Goal: Task Accomplishment & Management: Complete application form

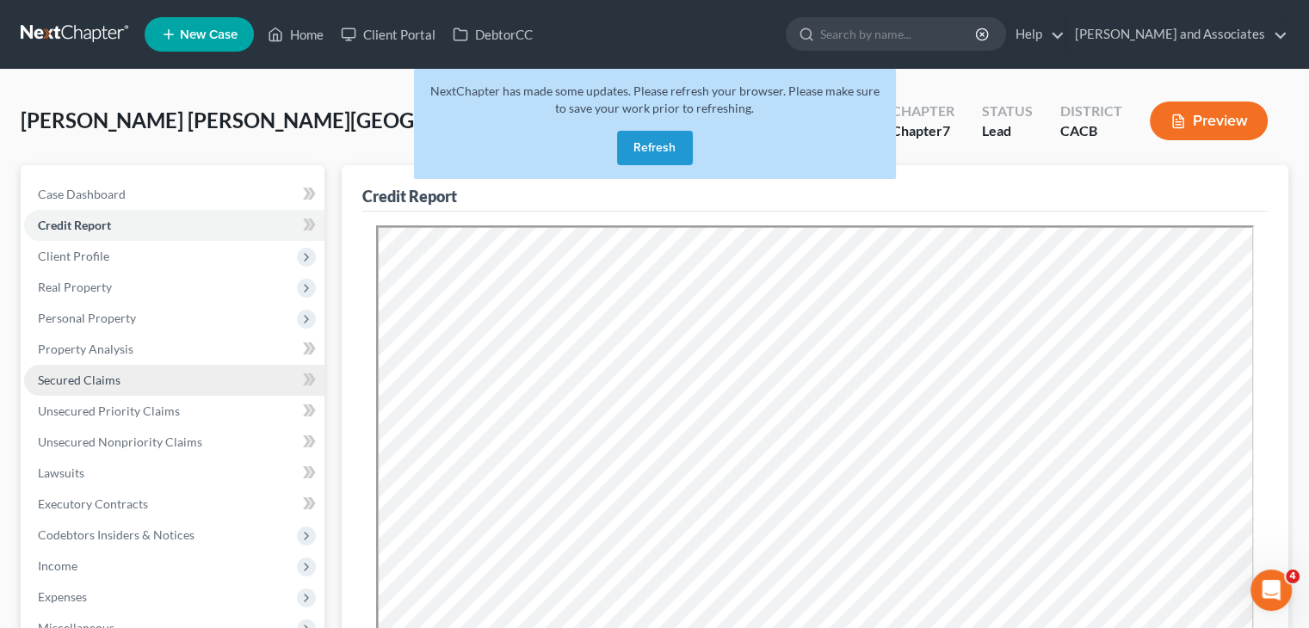
click at [127, 368] on link "Secured Claims" at bounding box center [174, 380] width 300 height 31
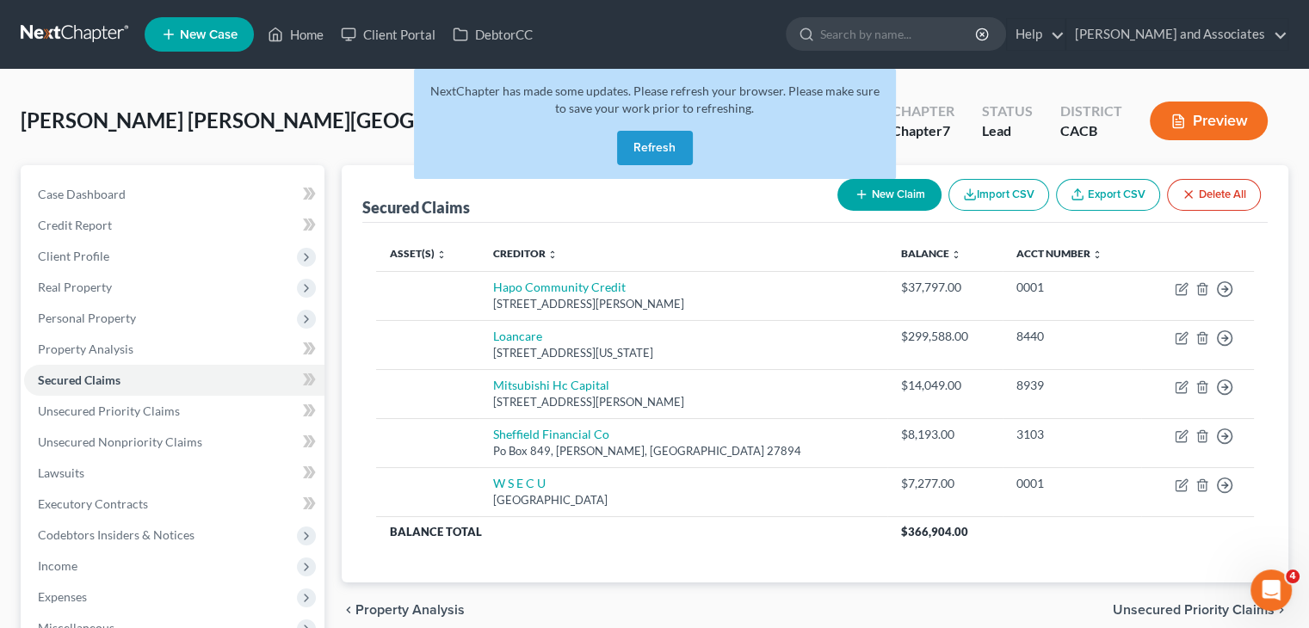
click at [654, 151] on button "Refresh" at bounding box center [655, 148] width 76 height 34
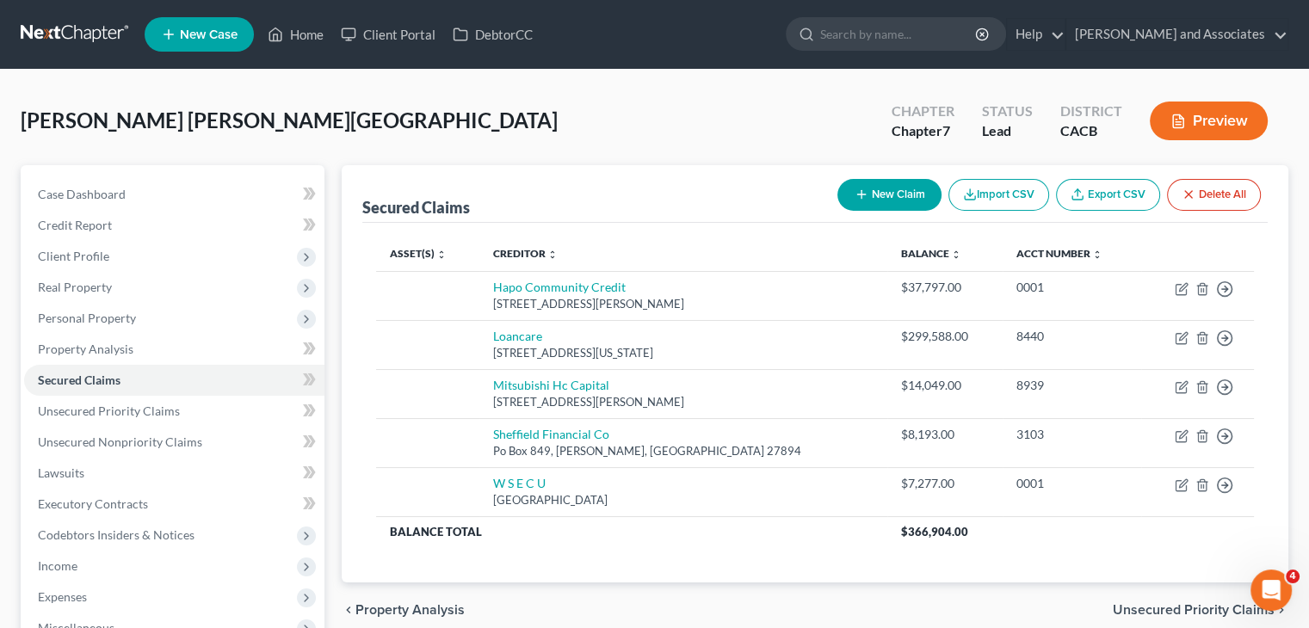
click at [59, 35] on link at bounding box center [76, 34] width 110 height 31
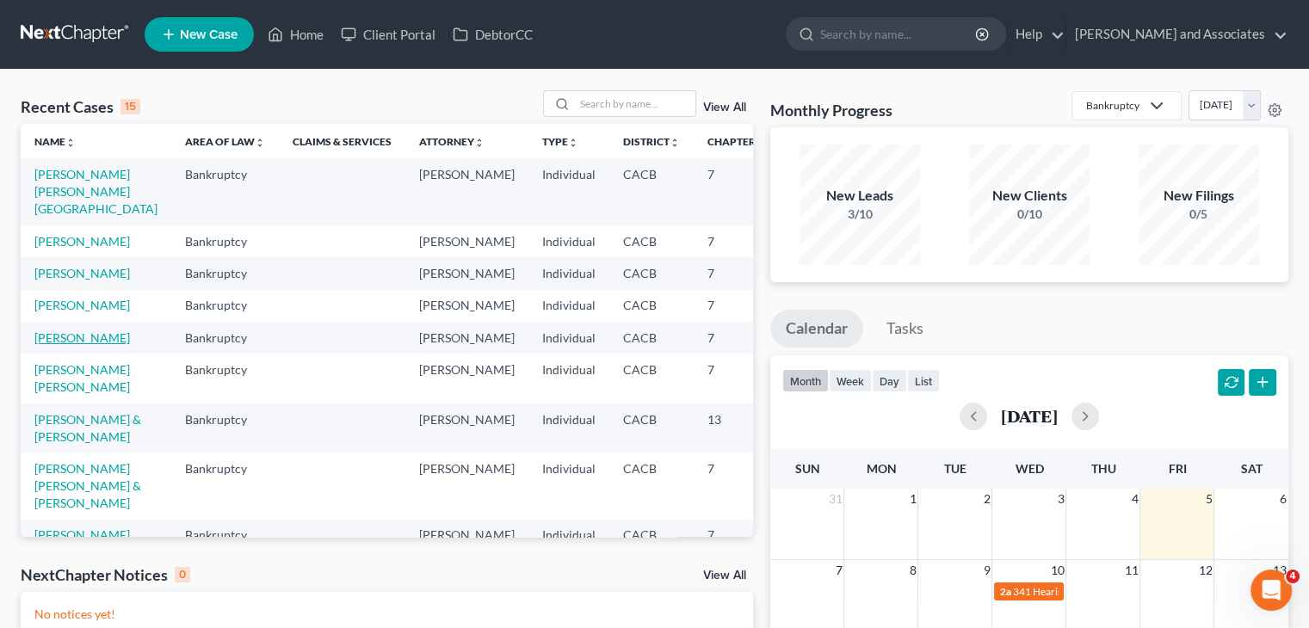
click at [55, 345] on link "Mendez, Megan" at bounding box center [82, 337] width 96 height 15
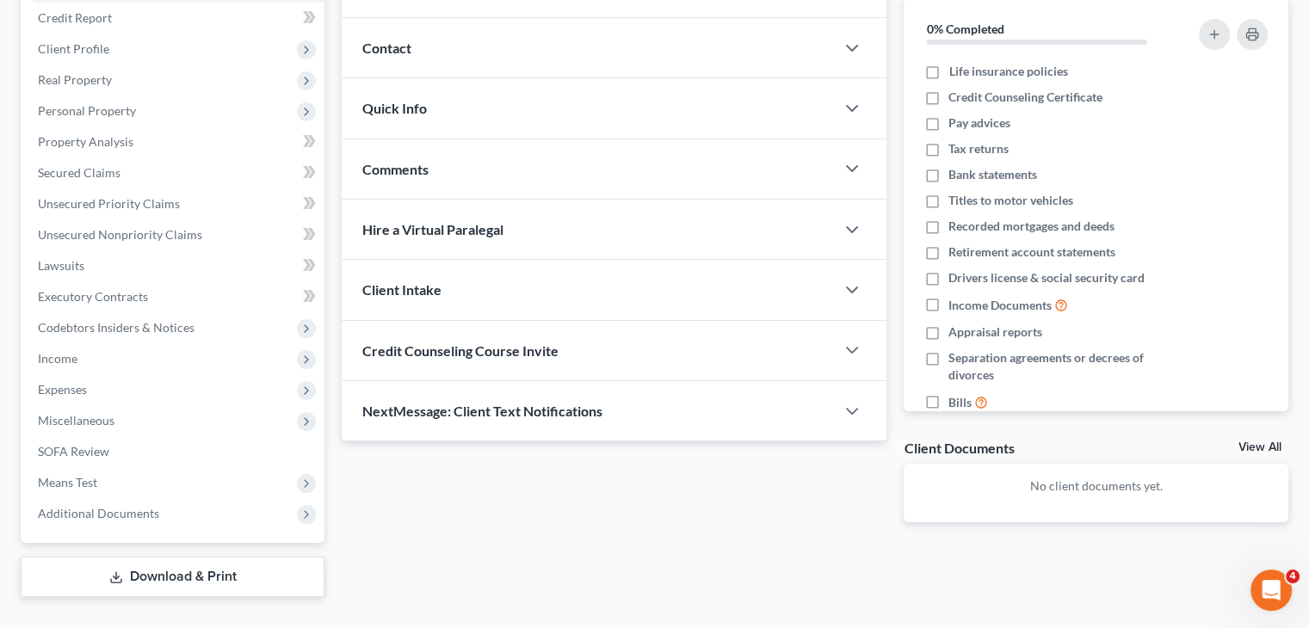
scroll to position [241, 0]
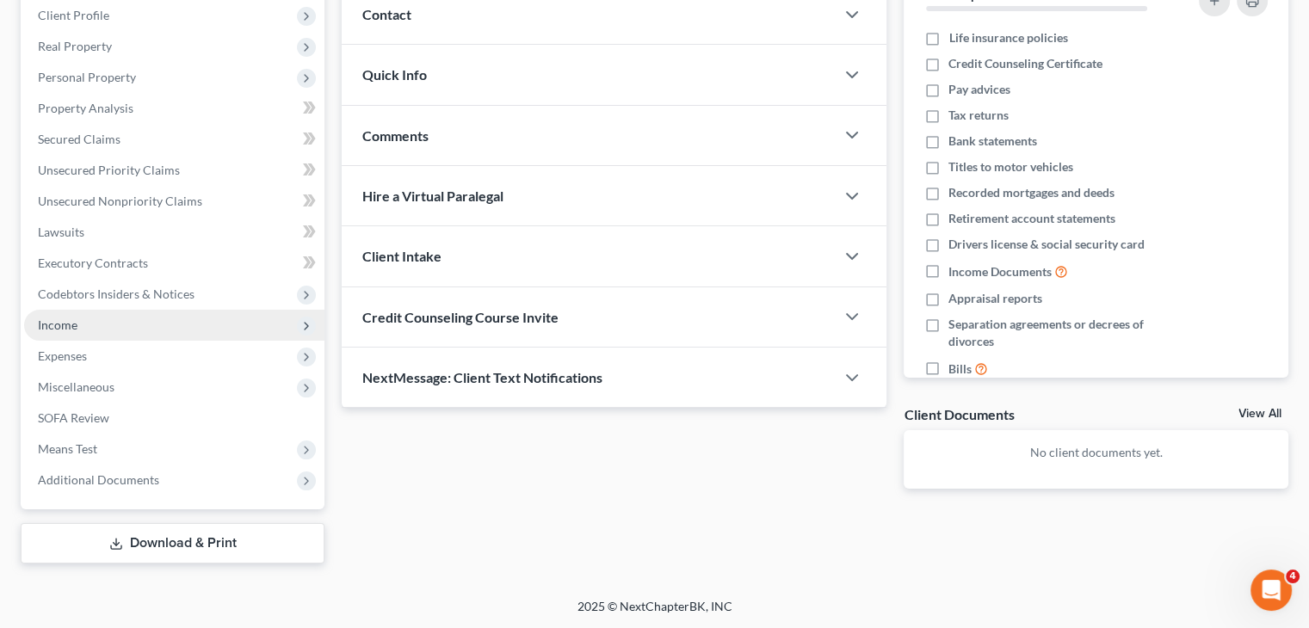
click at [93, 324] on span "Income" at bounding box center [174, 325] width 300 height 31
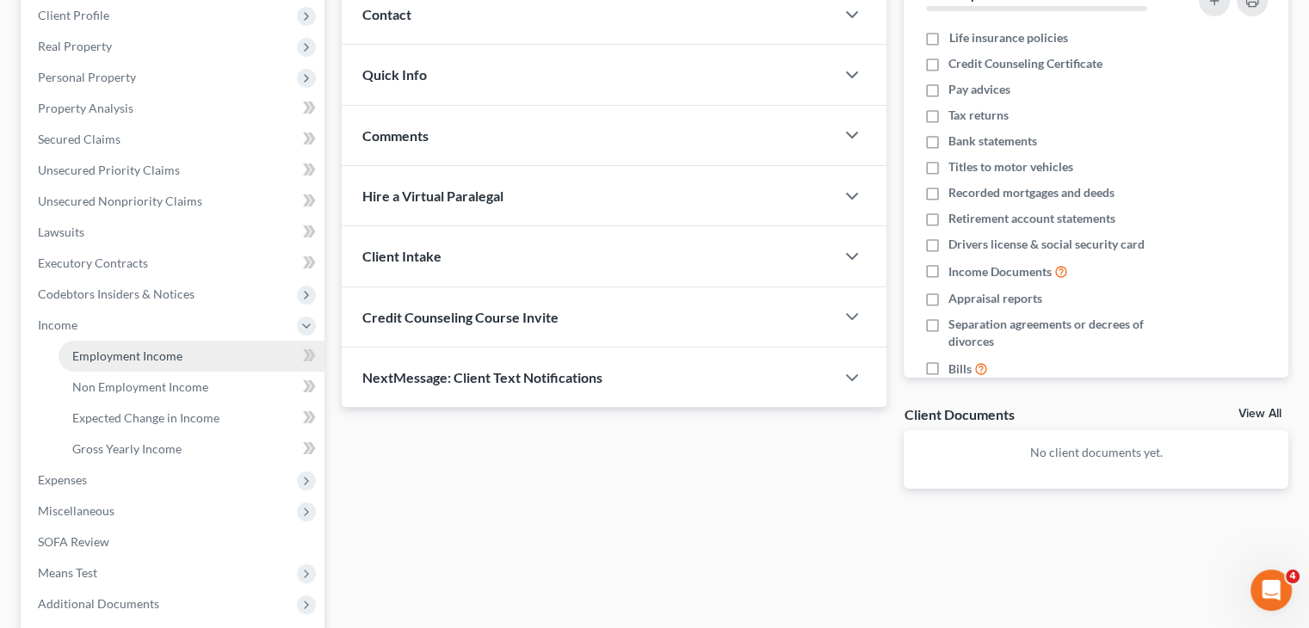
click at [191, 347] on link "Employment Income" at bounding box center [192, 356] width 266 height 31
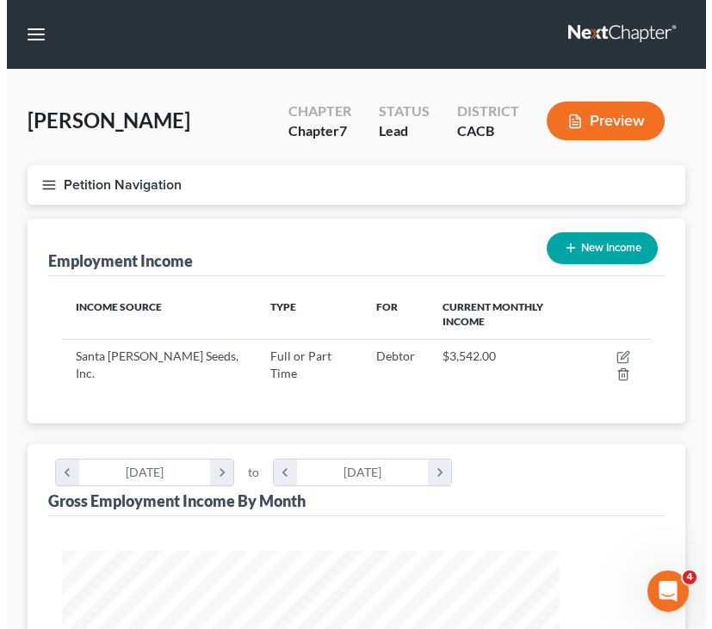
scroll to position [293, 623]
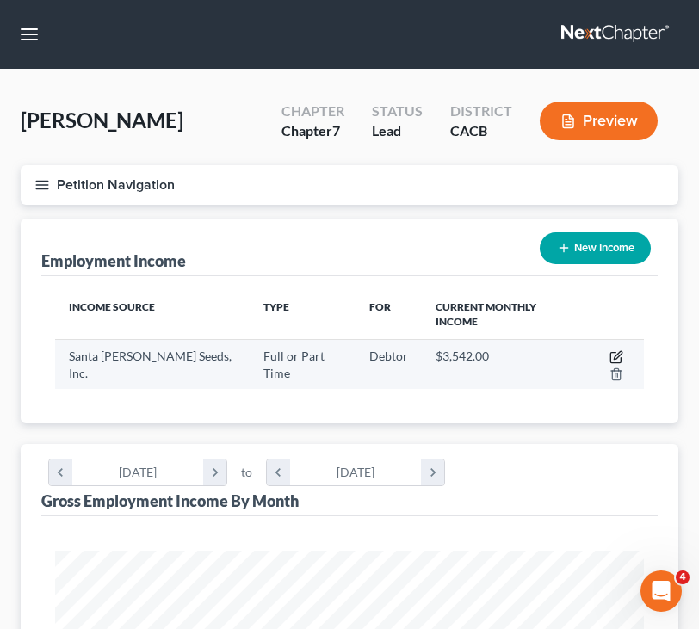
click at [609, 350] on icon "button" at bounding box center [616, 357] width 14 height 14
select select "0"
select select "4"
select select "1"
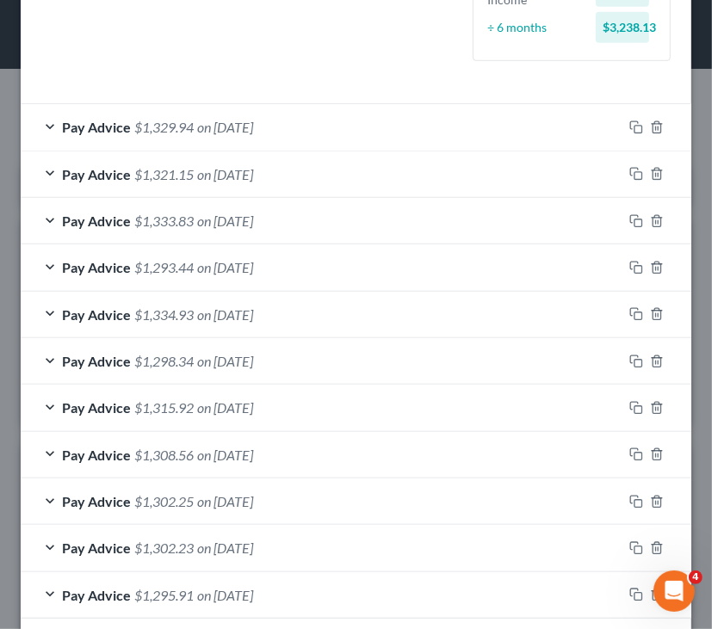
scroll to position [604, 0]
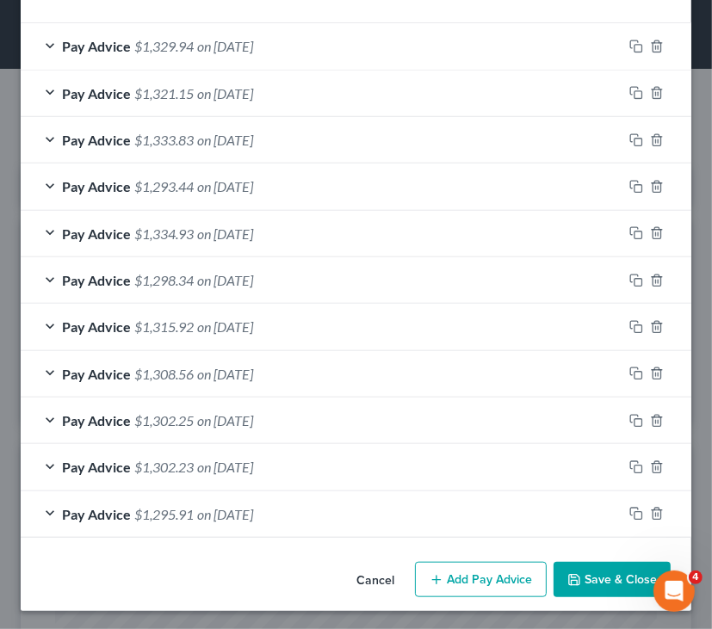
click at [434, 575] on button "Add Pay Advice" at bounding box center [481, 580] width 132 height 36
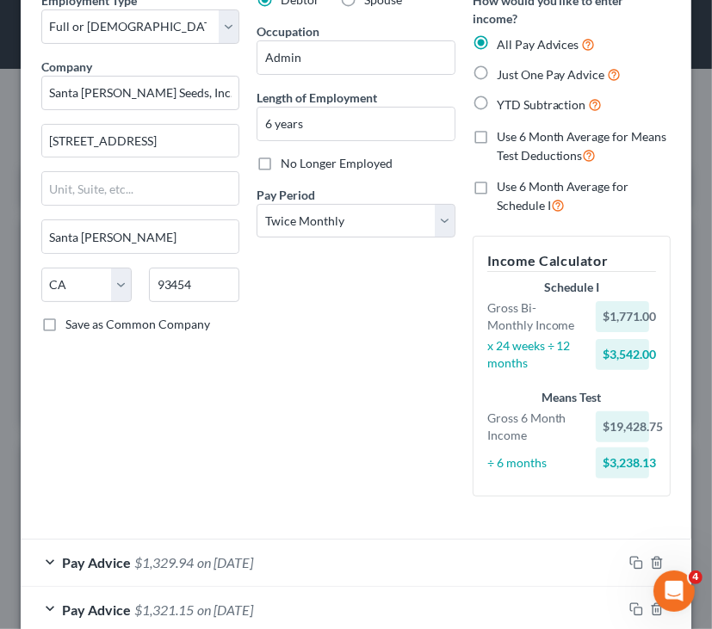
scroll to position [776, 0]
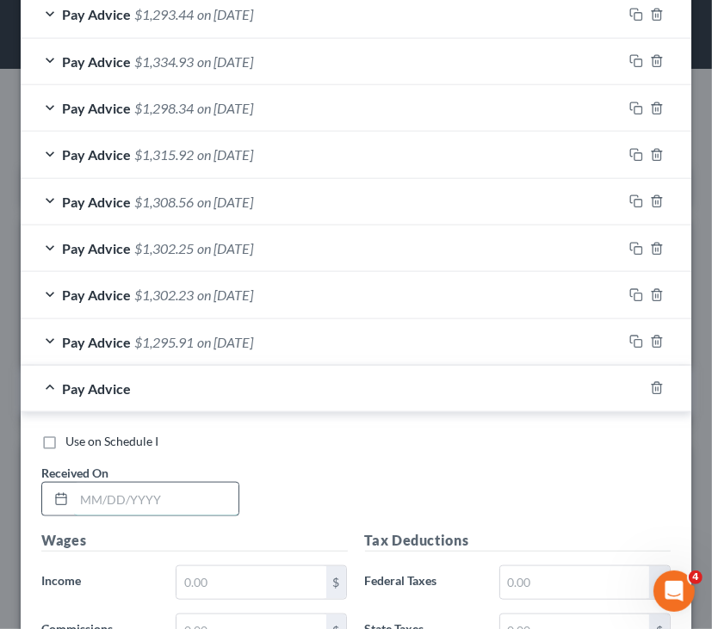
click at [183, 502] on input "text" at bounding box center [156, 499] width 164 height 33
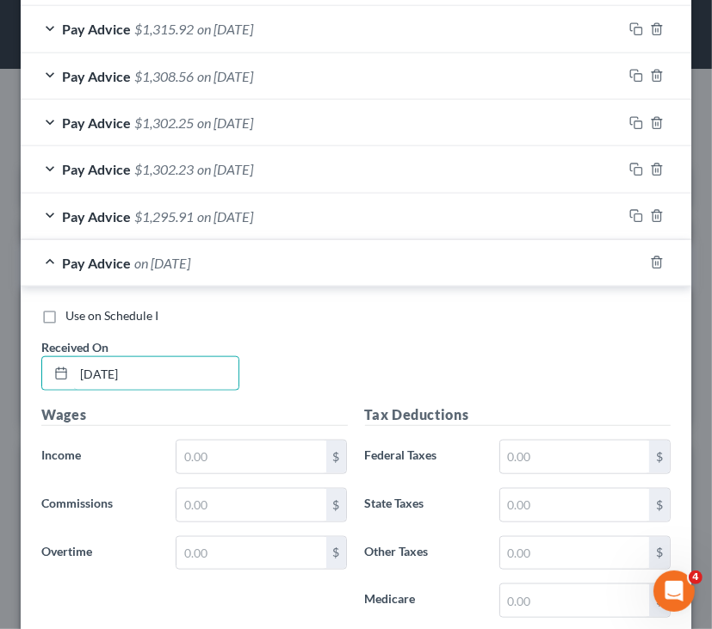
scroll to position [948, 0]
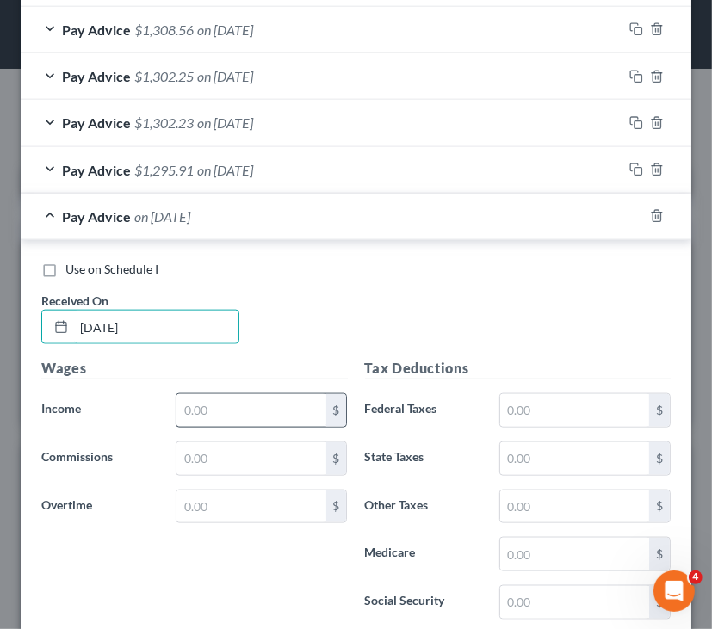
type input "08/15/2025"
click at [203, 404] on input "text" at bounding box center [250, 410] width 149 height 33
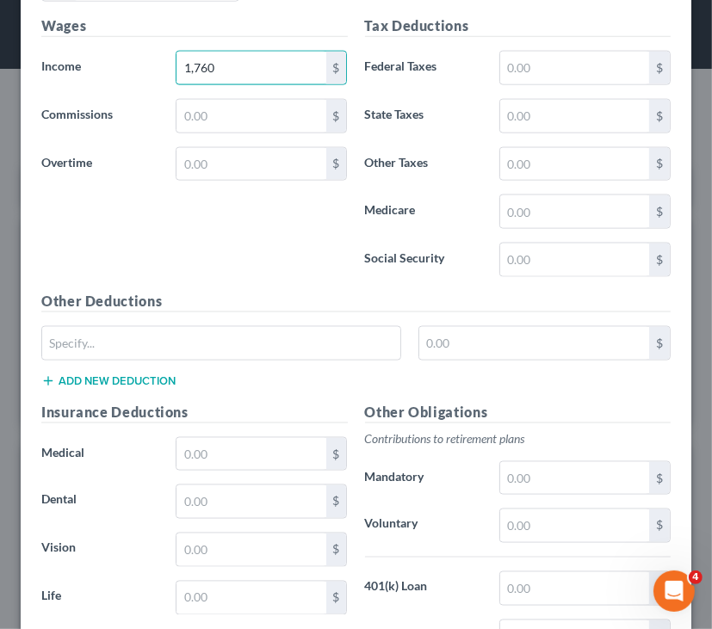
scroll to position [1292, 0]
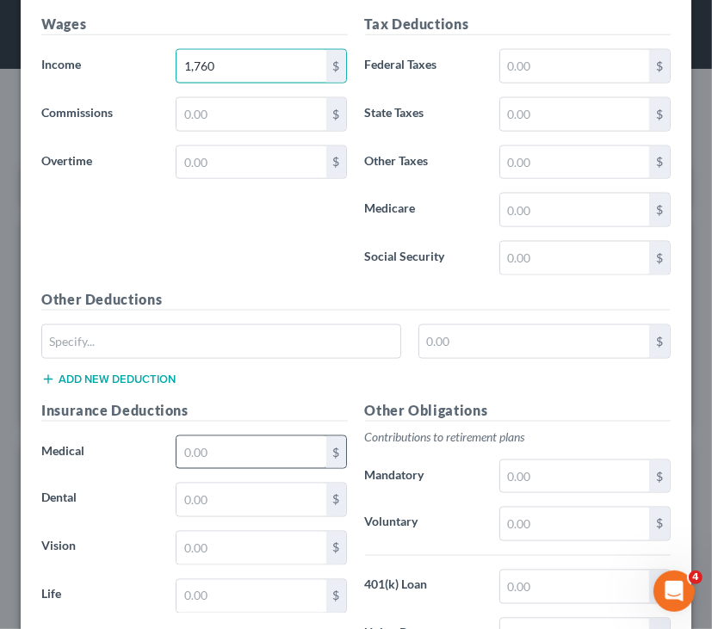
type input "1,760"
click at [253, 440] on input "text" at bounding box center [250, 452] width 149 height 33
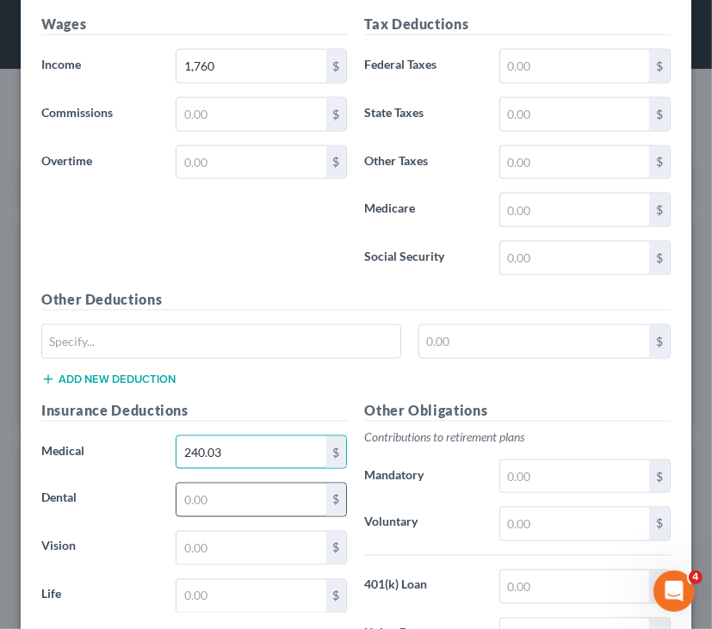
type input "240.03"
click at [240, 488] on input "text" at bounding box center [250, 500] width 149 height 33
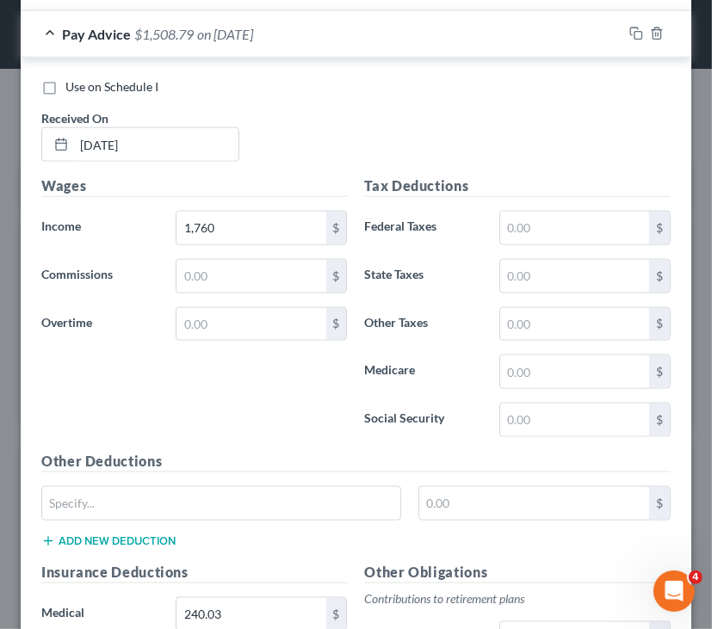
scroll to position [1120, 0]
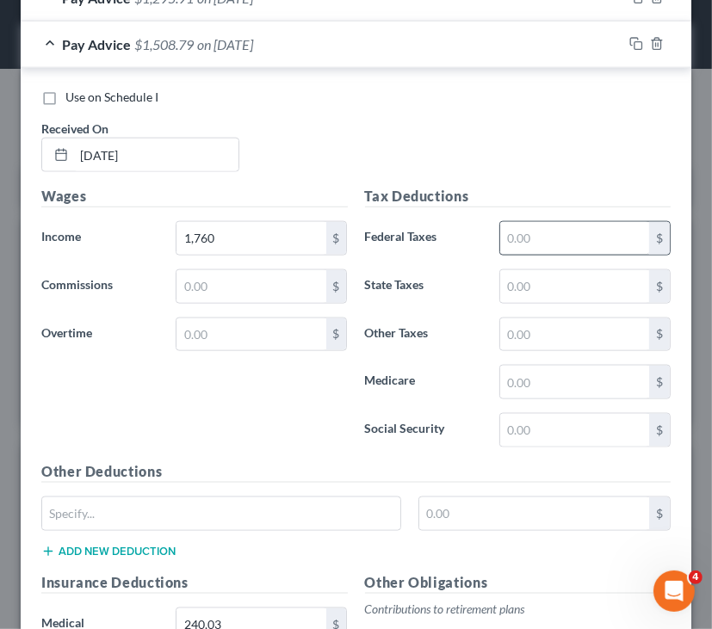
type input "11.18"
click at [564, 243] on input "text" at bounding box center [574, 238] width 149 height 33
type input "52"
click at [546, 428] on input "text" at bounding box center [574, 430] width 149 height 33
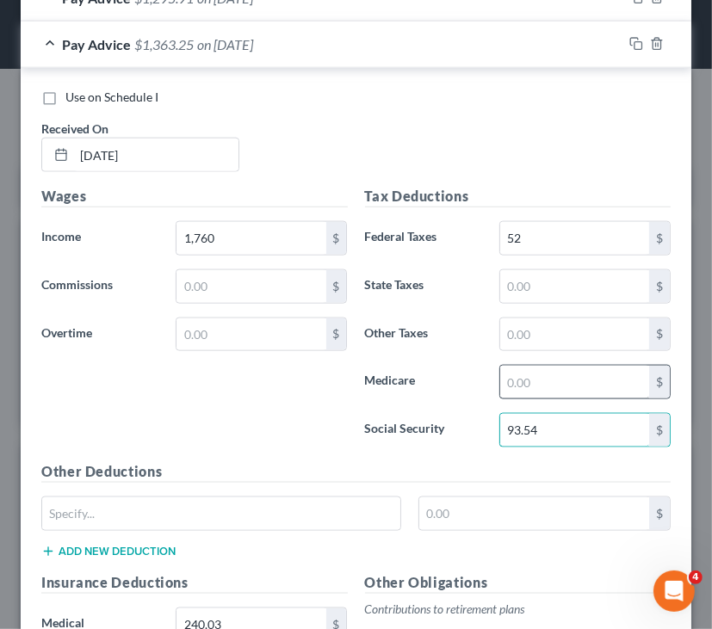
type input "93.54"
click at [527, 375] on input "text" at bounding box center [574, 382] width 149 height 33
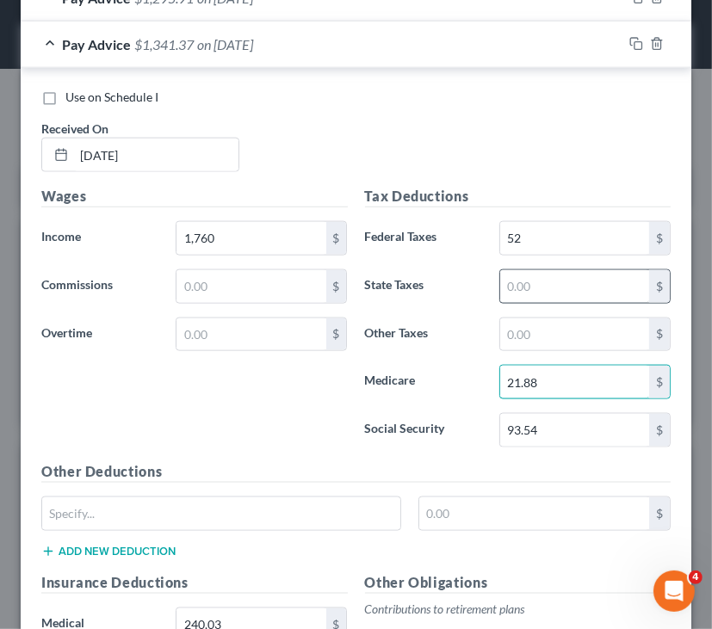
type input "21.88"
click at [540, 278] on input "text" at bounding box center [574, 286] width 149 height 33
type input "2.11"
click at [557, 336] on input "text" at bounding box center [574, 334] width 149 height 33
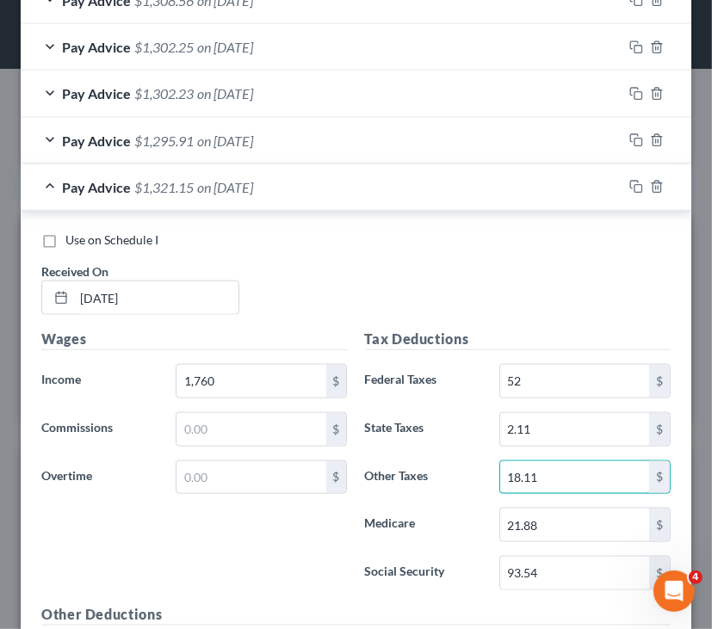
scroll to position [948, 0]
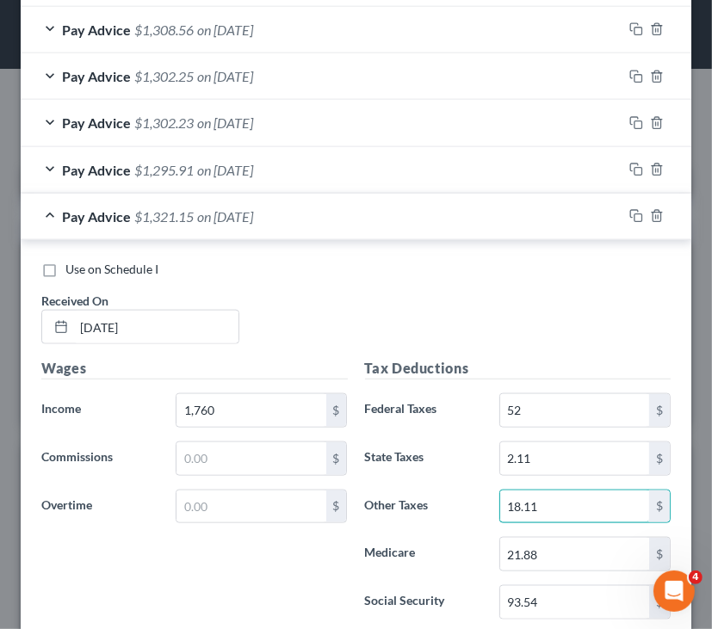
type input "18.11"
click at [70, 219] on span "Pay Advice" at bounding box center [96, 216] width 69 height 16
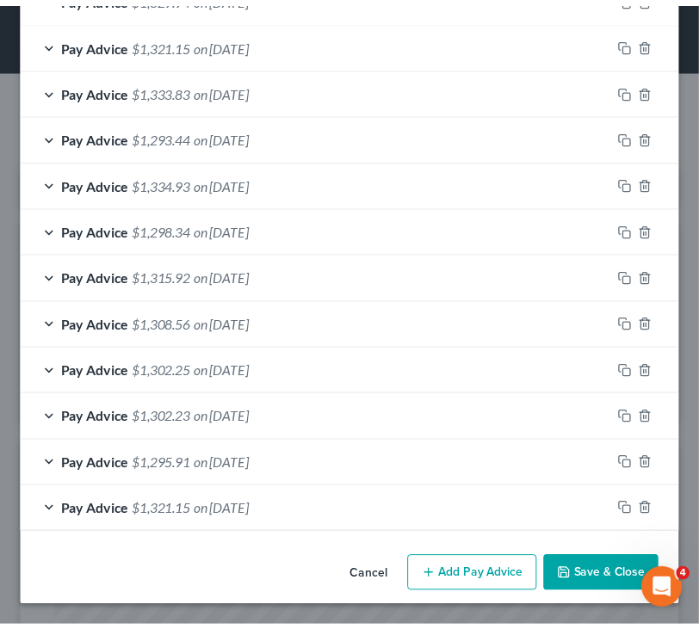
scroll to position [650, 0]
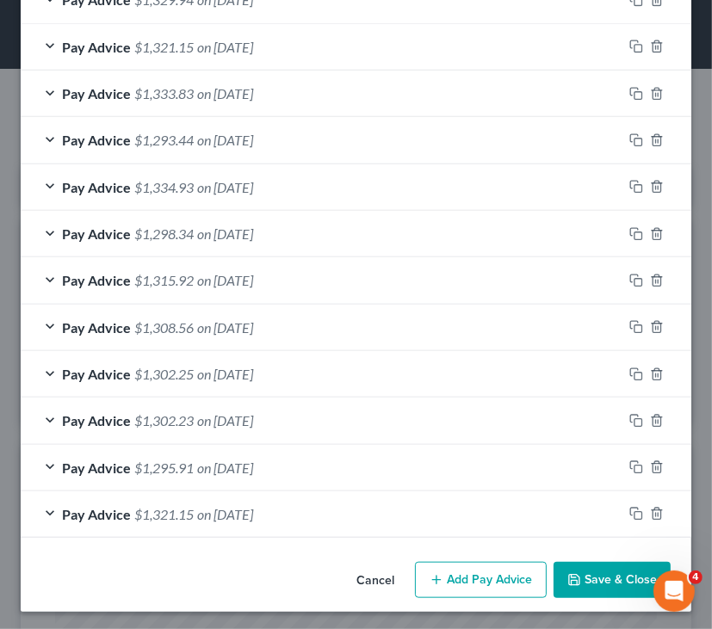
click at [597, 562] on button "Save & Close" at bounding box center [611, 580] width 117 height 36
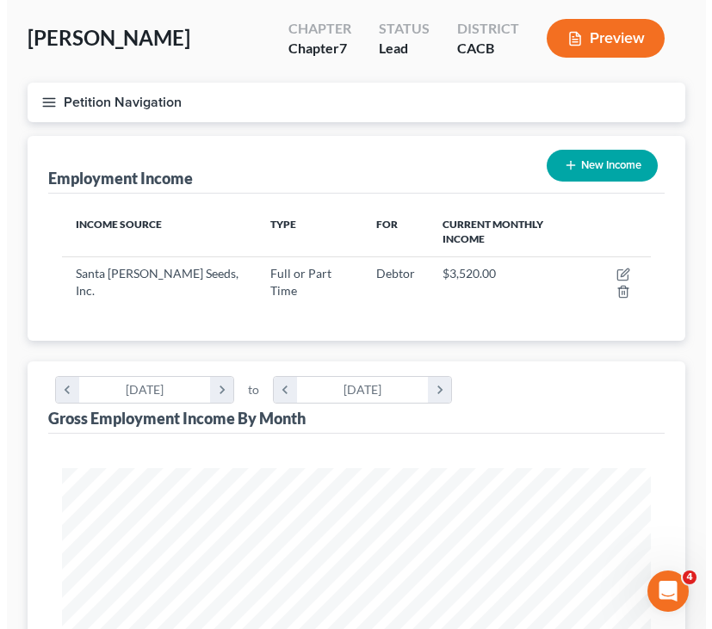
scroll to position [0, 0]
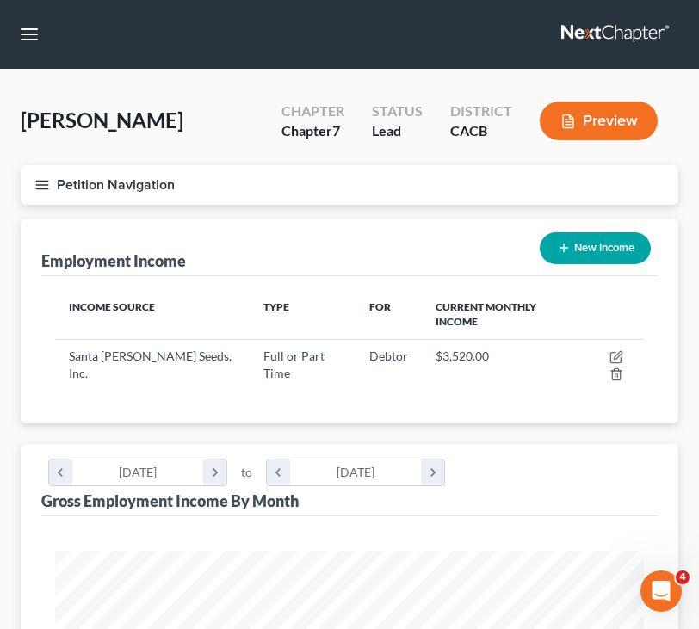
click at [79, 214] on div "Petition Navigation Case Dashboard Payments Invoices Payments Payments Credit R…" at bounding box center [349, 191] width 675 height 53
click at [48, 193] on button "Petition Navigation" at bounding box center [349, 185] width 657 height 40
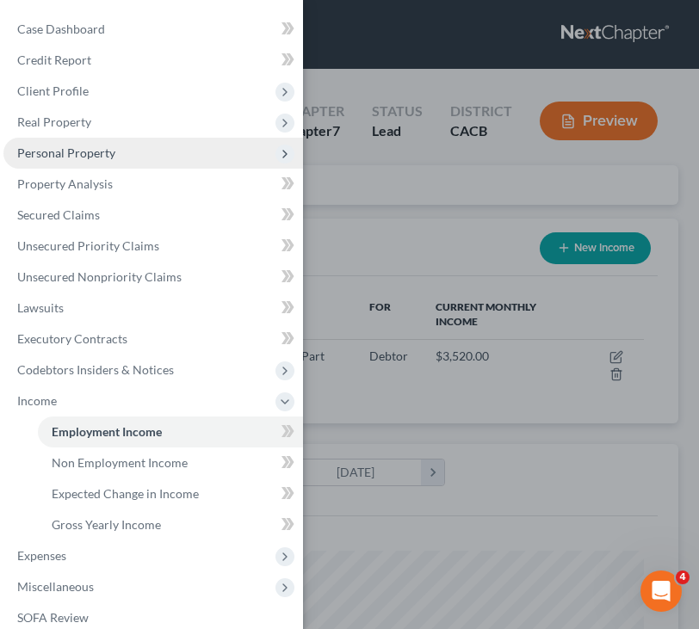
click at [158, 152] on span "Personal Property" at bounding box center [152, 153] width 299 height 31
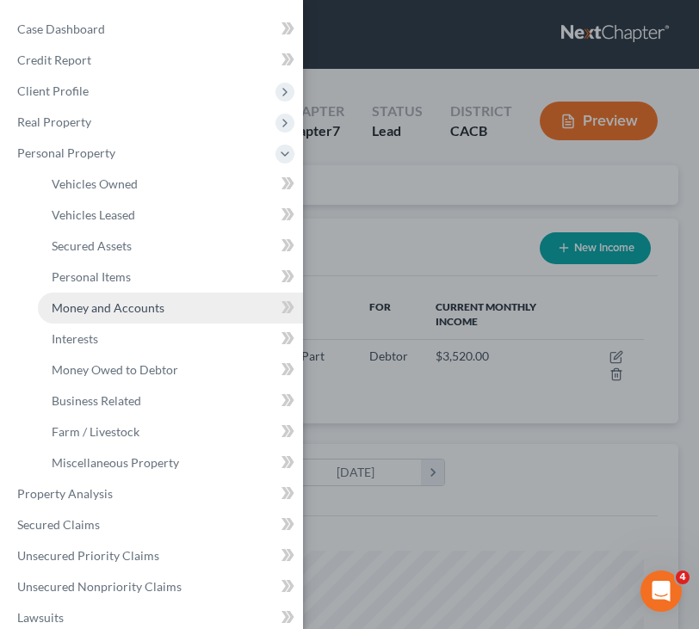
click at [129, 304] on span "Money and Accounts" at bounding box center [108, 307] width 113 height 15
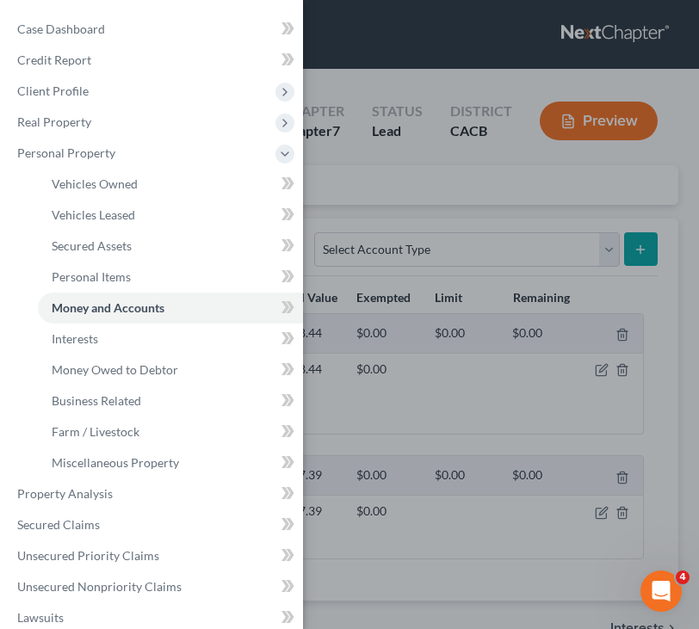
click at [330, 276] on div "Case Dashboard Payments Invoices Payments Payments Credit Report Client Profile" at bounding box center [349, 314] width 699 height 629
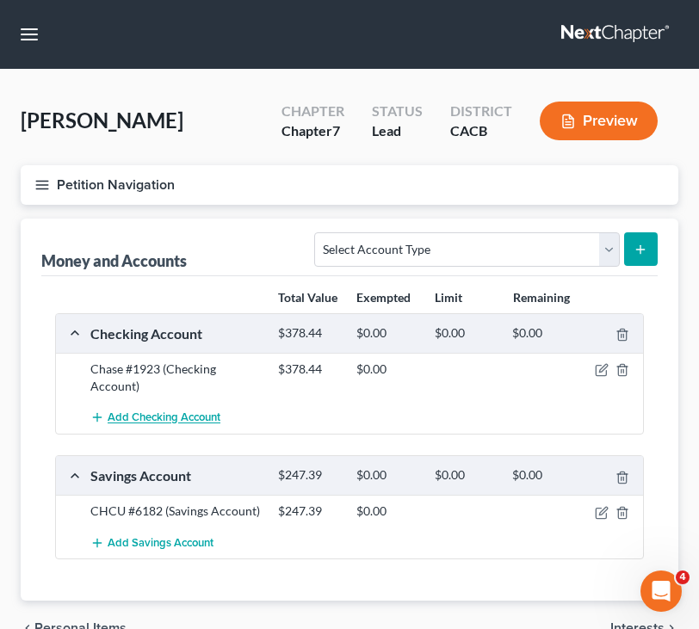
click at [158, 407] on button "Add Checking Account" at bounding box center [155, 418] width 130 height 32
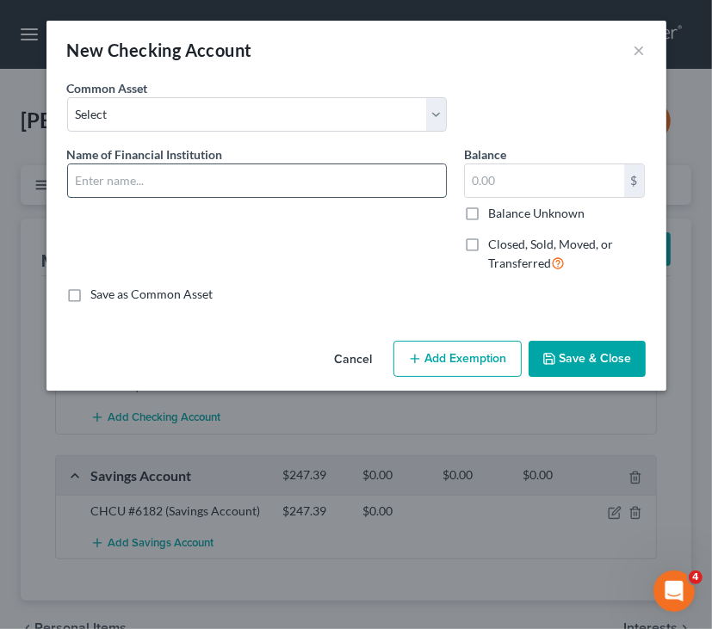
click at [243, 176] on input "text" at bounding box center [257, 180] width 378 height 33
type input "Pacific Premier Bank #9720"
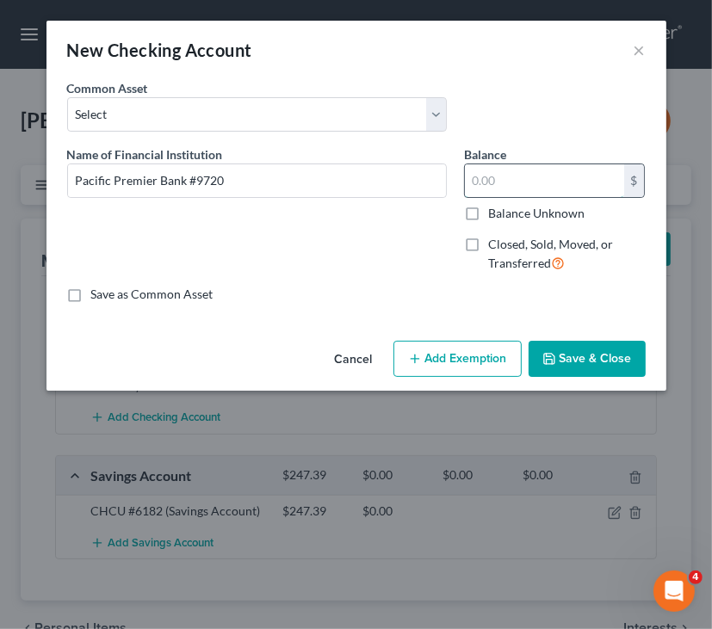
click at [584, 189] on input "text" at bounding box center [544, 180] width 159 height 33
type input "1,017.25"
click at [409, 352] on icon "button" at bounding box center [415, 359] width 14 height 14
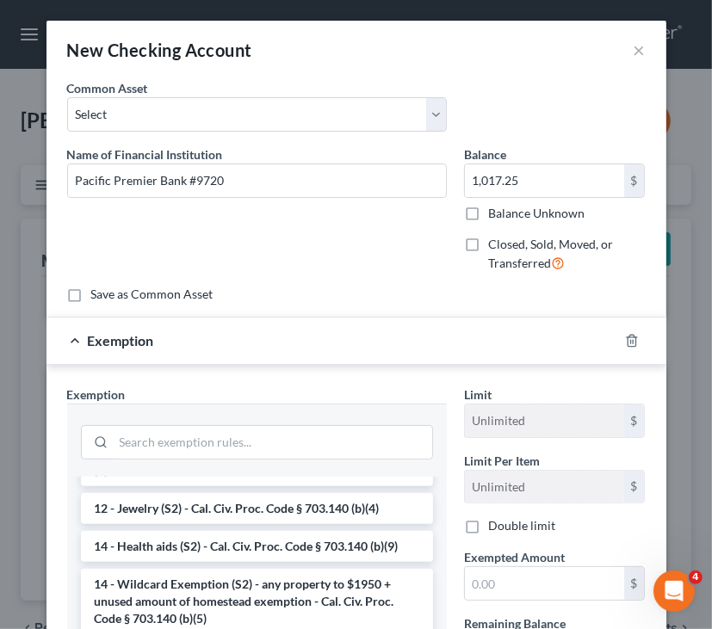
scroll to position [344, 0]
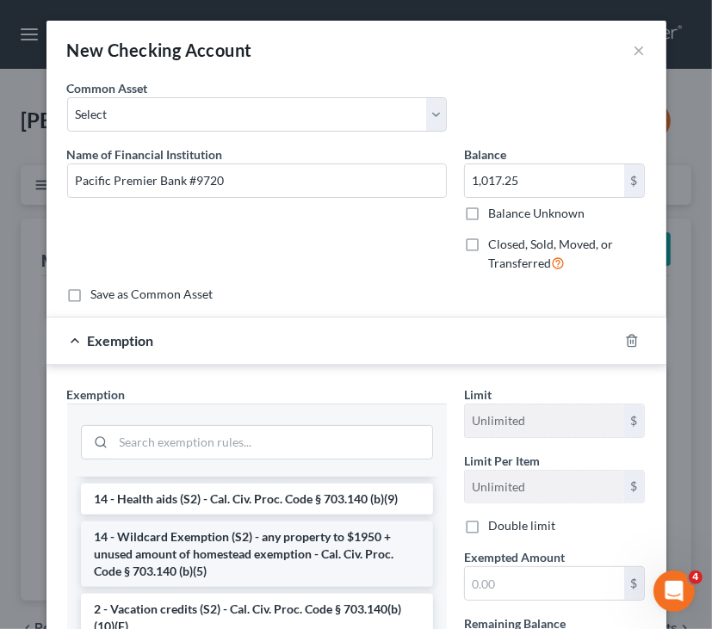
click at [244, 539] on li "14 - Wildcard Exemption (S2) - any property to $1950 + unused amount of homeste…" at bounding box center [257, 553] width 352 height 65
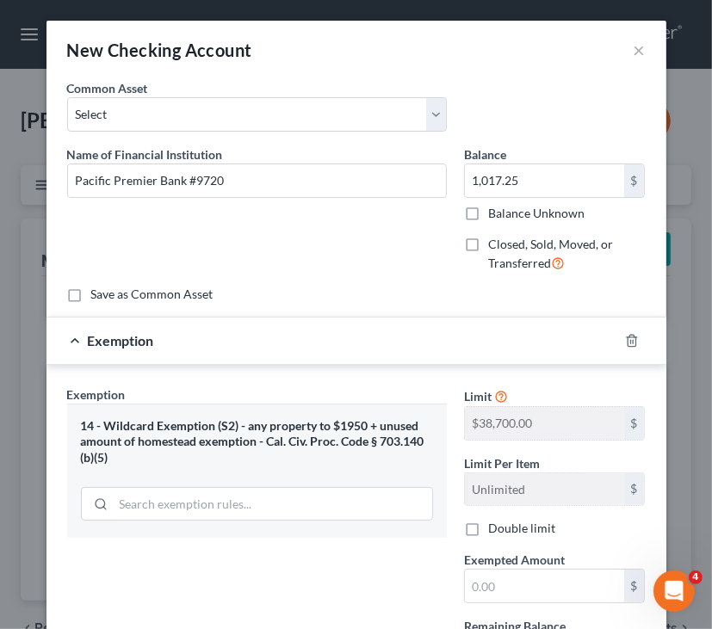
scroll to position [160, 0]
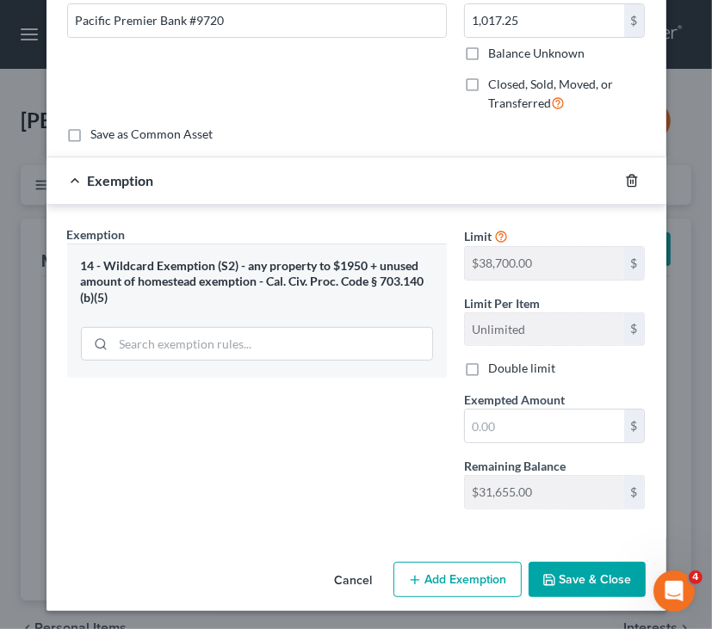
click at [625, 176] on icon "button" at bounding box center [632, 181] width 14 height 14
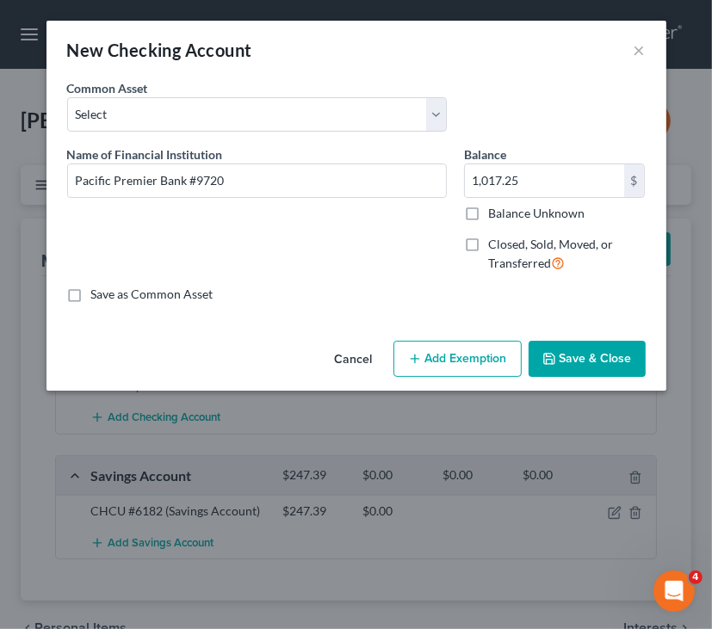
click at [431, 339] on div "Cancel Add Exemption Save & Close" at bounding box center [356, 362] width 620 height 57
click at [431, 356] on button "Add Exemption" at bounding box center [457, 359] width 128 height 36
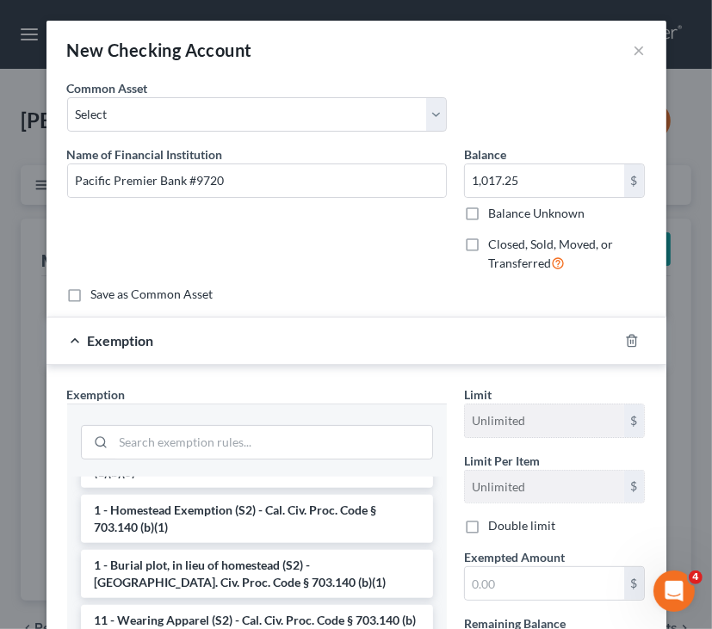
scroll to position [172, 0]
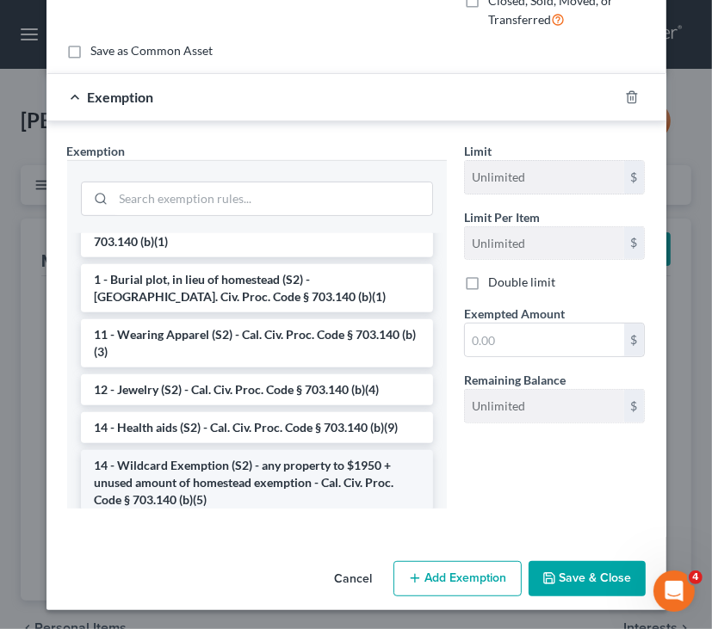
click at [242, 473] on li "14 - Wildcard Exemption (S2) - any property to $1950 + unused amount of homeste…" at bounding box center [257, 482] width 352 height 65
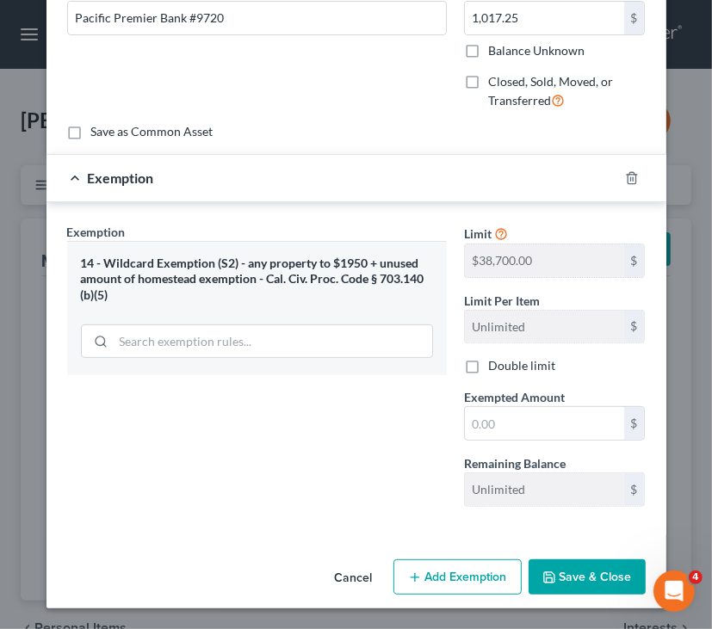
scroll to position [160, 0]
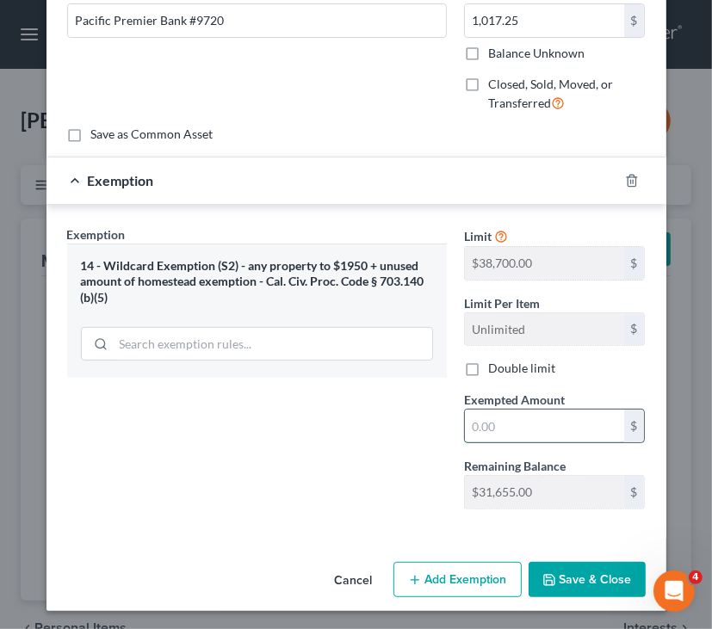
click at [498, 426] on input "text" at bounding box center [544, 426] width 159 height 33
type input "1,017.25"
click at [578, 572] on button "Save & Close" at bounding box center [586, 580] width 117 height 36
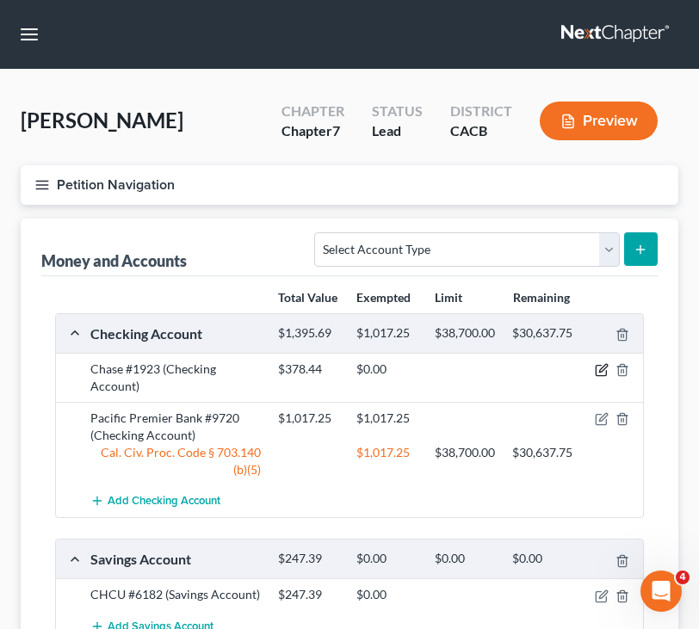
click at [601, 369] on icon "button" at bounding box center [602, 370] width 14 height 14
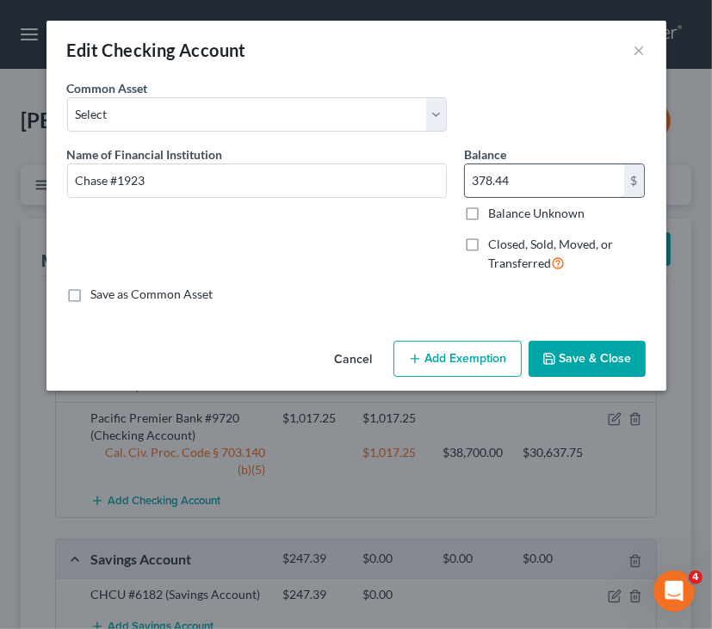
click at [538, 190] on input "378.44" at bounding box center [544, 180] width 159 height 33
type input "1"
click at [480, 361] on button "Add Exemption" at bounding box center [457, 359] width 128 height 36
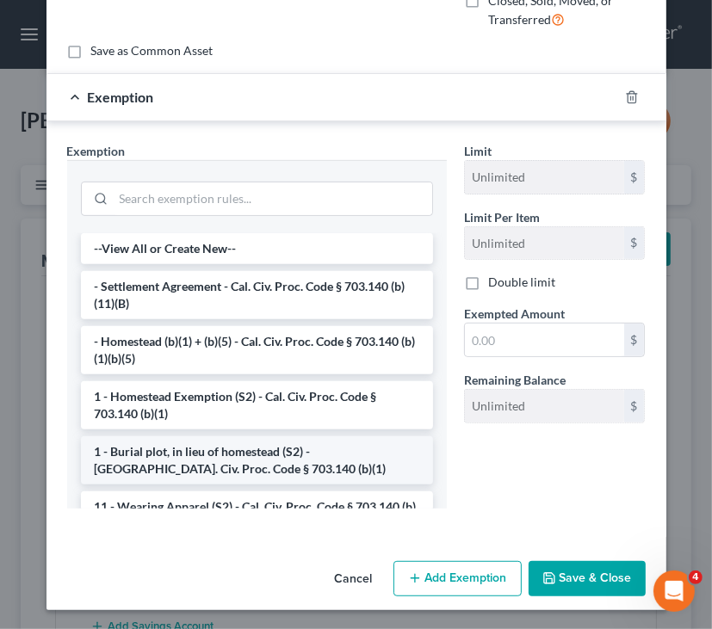
scroll to position [172, 0]
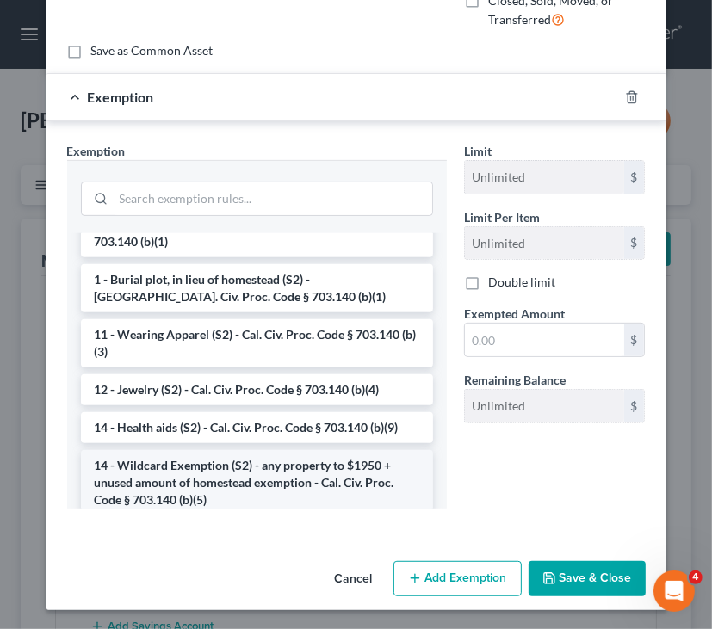
click at [234, 469] on li "14 - Wildcard Exemption (S2) - any property to $1950 + unused amount of homeste…" at bounding box center [257, 482] width 352 height 65
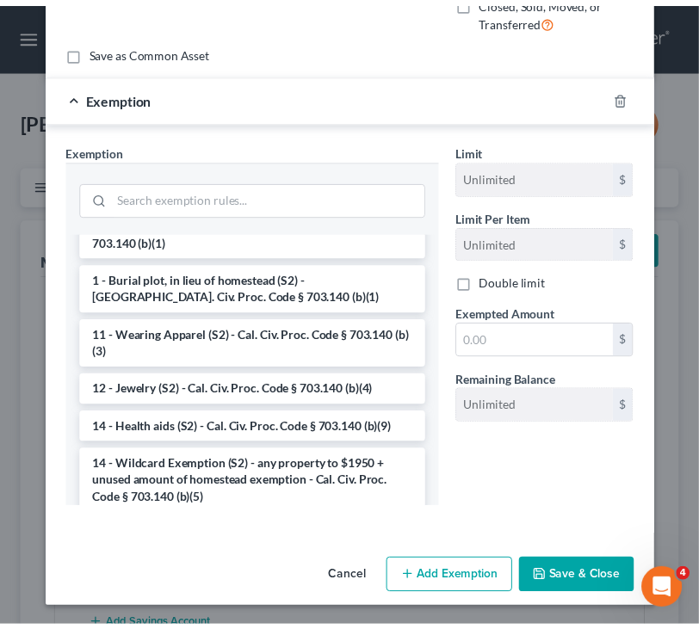
scroll to position [160, 0]
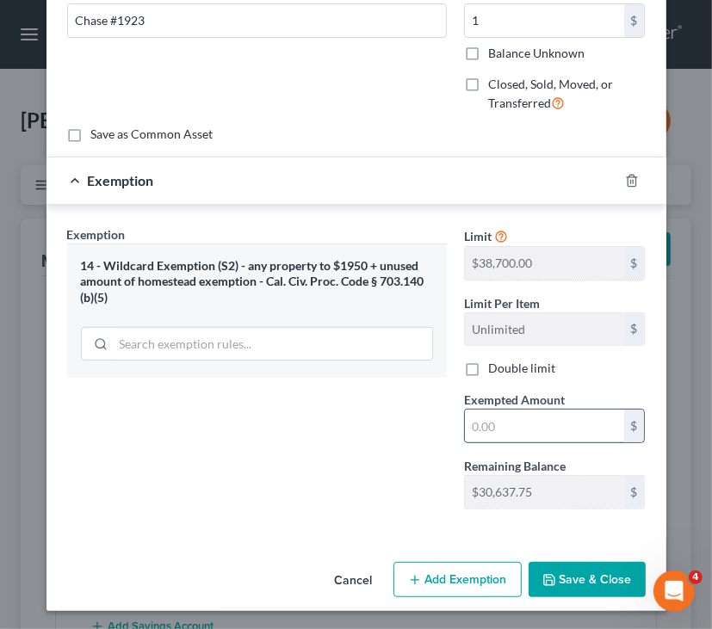
click at [553, 419] on input "text" at bounding box center [544, 426] width 159 height 33
type input "1"
click at [589, 587] on button "Save & Close" at bounding box center [586, 580] width 117 height 36
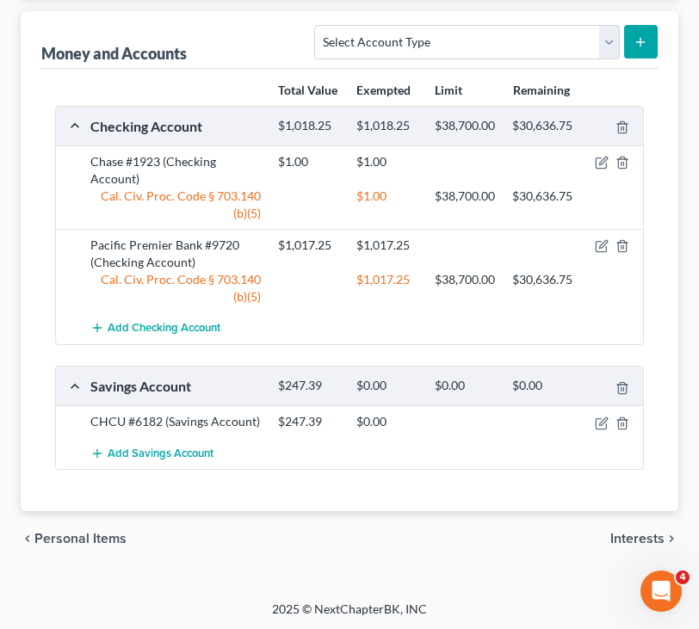
scroll to position [0, 0]
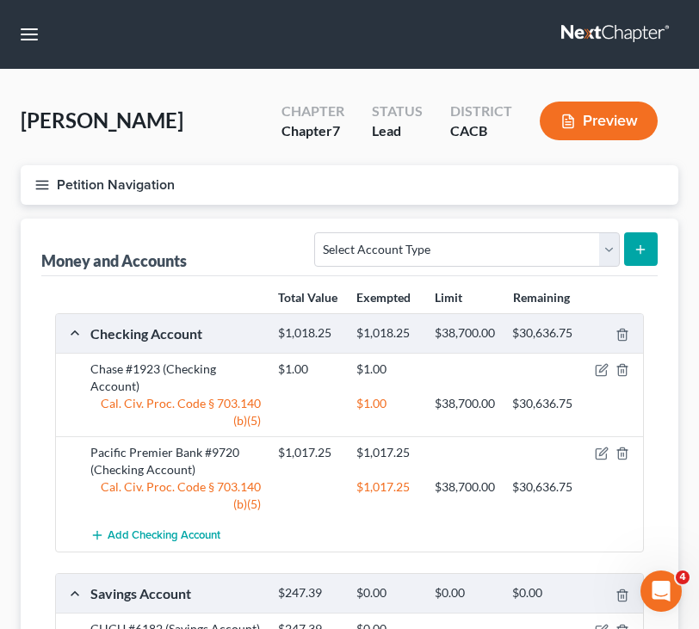
click at [49, 186] on icon "button" at bounding box center [41, 184] width 15 height 15
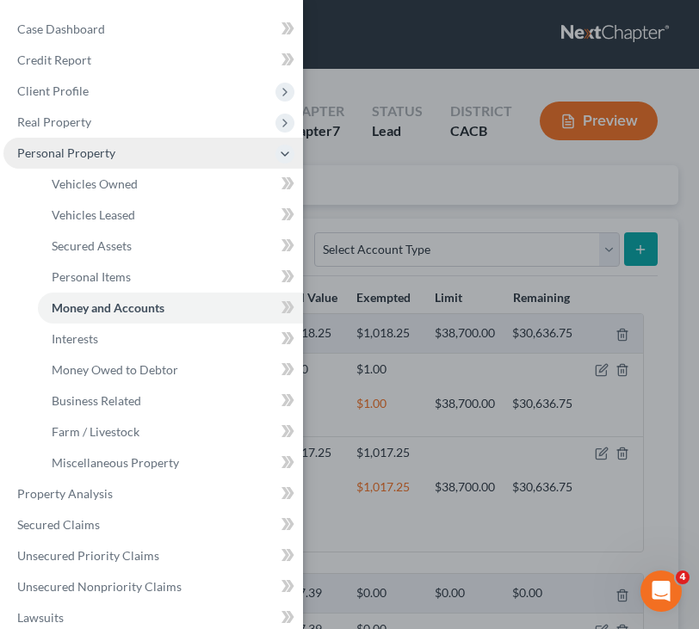
click at [210, 162] on span "Personal Property" at bounding box center [152, 153] width 299 height 31
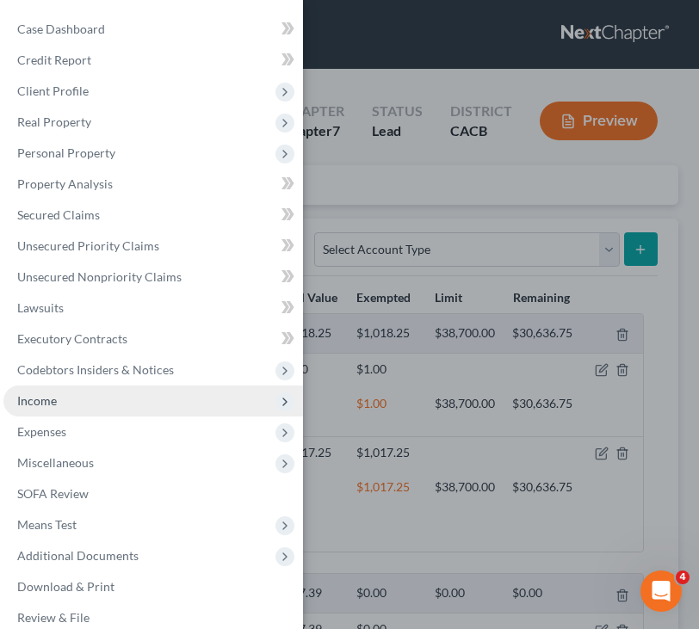
click at [43, 407] on span "Income" at bounding box center [37, 400] width 40 height 15
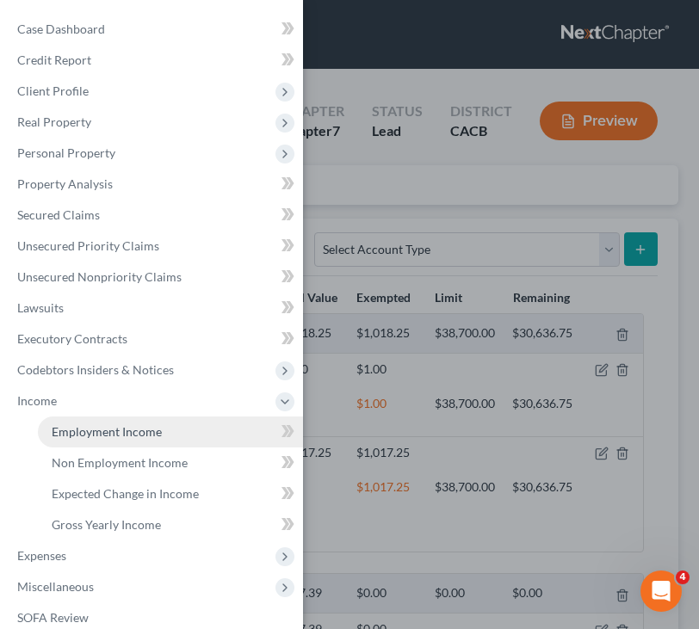
drag, startPoint x: 126, startPoint y: 435, endPoint x: 158, endPoint y: 427, distance: 33.6
click at [126, 434] on span "Employment Income" at bounding box center [107, 431] width 110 height 15
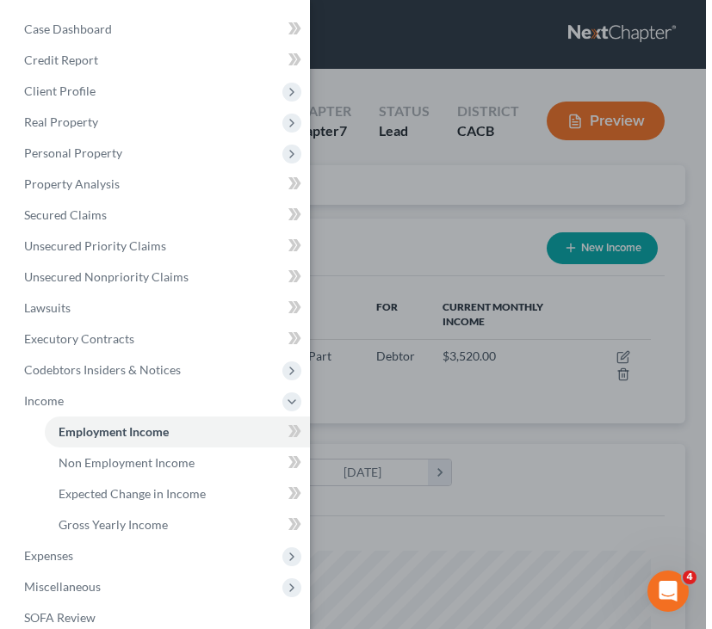
scroll to position [293, 623]
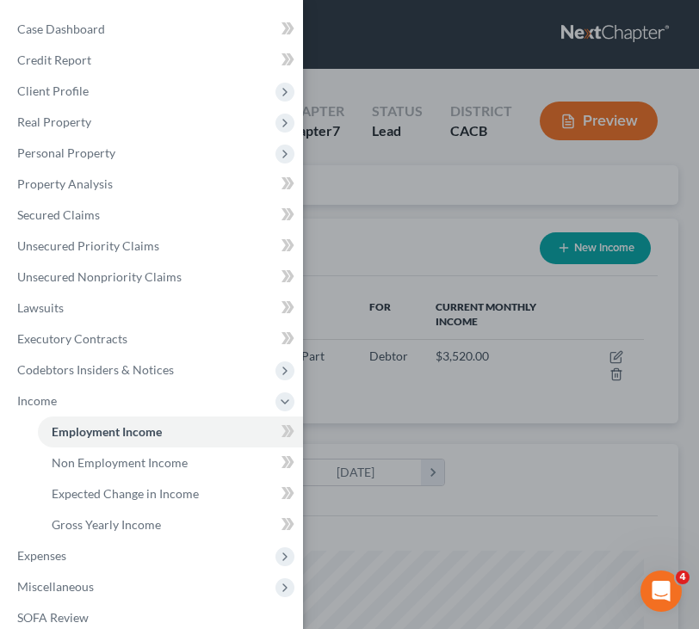
click at [404, 273] on div "Case Dashboard Payments Invoices Payments Payments Credit Report Client Profile" at bounding box center [349, 314] width 699 height 629
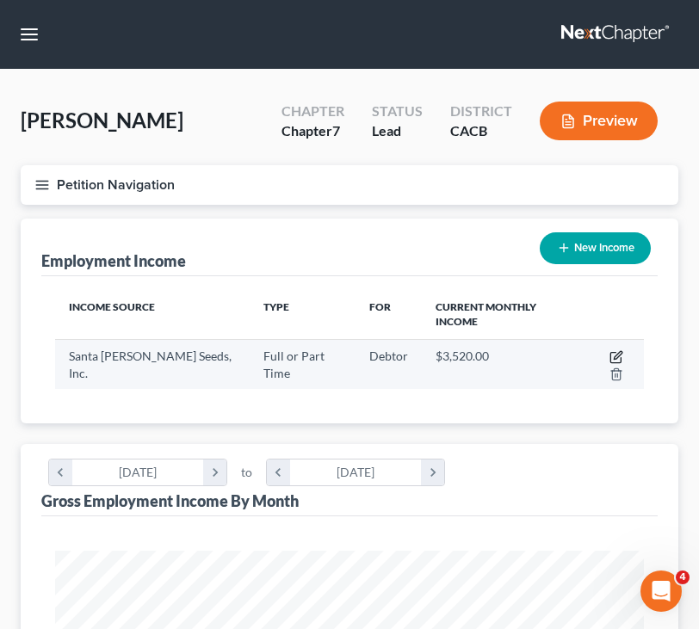
click at [609, 350] on icon "button" at bounding box center [616, 357] width 14 height 14
select select "0"
select select "4"
select select "1"
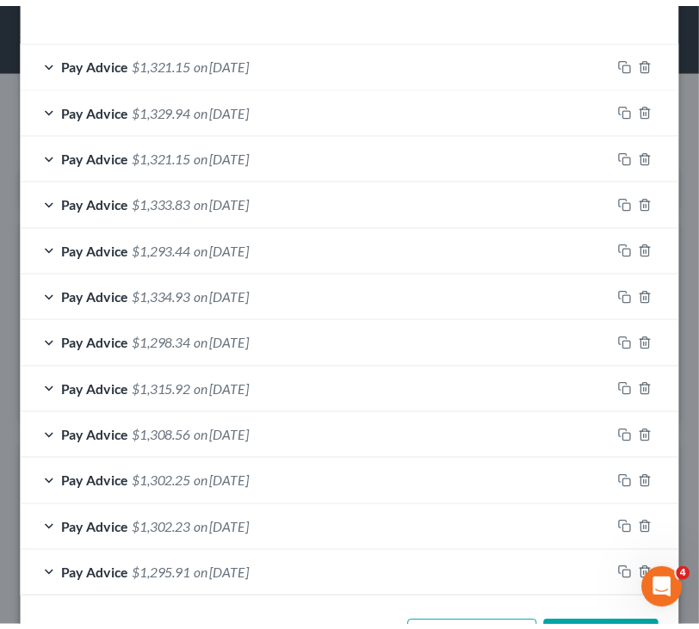
scroll to position [650, 0]
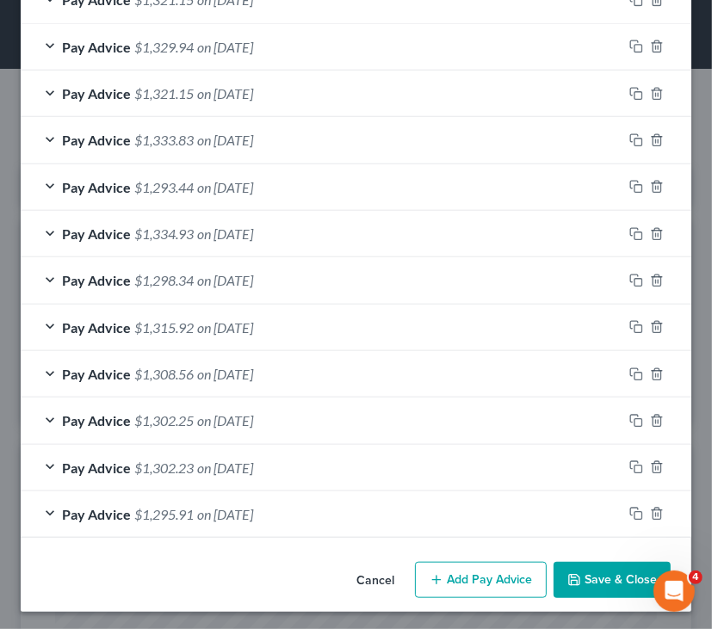
click at [564, 557] on div "Cancel Add Pay Advice Save & Close" at bounding box center [356, 583] width 670 height 57
click at [589, 572] on button "Save & Close" at bounding box center [611, 580] width 117 height 36
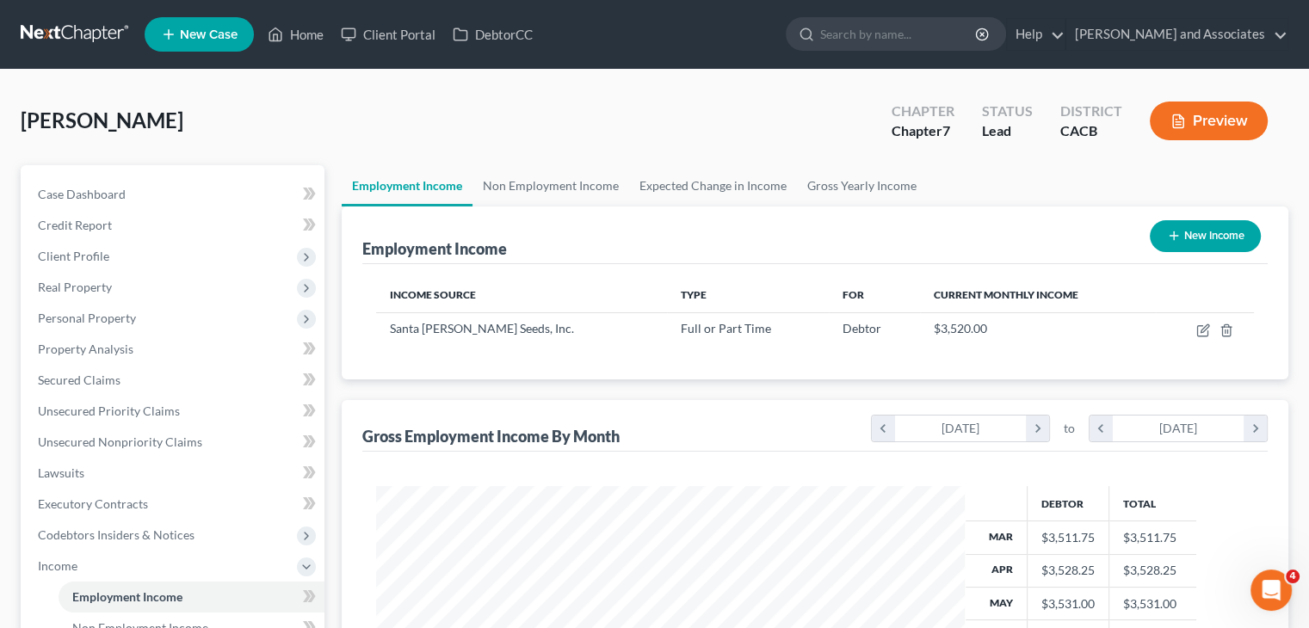
scroll to position [306, 531]
click at [83, 28] on link at bounding box center [76, 34] width 110 height 31
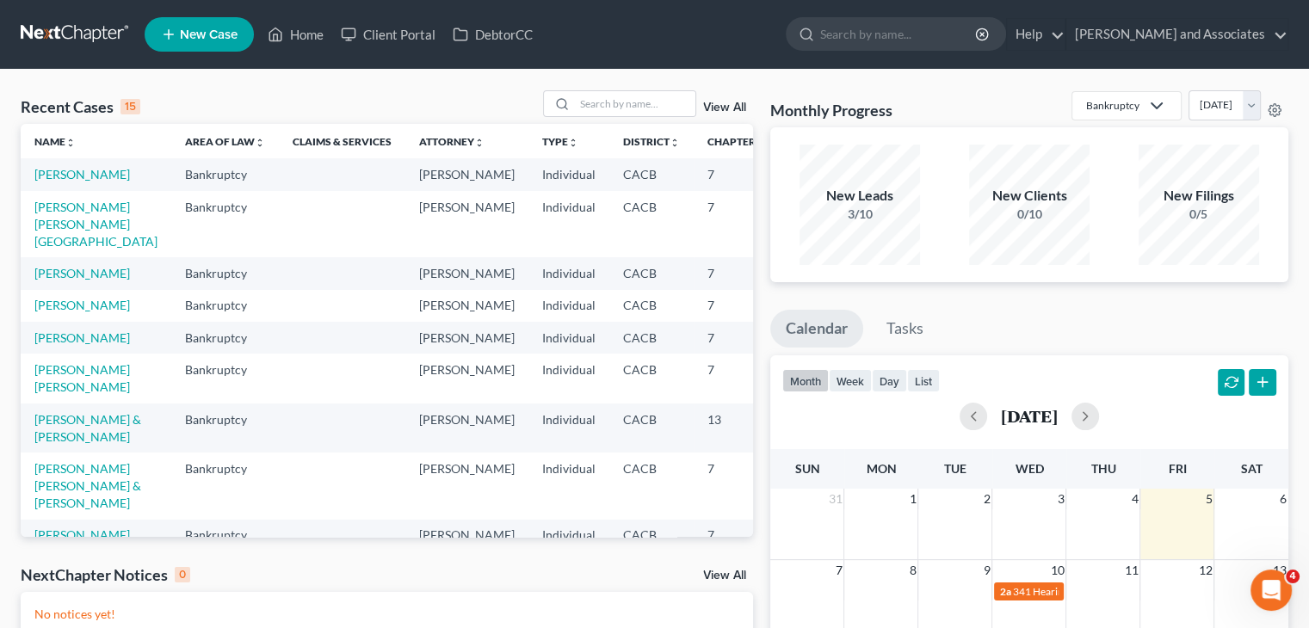
click at [199, 40] on span "New Case" at bounding box center [209, 34] width 58 height 13
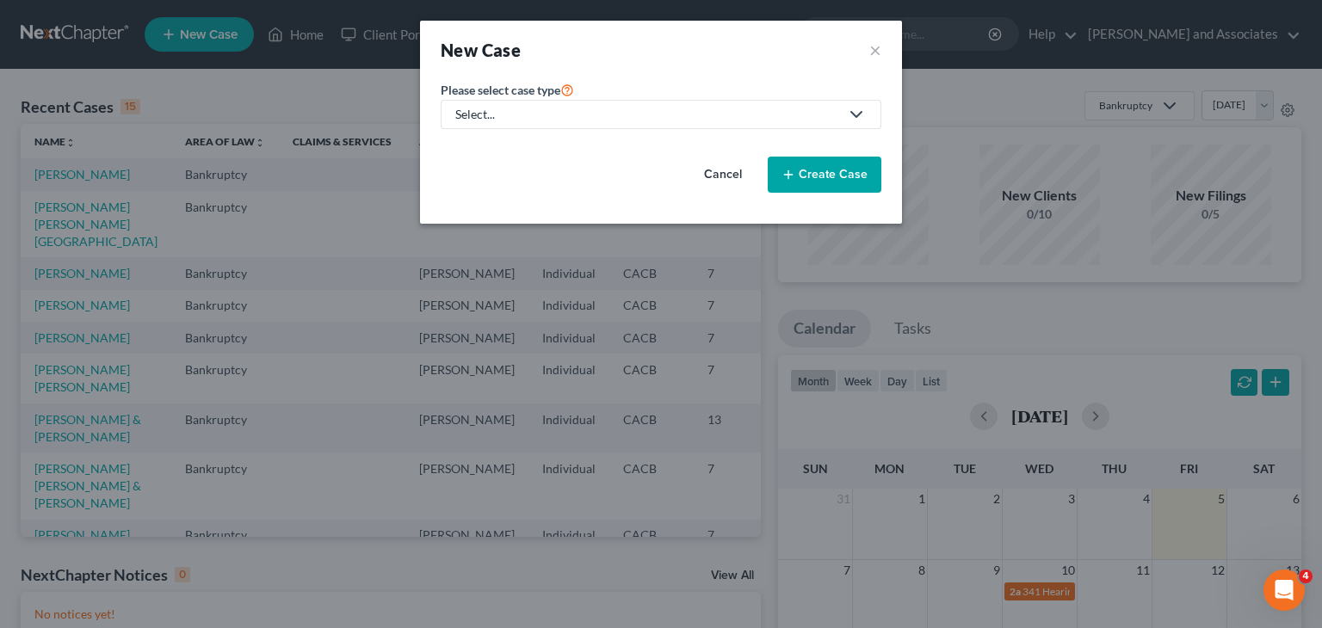
click at [527, 122] on div "Select..." at bounding box center [647, 114] width 384 height 17
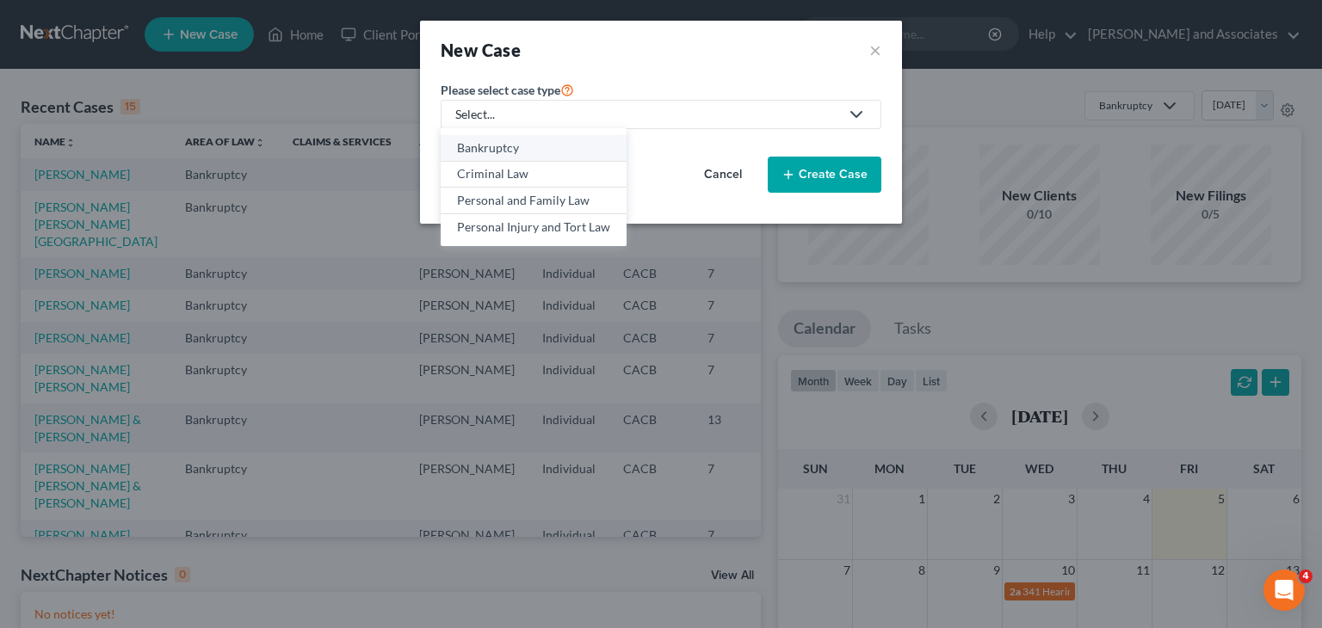
click at [522, 145] on div "Bankruptcy" at bounding box center [533, 147] width 153 height 17
select select "7"
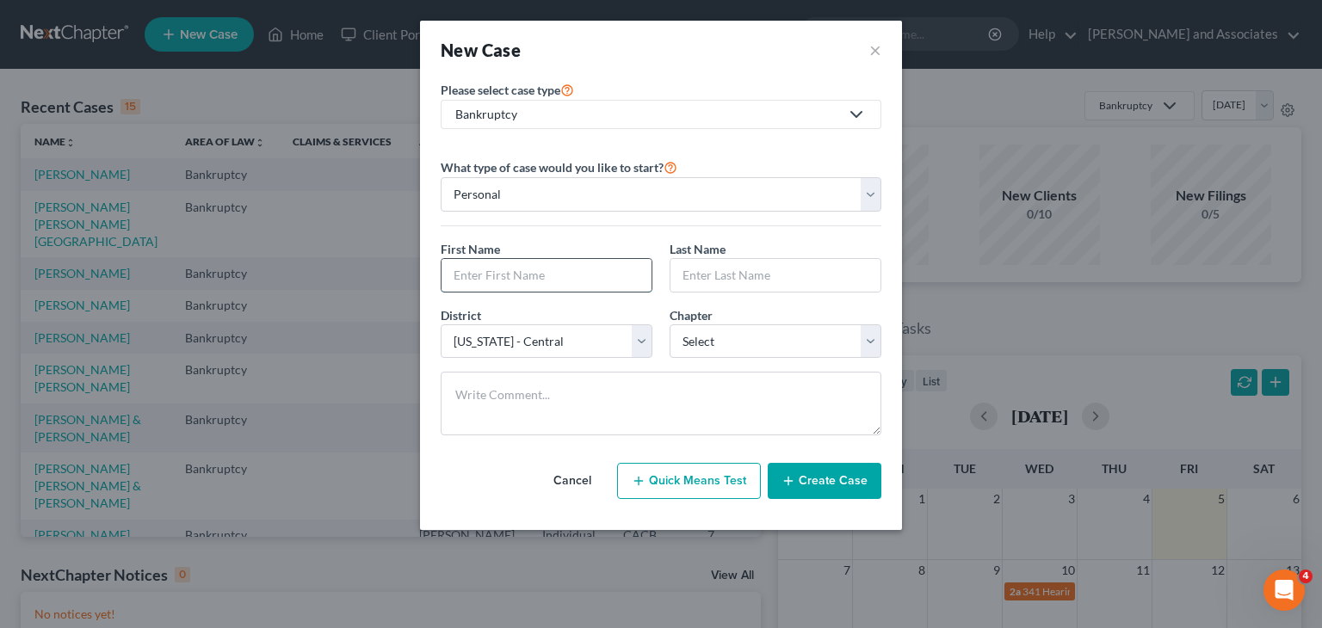
click at [524, 264] on input "text" at bounding box center [546, 275] width 210 height 33
type input "Guillermo"
click at [770, 266] on input "text" at bounding box center [775, 275] width 210 height 33
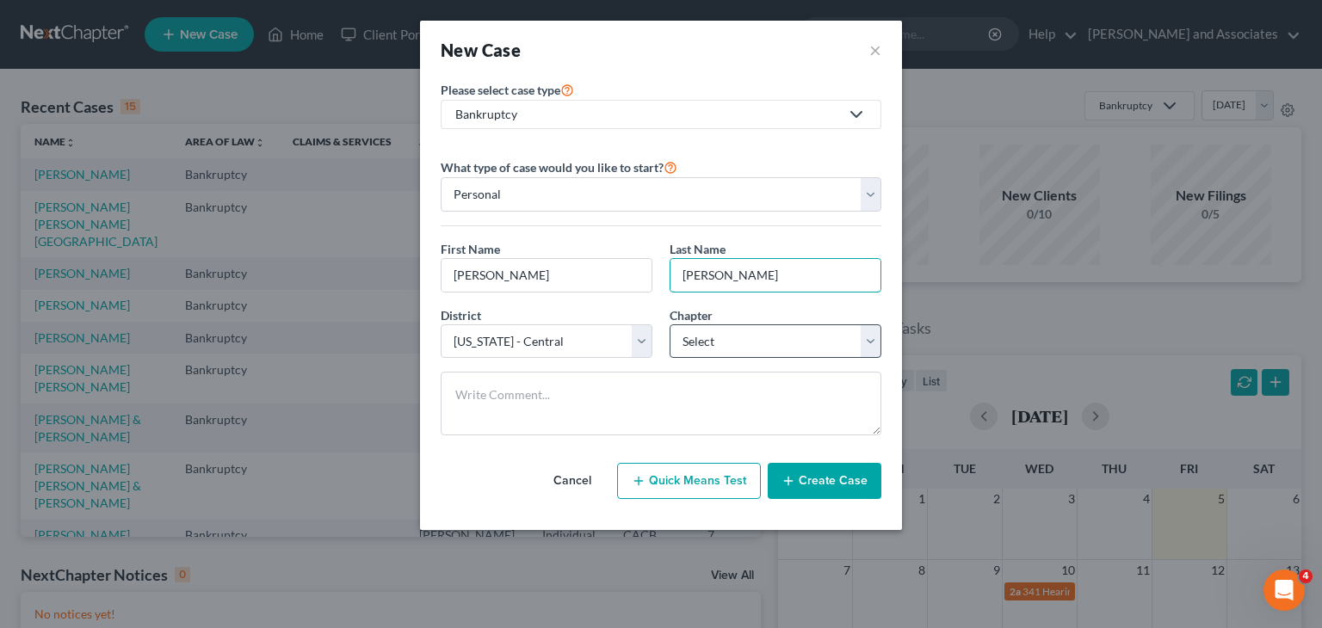
type input "Cabrera Flores"
click at [727, 336] on select "Select 7 11 12 13" at bounding box center [775, 341] width 212 height 34
select select "0"
click at [669, 324] on select "Select 7 11 12 13" at bounding box center [775, 341] width 212 height 34
click at [829, 490] on button "Create Case" at bounding box center [824, 481] width 114 height 36
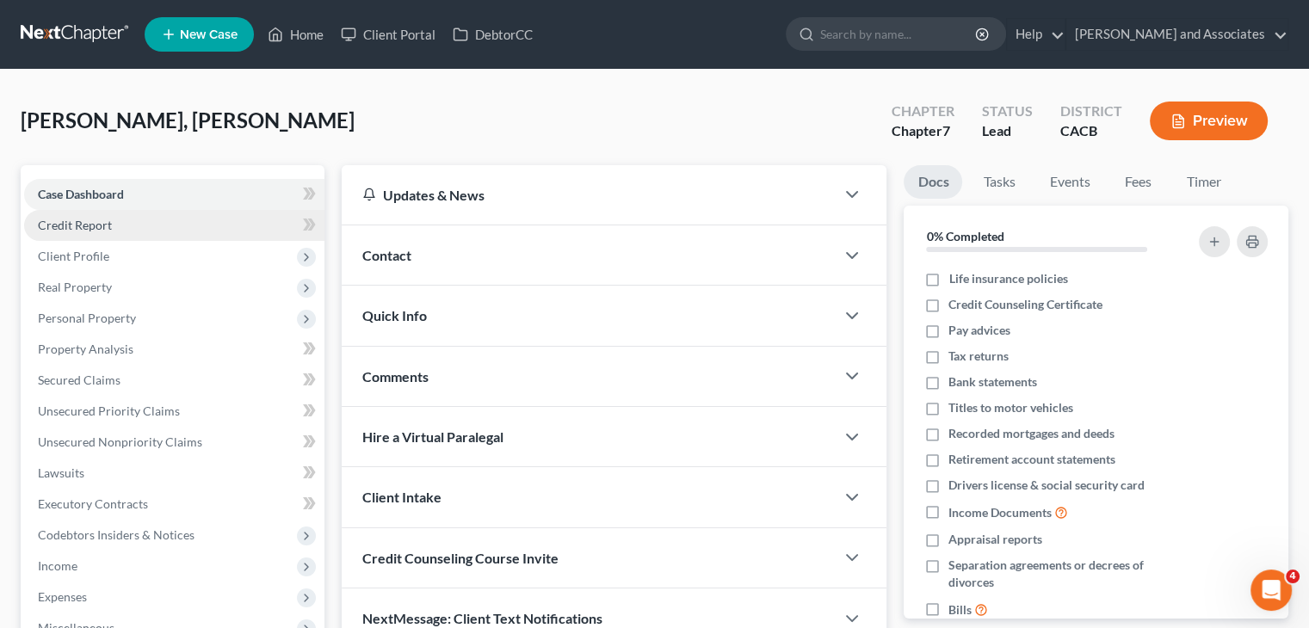
click at [106, 221] on span "Credit Report" at bounding box center [75, 225] width 74 height 15
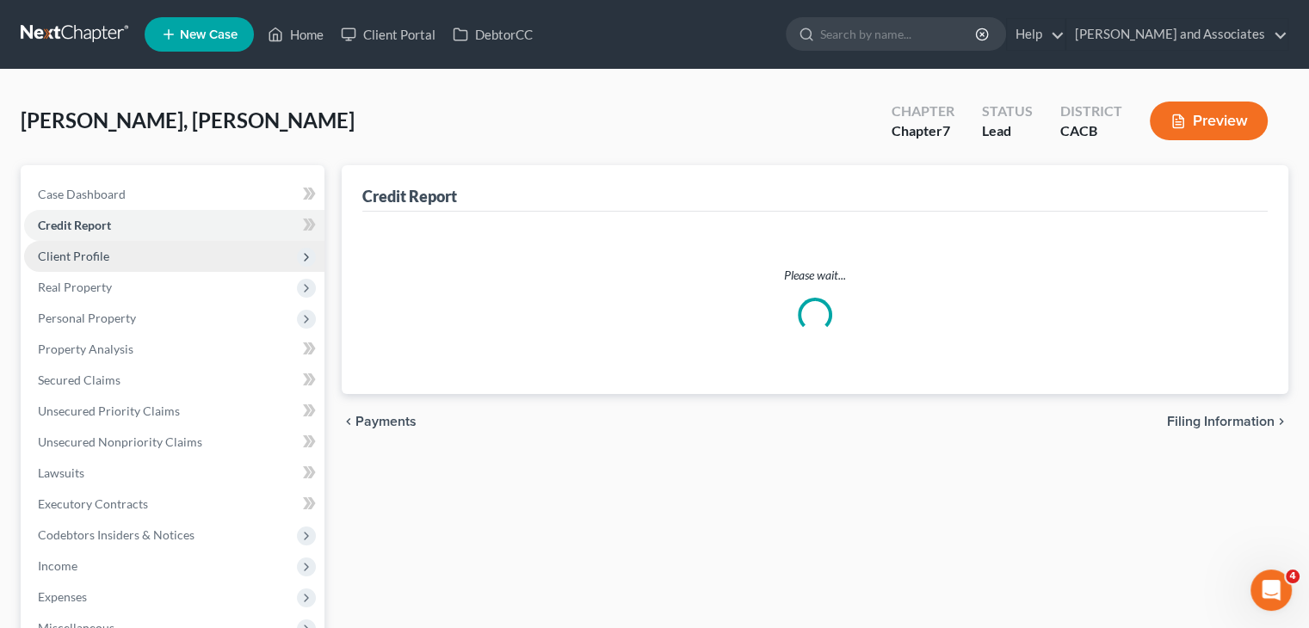
click at [121, 256] on span "Client Profile" at bounding box center [174, 256] width 300 height 31
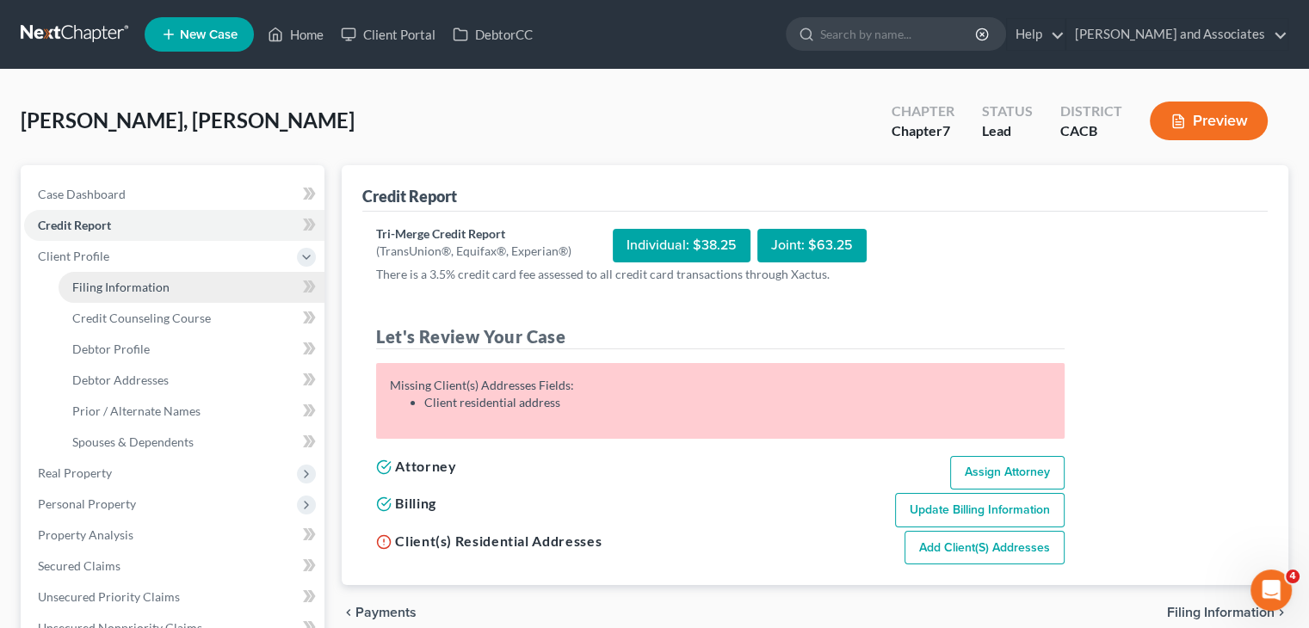
click at [188, 291] on link "Filing Information" at bounding box center [192, 287] width 266 height 31
select select "1"
select select "0"
select select "7"
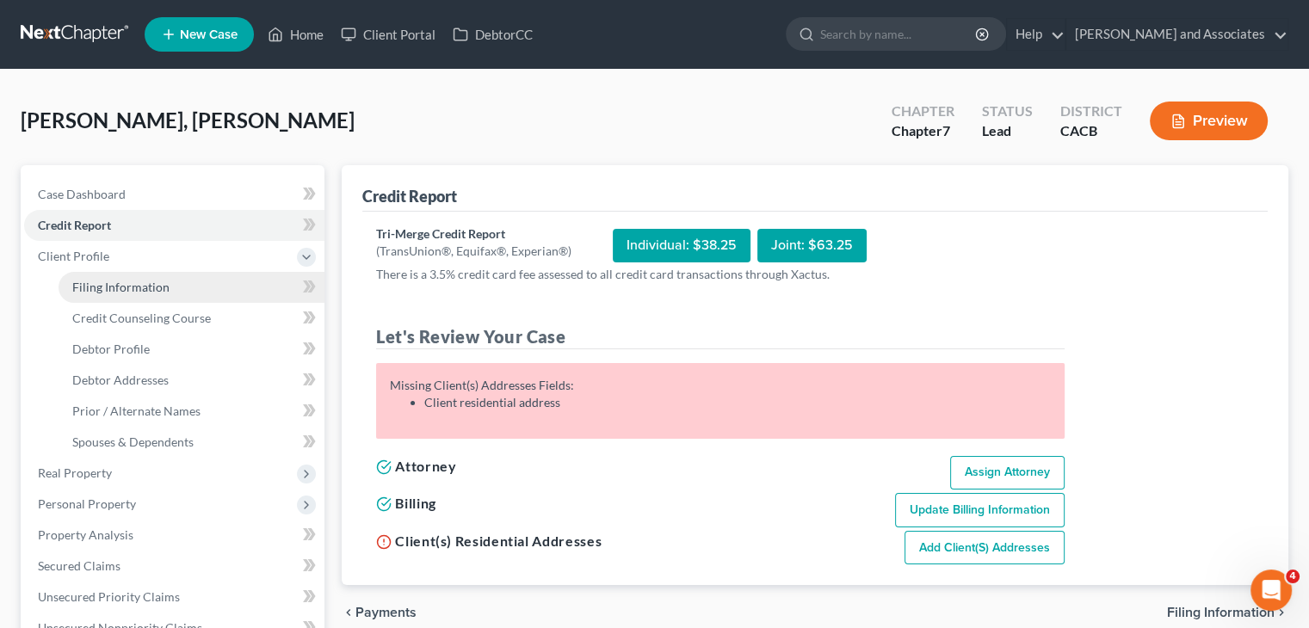
select select "4"
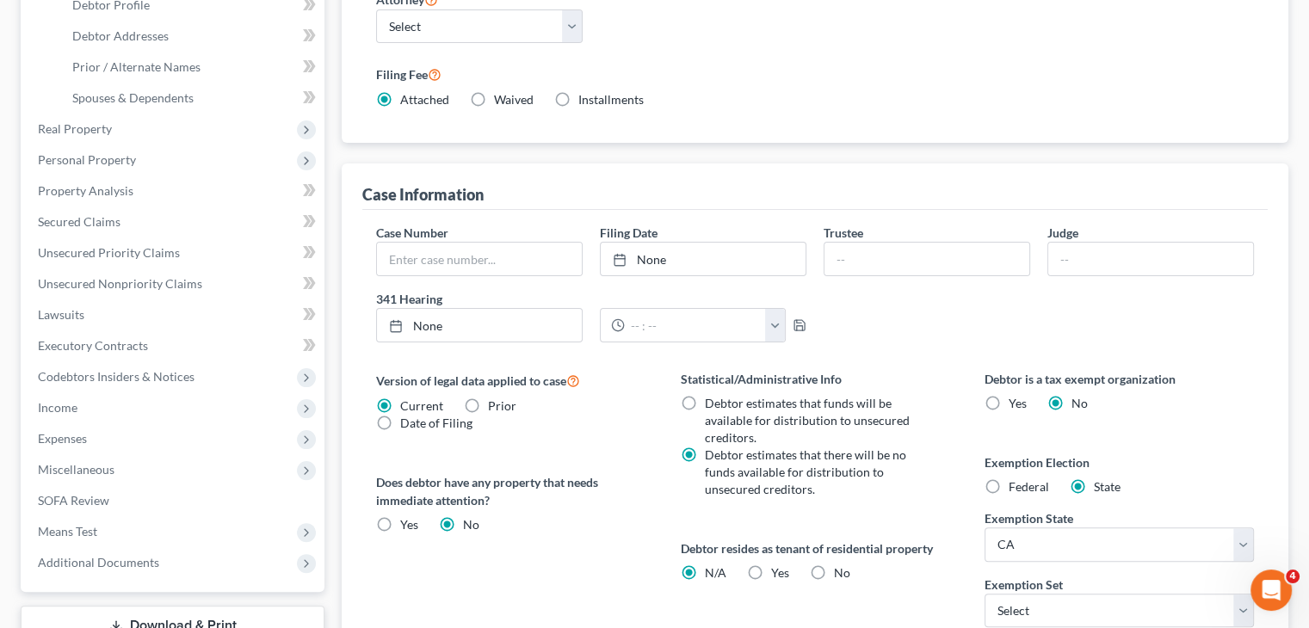
scroll to position [516, 0]
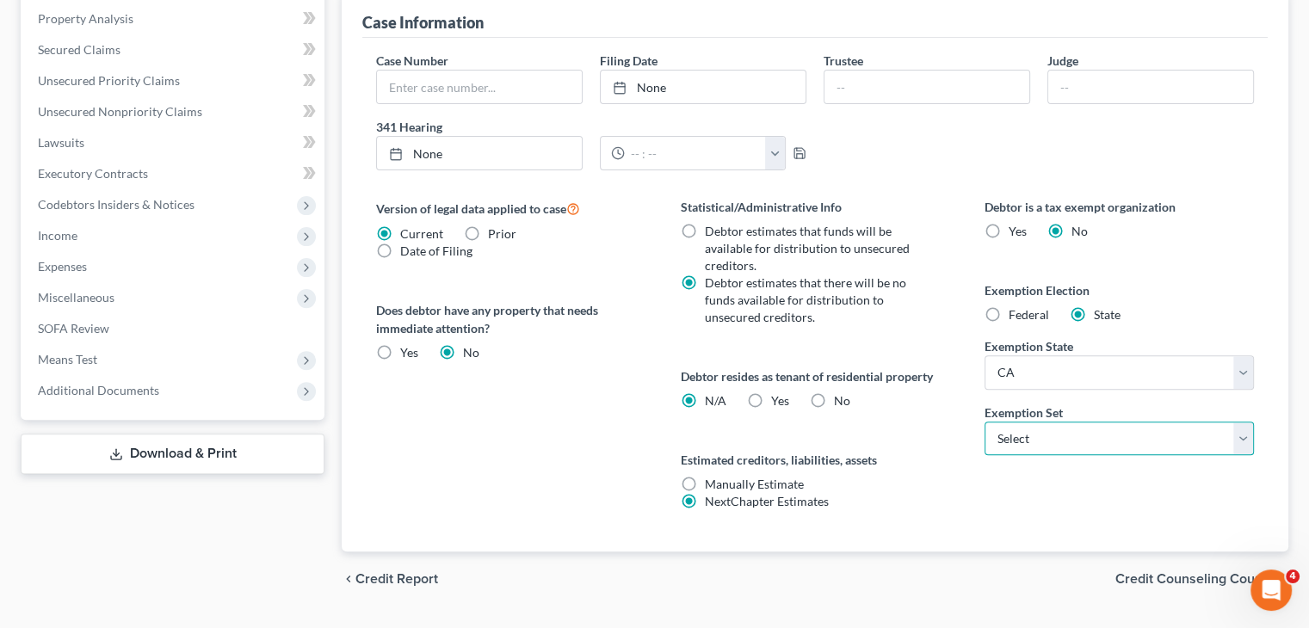
click at [1070, 442] on select "Select 703 704" at bounding box center [1118, 439] width 269 height 34
click at [984, 422] on select "Select 703 704" at bounding box center [1118, 439] width 269 height 34
click at [1056, 438] on select "Select 703 704" at bounding box center [1118, 439] width 269 height 34
select select "1"
click at [984, 422] on select "Select 703 704" at bounding box center [1118, 439] width 269 height 34
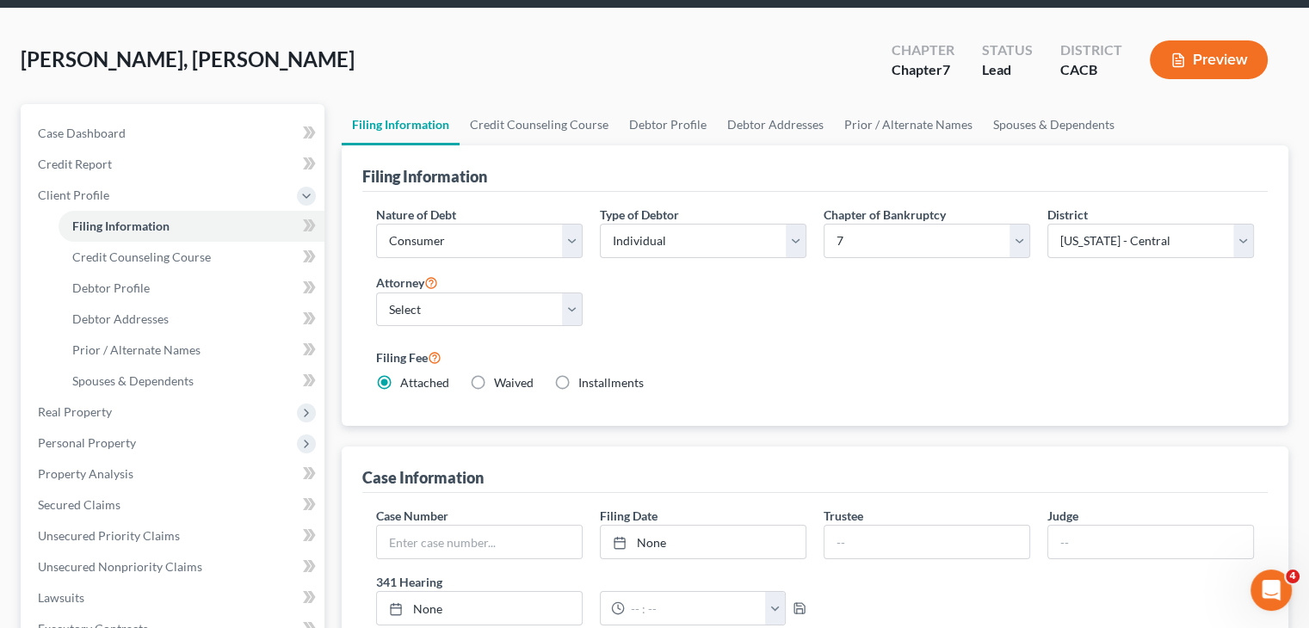
scroll to position [0, 0]
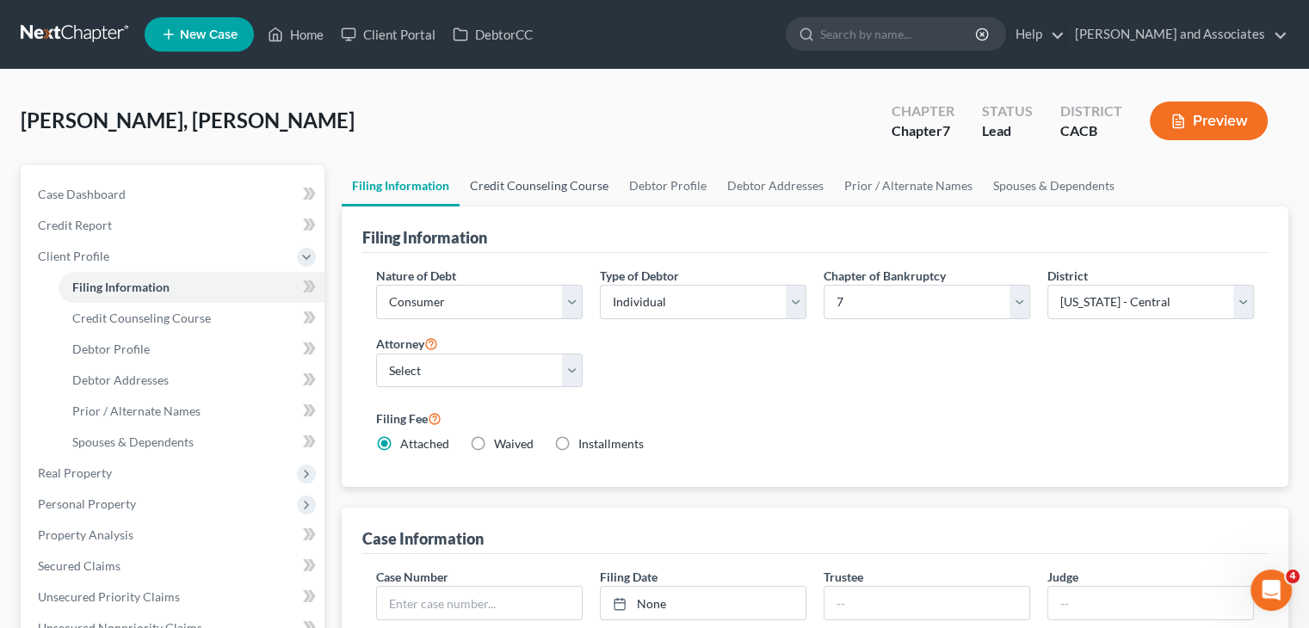
click at [520, 195] on link "Credit Counseling Course" at bounding box center [538, 185] width 159 height 41
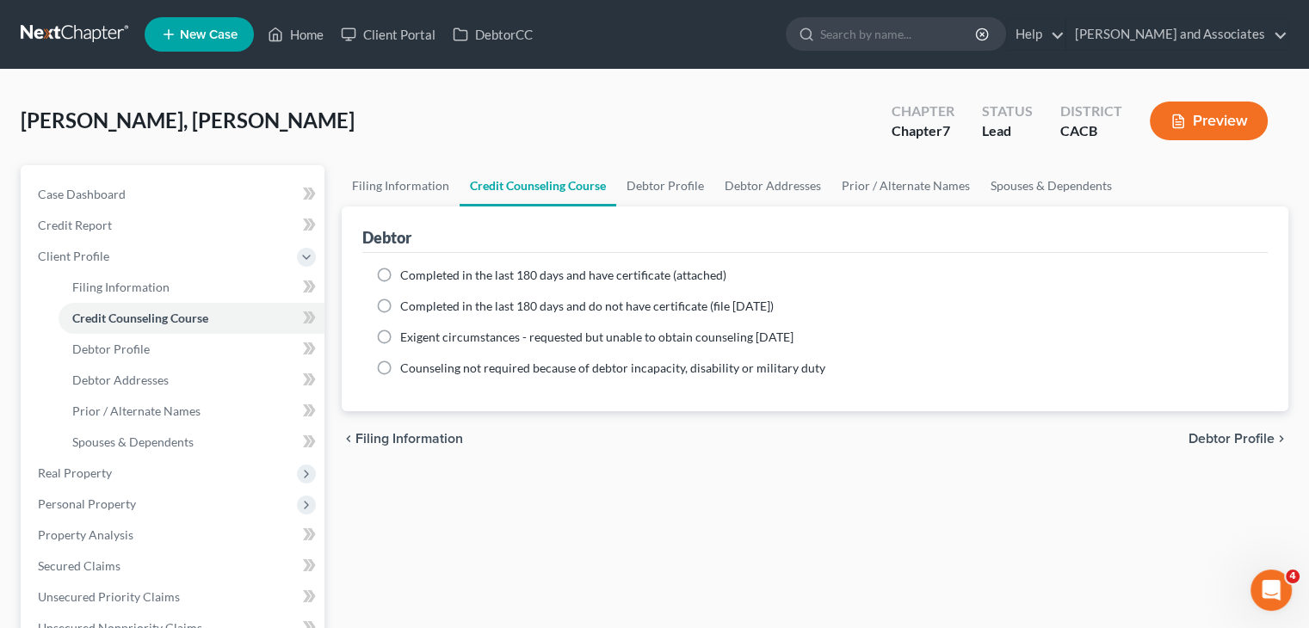
click at [459, 283] on ng-include "Completed in the last 180 days and have certificate (attached) Date Completed N…" at bounding box center [815, 322] width 878 height 110
click at [498, 269] on span "Completed in the last 180 days and have certificate (attached)" at bounding box center [563, 275] width 326 height 15
click at [418, 269] on input "Completed in the last 180 days and have certificate (attached)" at bounding box center [412, 272] width 11 height 11
radio input "true"
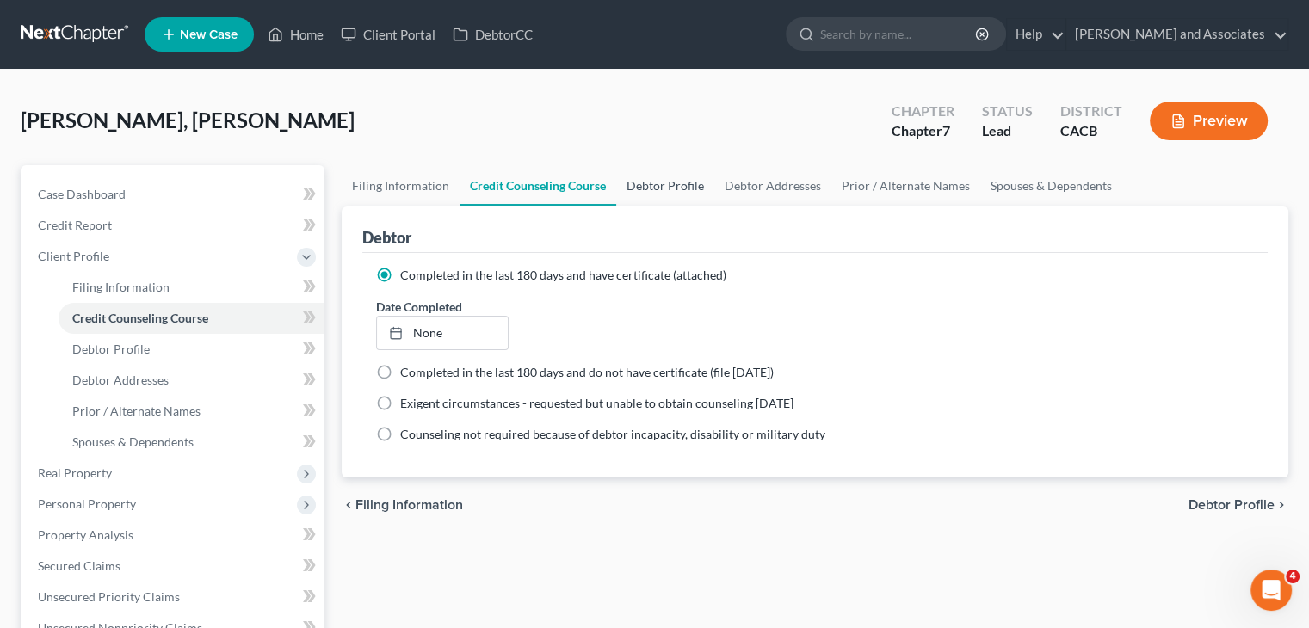
click at [670, 188] on link "Debtor Profile" at bounding box center [665, 185] width 98 height 41
select select "0"
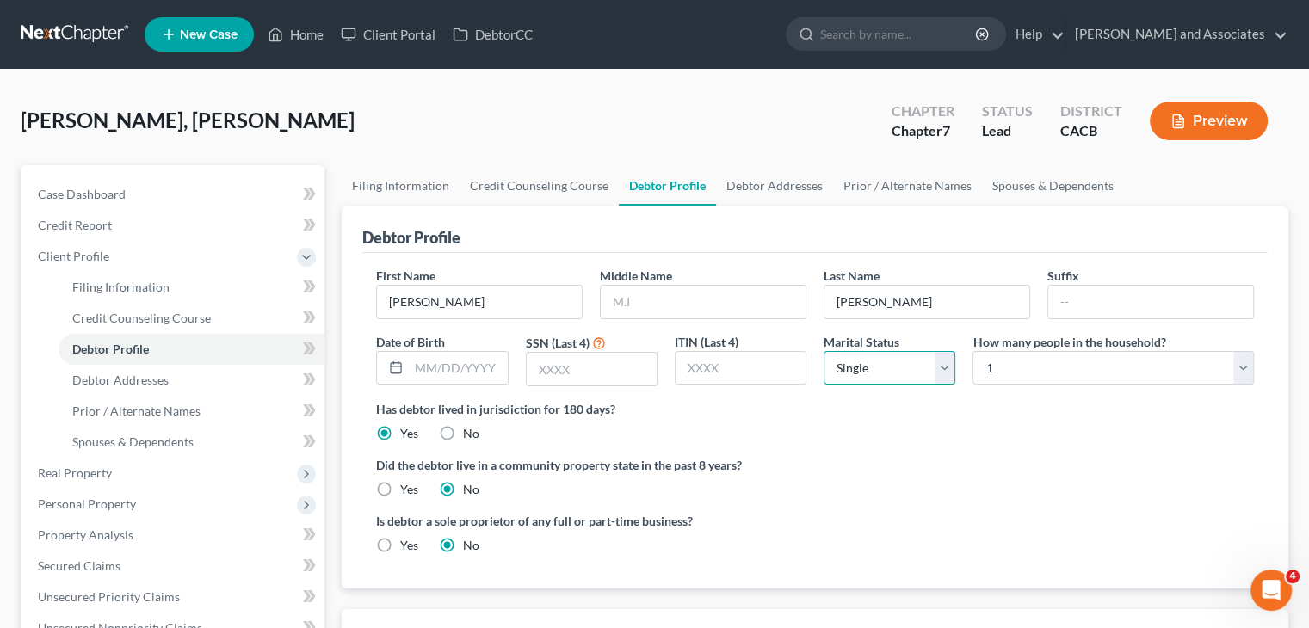
click at [933, 355] on select "Select Single Married Separated Divorced Widowed" at bounding box center [889, 368] width 132 height 34
select select "1"
click at [823, 351] on select "Select Single Married Separated Divorced Widowed" at bounding box center [889, 368] width 132 height 34
click at [1019, 367] on select "Select 1 2 3 4 5 6 7 8 9 10 11 12 13 14 15 16 17 18 19 20" at bounding box center [1112, 368] width 281 height 34
select select "3"
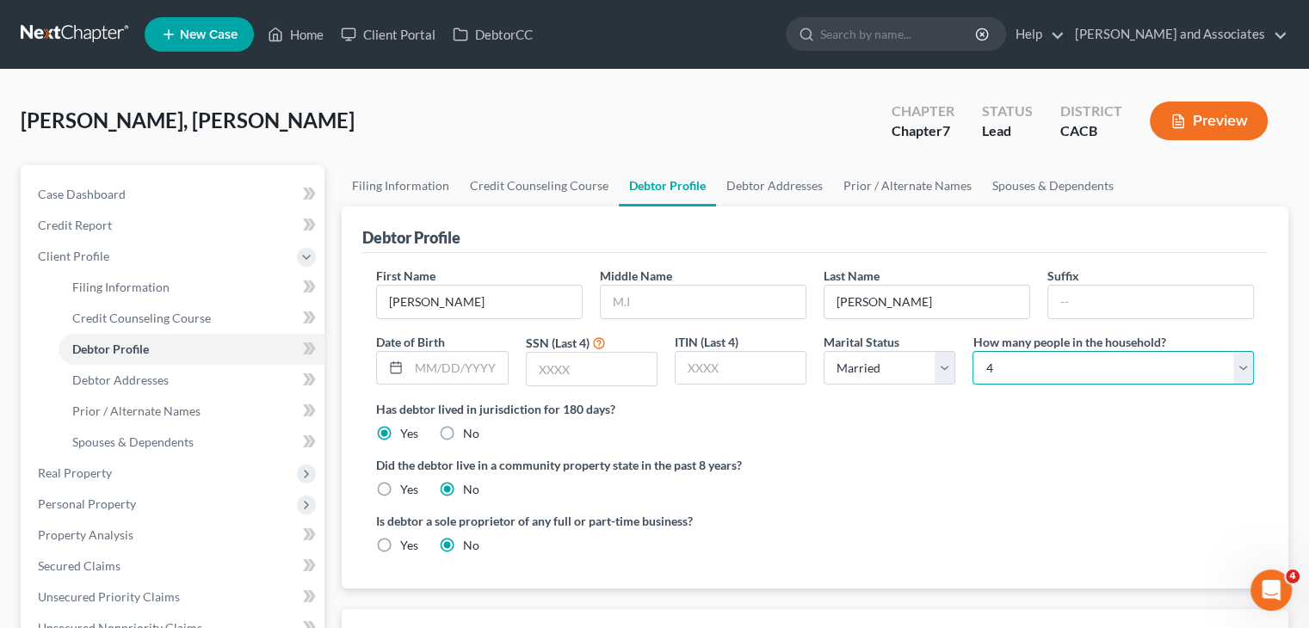
click at [972, 351] on select "Select 1 2 3 4 5 6 7 8 9 10 11 12 13 14 15 16 17 18 19 20" at bounding box center [1112, 368] width 281 height 34
click at [493, 367] on input "text" at bounding box center [458, 368] width 98 height 33
type input "04/27/1986"
click at [562, 373] on input "text" at bounding box center [592, 369] width 130 height 33
type input "1587"
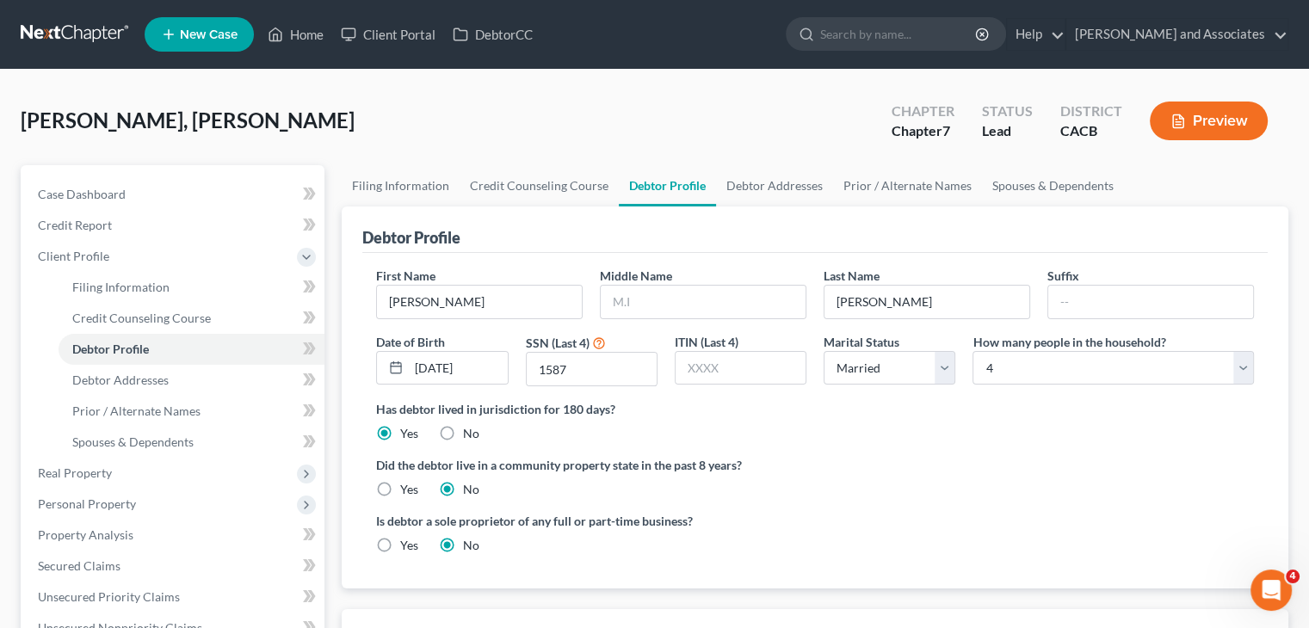
click at [403, 548] on label "Yes" at bounding box center [409, 545] width 18 height 17
click at [407, 548] on input "Yes" at bounding box center [412, 542] width 11 height 11
radio input "true"
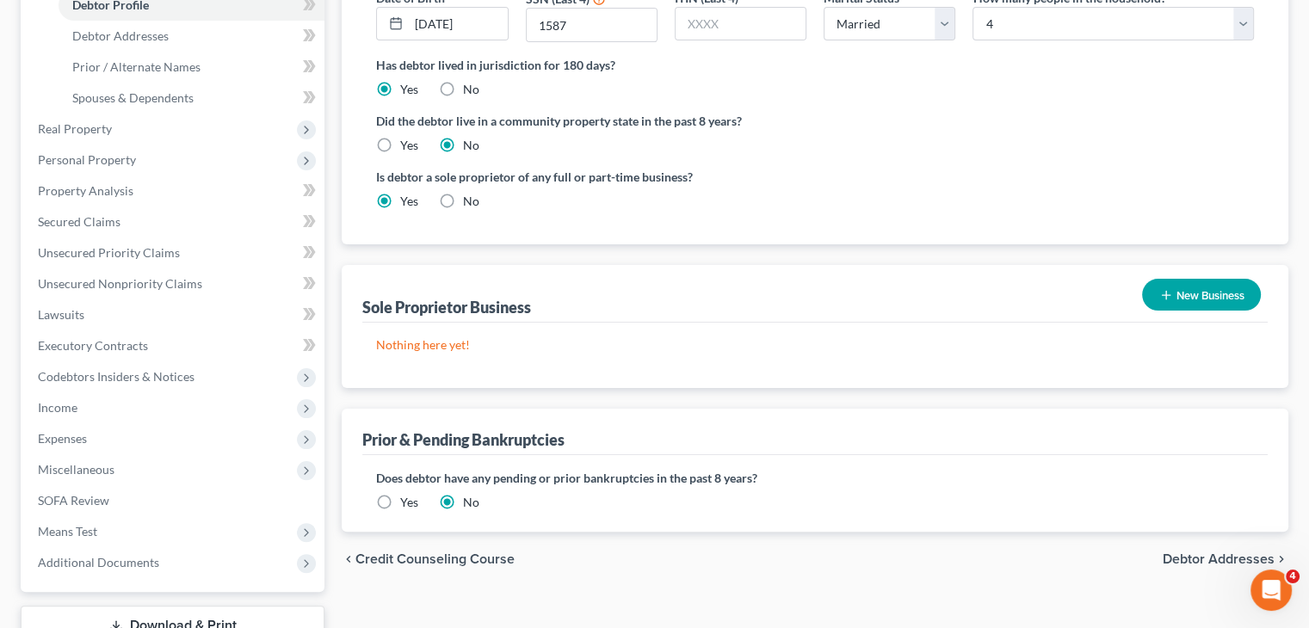
click at [463, 204] on label "No" at bounding box center [471, 201] width 16 height 17
click at [470, 204] on input "No" at bounding box center [475, 198] width 11 height 11
radio input "true"
radio input "false"
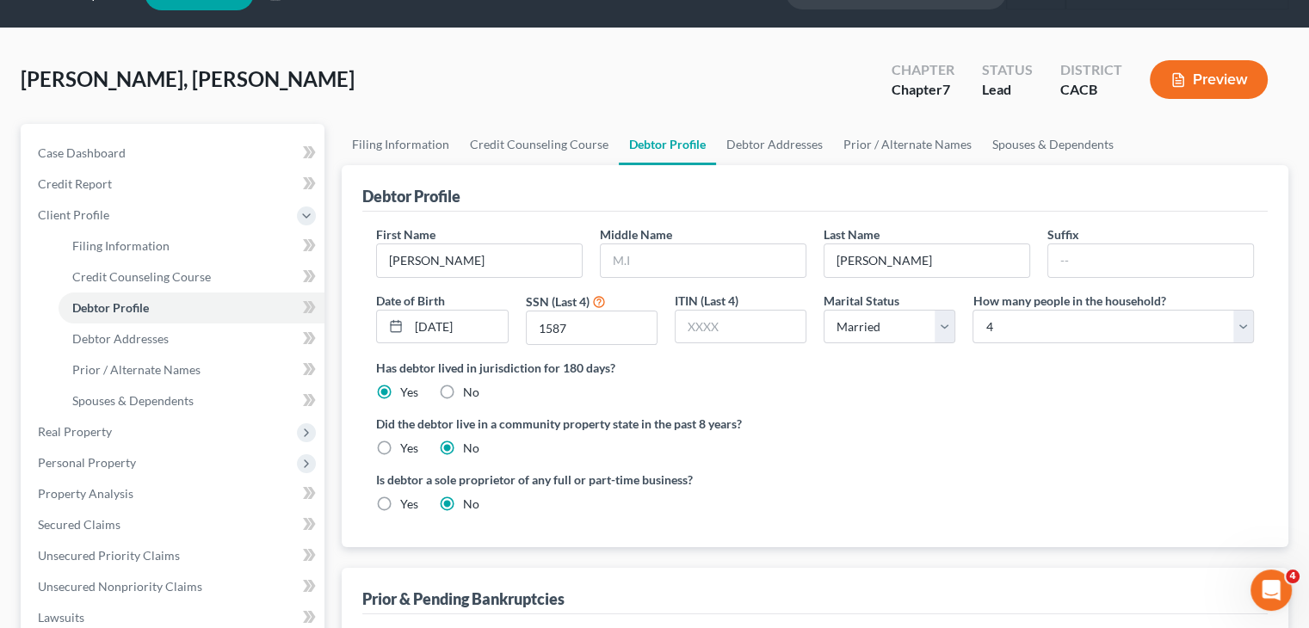
scroll to position [0, 0]
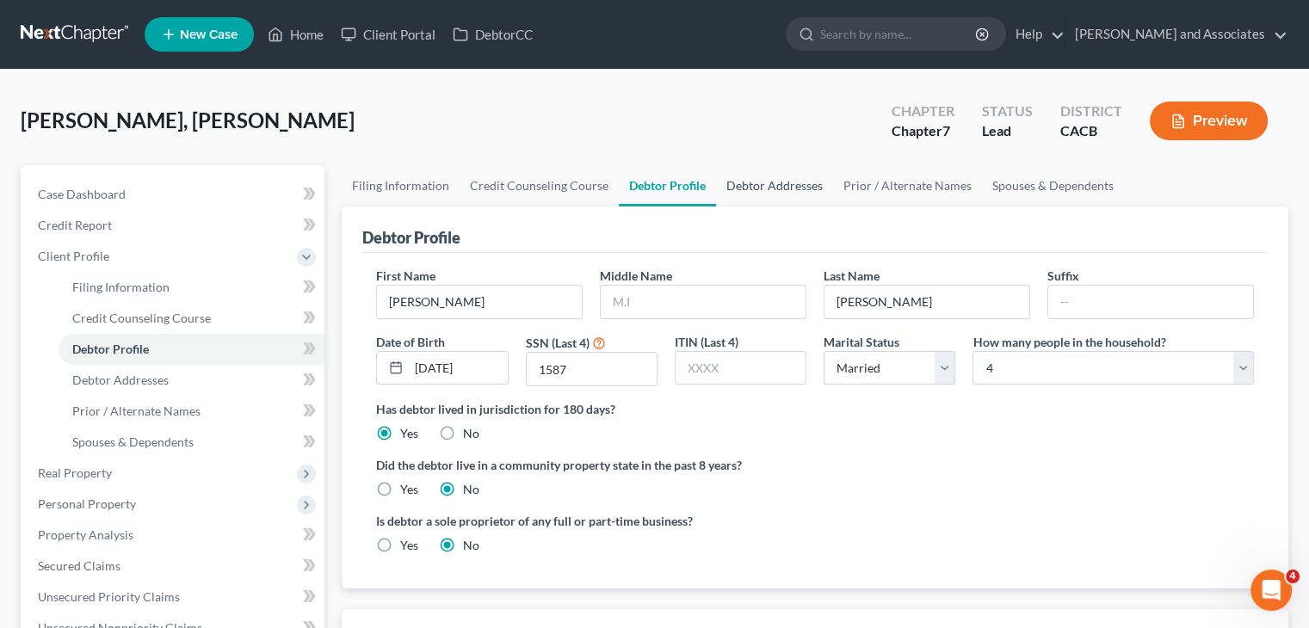
click at [782, 179] on link "Debtor Addresses" at bounding box center [774, 185] width 117 height 41
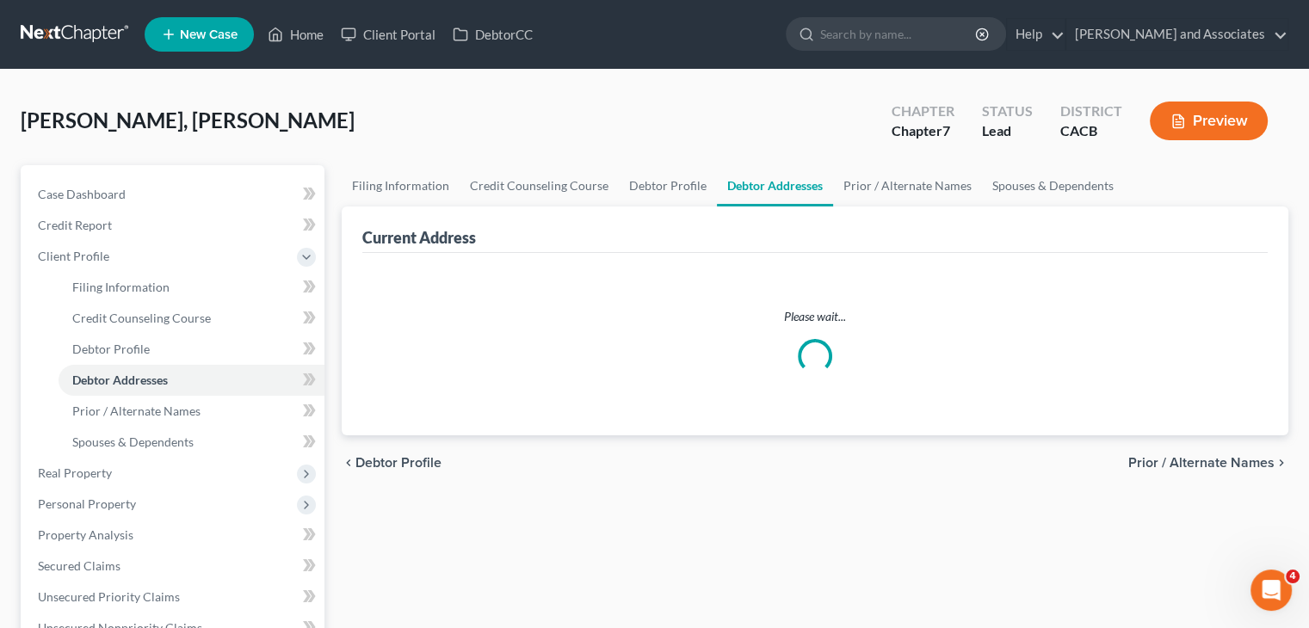
select select "0"
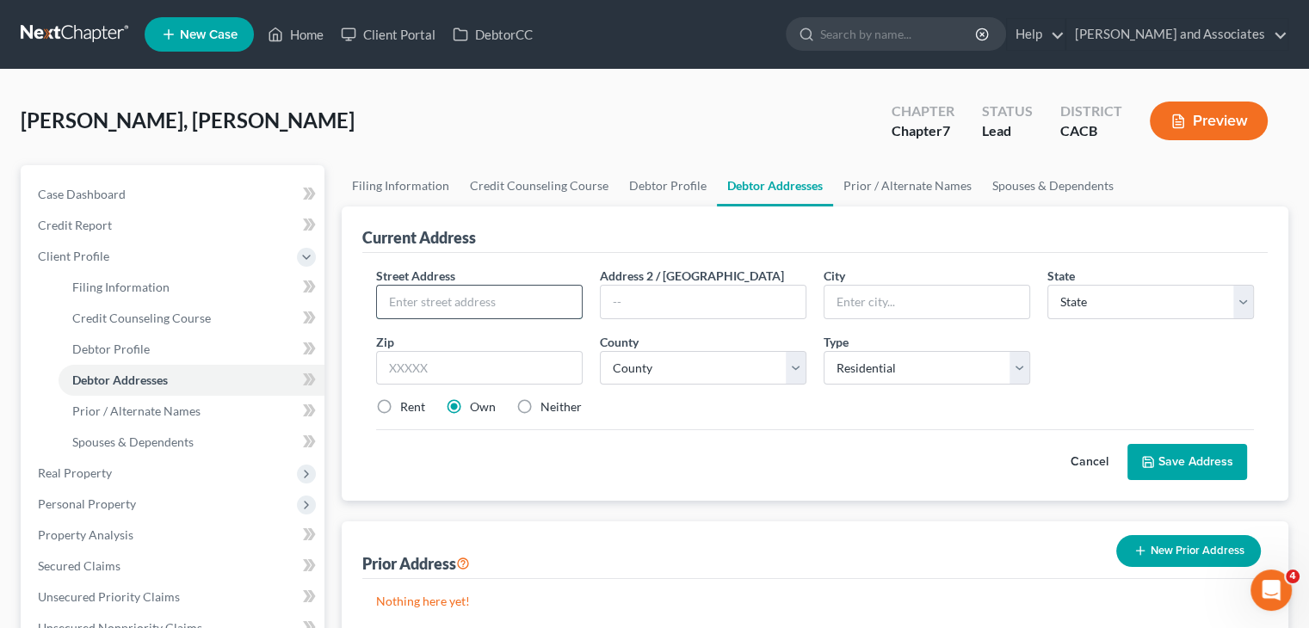
click at [512, 299] on input "text" at bounding box center [479, 302] width 205 height 33
type input "[STREET_ADDRESS][PERSON_NAME]"
click at [470, 379] on input "text" at bounding box center [479, 368] width 207 height 34
type input "93458"
click at [527, 477] on div "Cancel Save Address" at bounding box center [815, 454] width 878 height 51
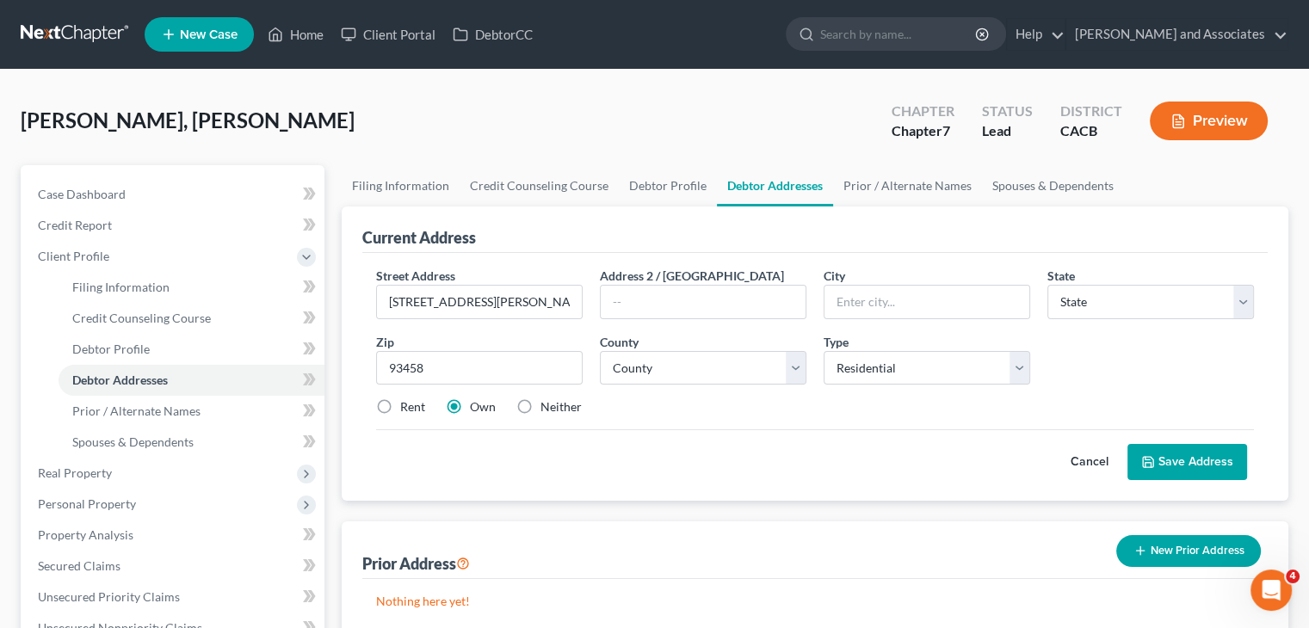
type input "Santa [PERSON_NAME]"
select select "4"
click at [735, 375] on select "County" at bounding box center [703, 368] width 207 height 34
select select "41"
click at [600, 351] on select "County Alameda County Alpine County Amador County Butte County Calaveras County…" at bounding box center [703, 368] width 207 height 34
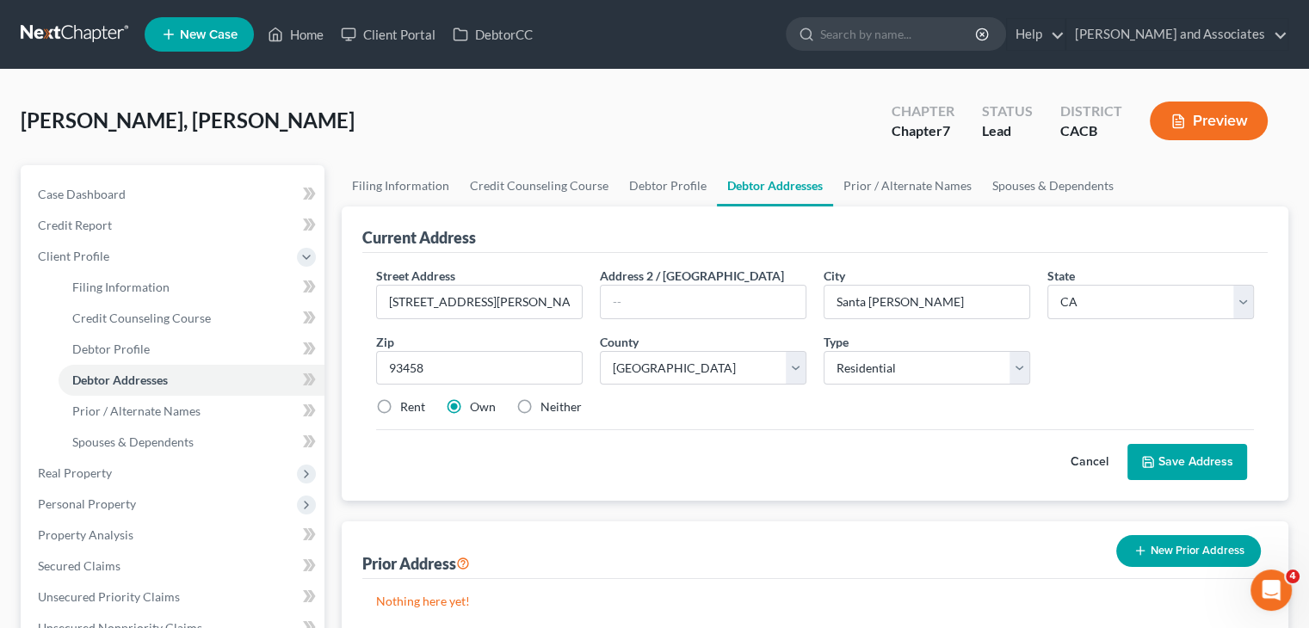
click at [1161, 445] on button "Save Address" at bounding box center [1187, 462] width 120 height 36
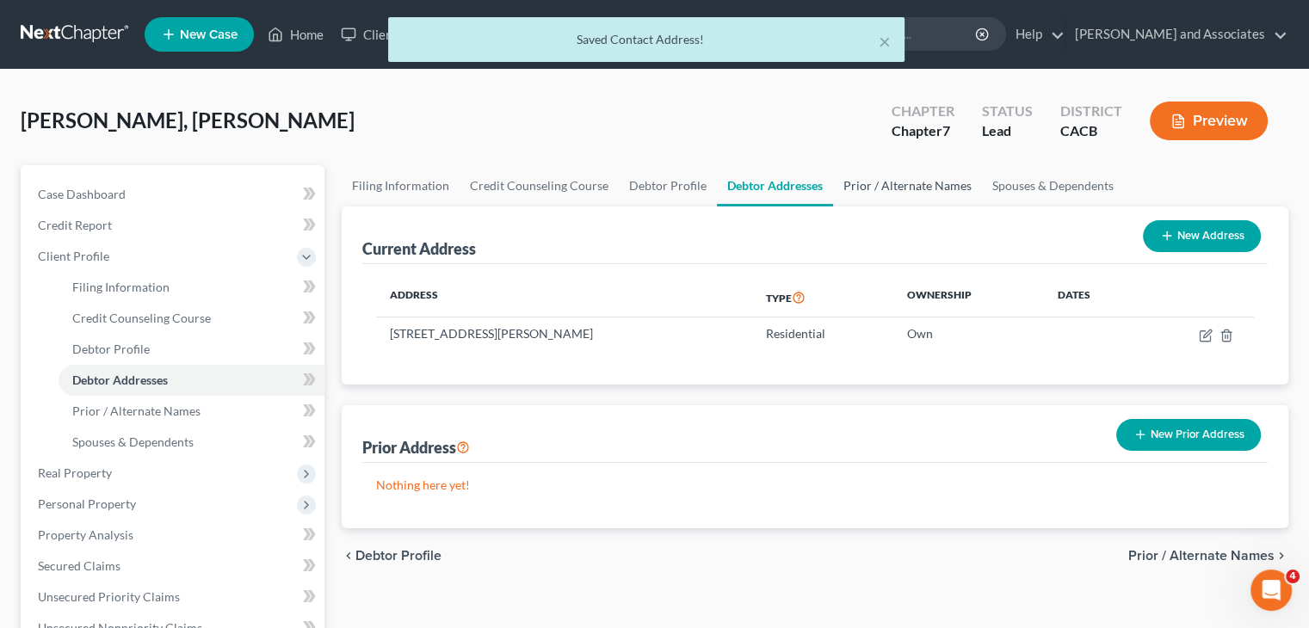
click at [923, 187] on link "Prior / Alternate Names" at bounding box center [907, 185] width 149 height 41
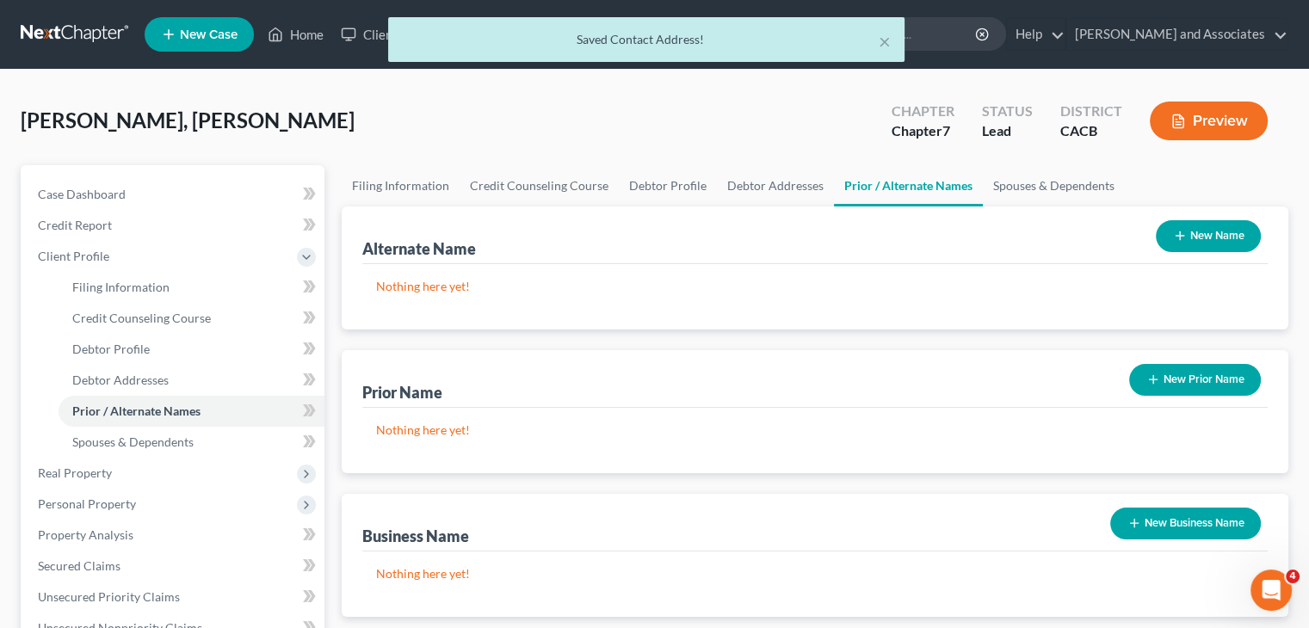
click at [1145, 523] on button "New Business Name" at bounding box center [1185, 524] width 151 height 32
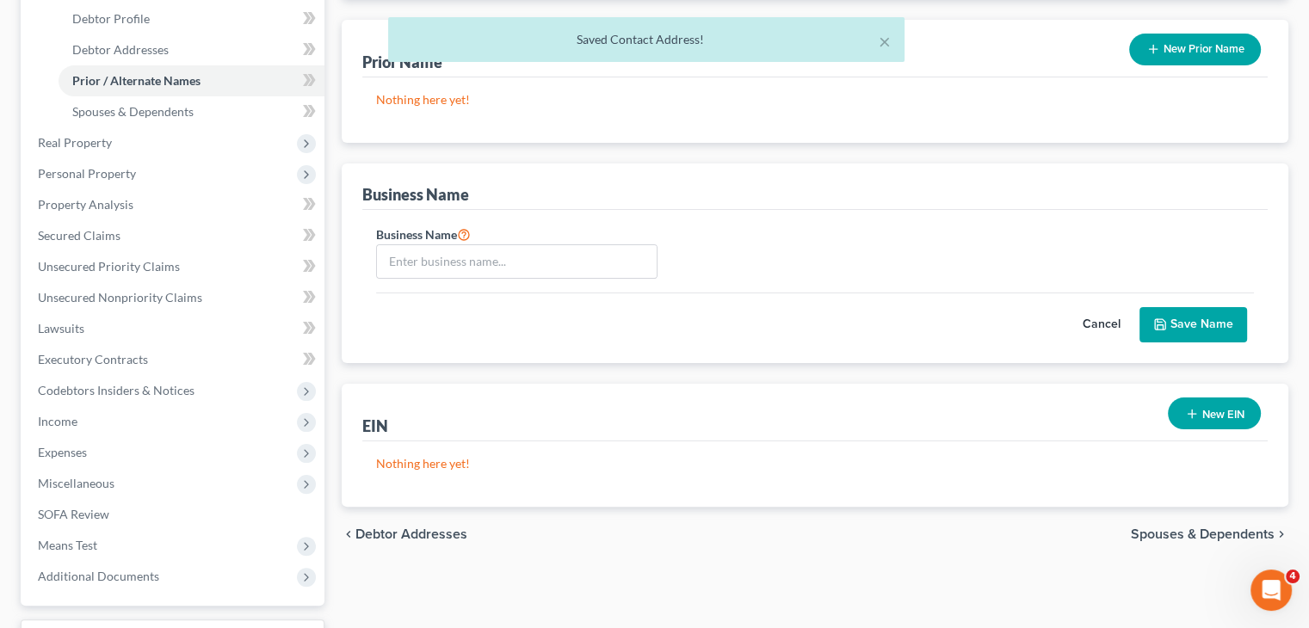
scroll to position [344, 0]
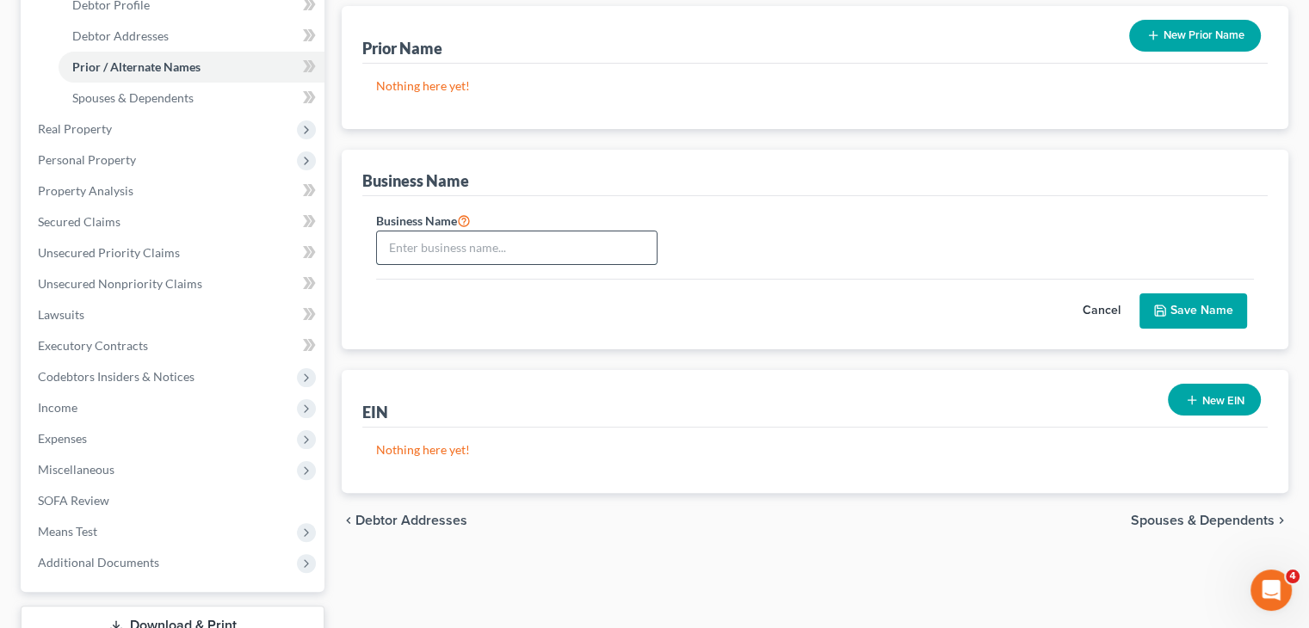
click at [488, 242] on input "text" at bounding box center [517, 247] width 280 height 33
type input "Cabrera Trucking LLC"
click at [1217, 306] on button "Save Name" at bounding box center [1193, 311] width 108 height 36
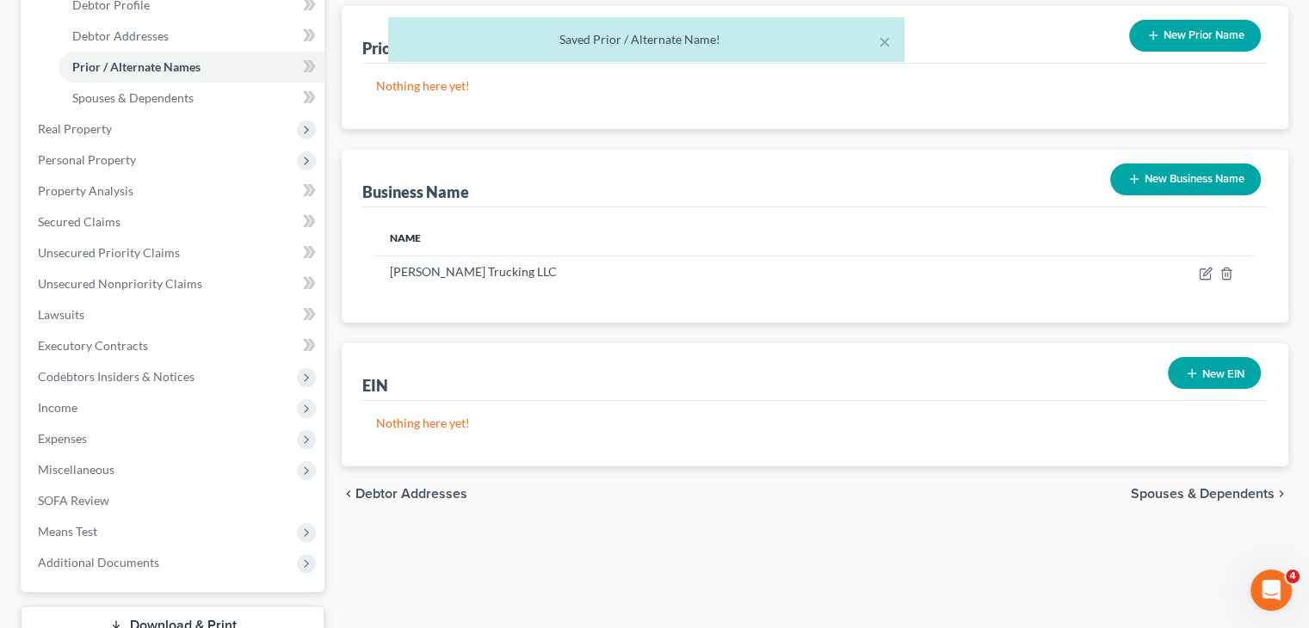
click at [1201, 362] on button "New EIN" at bounding box center [1214, 373] width 93 height 32
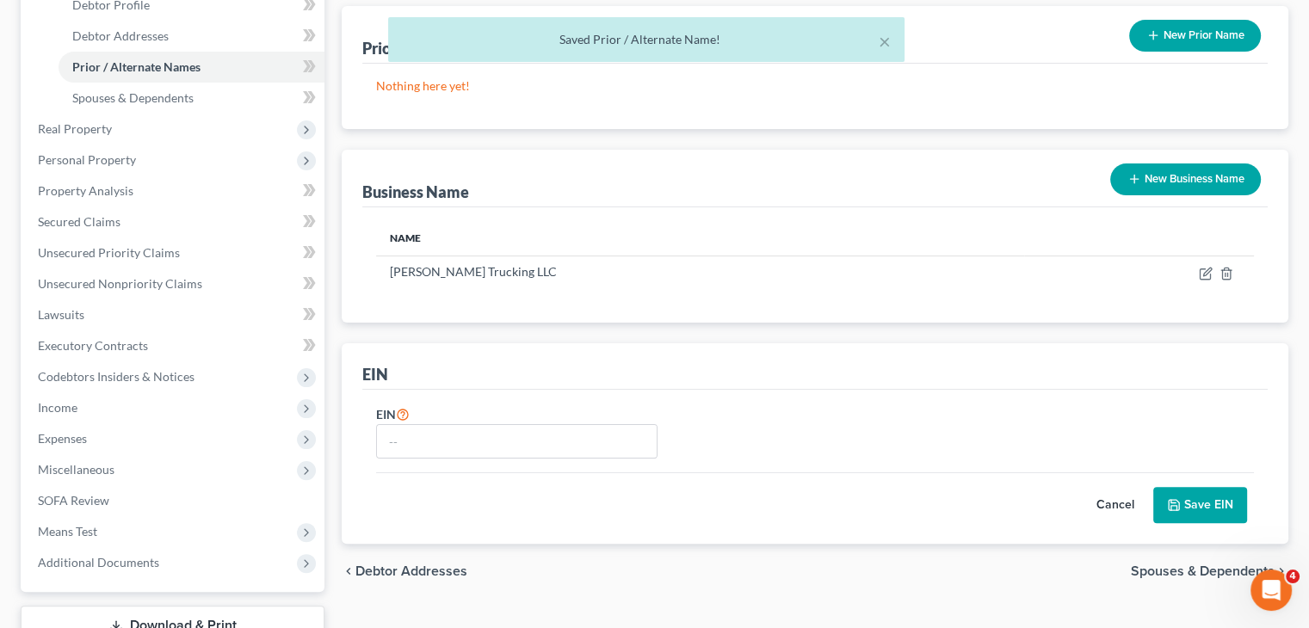
click at [538, 421] on div "EIN" at bounding box center [516, 431] width 299 height 55
click at [533, 435] on input "text" at bounding box center [517, 441] width 280 height 33
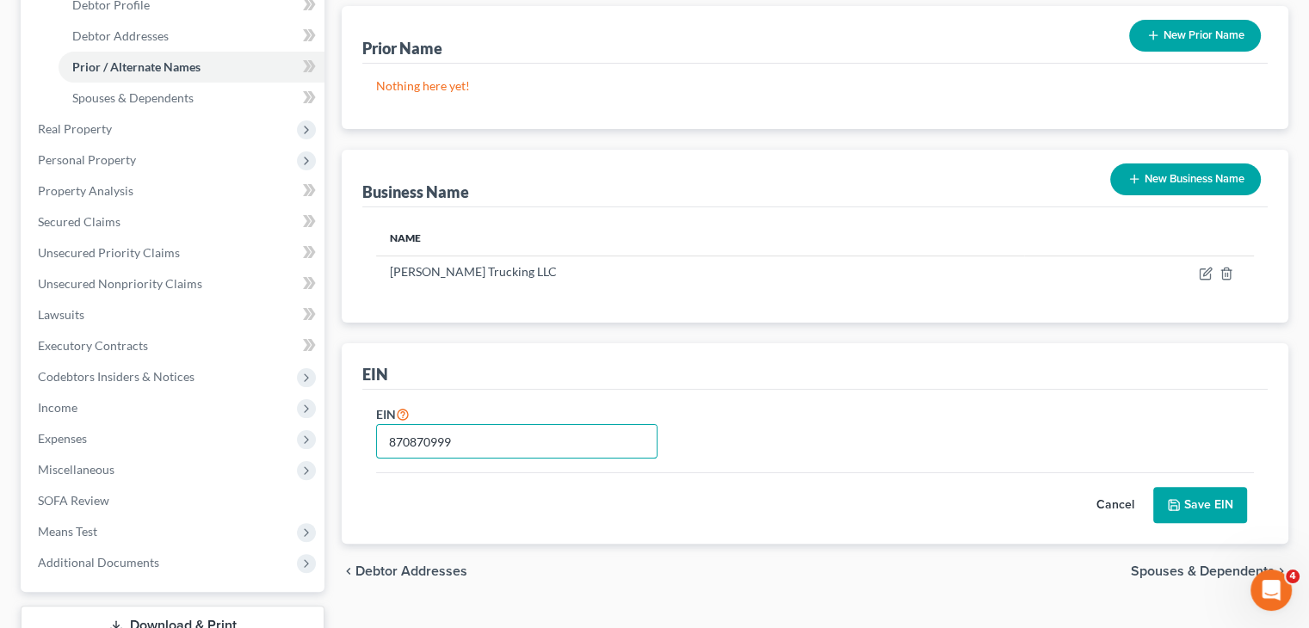
type input "870870999"
click at [1194, 508] on button "Save EIN" at bounding box center [1200, 505] width 94 height 36
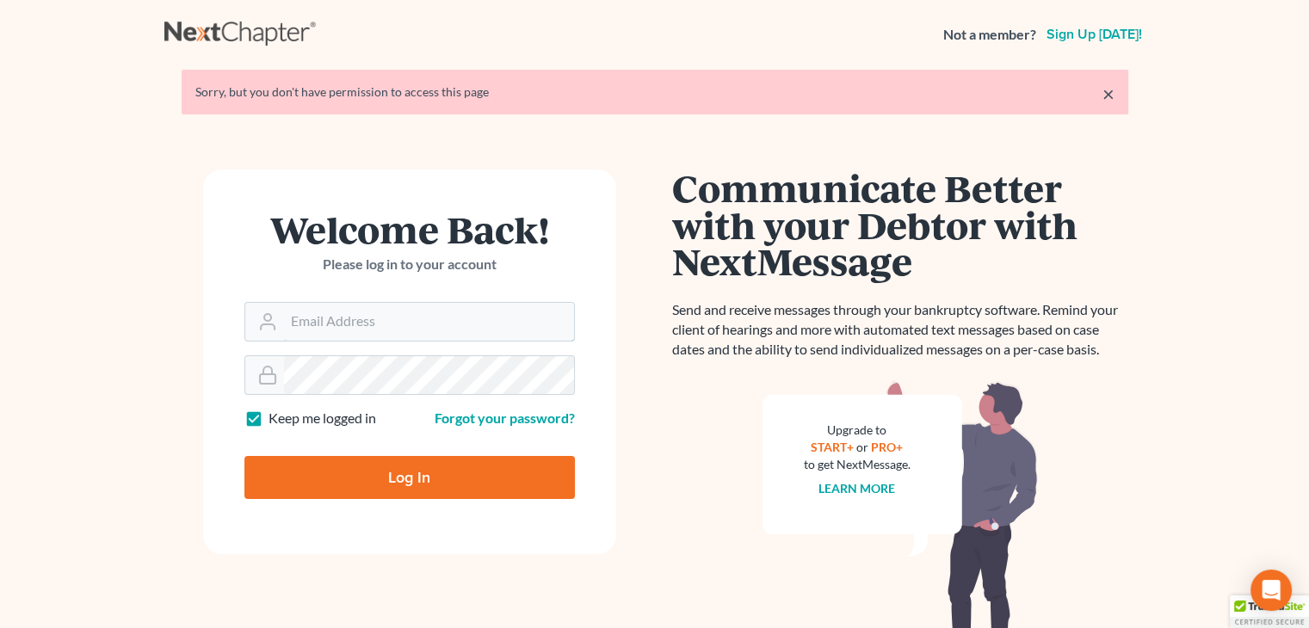
type input "daisy@wedefend.net"
click at [386, 470] on input "Log In" at bounding box center [409, 477] width 330 height 43
type input "Thinking..."
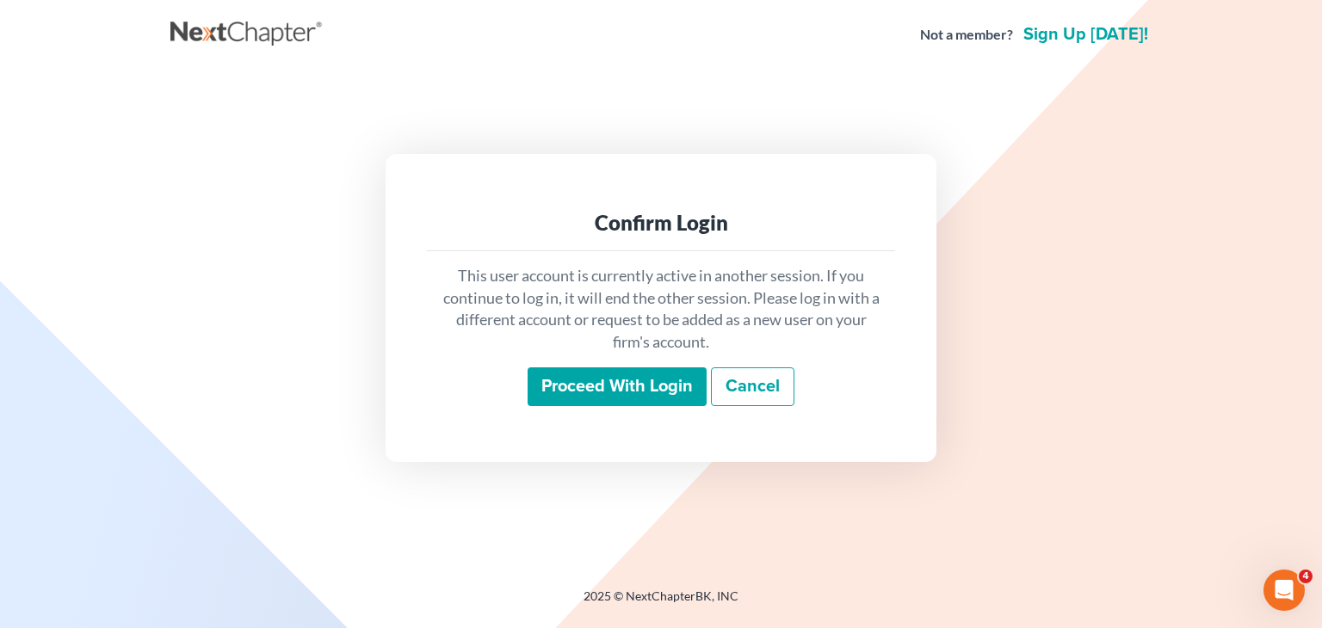
click at [622, 379] on input "Proceed with login" at bounding box center [616, 387] width 179 height 40
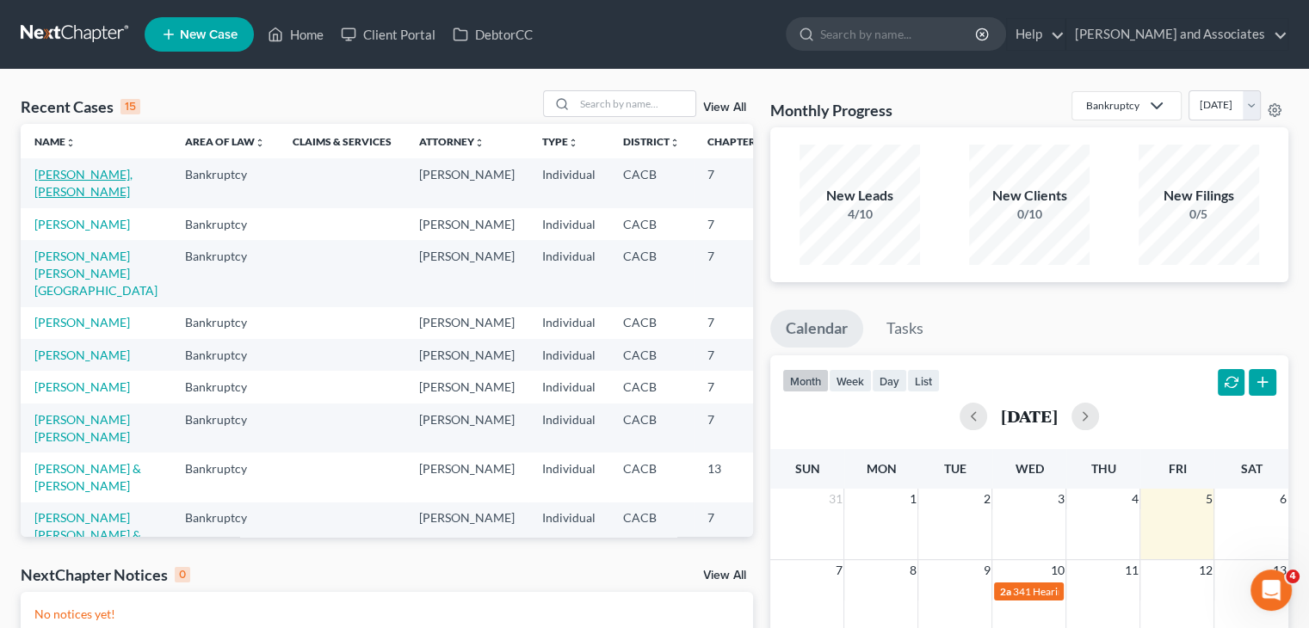
click at [55, 199] on link "[PERSON_NAME], [PERSON_NAME]" at bounding box center [83, 183] width 98 height 32
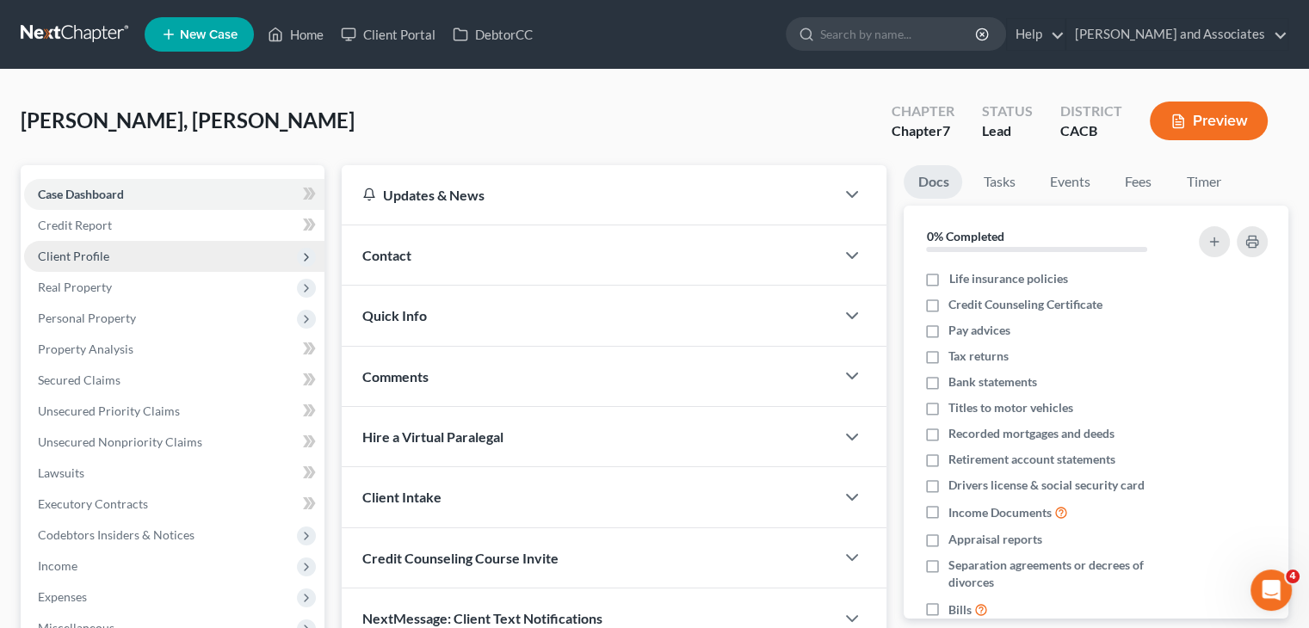
click at [177, 249] on span "Client Profile" at bounding box center [174, 256] width 300 height 31
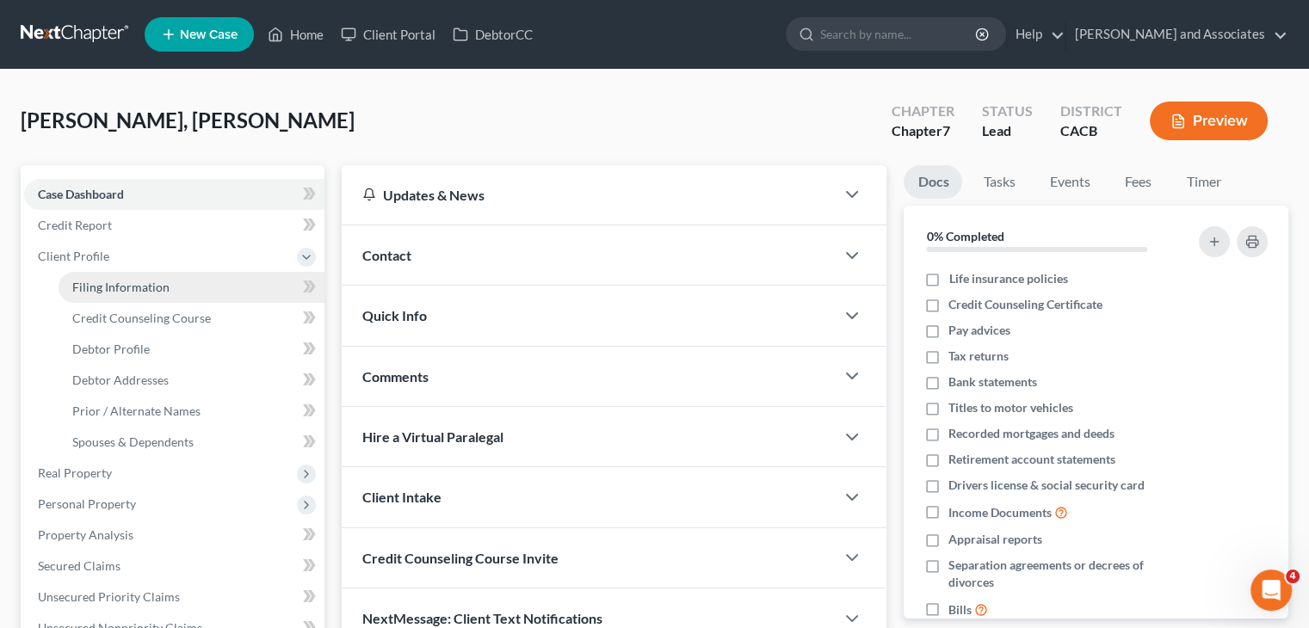
click at [168, 287] on link "Filing Information" at bounding box center [192, 287] width 266 height 31
select select "1"
select select "0"
select select "4"
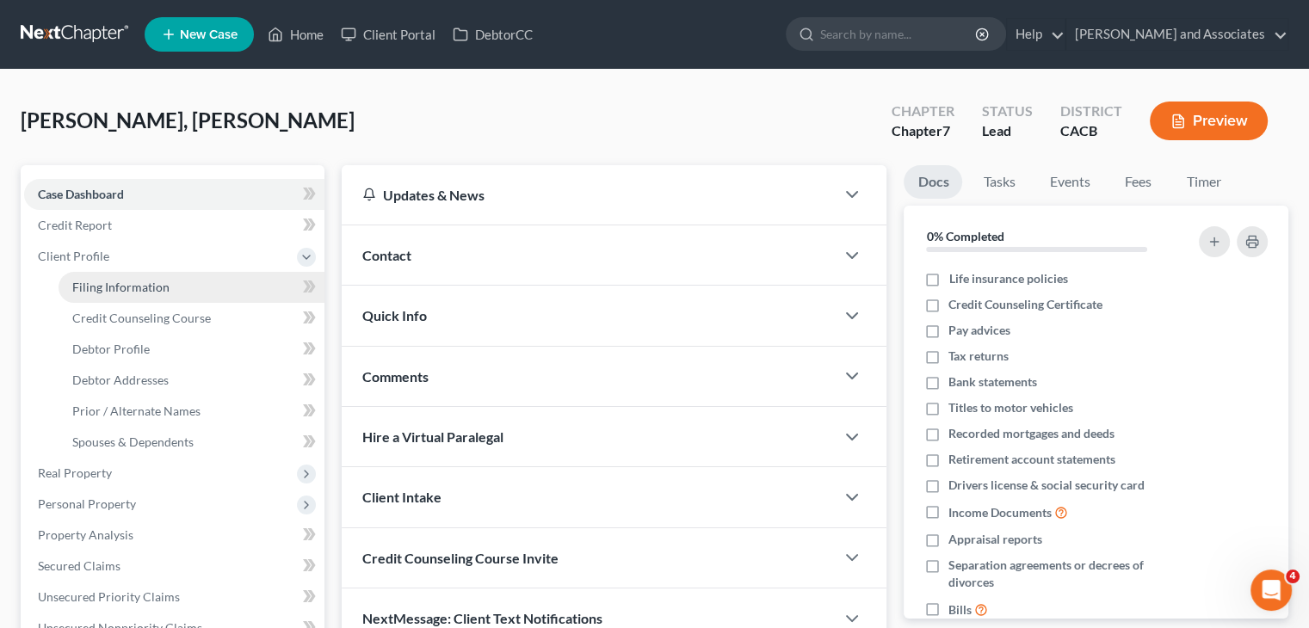
select select "1"
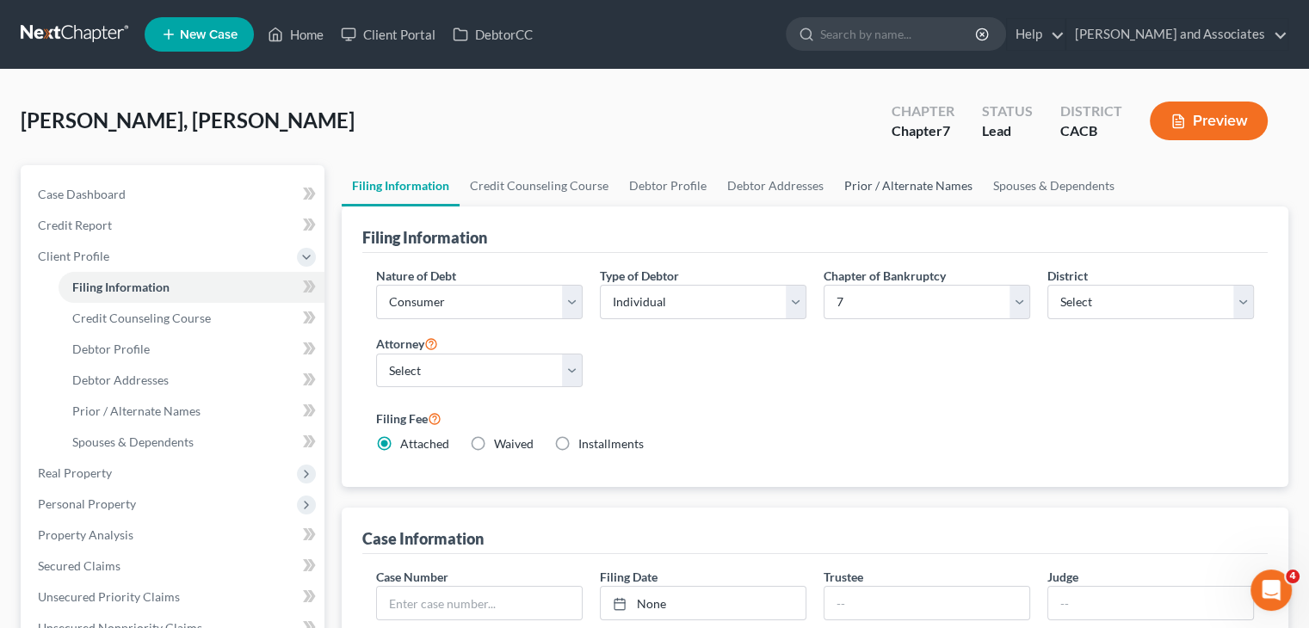
click at [860, 192] on link "Prior / Alternate Names" at bounding box center [908, 185] width 149 height 41
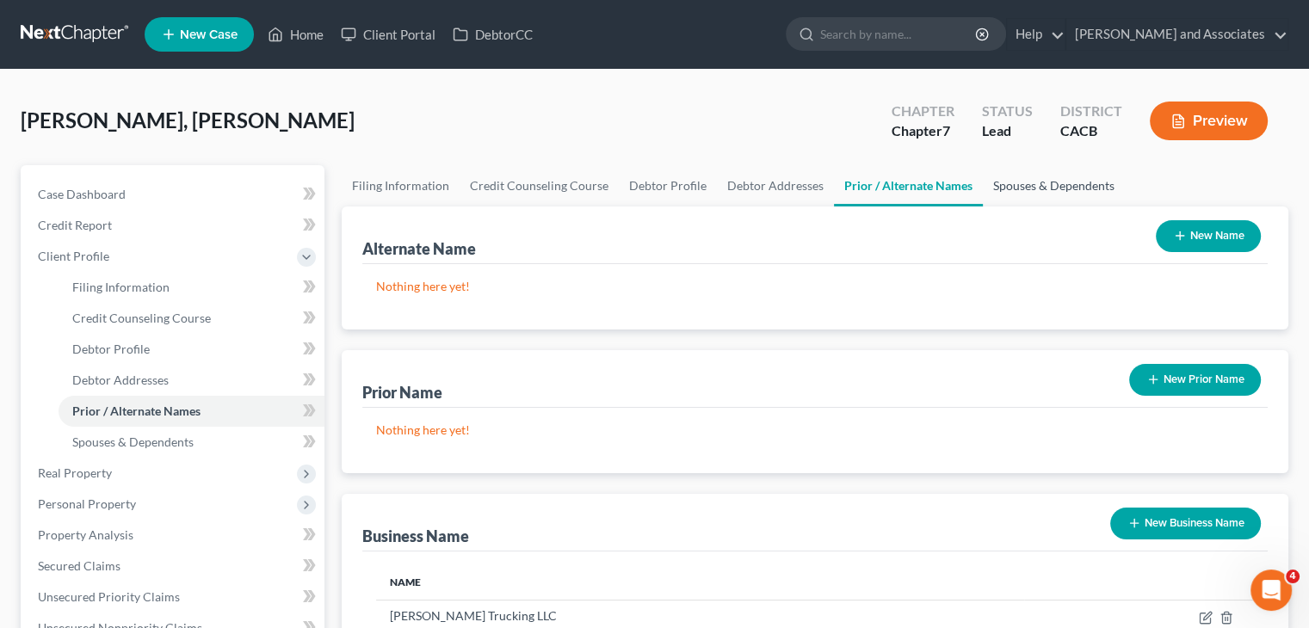
click at [1021, 176] on link "Spouses & Dependents" at bounding box center [1054, 185] width 142 height 41
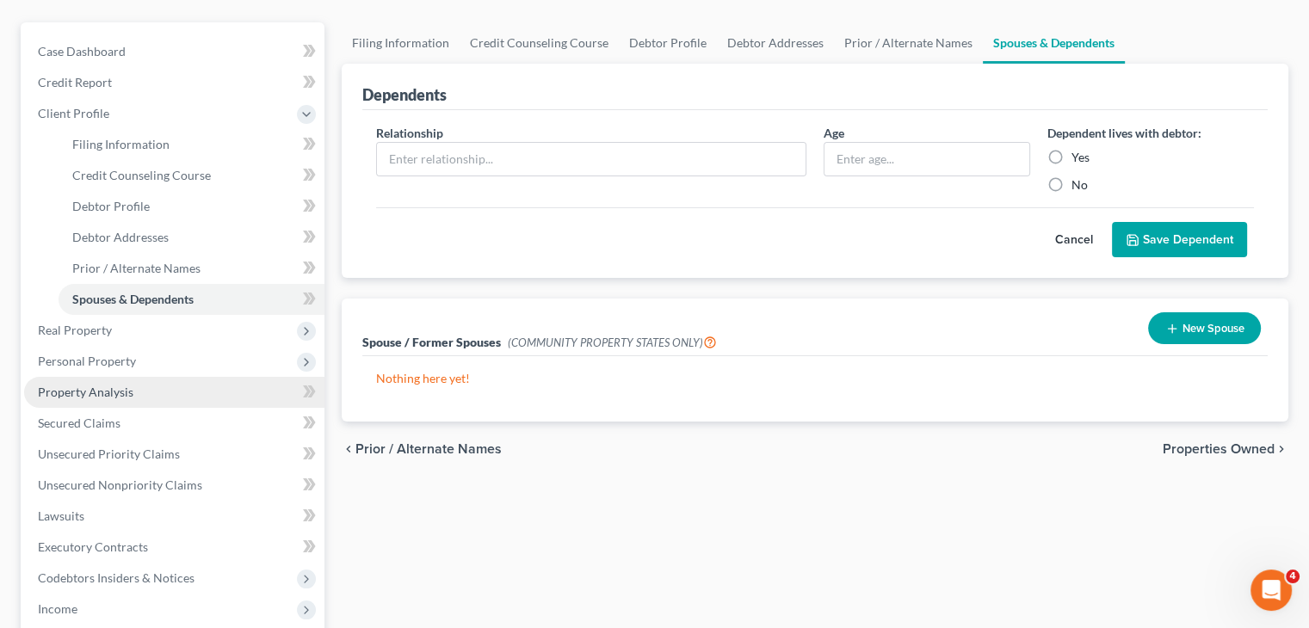
scroll to position [172, 0]
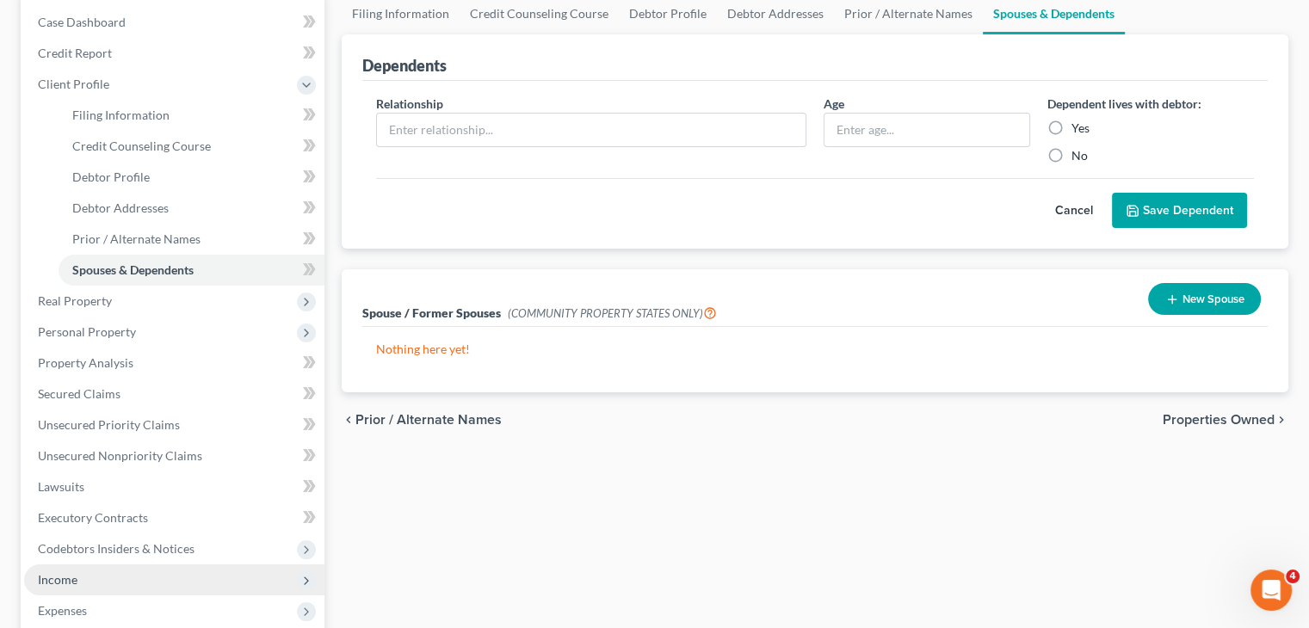
click at [129, 579] on span "Income" at bounding box center [174, 579] width 300 height 31
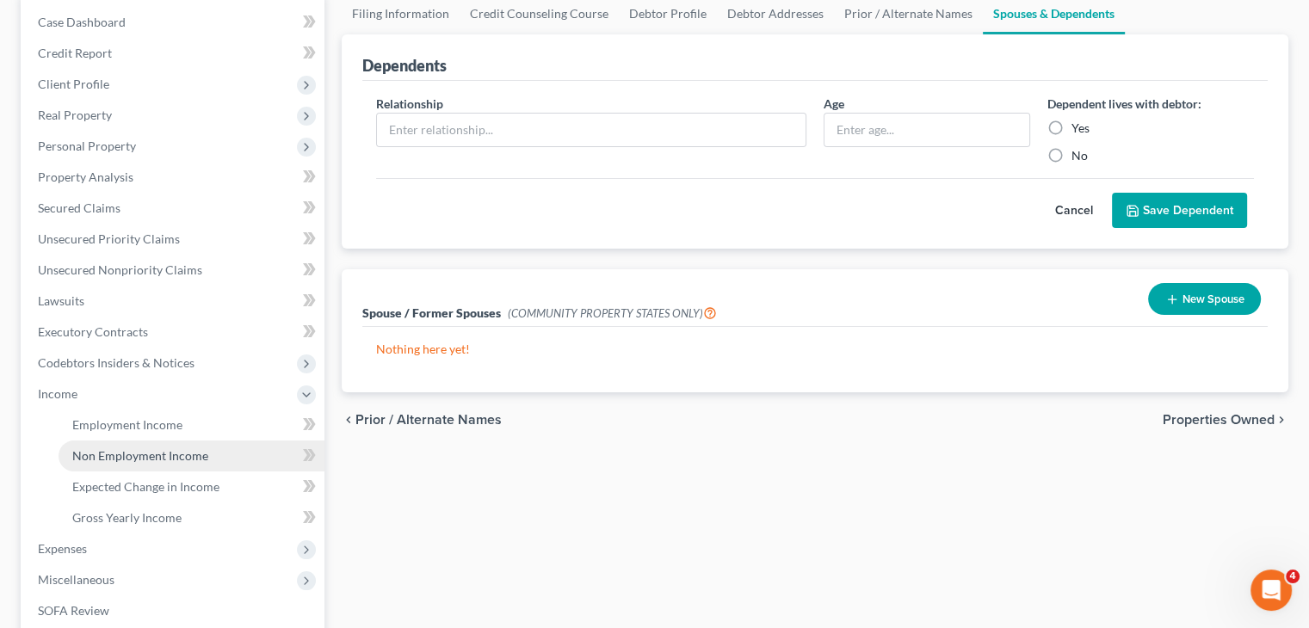
click at [127, 457] on span "Non Employment Income" at bounding box center [140, 455] width 136 height 15
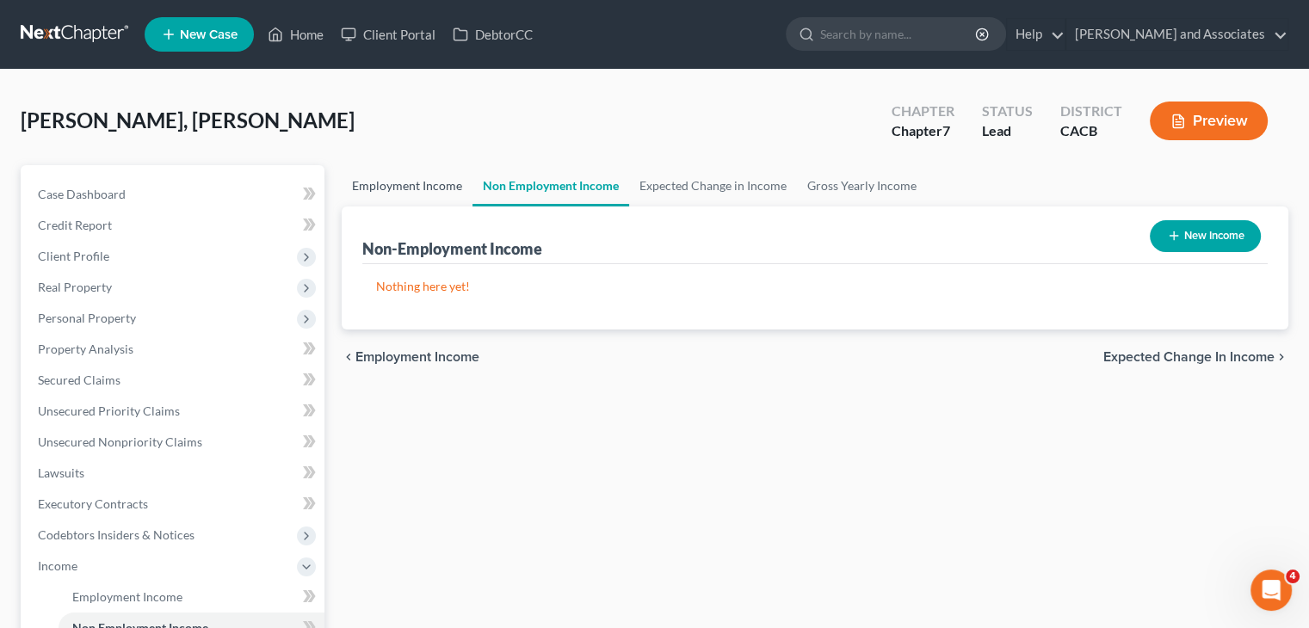
click at [400, 195] on link "Employment Income" at bounding box center [407, 185] width 131 height 41
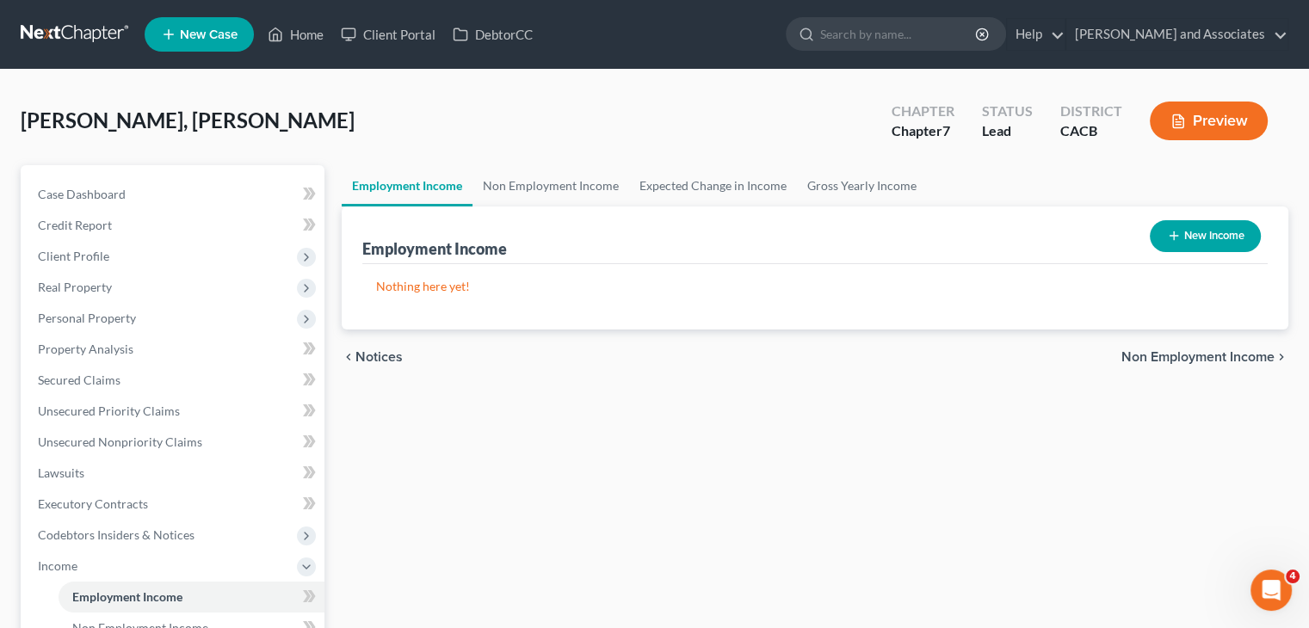
click at [1180, 233] on button "New Income" at bounding box center [1205, 236] width 111 height 32
select select "0"
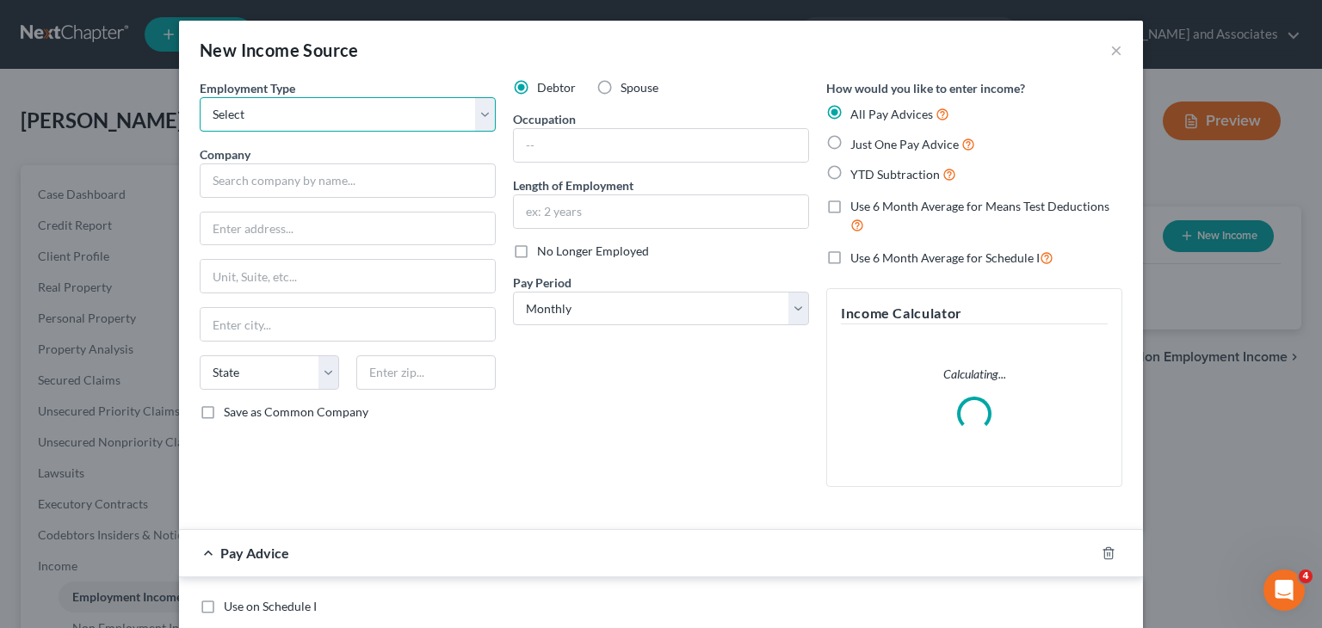
click at [357, 109] on select "Select Full or Part Time Employment Self Employment" at bounding box center [348, 114] width 296 height 34
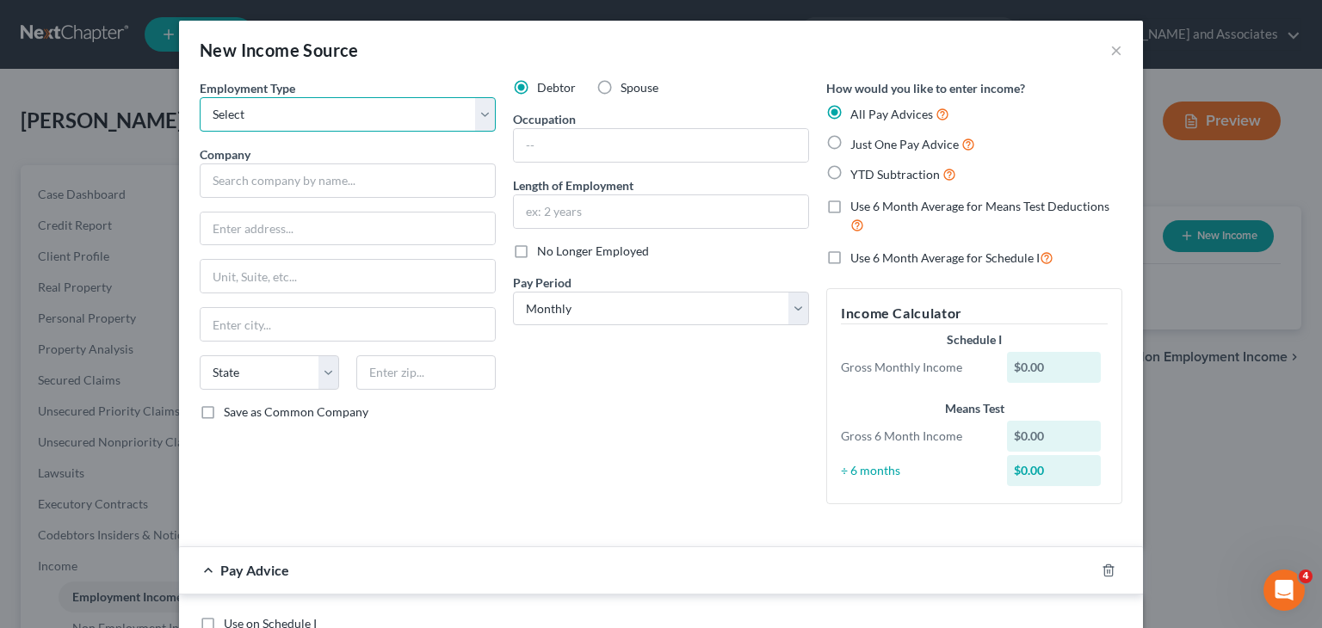
select select "1"
click at [200, 97] on select "Select Full or Part Time Employment Self Employment" at bounding box center [348, 114] width 296 height 34
click at [537, 249] on label "No Longer Employed" at bounding box center [593, 251] width 112 height 17
click at [544, 249] on input "No Longer Employed" at bounding box center [549, 248] width 11 height 11
checkbox input "true"
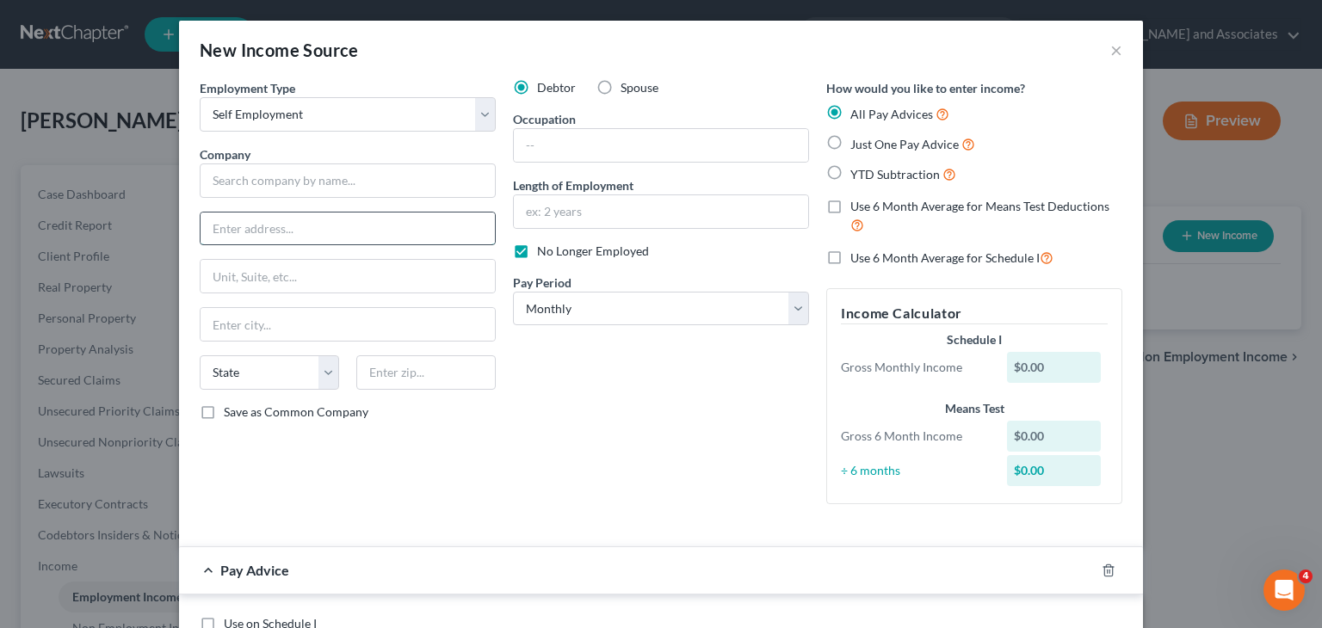
click at [321, 217] on input "text" at bounding box center [347, 229] width 294 height 33
click at [348, 179] on input "text" at bounding box center [348, 180] width 296 height 34
type input "Cabrera Trucking LLC"
click at [537, 243] on label "No Longer Employed" at bounding box center [593, 251] width 112 height 17
click at [544, 243] on input "No Longer Employed" at bounding box center [549, 248] width 11 height 11
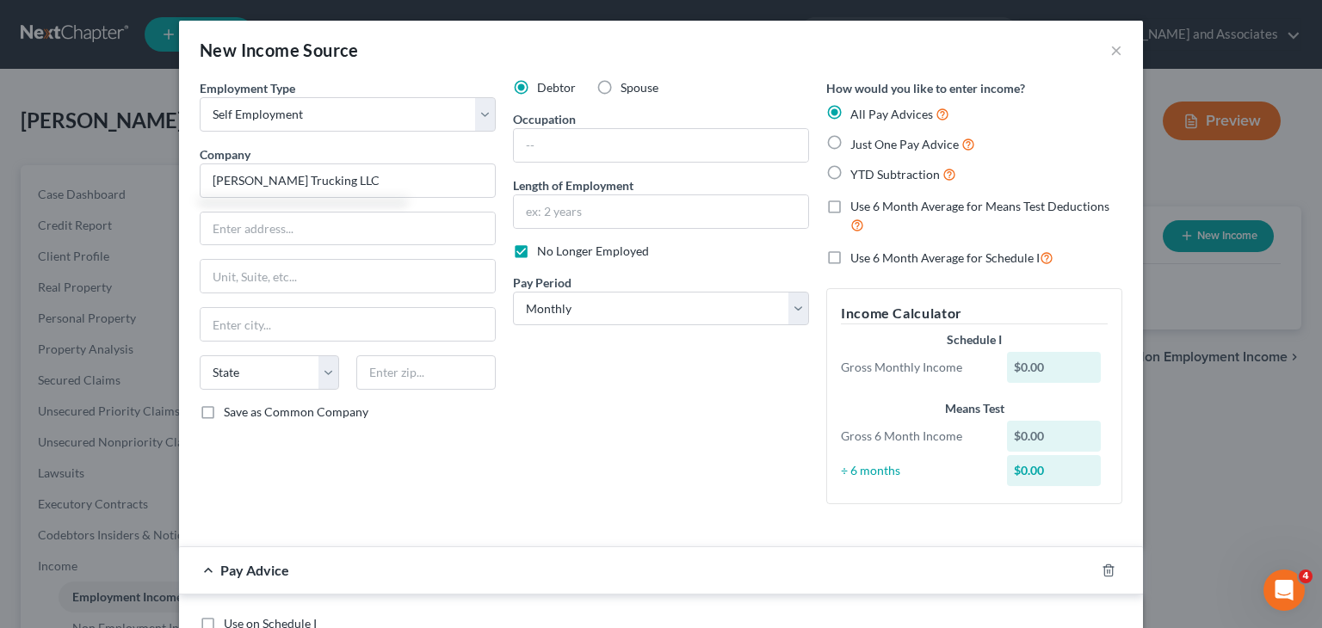
checkbox input "false"
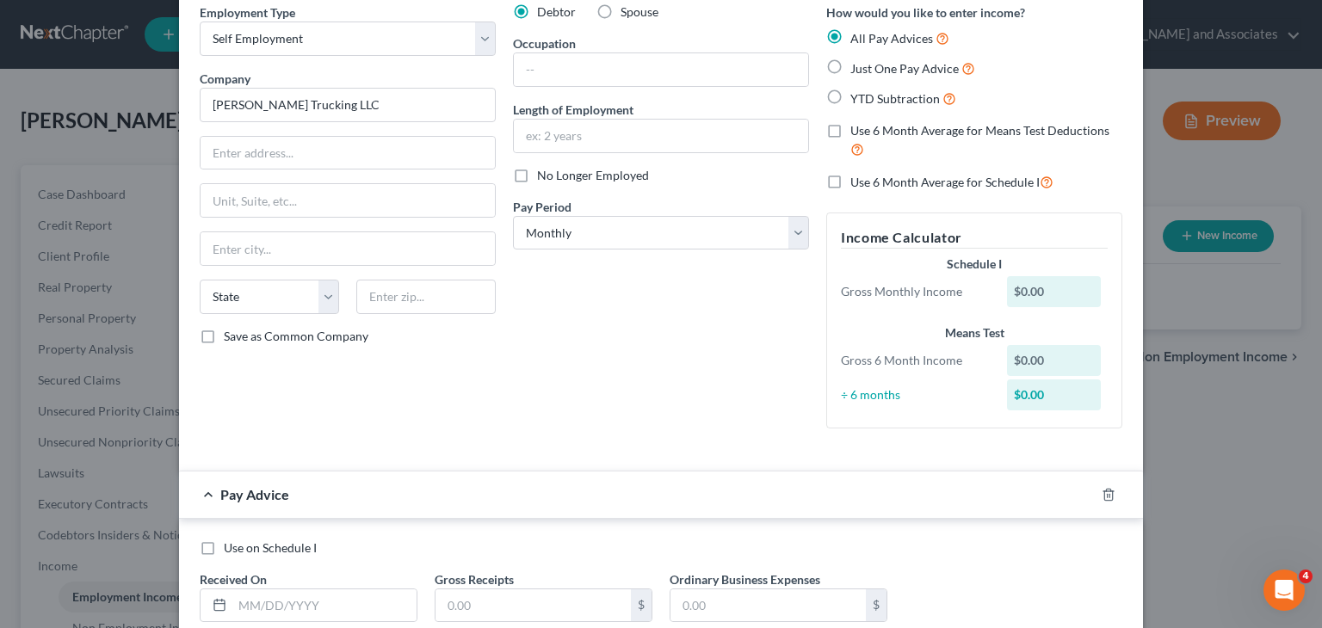
scroll to position [190, 0]
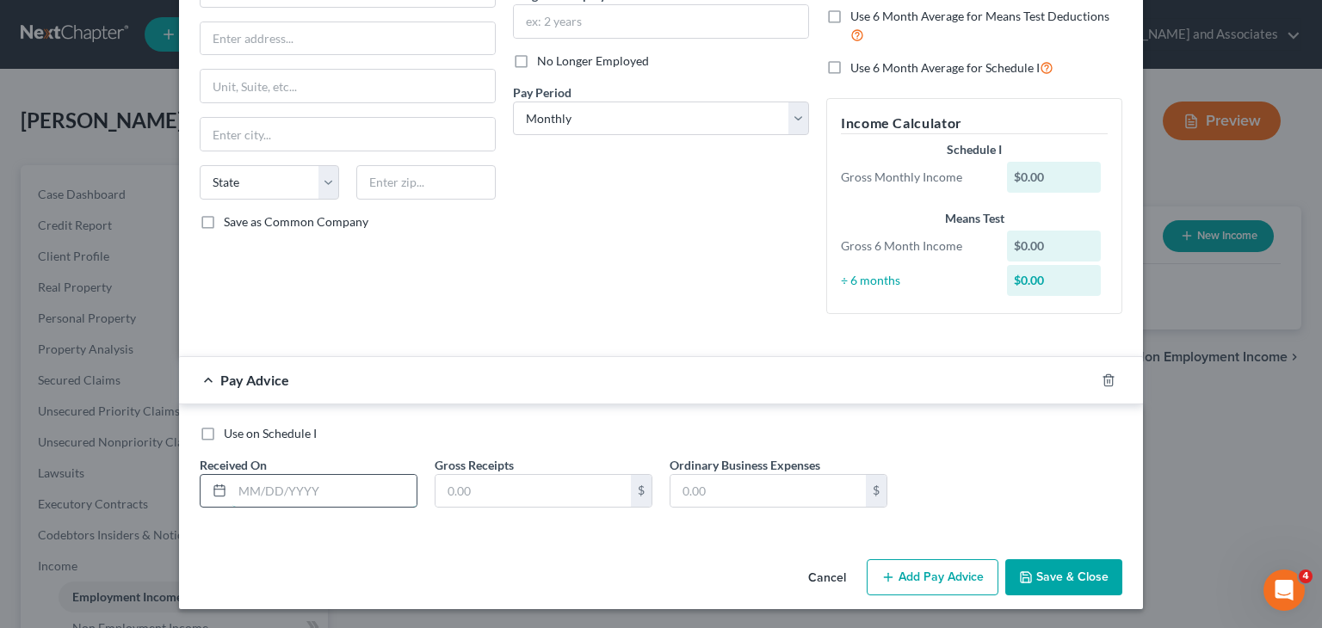
click at [296, 483] on input "text" at bounding box center [324, 491] width 184 height 33
type input "03/31/2025"
click at [533, 507] on div "Use on Schedule I Received On * 03/31/2025 Gross Receipts $ Ordinary Business E…" at bounding box center [661, 473] width 940 height 97
click at [543, 485] on input "text" at bounding box center [532, 491] width 195 height 33
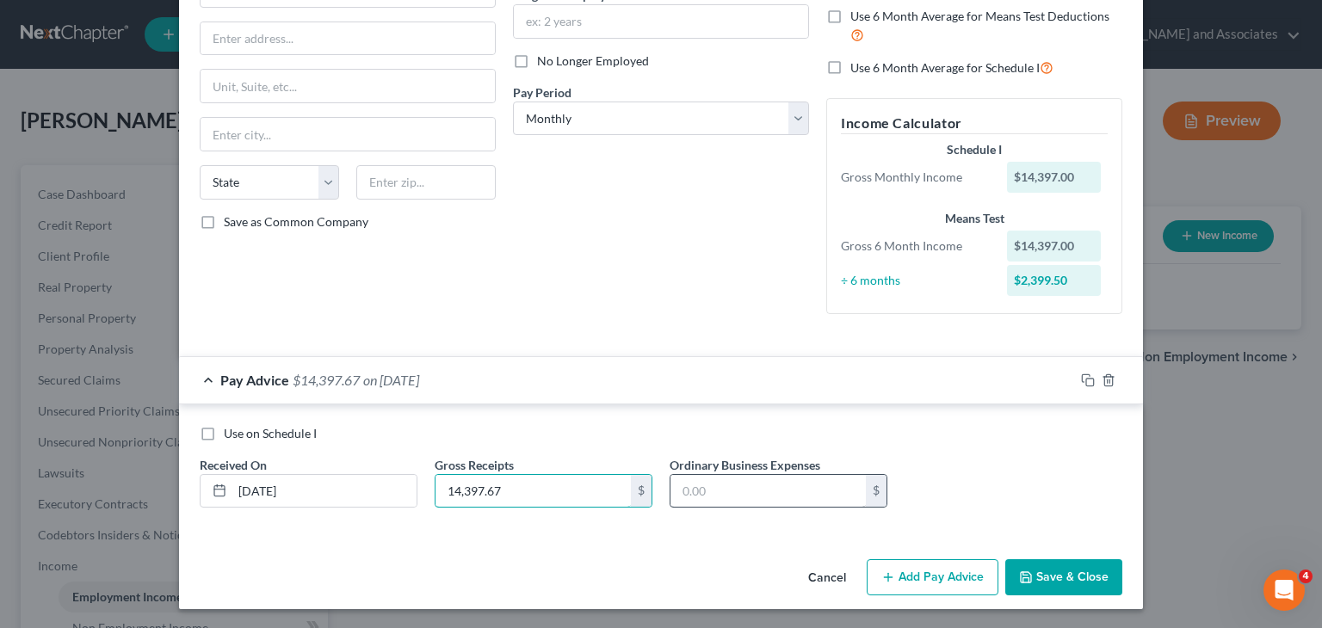
type input "14,397.67"
click at [702, 478] on input "text" at bounding box center [767, 491] width 195 height 33
type input "13,399.39"
click at [274, 386] on span "Pay Advice" at bounding box center [254, 380] width 69 height 16
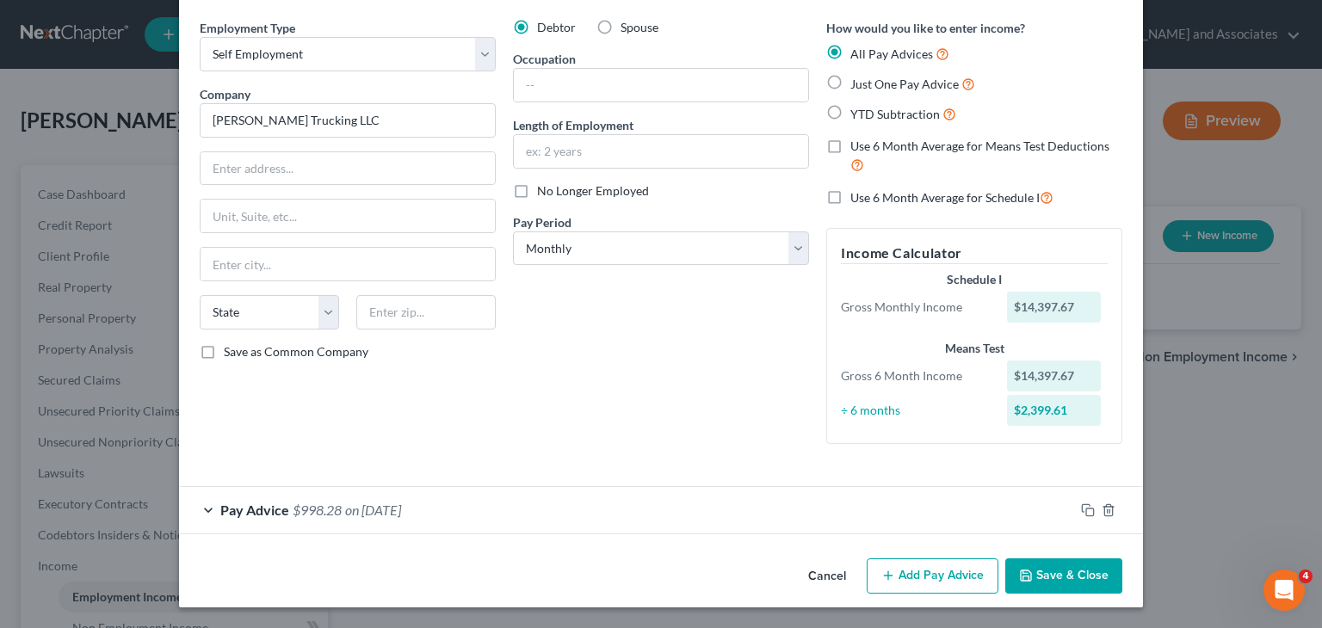
scroll to position [59, 0]
click at [1053, 560] on button "Save & Close" at bounding box center [1063, 577] width 117 height 36
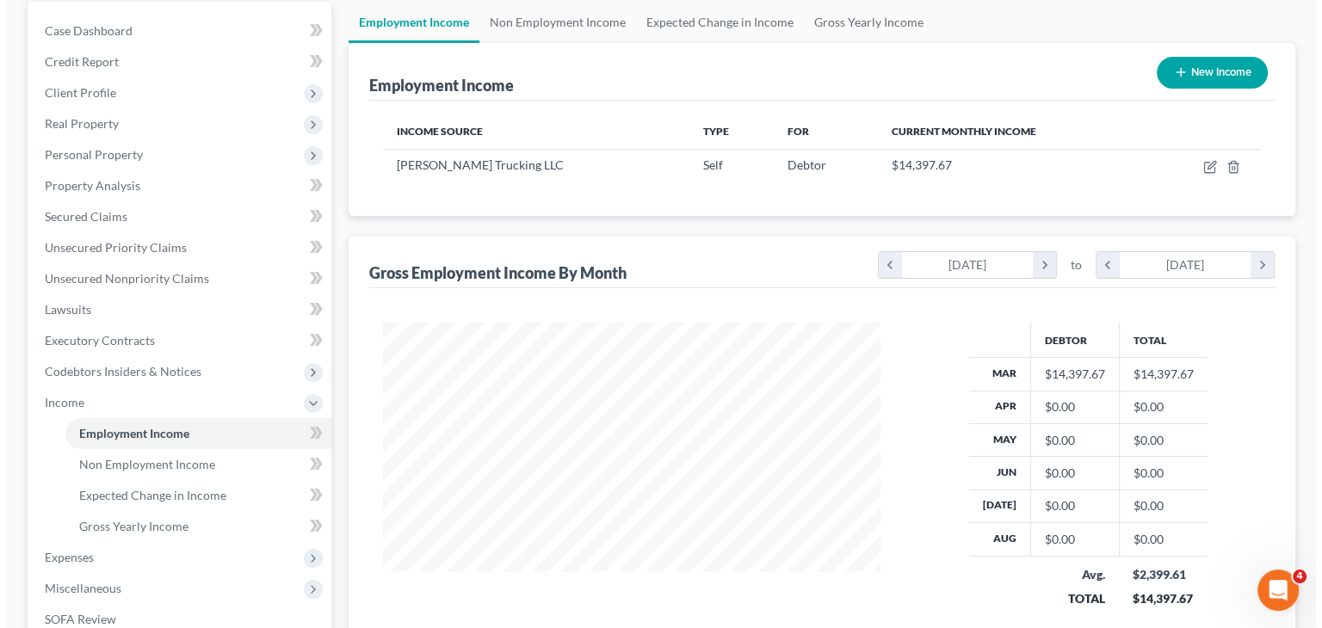
scroll to position [0, 0]
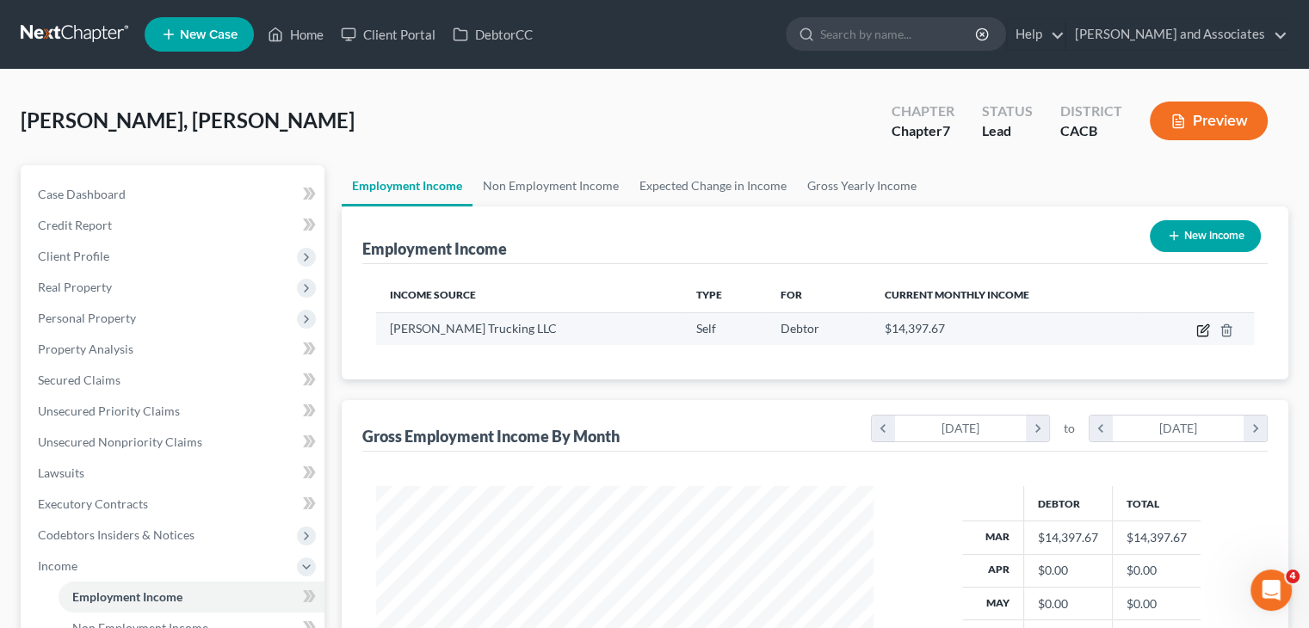
click at [1202, 326] on icon "button" at bounding box center [1202, 331] width 10 height 10
select select "1"
select select "0"
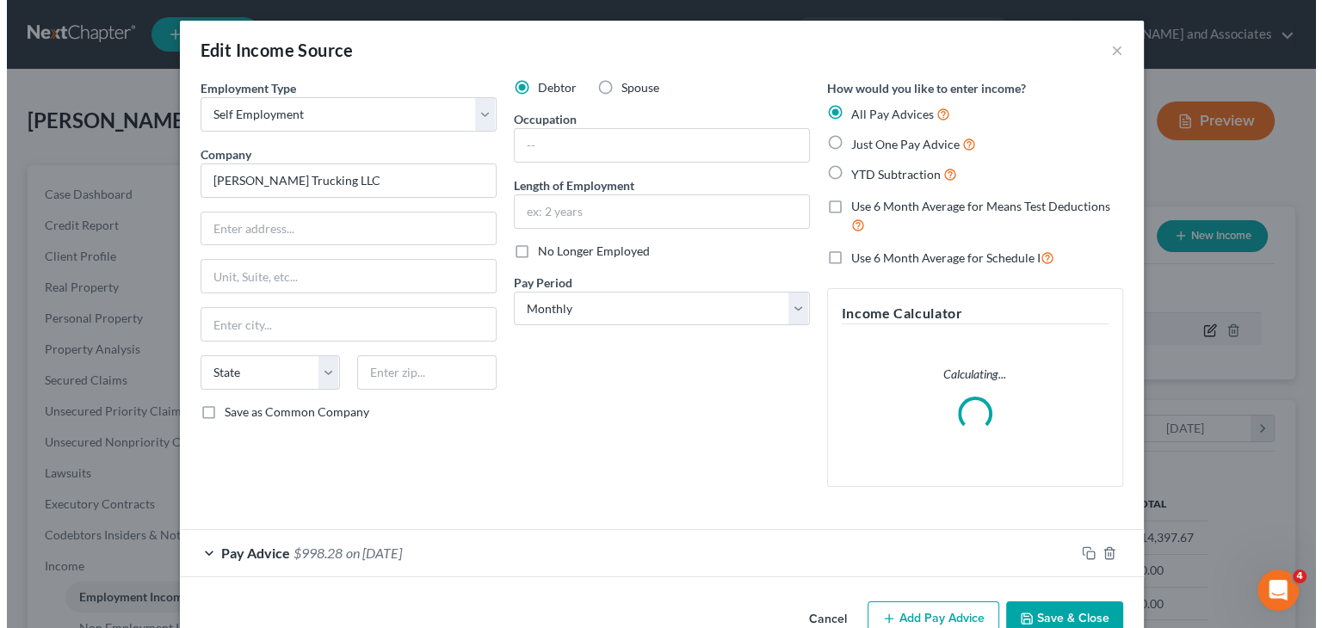
scroll to position [306, 537]
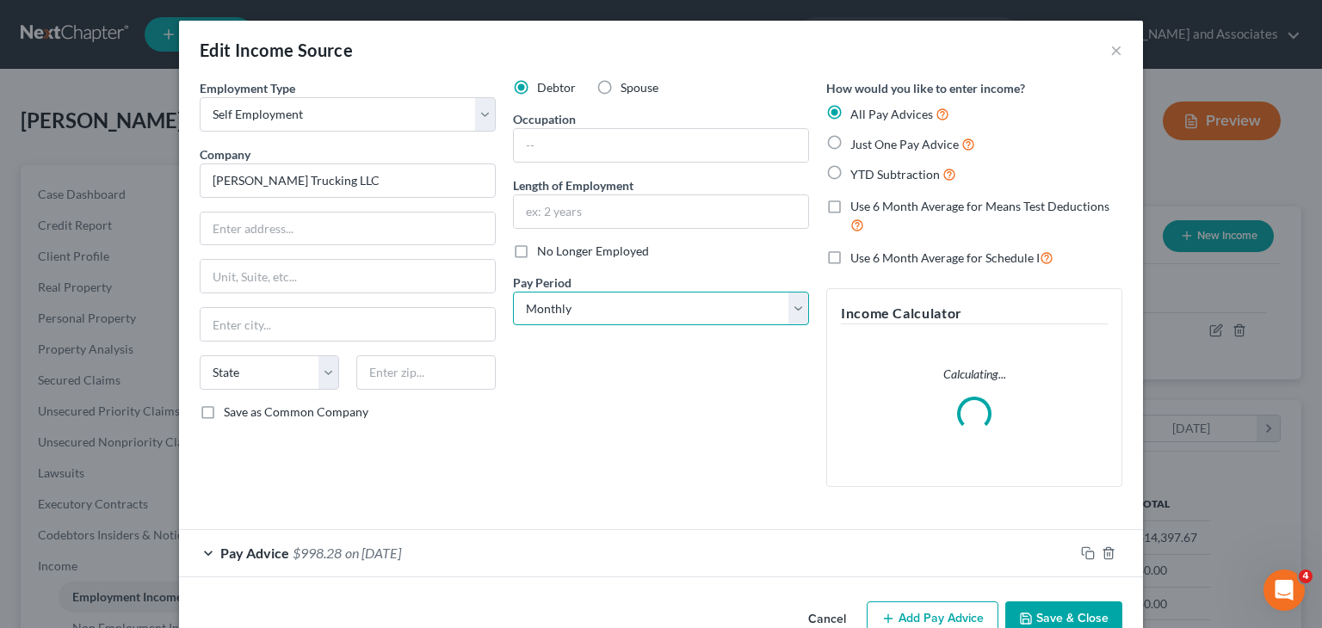
click at [638, 301] on select "Select Monthly Twice Monthly Every Other Week Weekly" at bounding box center [661, 309] width 296 height 34
click at [513, 292] on select "Select Monthly Twice Monthly Every Other Week Weekly" at bounding box center [661, 309] width 296 height 34
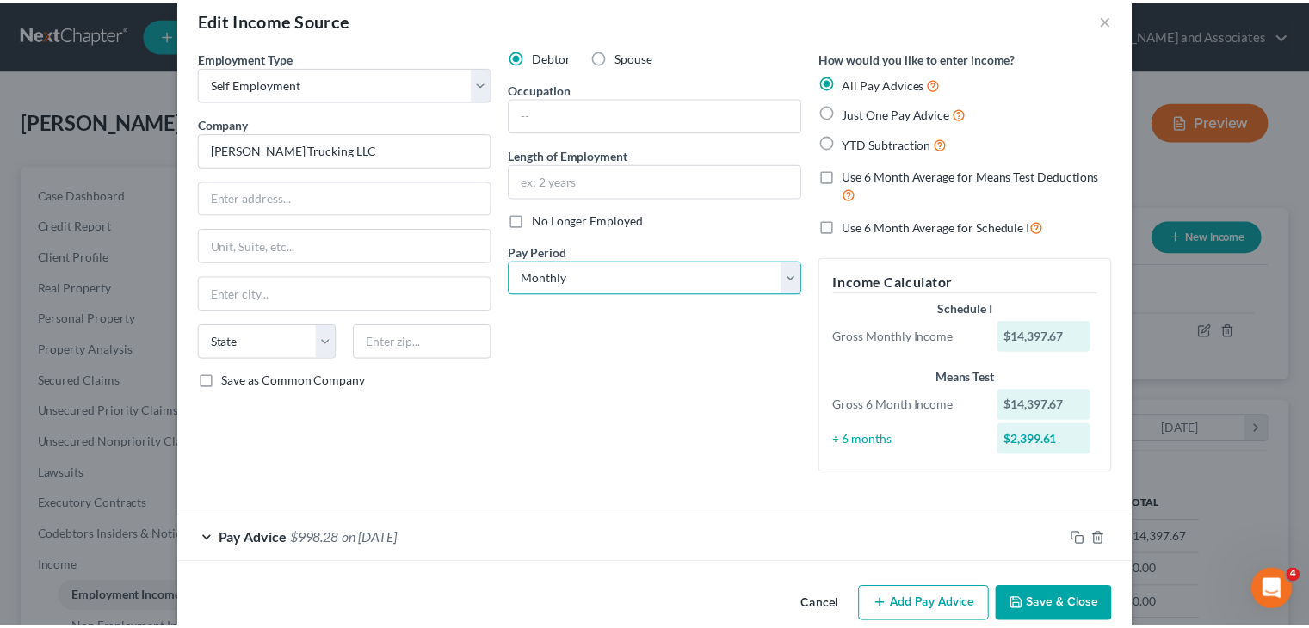
scroll to position [59, 0]
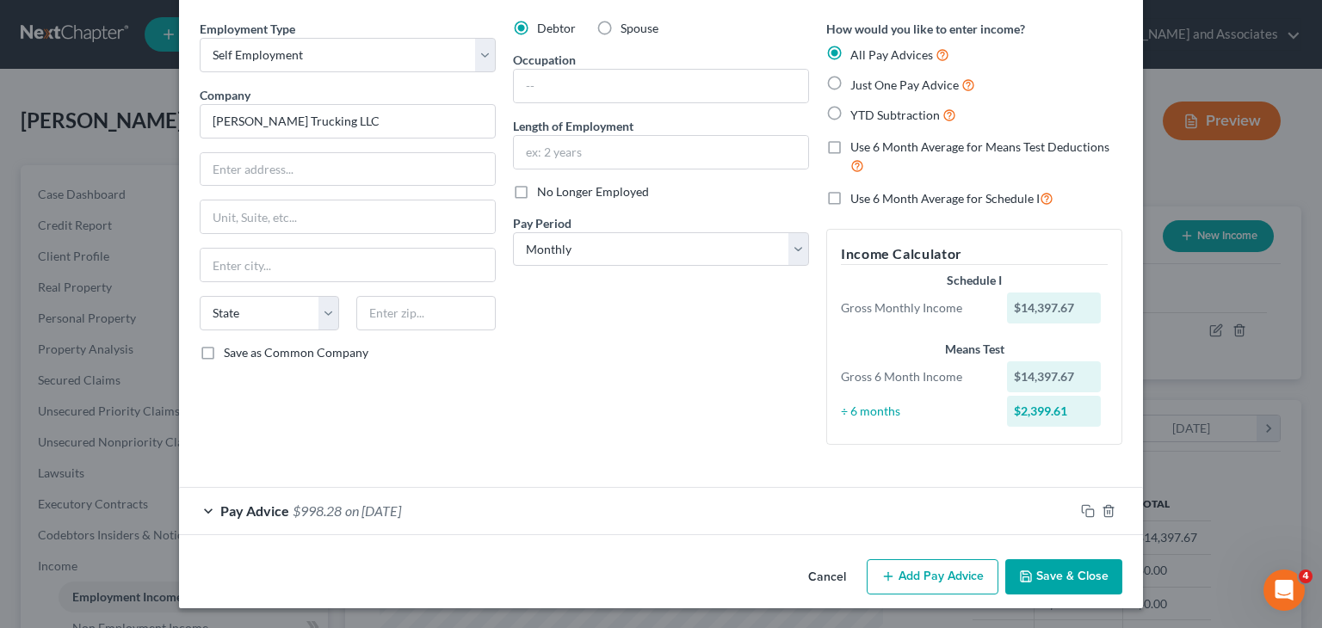
click at [1074, 580] on button "Save & Close" at bounding box center [1063, 577] width 117 height 36
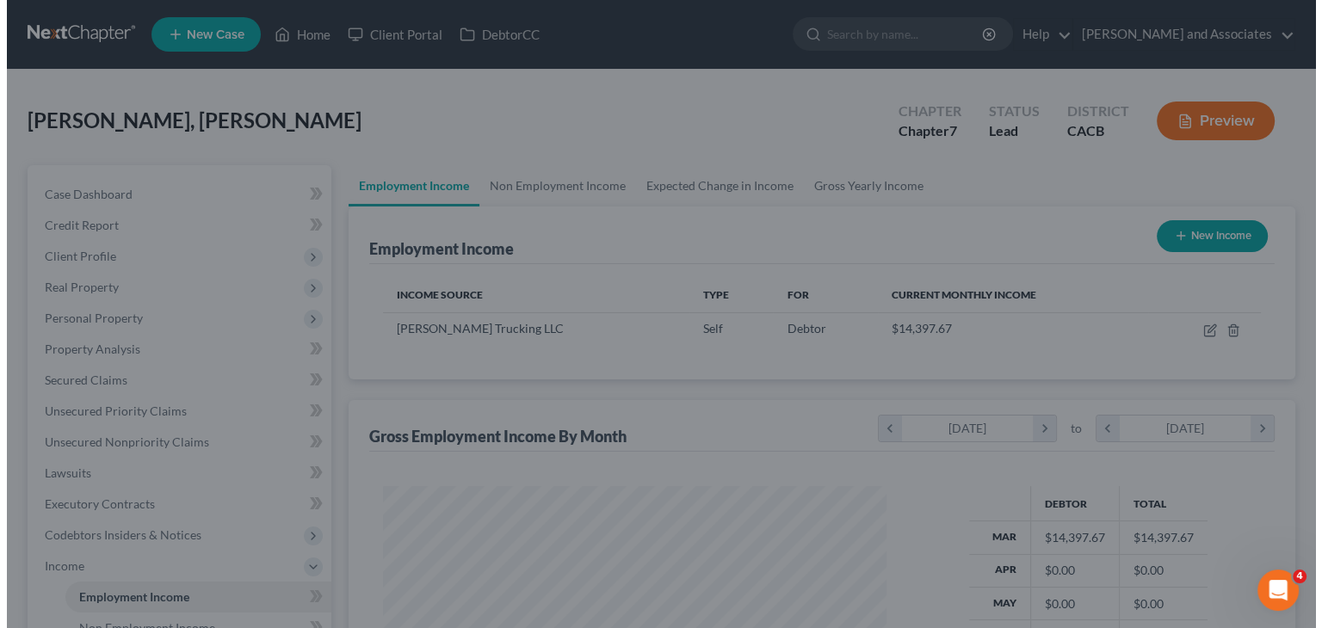
scroll to position [860111, 859886]
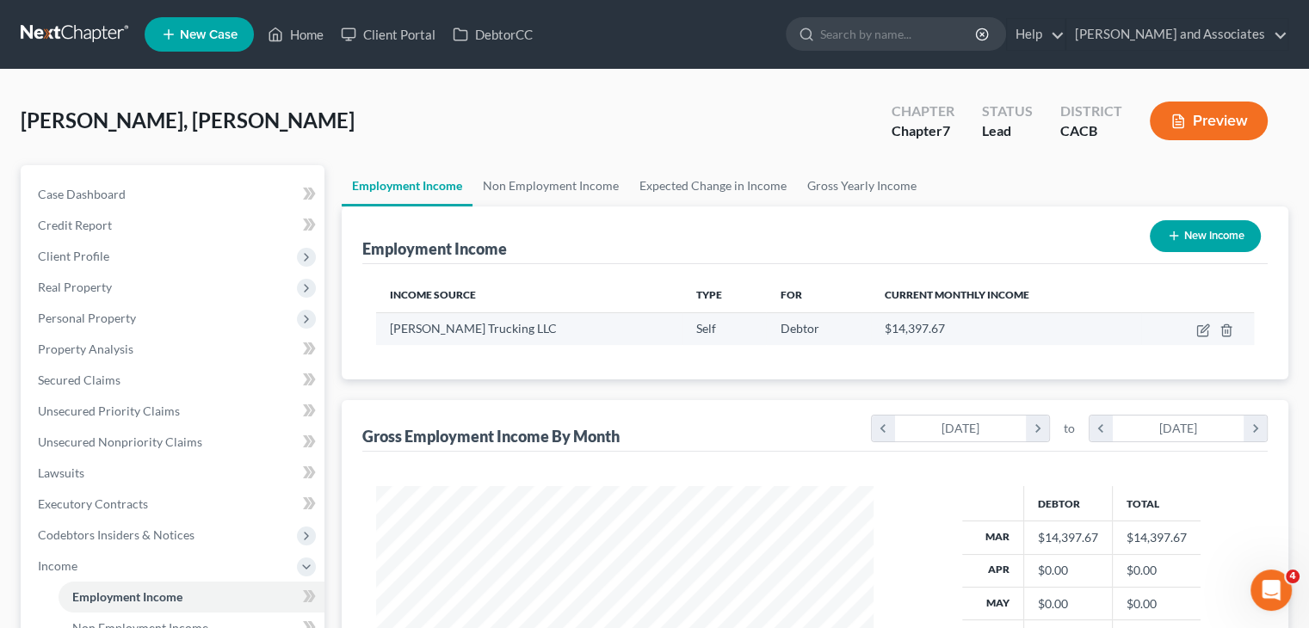
click at [1196, 321] on td at bounding box center [1197, 328] width 113 height 33
click at [1199, 331] on icon "button" at bounding box center [1203, 331] width 14 height 14
select select "1"
select select "0"
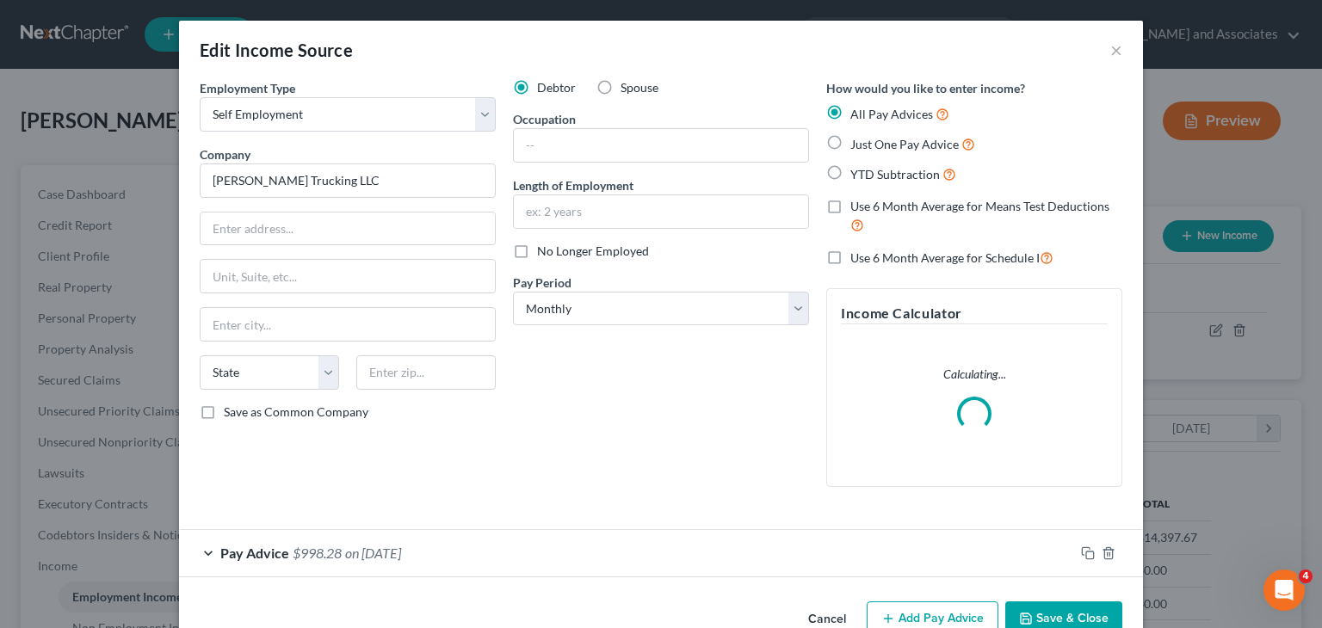
click at [850, 256] on label "Use 6 Month Average for Schedule I" at bounding box center [951, 258] width 203 height 20
click at [857, 256] on input "Use 6 Month Average for Schedule I" at bounding box center [862, 253] width 11 height 11
checkbox input "true"
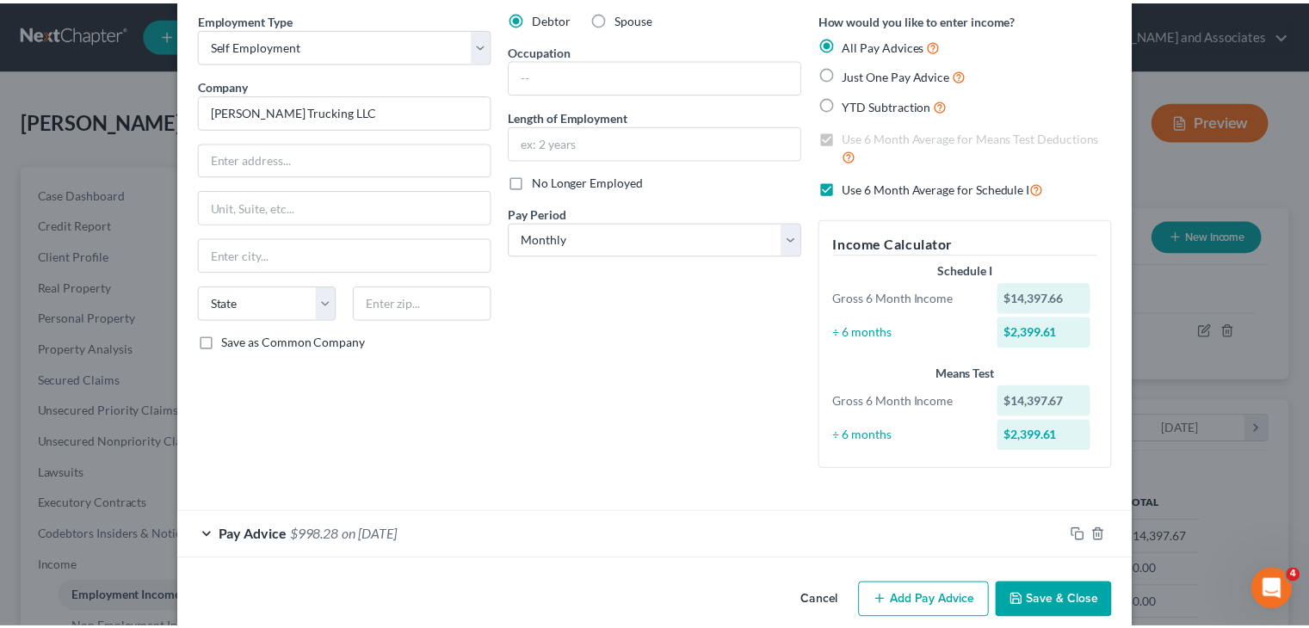
scroll to position [94, 0]
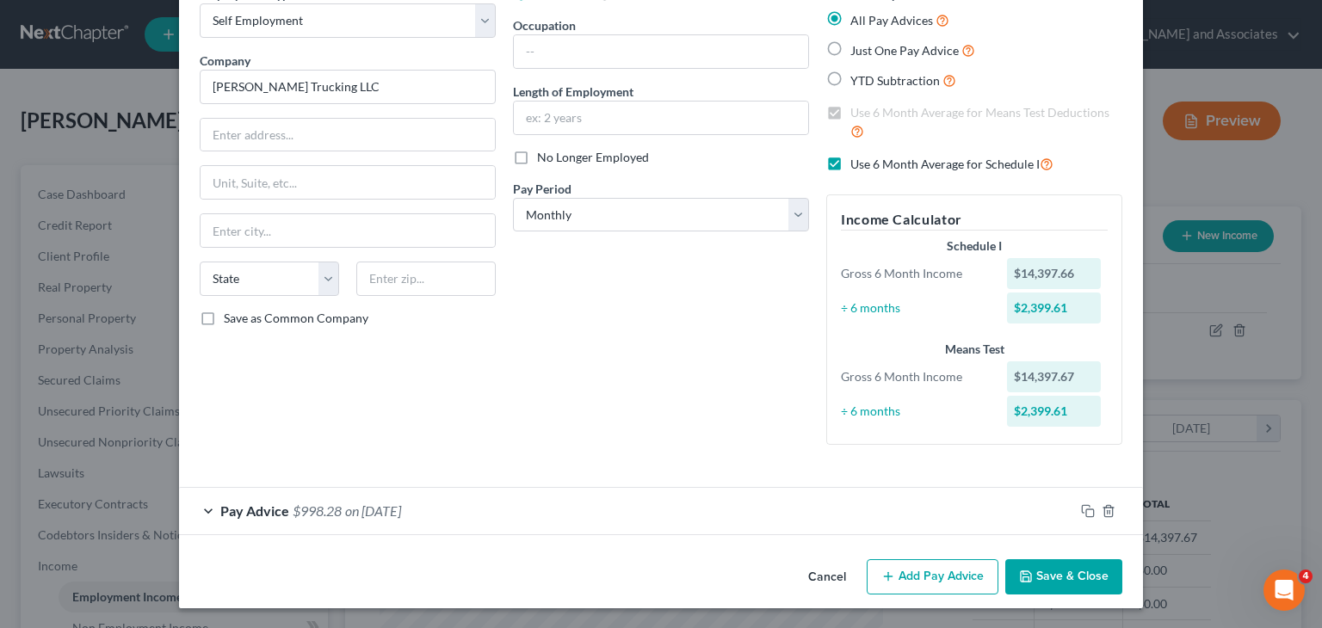
click at [1056, 568] on button "Save & Close" at bounding box center [1063, 577] width 117 height 36
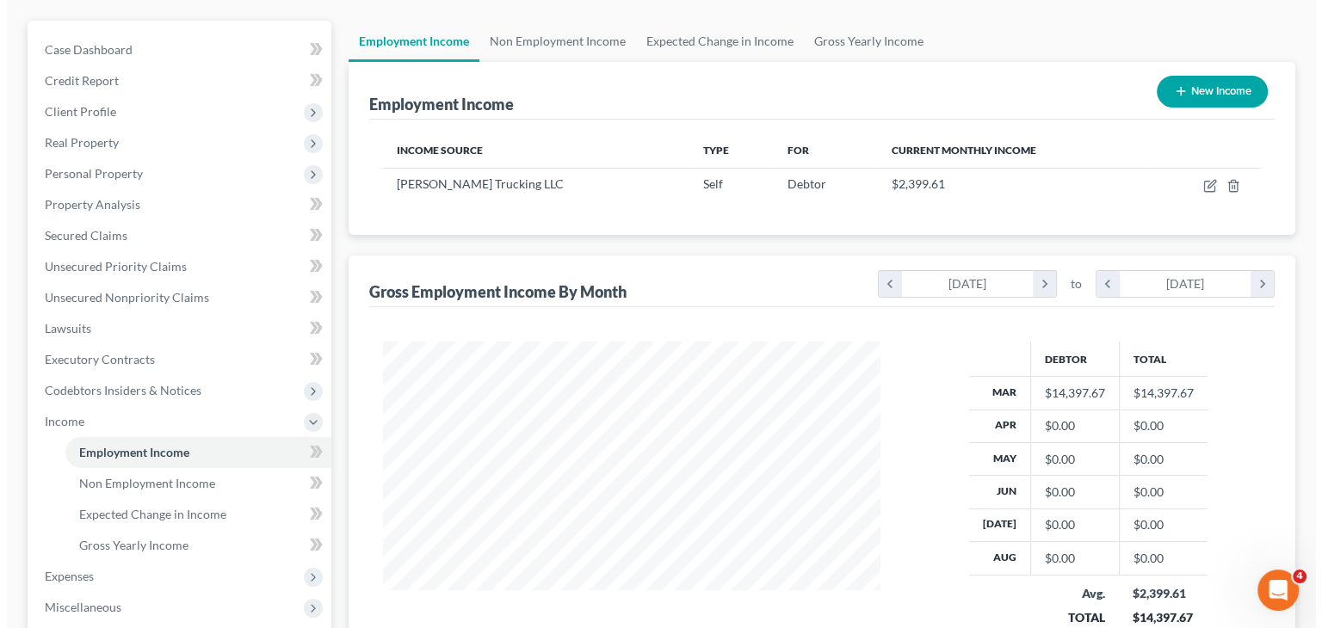
scroll to position [0, 0]
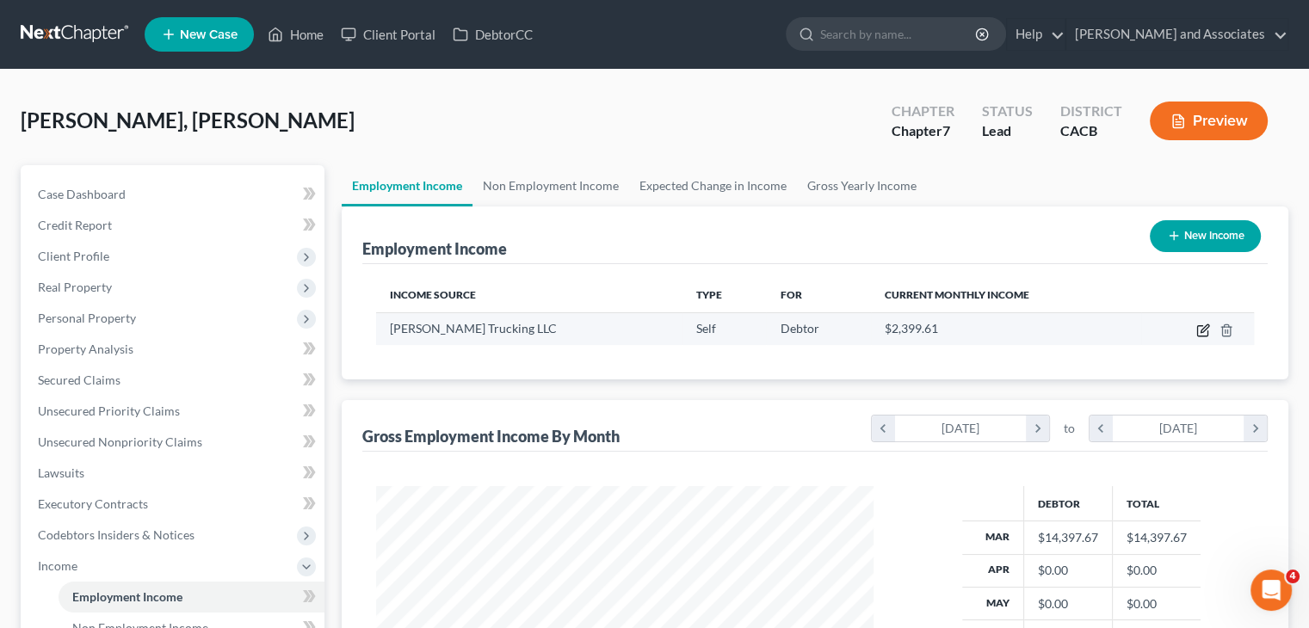
click at [1196, 330] on icon "button" at bounding box center [1203, 331] width 14 height 14
select select "1"
select select "0"
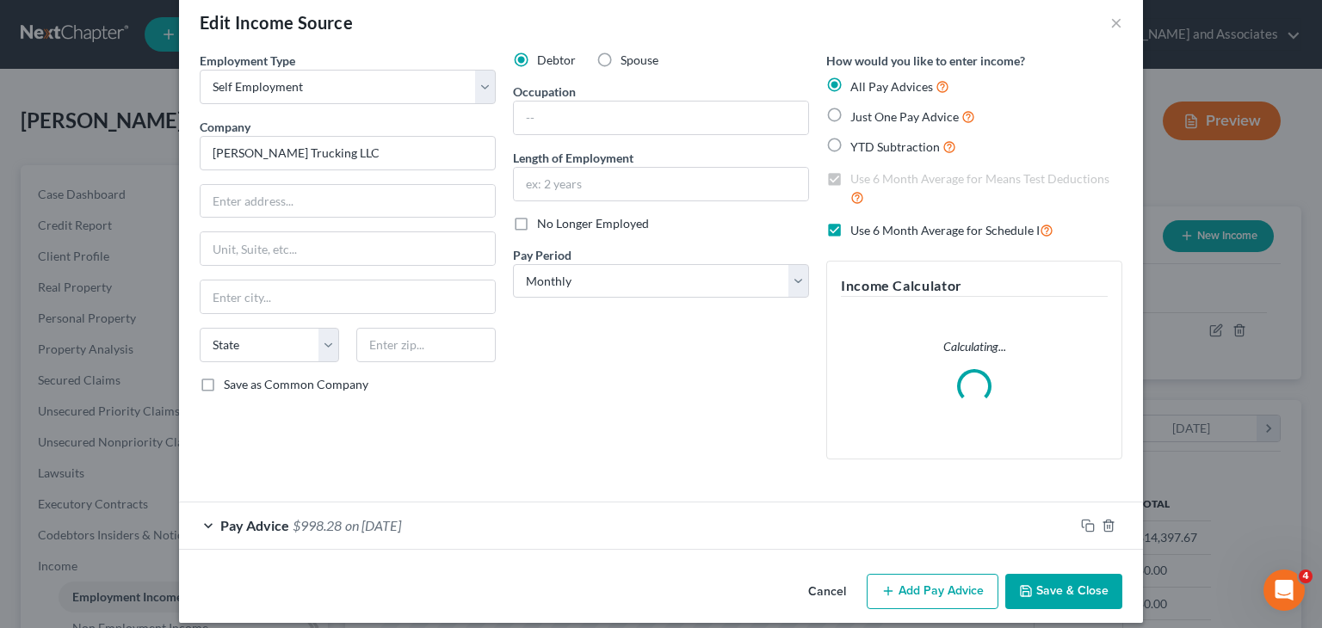
scroll to position [42, 0]
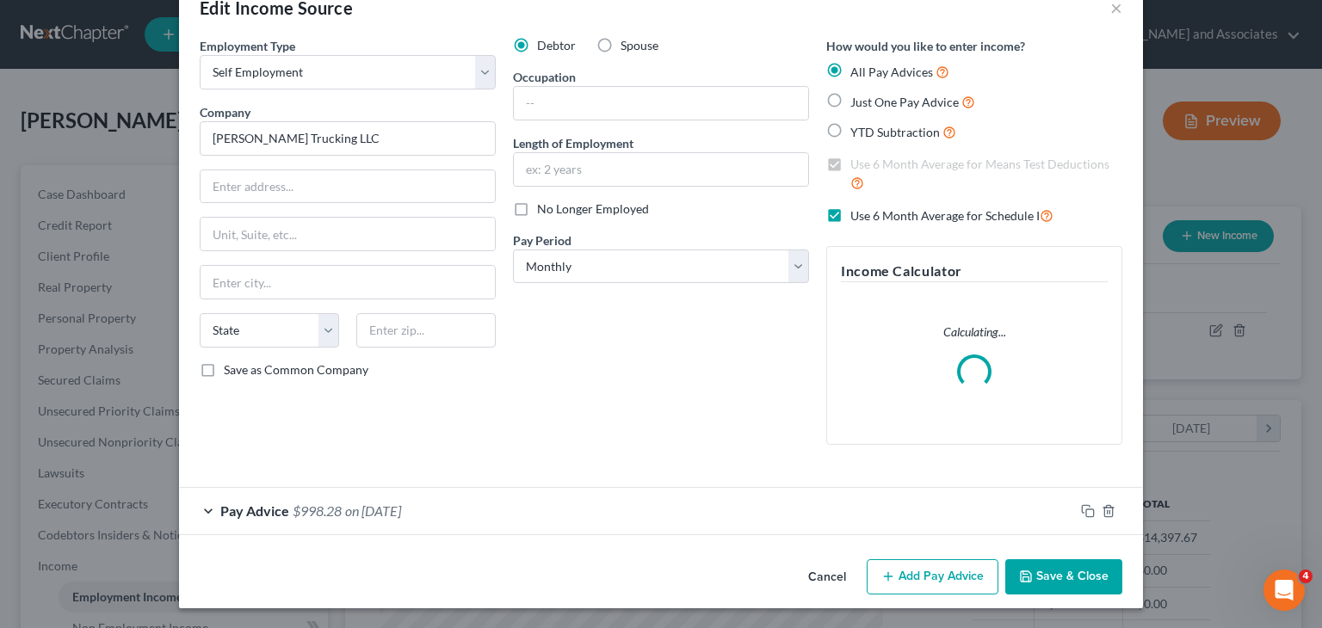
click at [894, 565] on button "Add Pay Advice" at bounding box center [932, 577] width 132 height 36
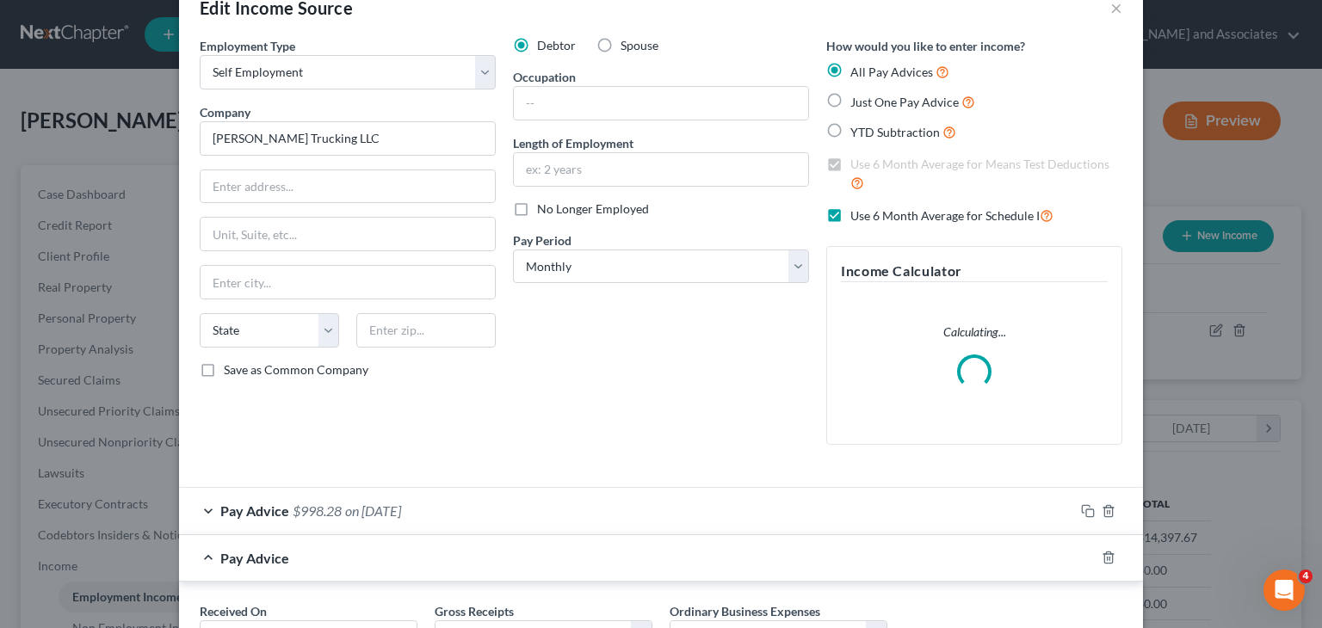
scroll to position [189, 0]
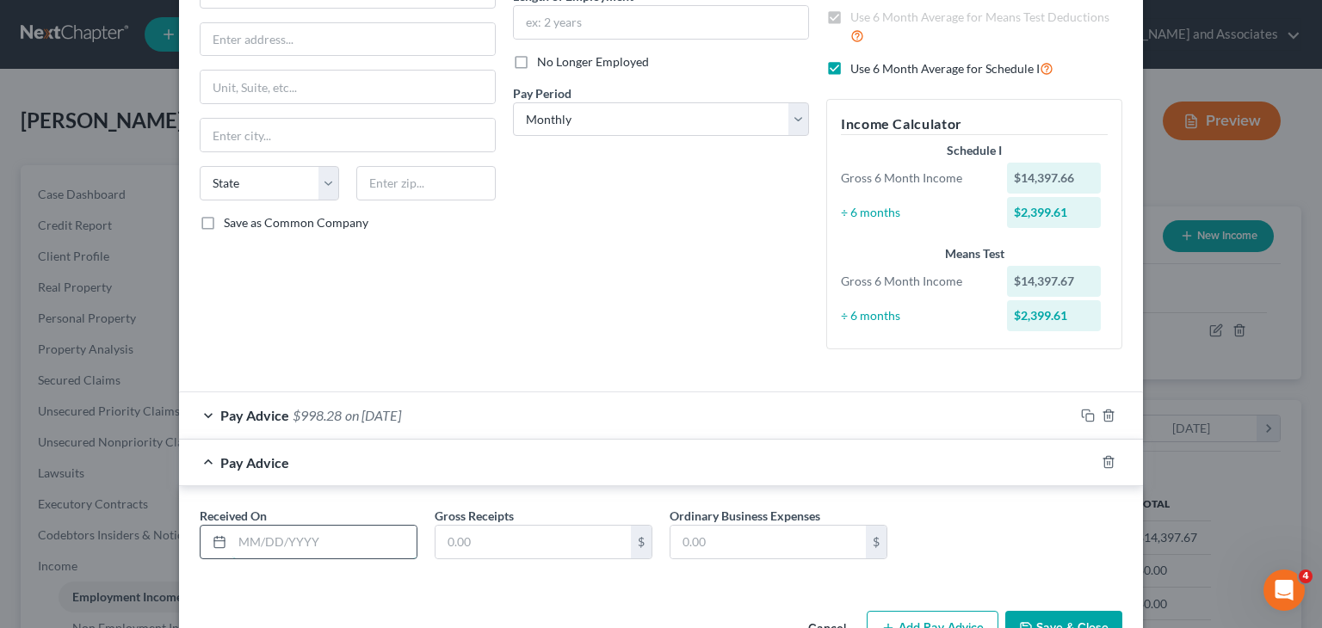
drag, startPoint x: 371, startPoint y: 543, endPoint x: 373, endPoint y: 526, distance: 17.3
click at [371, 543] on input "text" at bounding box center [324, 542] width 184 height 33
type input "04/30/2025"
click at [486, 540] on input "text" at bounding box center [532, 542] width 195 height 33
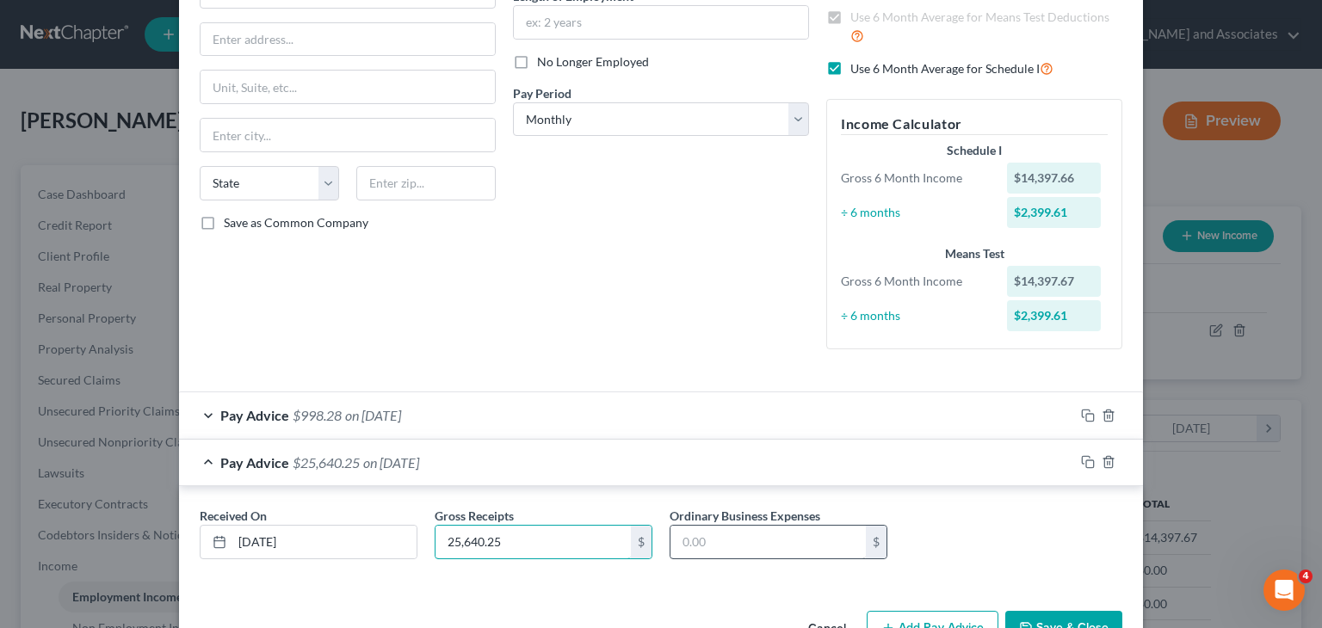
type input "25,640.25"
click at [702, 543] on input "text" at bounding box center [767, 542] width 195 height 33
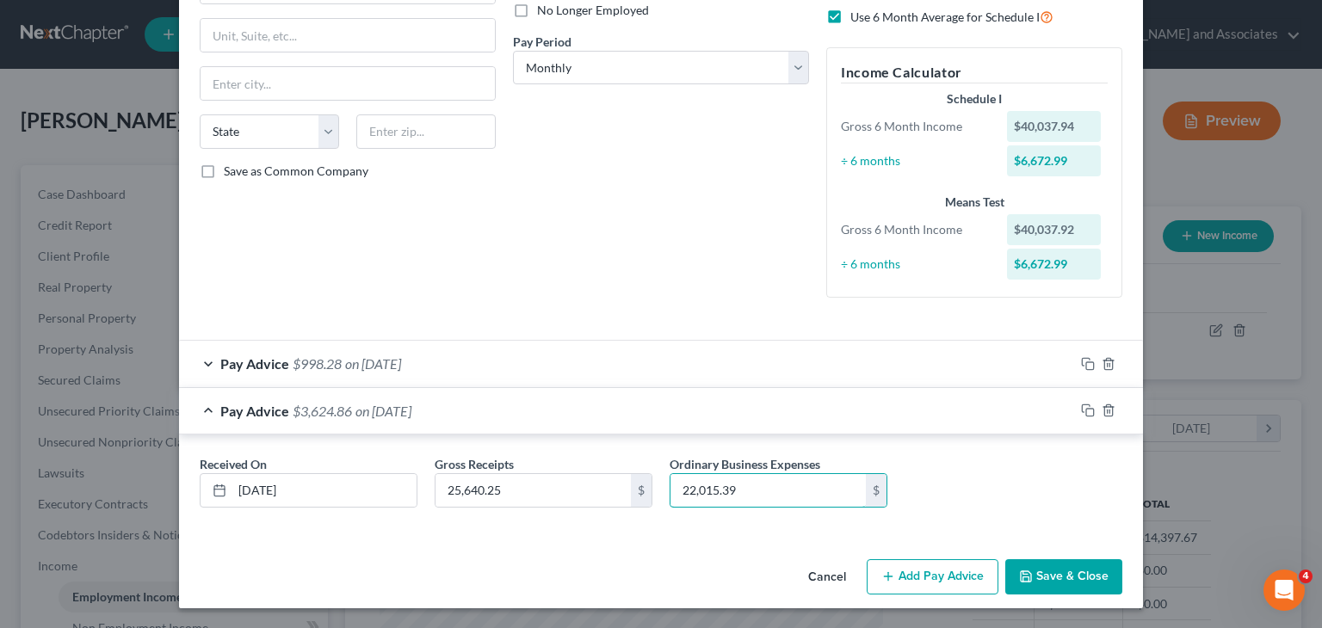
type input "22,015.39"
click at [209, 407] on div "Pay Advice $3,624.86 on 04/30/2025" at bounding box center [626, 411] width 895 height 46
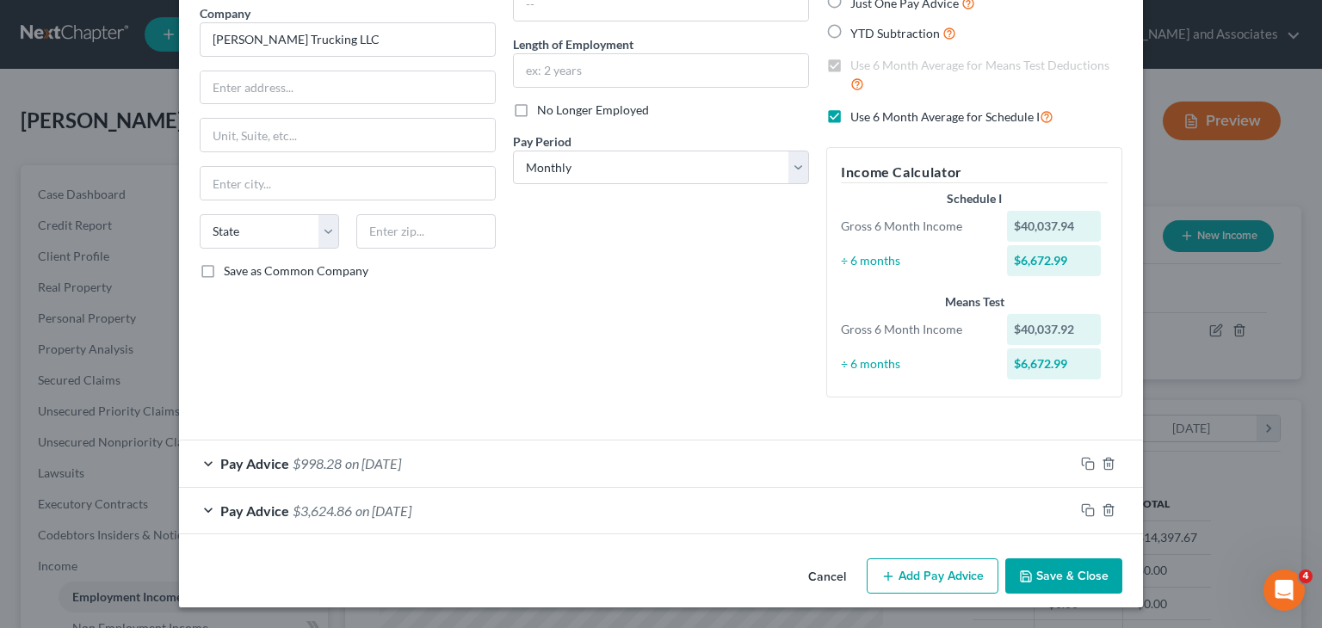
scroll to position [141, 0]
click at [897, 581] on button "Add Pay Advice" at bounding box center [932, 576] width 132 height 36
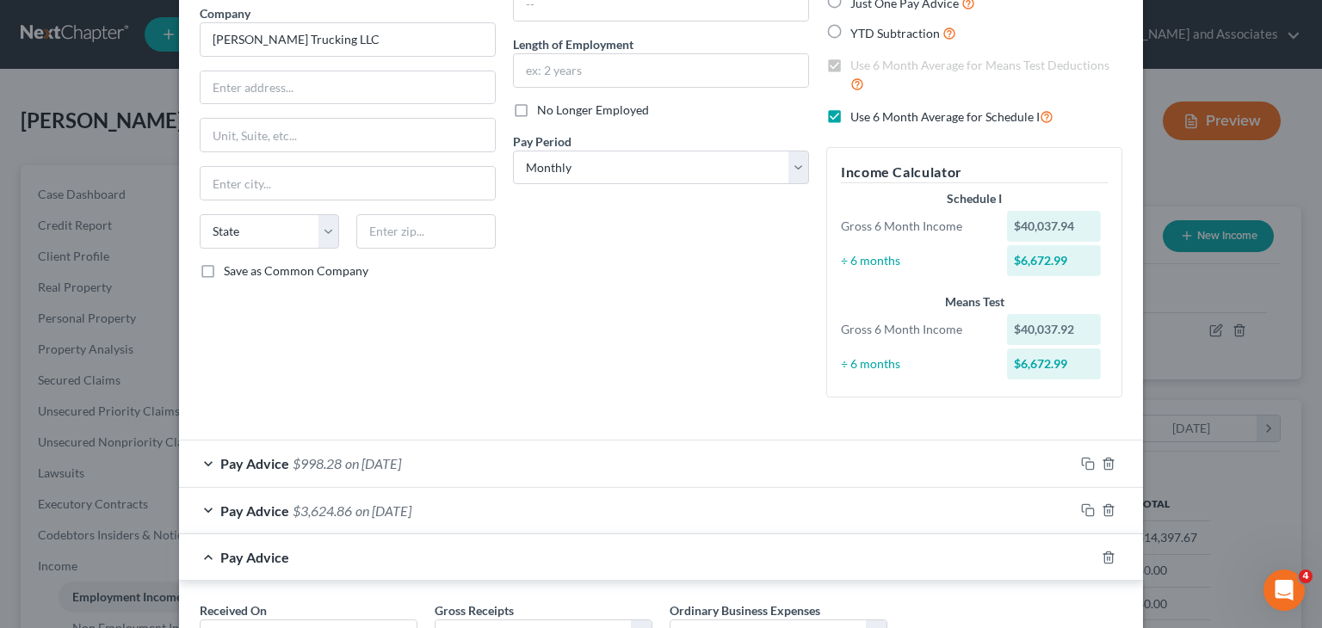
scroll to position [287, 0]
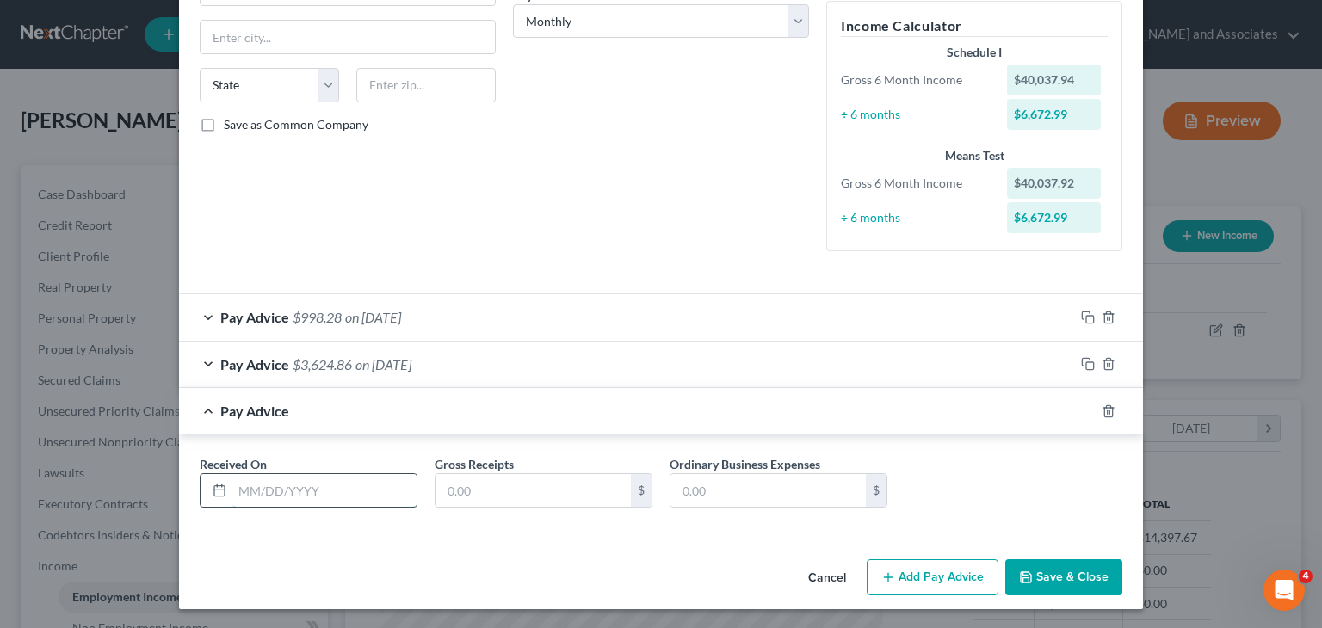
click at [289, 496] on input "text" at bounding box center [324, 490] width 184 height 33
type input "05/31/2025"
click at [489, 491] on input "text" at bounding box center [532, 490] width 195 height 33
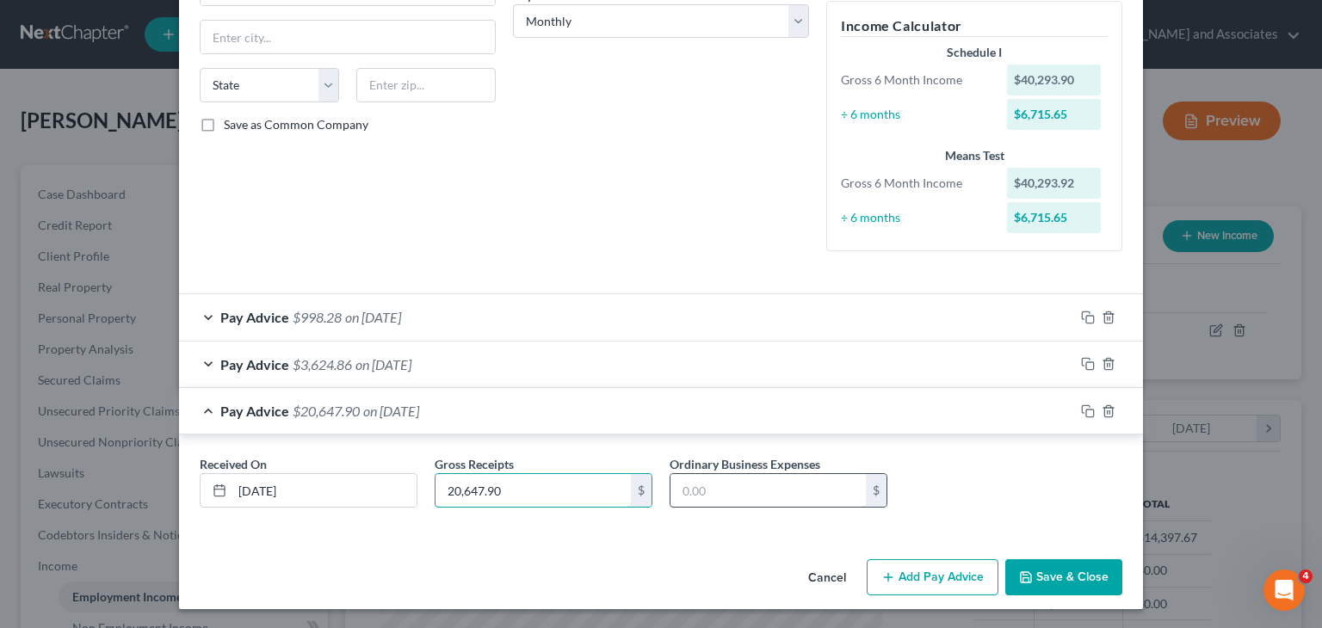
type input "20,647.90"
click at [783, 479] on input "text" at bounding box center [767, 490] width 195 height 33
type input "17,595"
click at [253, 414] on span "Pay Advice" at bounding box center [254, 411] width 69 height 16
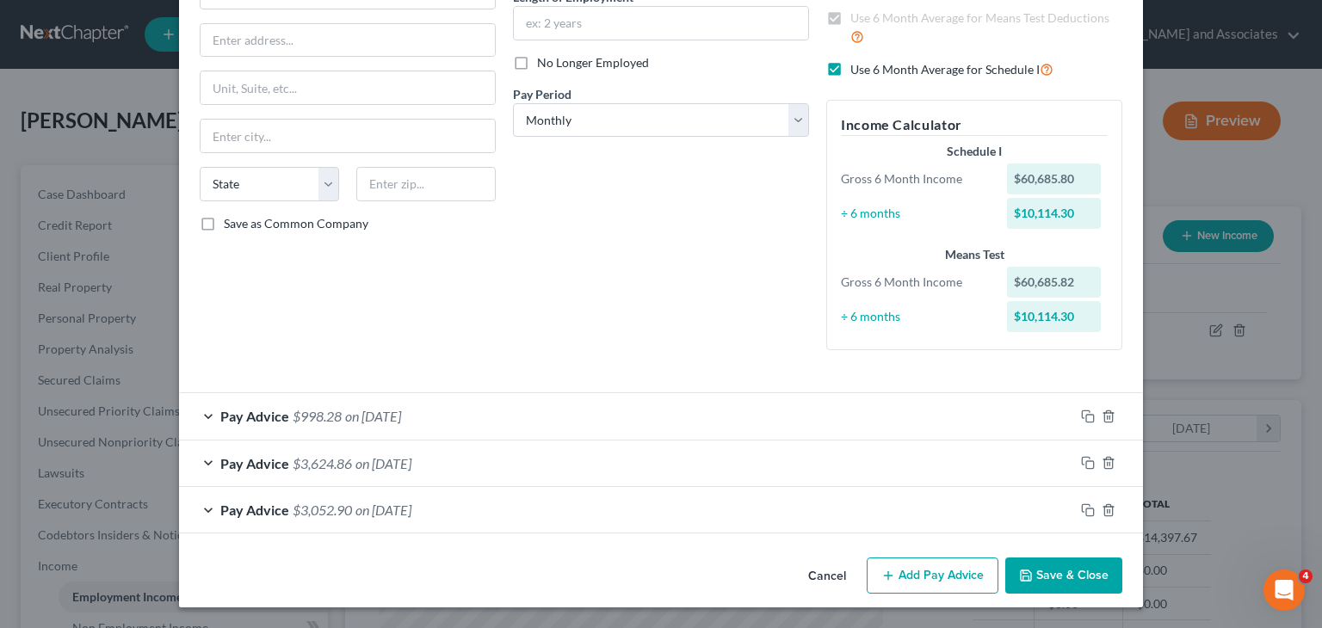
scroll to position [187, 0]
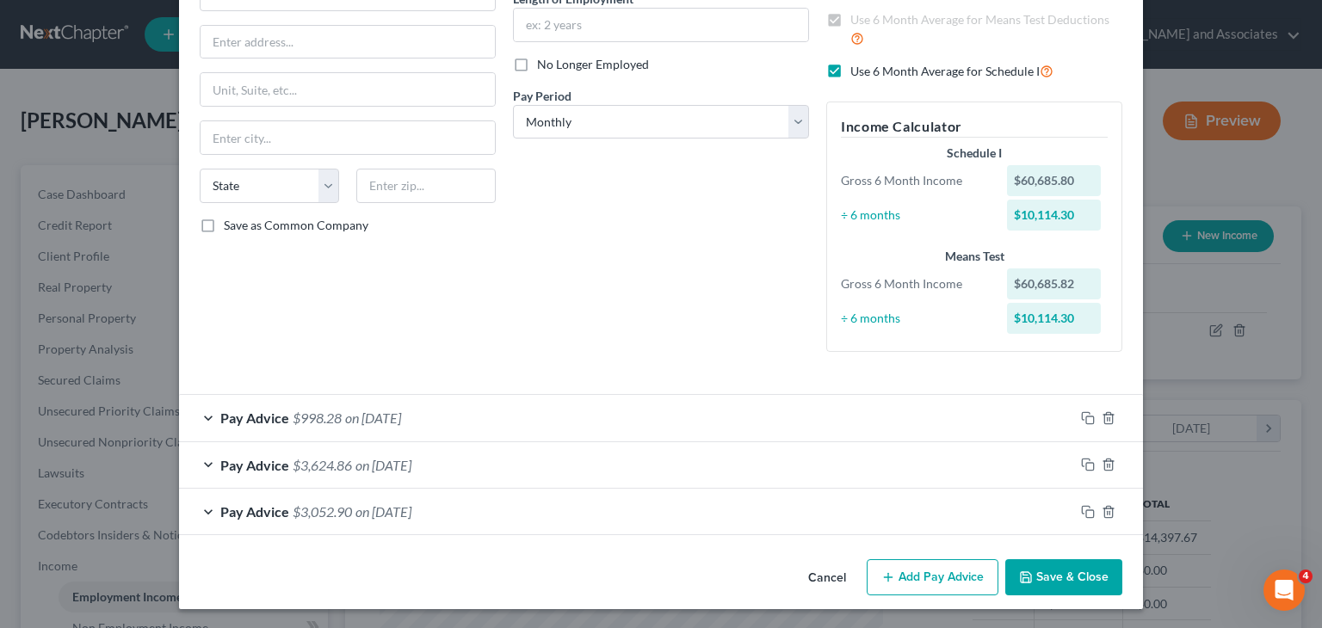
click at [921, 592] on button "Add Pay Advice" at bounding box center [932, 577] width 132 height 36
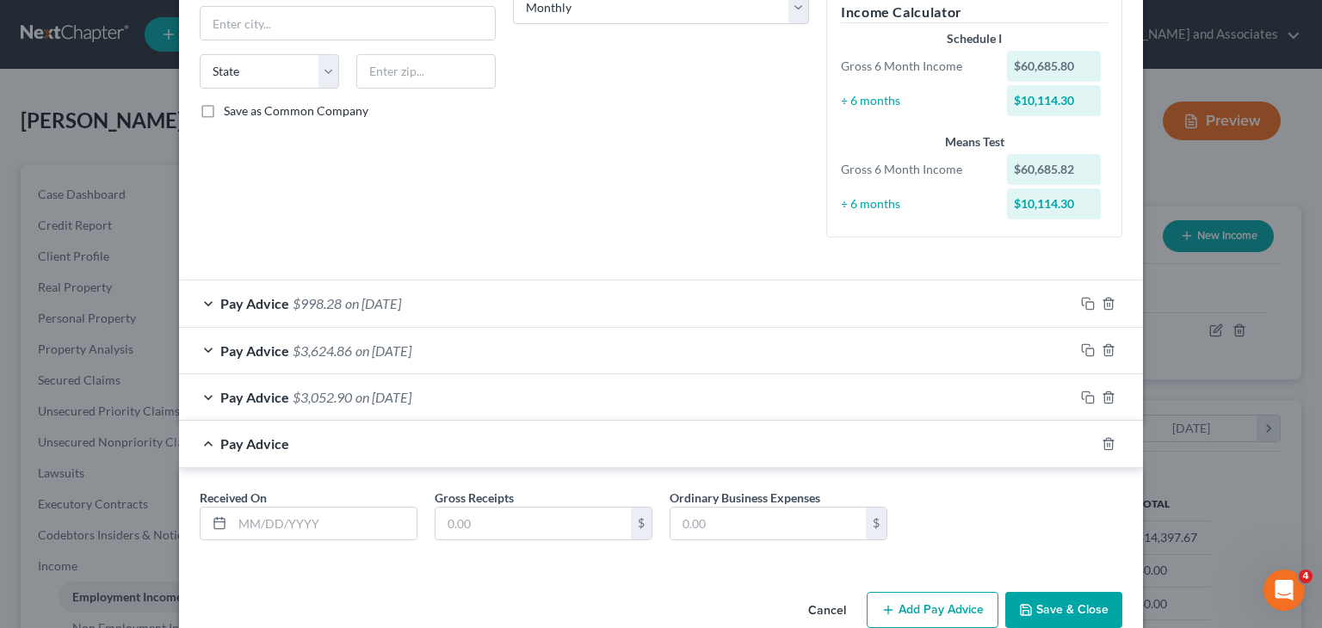
scroll to position [334, 0]
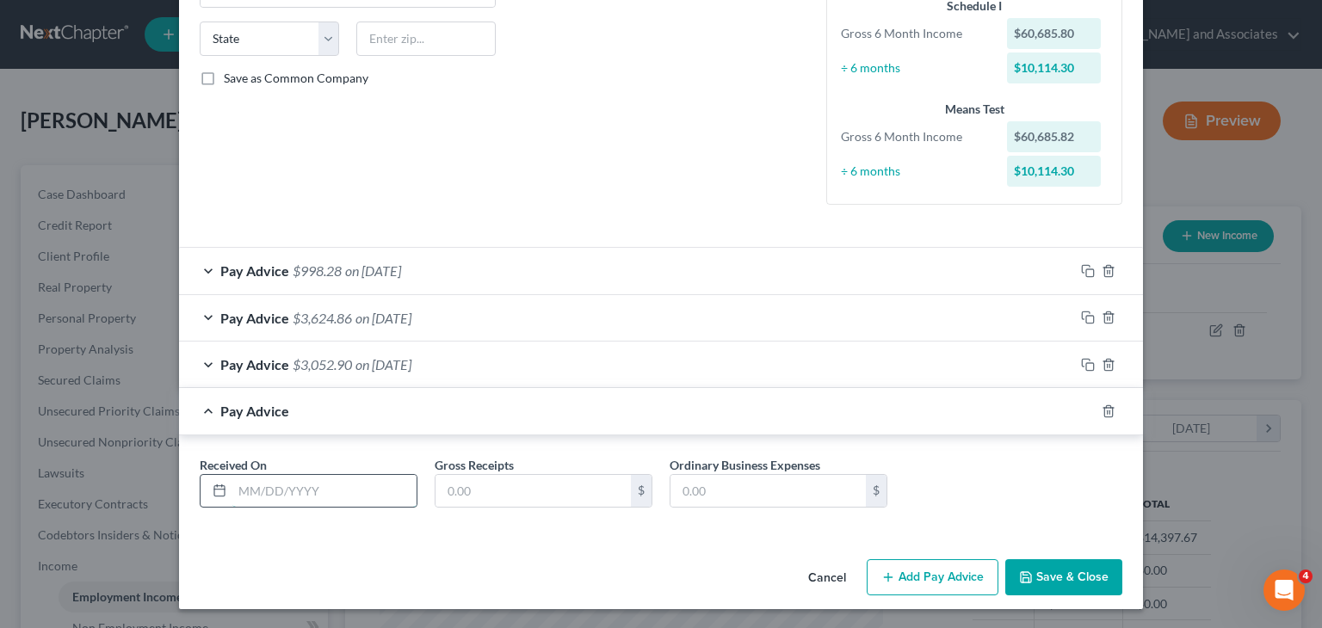
click at [372, 490] on input "text" at bounding box center [324, 491] width 184 height 33
click at [492, 481] on input "text" at bounding box center [532, 491] width 195 height 33
click at [321, 487] on input "06/" at bounding box center [324, 491] width 184 height 33
type input "06/30/2025"
click at [484, 497] on input "text" at bounding box center [532, 491] width 195 height 33
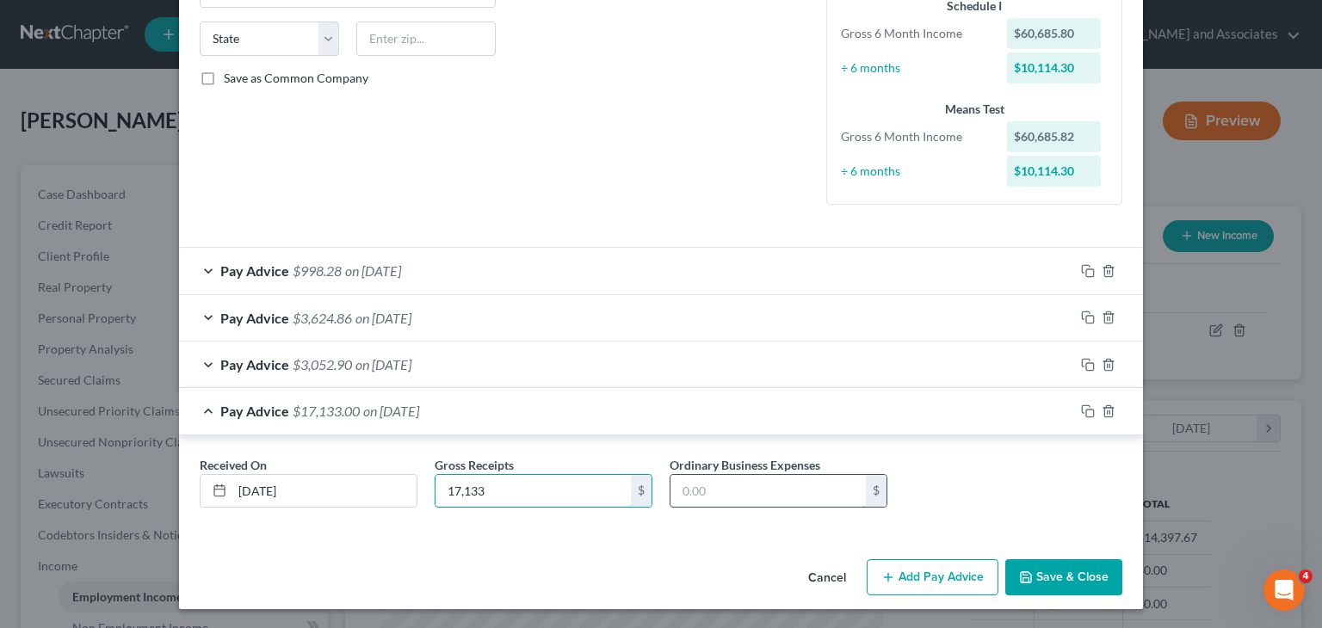
type input "17,133"
click at [781, 497] on input "text" at bounding box center [767, 491] width 195 height 33
type input "12,544"
click at [220, 407] on span "Pay Advice" at bounding box center [254, 411] width 69 height 16
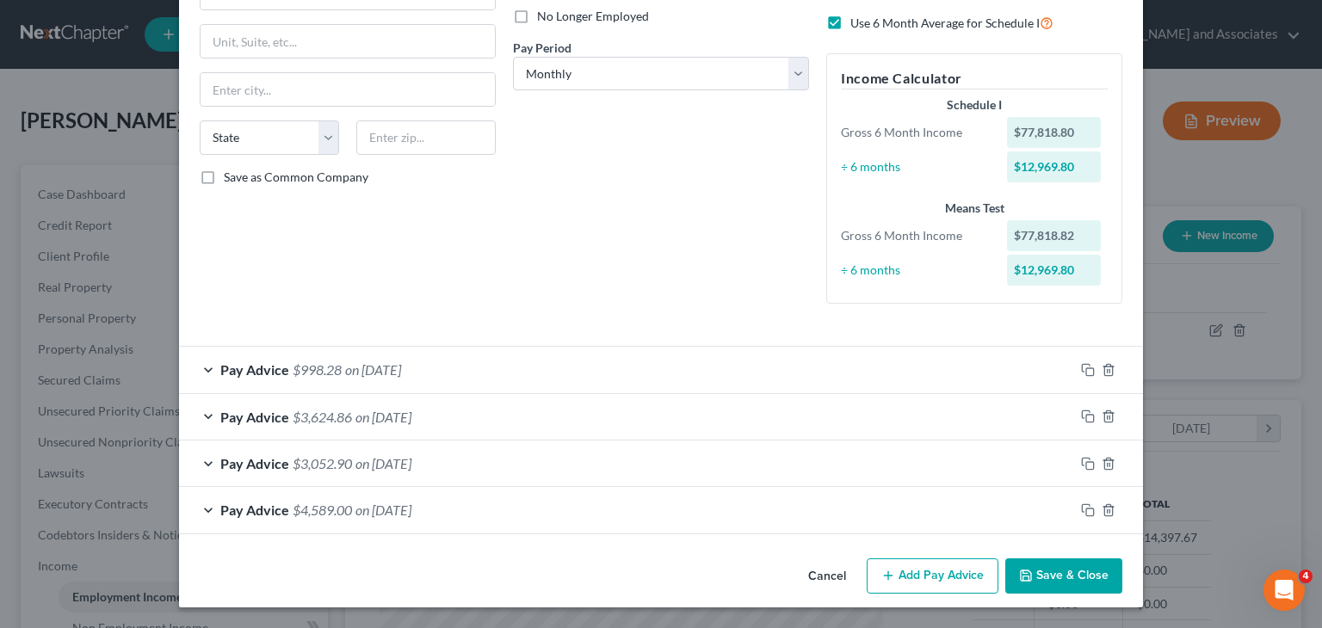
scroll to position [234, 0]
click at [915, 565] on button "Add Pay Advice" at bounding box center [932, 577] width 132 height 36
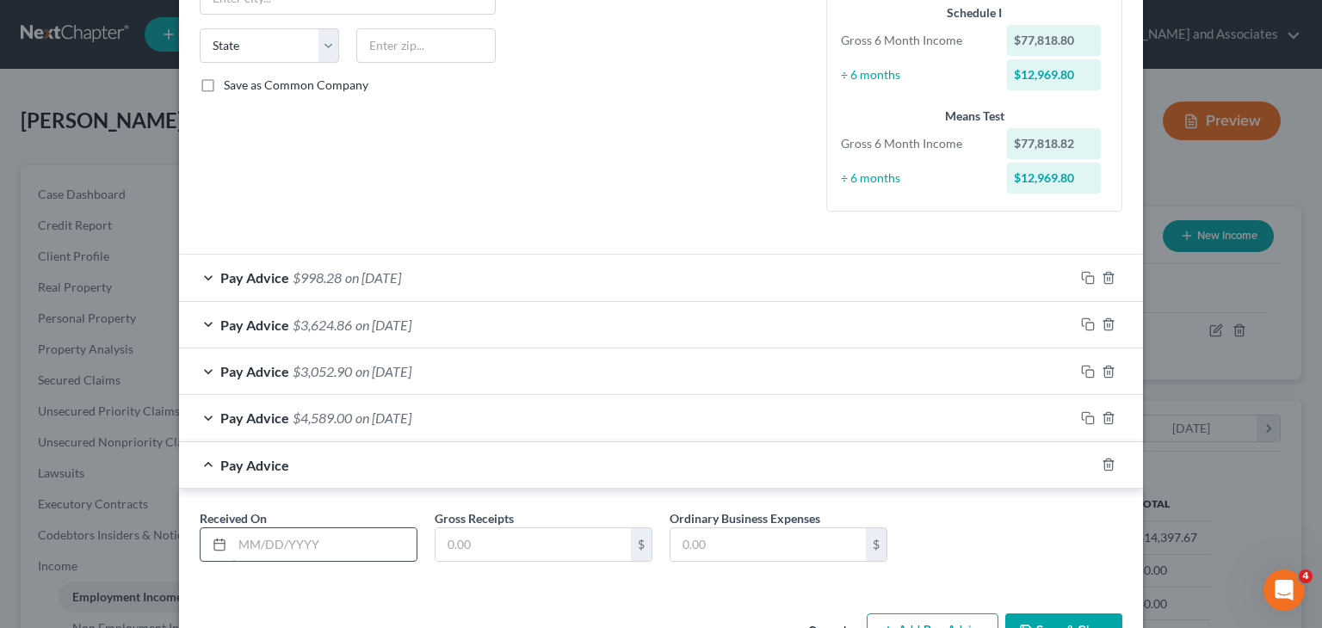
scroll to position [380, 0]
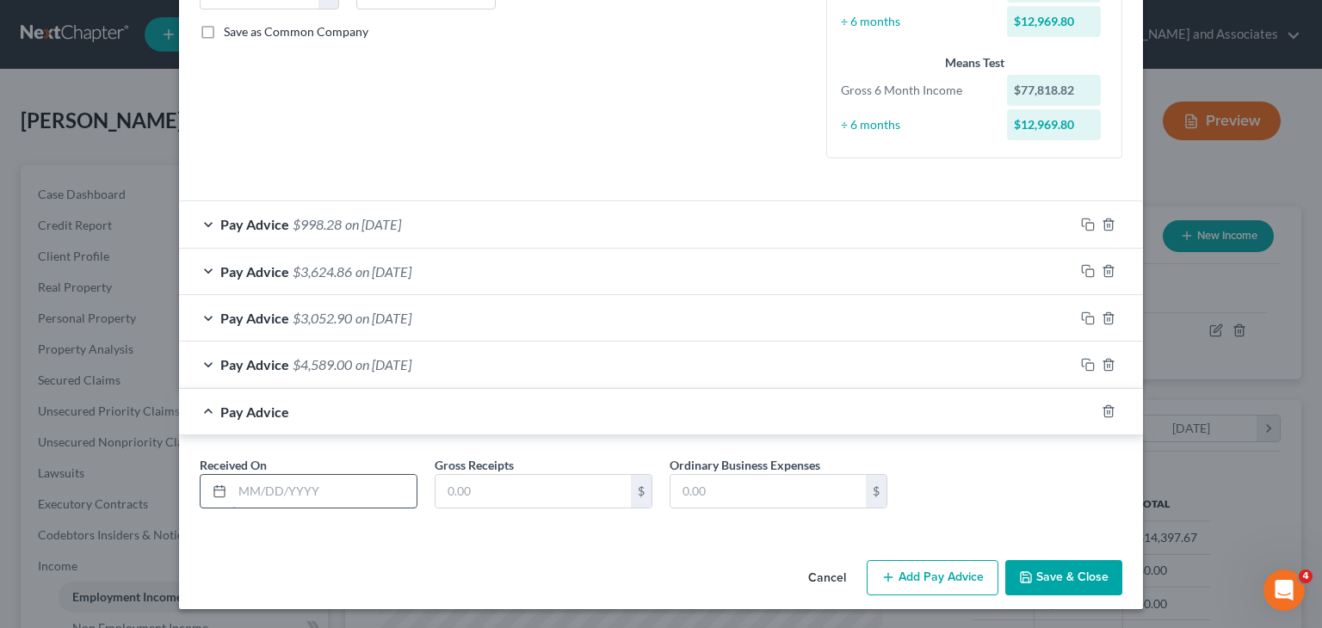
click at [334, 483] on input "text" at bounding box center [324, 491] width 184 height 33
type input "07/31/2025"
click at [566, 484] on input "text" at bounding box center [532, 491] width 195 height 33
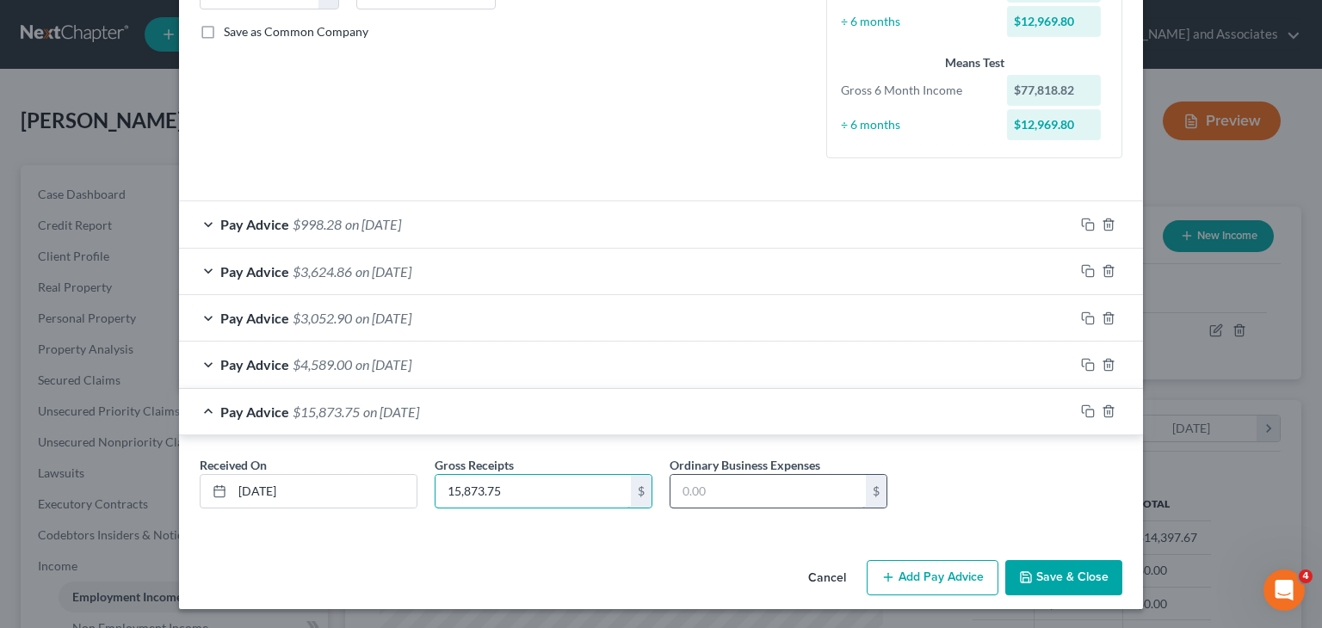
type input "15,873.75"
click at [726, 486] on input "text" at bounding box center [767, 491] width 195 height 33
type input "11,260.72"
click at [248, 408] on span "Pay Advice" at bounding box center [254, 412] width 69 height 16
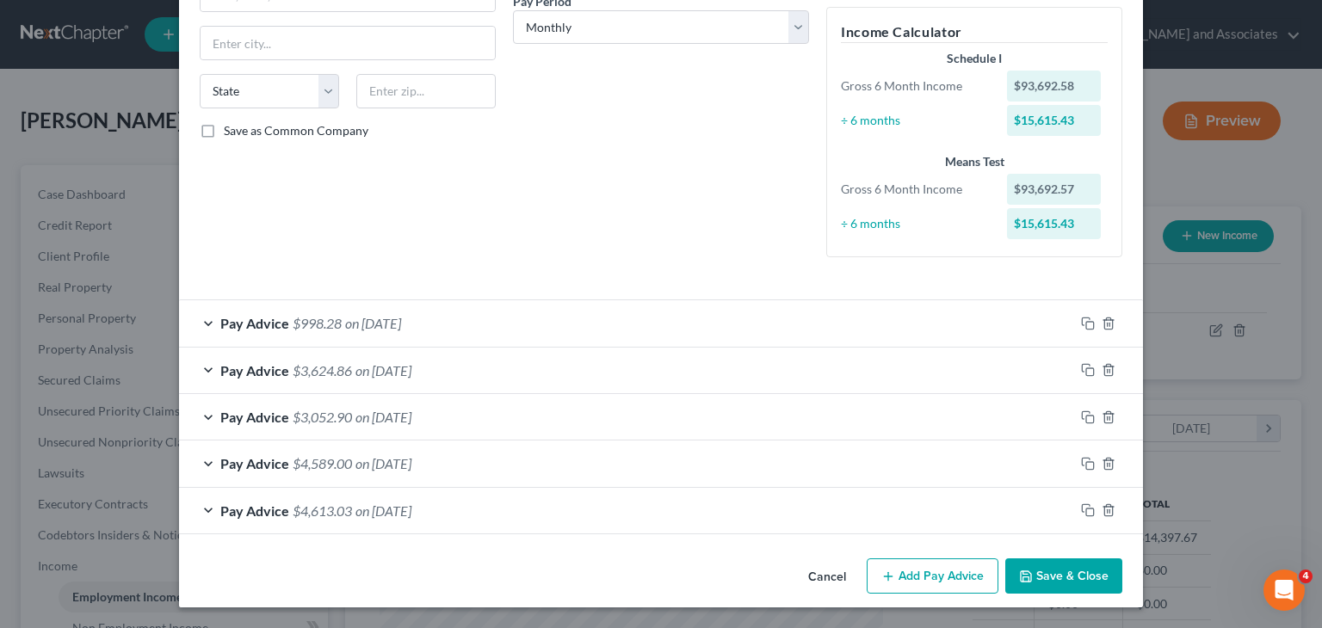
scroll to position [280, 0]
click at [915, 583] on button "Add Pay Advice" at bounding box center [932, 577] width 132 height 36
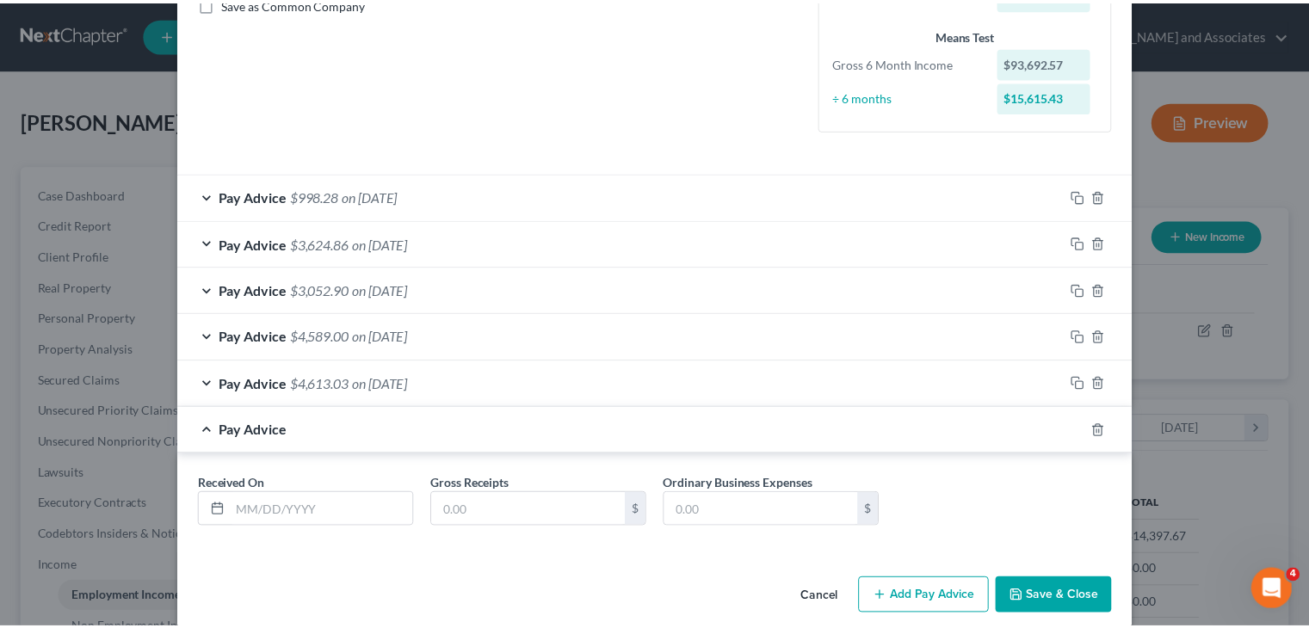
scroll to position [427, 0]
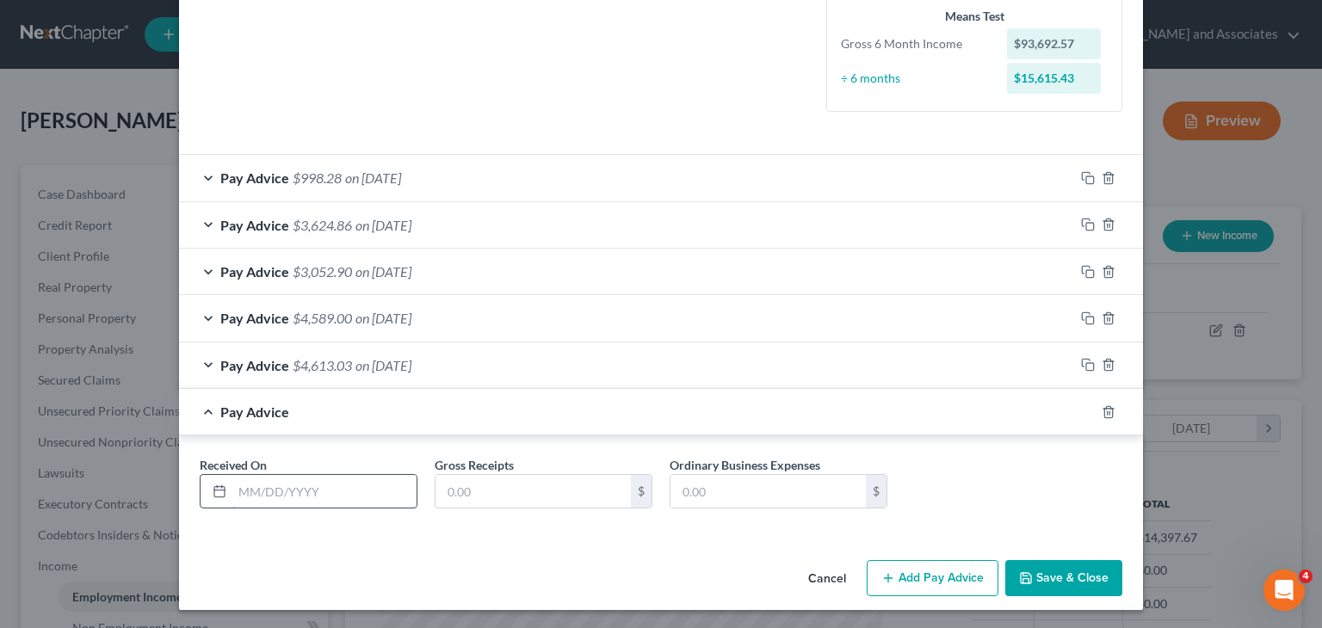
click at [295, 492] on input "text" at bounding box center [324, 491] width 184 height 33
click at [299, 486] on input "08/" at bounding box center [324, 491] width 184 height 33
type input "08/31/2025"
click at [495, 486] on input "text" at bounding box center [532, 491] width 195 height 33
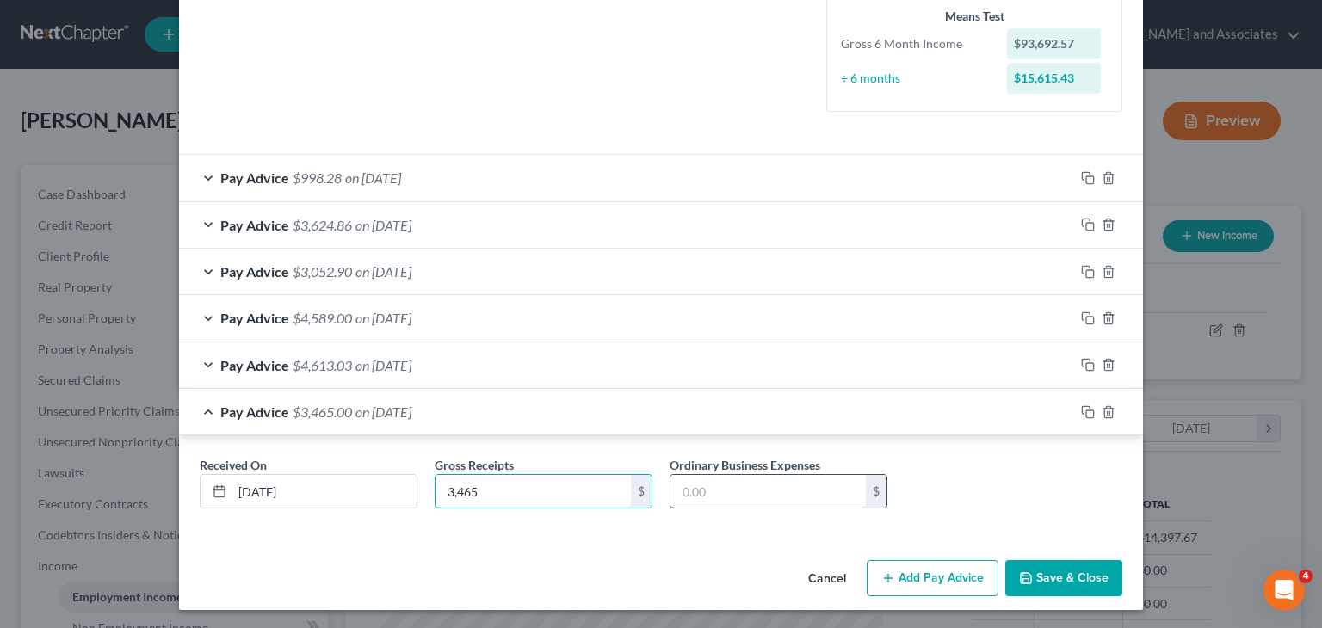
type input "3,465"
click at [797, 490] on input "text" at bounding box center [767, 491] width 195 height 33
type input "5,216.71"
click at [1064, 564] on button "Save & Close" at bounding box center [1063, 578] width 117 height 36
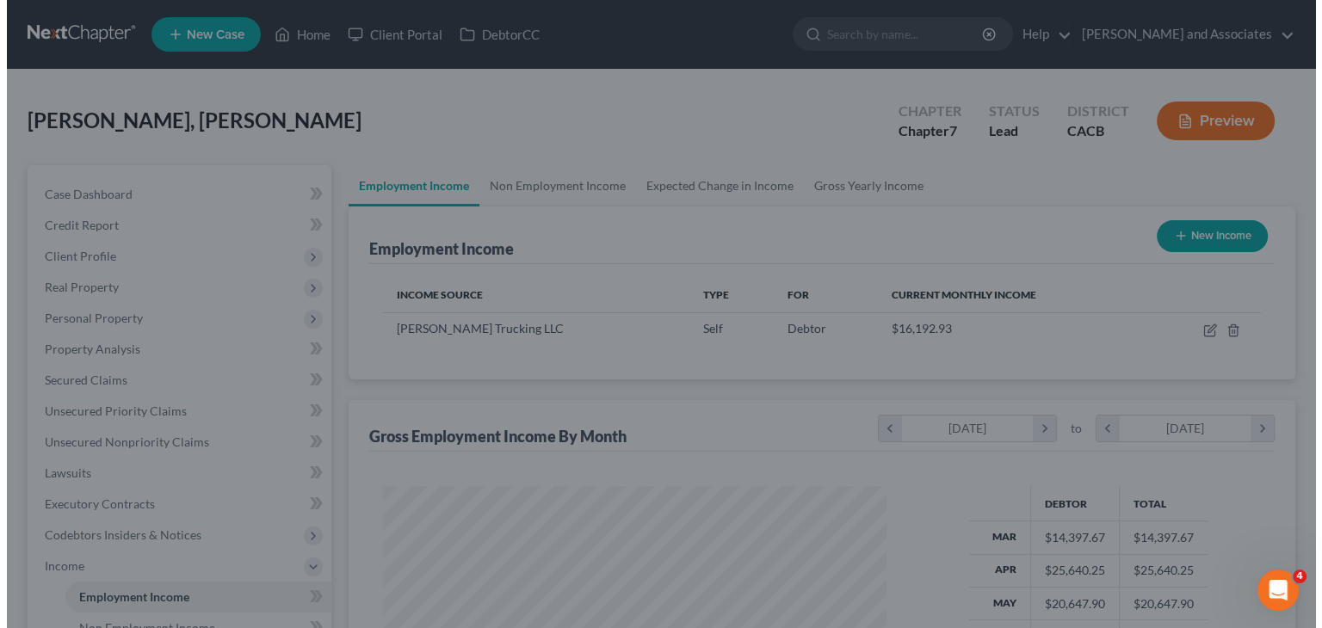
scroll to position [860111, 859886]
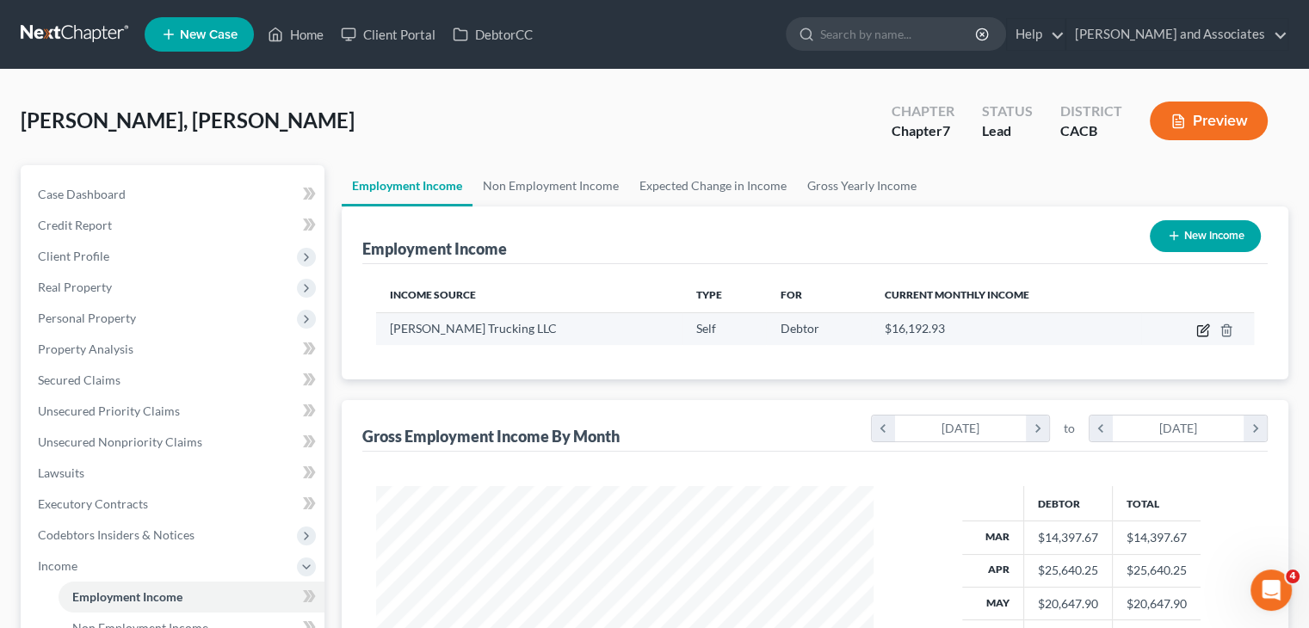
click at [1201, 328] on icon "button" at bounding box center [1203, 331] width 14 height 14
select select "1"
select select "0"
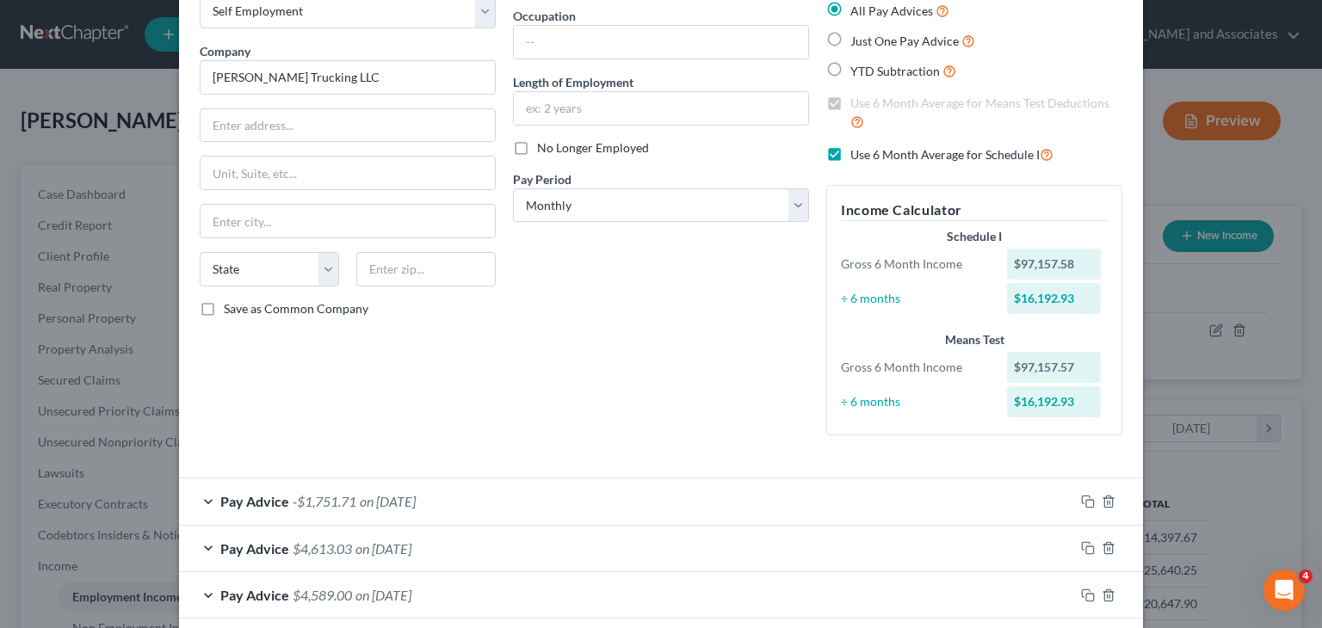
scroll to position [0, 0]
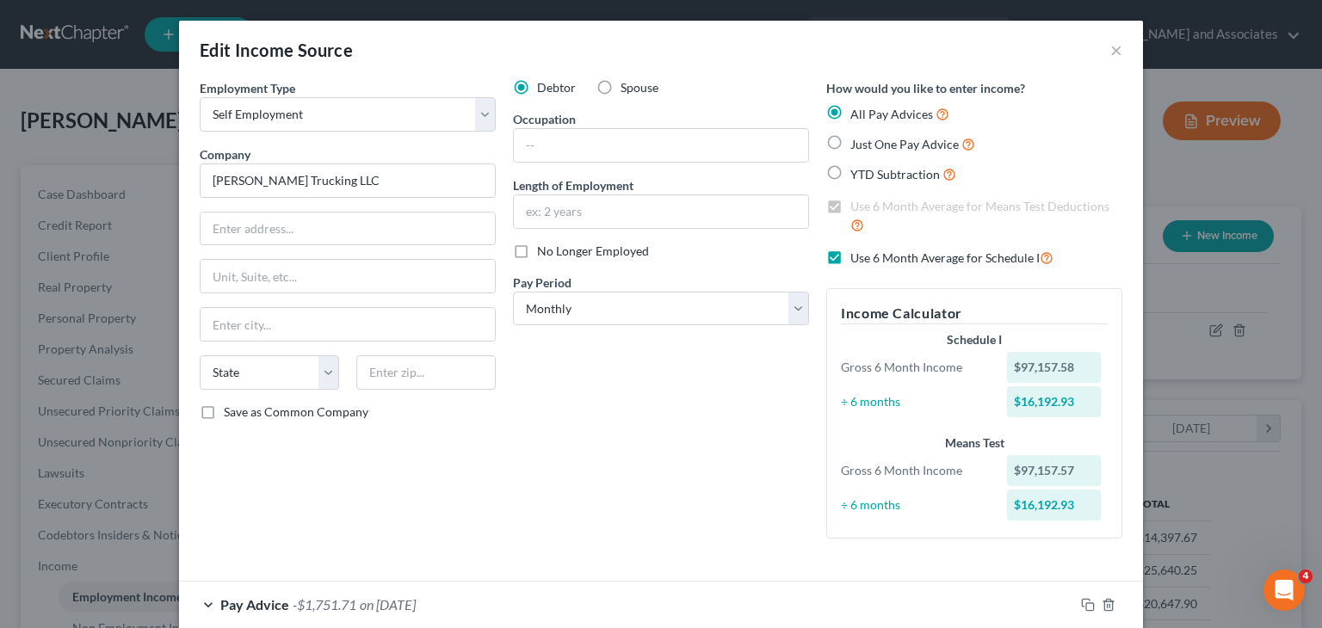
click at [850, 254] on label "Use 6 Month Average for Schedule I" at bounding box center [951, 258] width 203 height 20
click at [857, 254] on input "Use 6 Month Average for Schedule I" at bounding box center [862, 253] width 11 height 11
checkbox input "false"
click at [850, 199] on label "Use 6 Month Average for Means Test Deductions" at bounding box center [986, 216] width 272 height 37
click at [857, 199] on input "Use 6 Month Average for Means Test Deductions" at bounding box center [862, 203] width 11 height 11
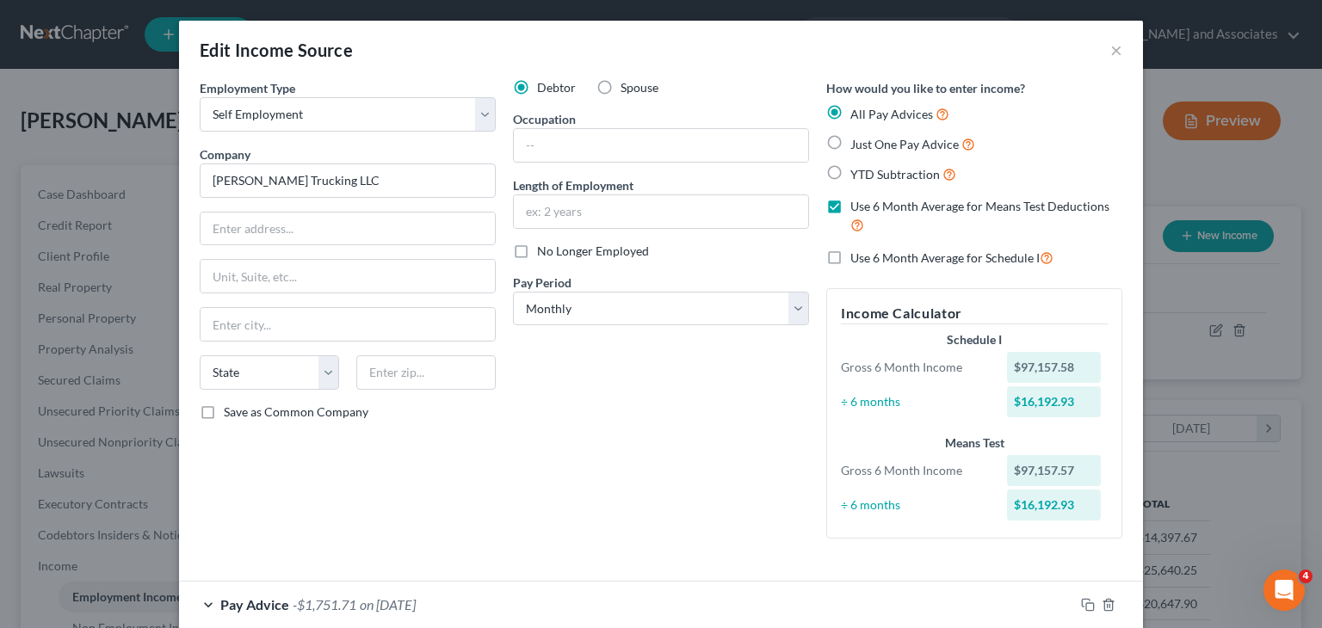
checkbox input "false"
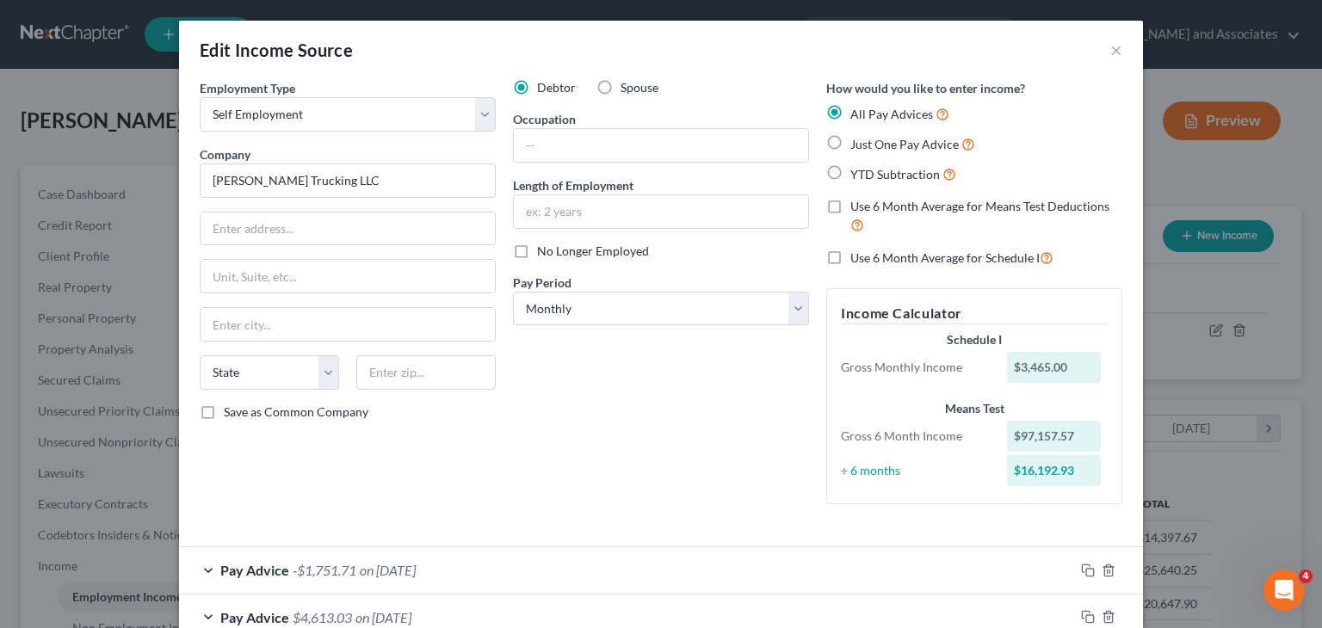
click at [850, 248] on label "Use 6 Month Average for Schedule I" at bounding box center [951, 258] width 203 height 20
click at [857, 248] on input "Use 6 Month Average for Schedule I" at bounding box center [862, 253] width 11 height 11
checkbox input "true"
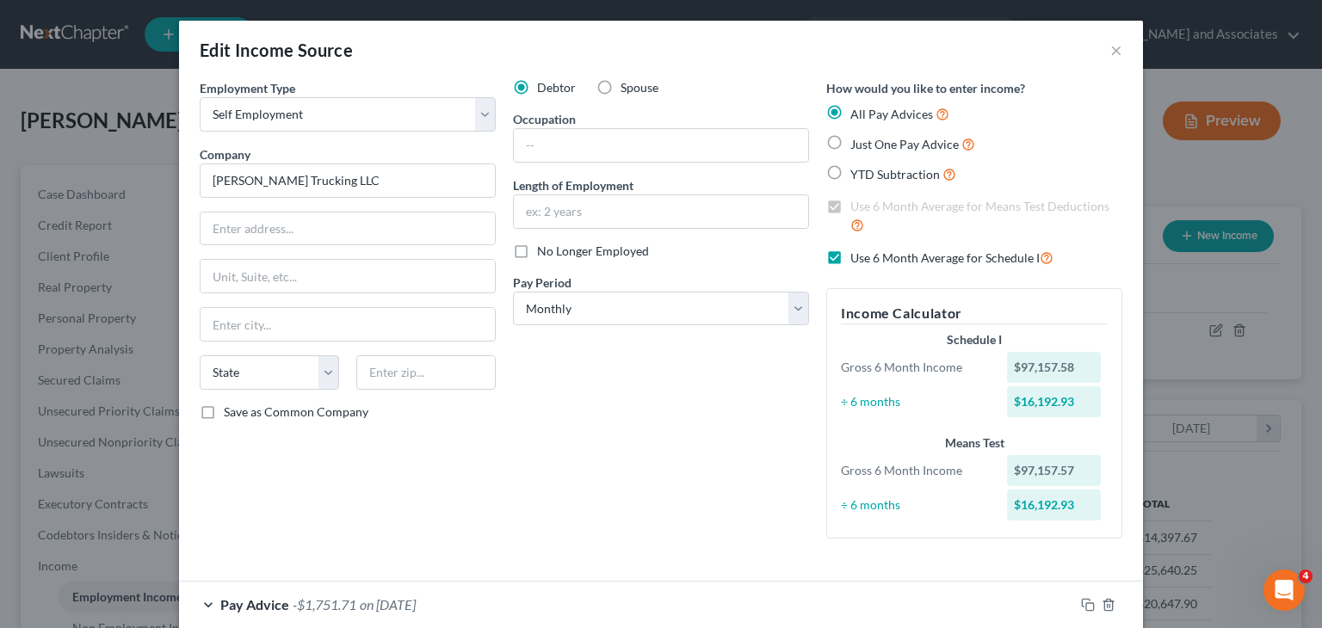
click at [850, 254] on label "Use 6 Month Average for Schedule I" at bounding box center [951, 258] width 203 height 20
click at [857, 254] on input "Use 6 Month Average for Schedule I" at bounding box center [862, 253] width 11 height 11
checkbox input "false"
click at [850, 200] on label "Use 6 Month Average for Means Test Deductions" at bounding box center [986, 216] width 272 height 37
click at [857, 200] on input "Use 6 Month Average for Means Test Deductions" at bounding box center [862, 203] width 11 height 11
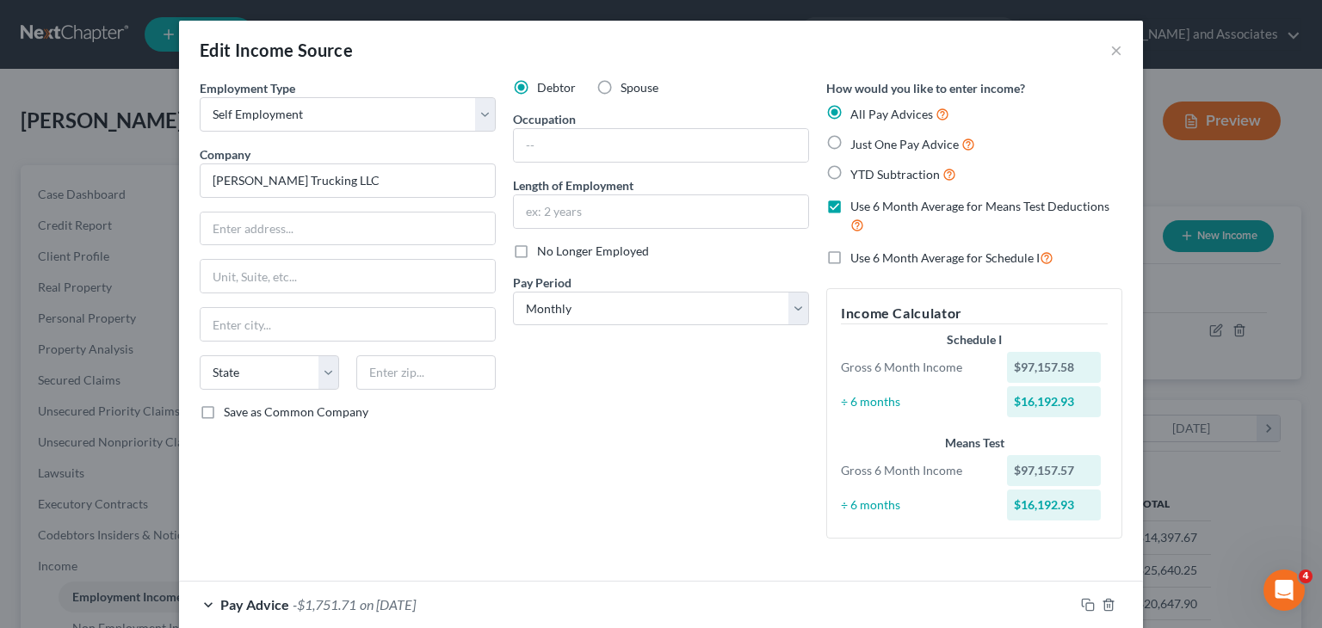
checkbox input "false"
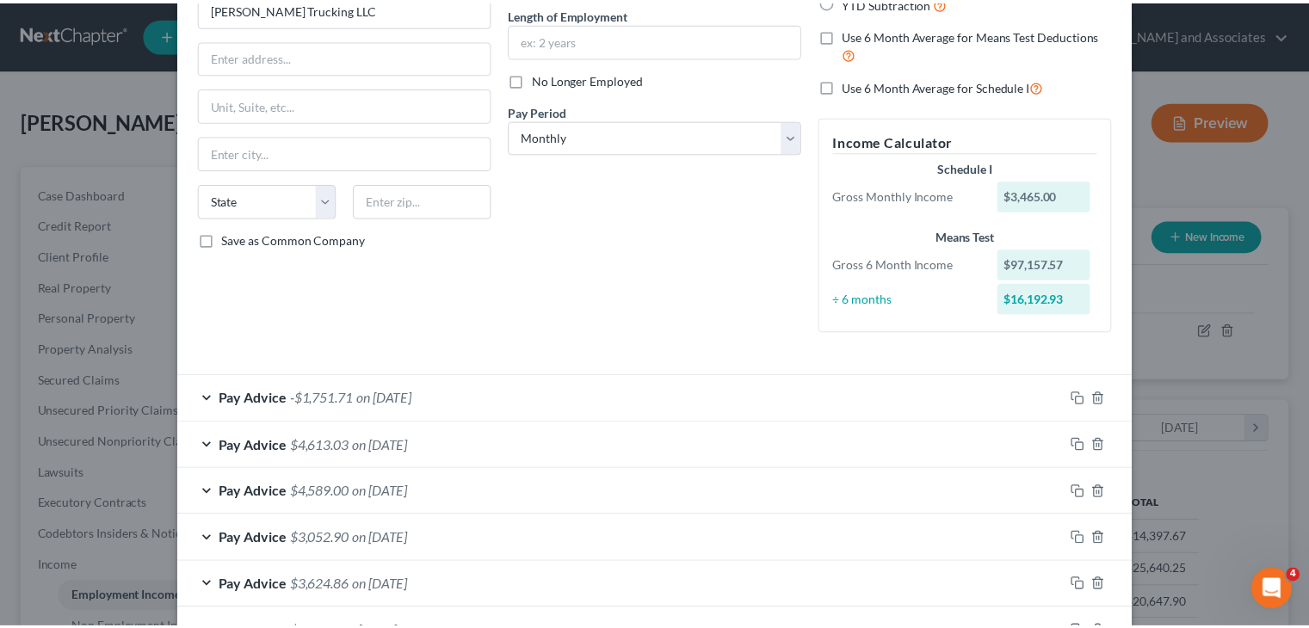
scroll to position [293, 0]
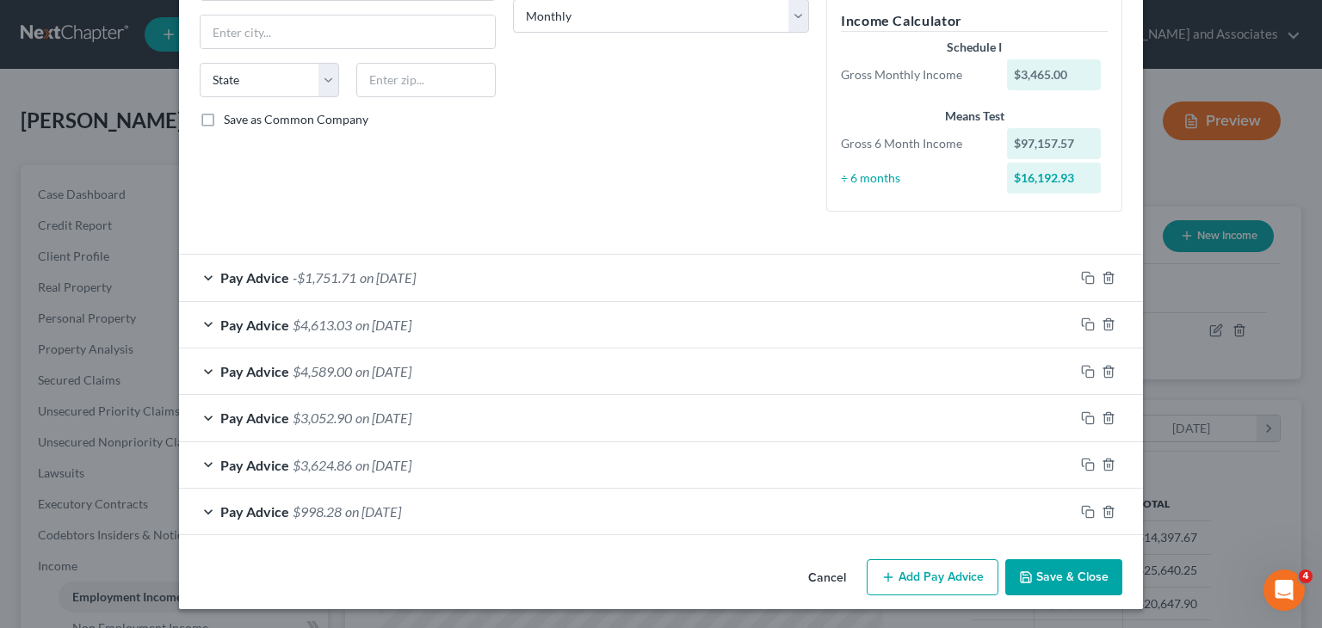
click at [1058, 576] on button "Save & Close" at bounding box center [1063, 577] width 117 height 36
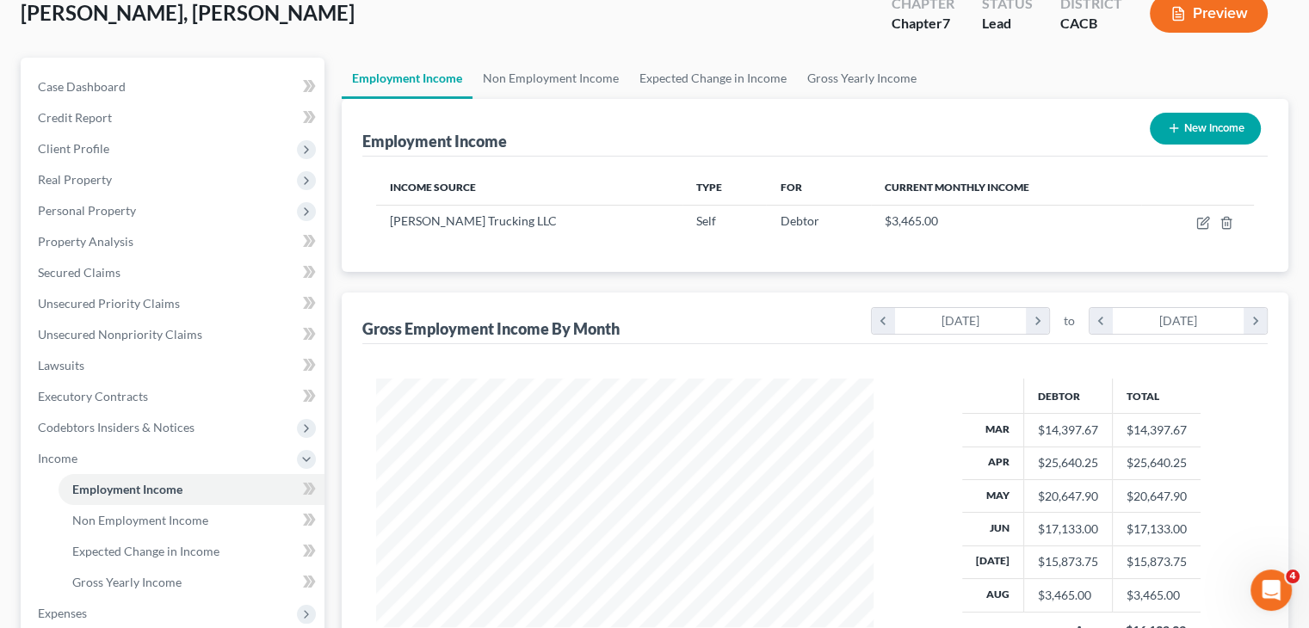
scroll to position [344, 0]
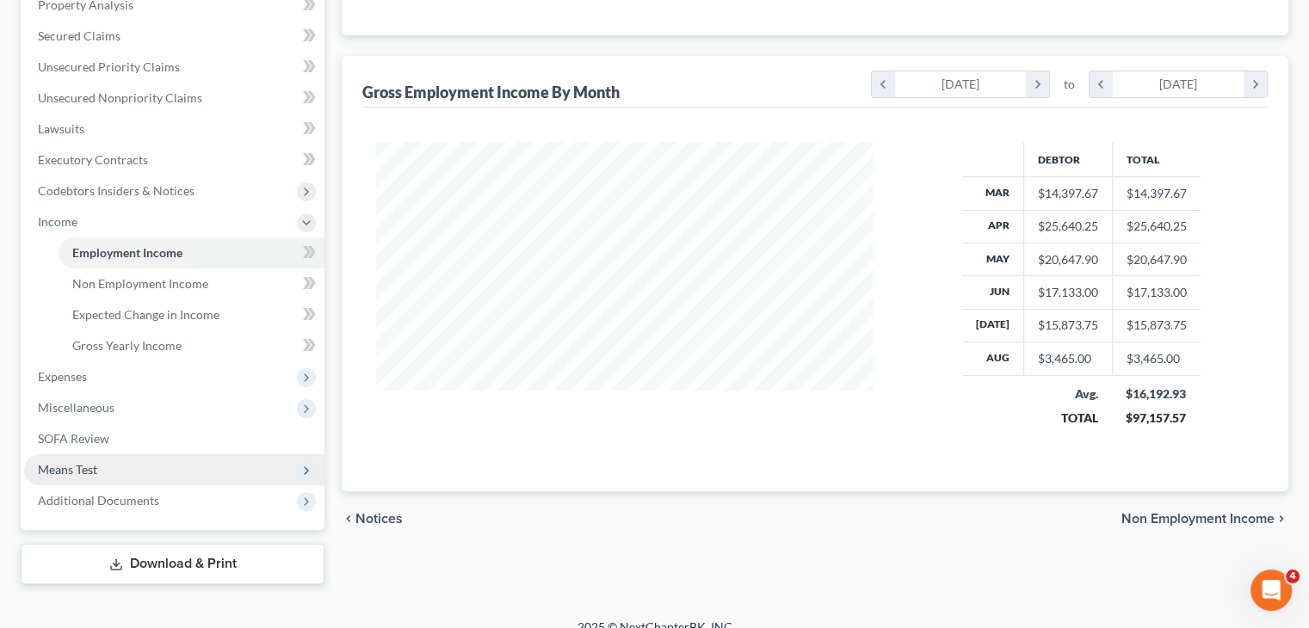
click at [115, 457] on span "Means Test" at bounding box center [174, 469] width 300 height 31
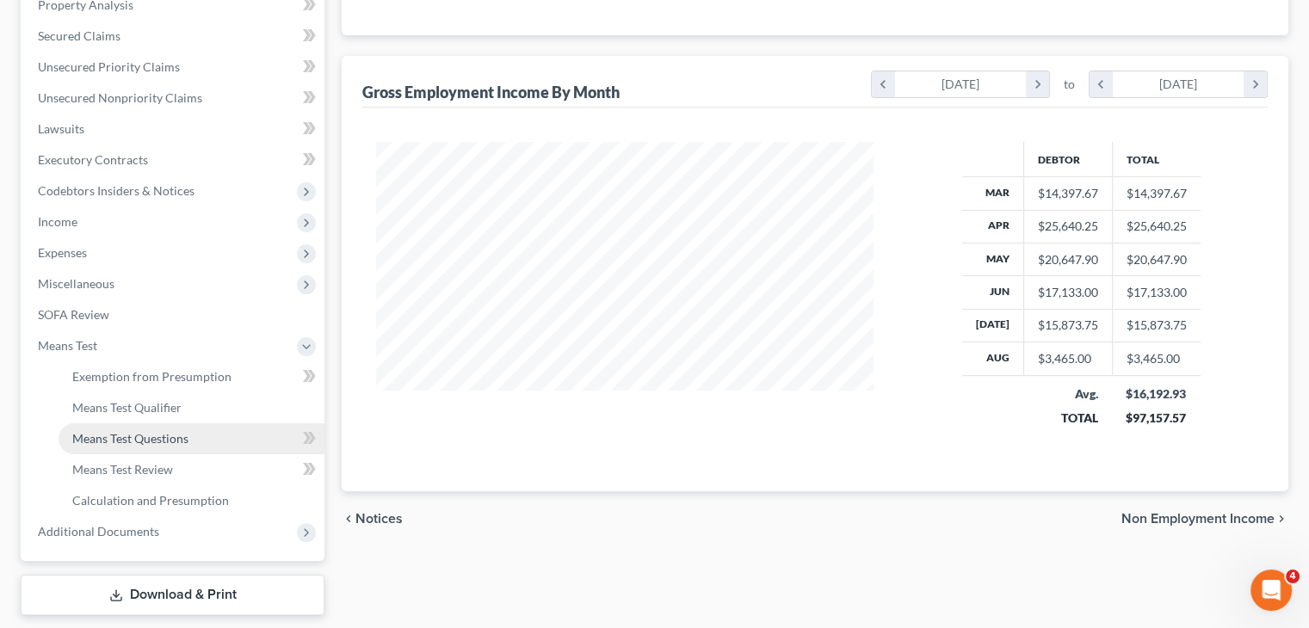
click at [170, 435] on span "Means Test Questions" at bounding box center [130, 438] width 116 height 15
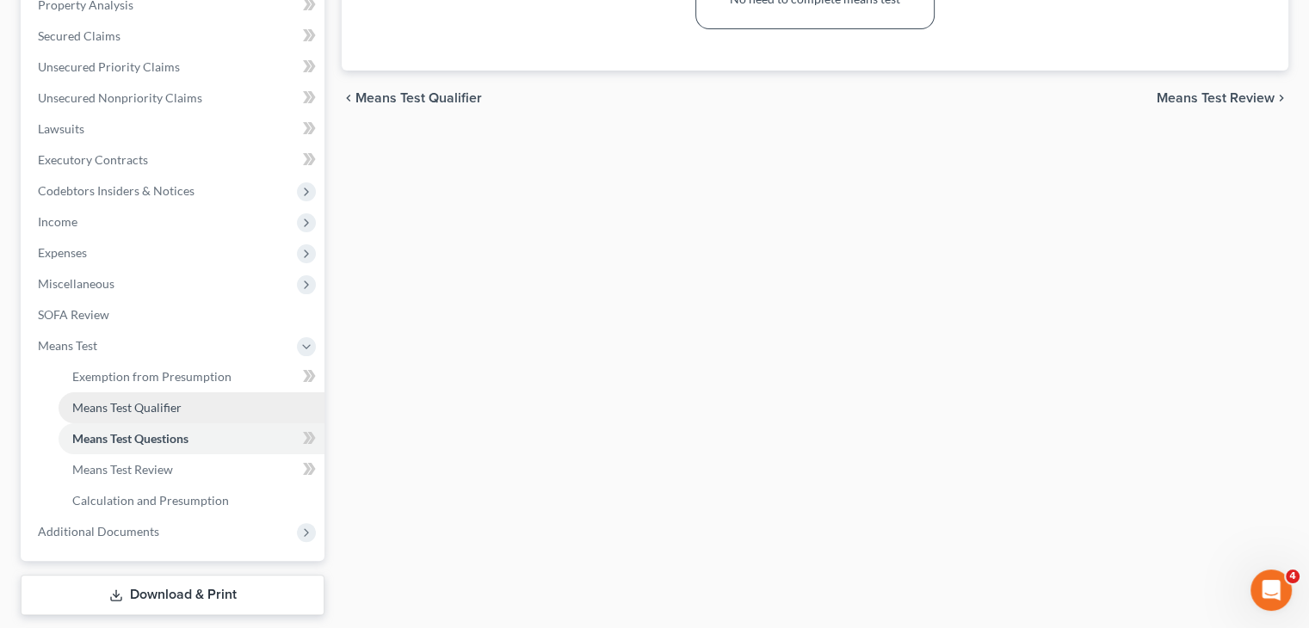
click at [204, 406] on link "Means Test Qualifier" at bounding box center [192, 407] width 266 height 31
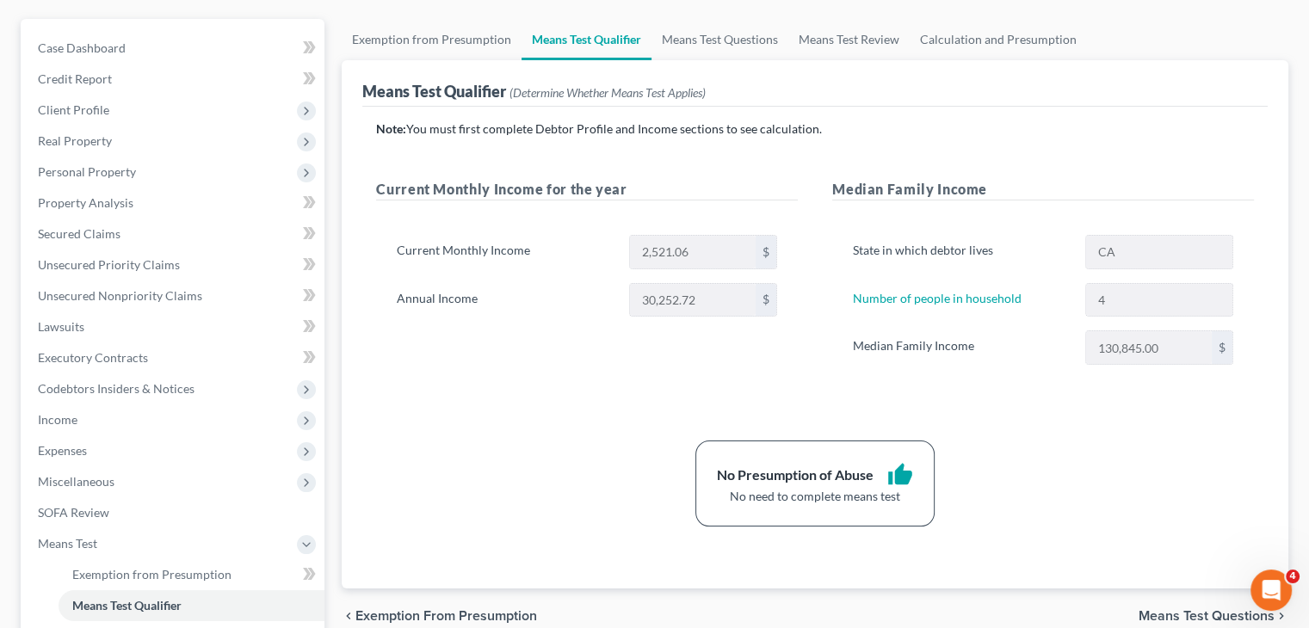
scroll to position [172, 0]
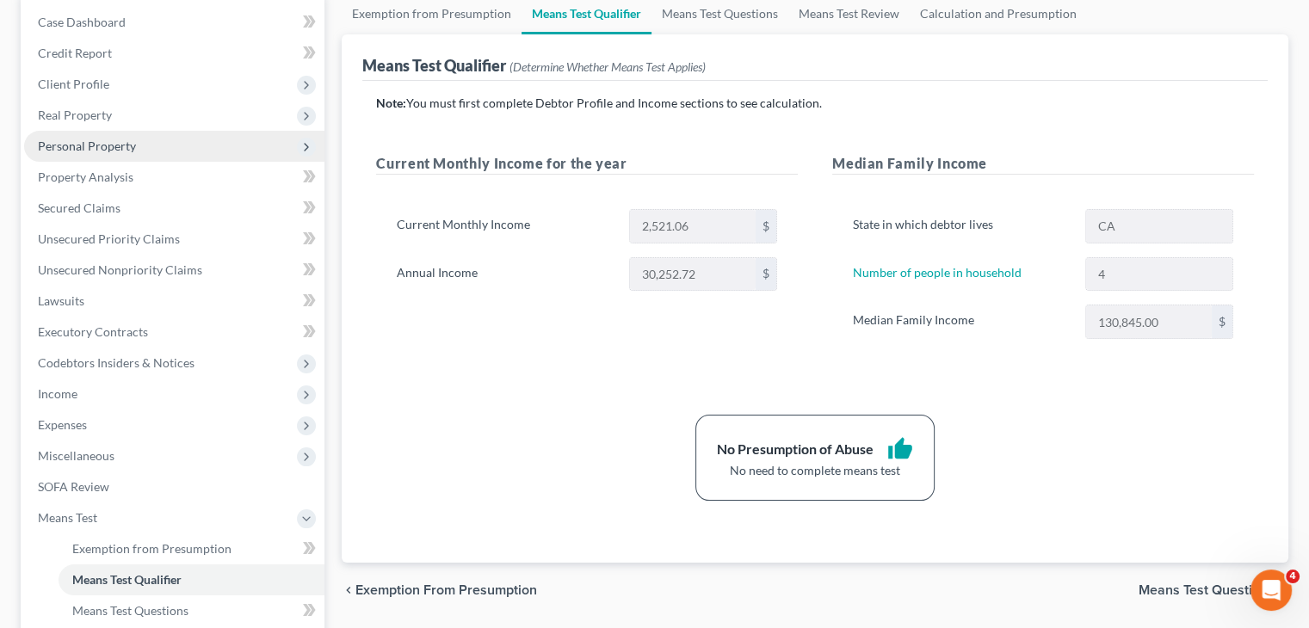
click at [143, 139] on span "Personal Property" at bounding box center [174, 146] width 300 height 31
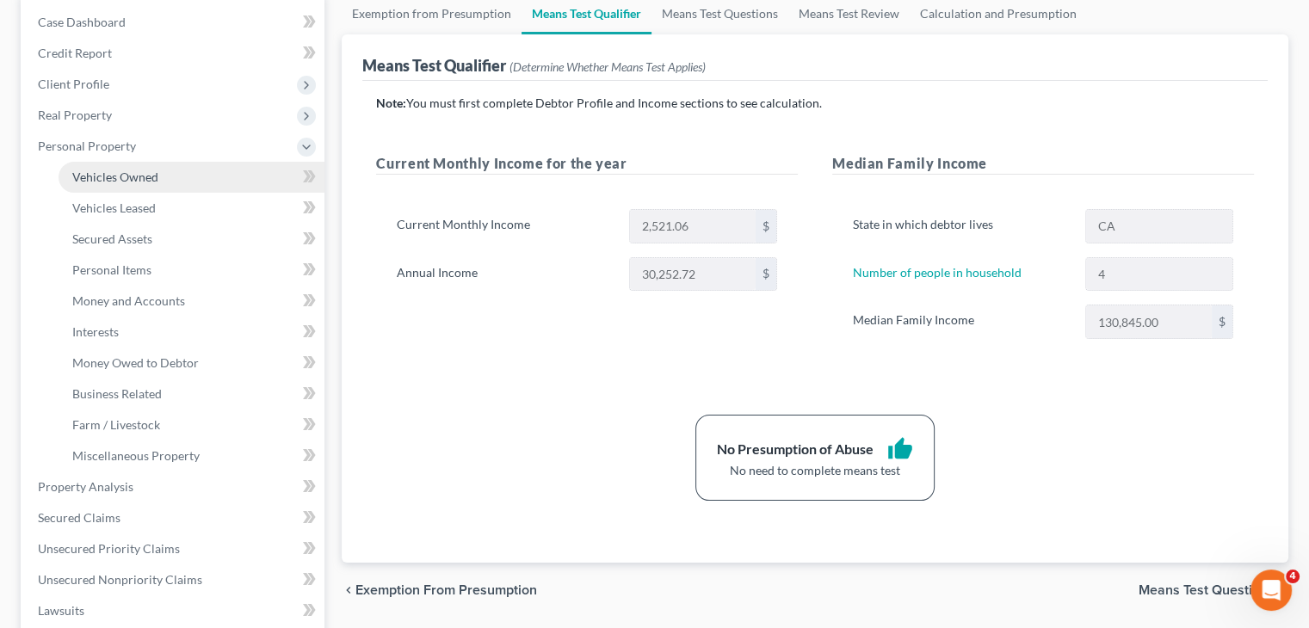
click at [134, 175] on span "Vehicles Owned" at bounding box center [115, 177] width 86 height 15
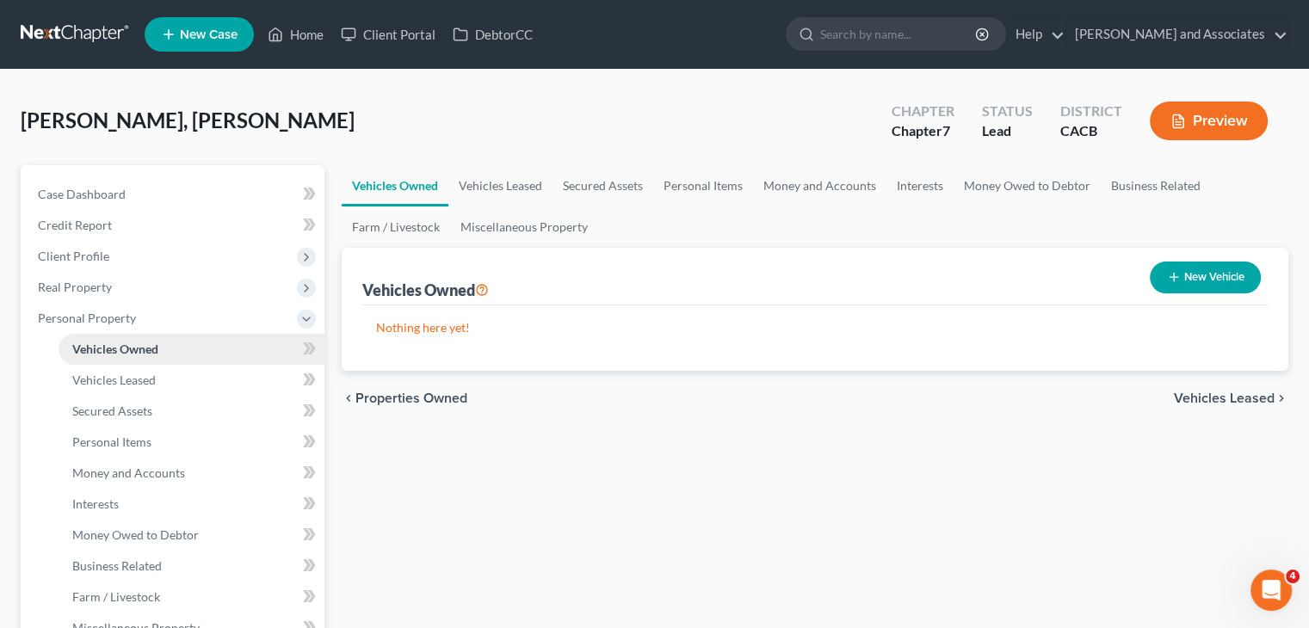
click at [217, 338] on link "Vehicles Owned" at bounding box center [192, 349] width 266 height 31
click at [227, 320] on span "Personal Property" at bounding box center [174, 318] width 300 height 31
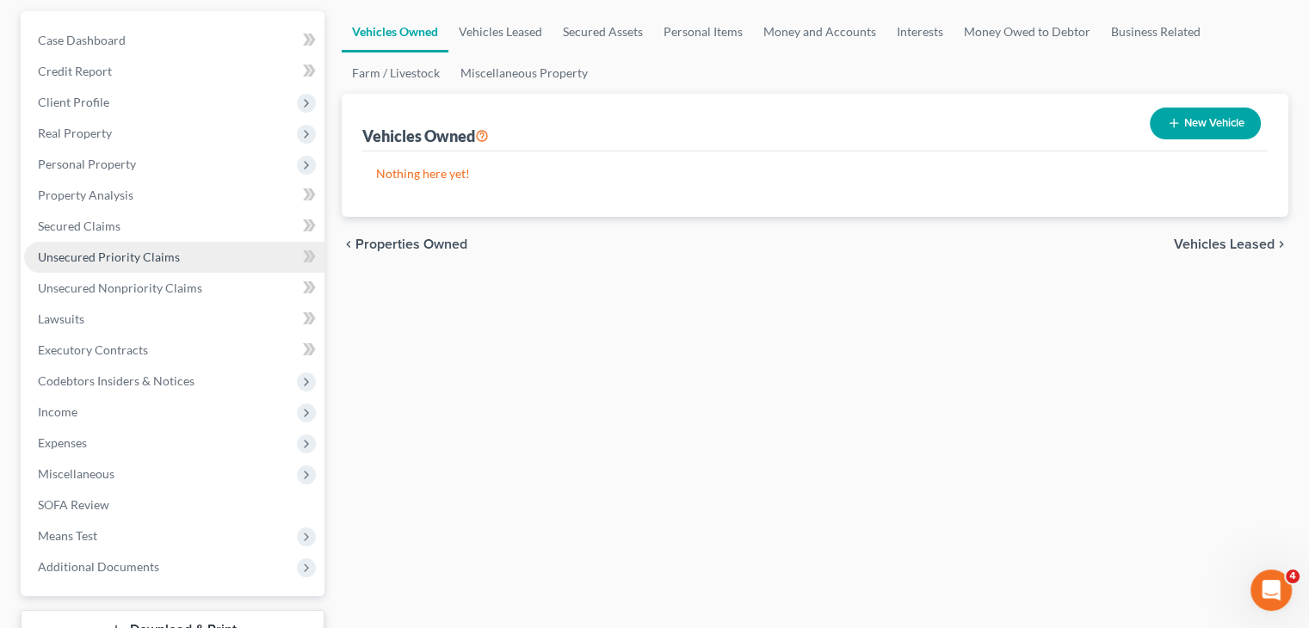
scroll to position [241, 0]
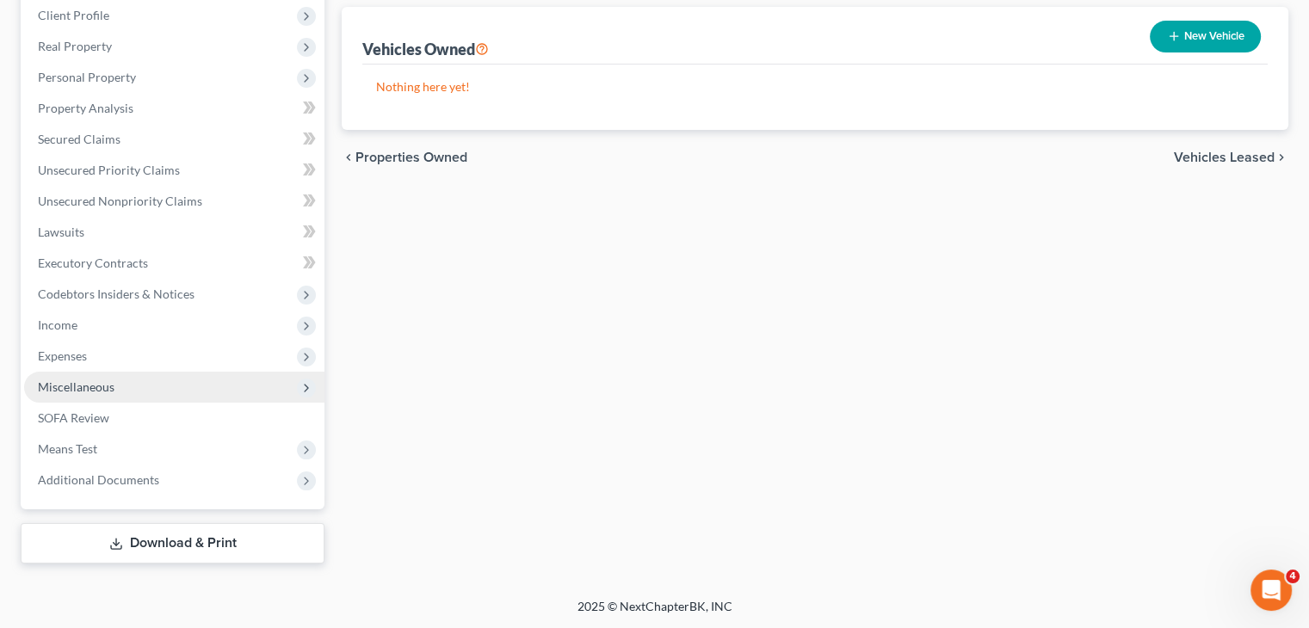
click at [179, 386] on span "Miscellaneous" at bounding box center [174, 387] width 300 height 31
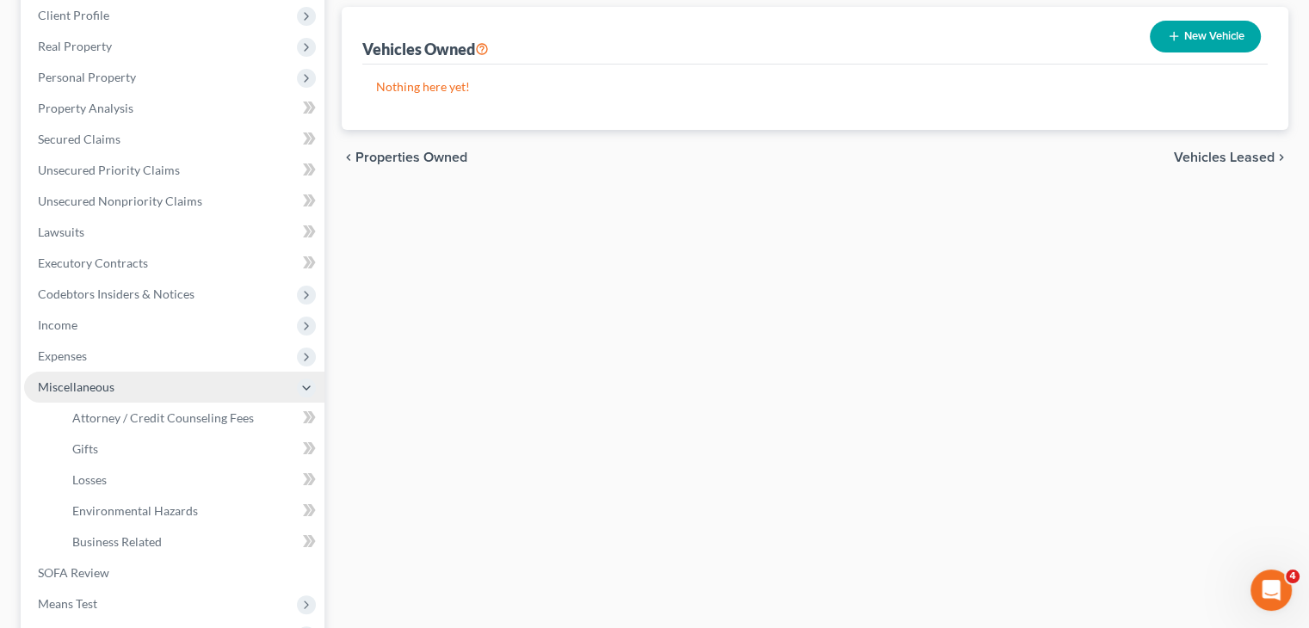
click at [196, 393] on span "Miscellaneous" at bounding box center [174, 387] width 300 height 31
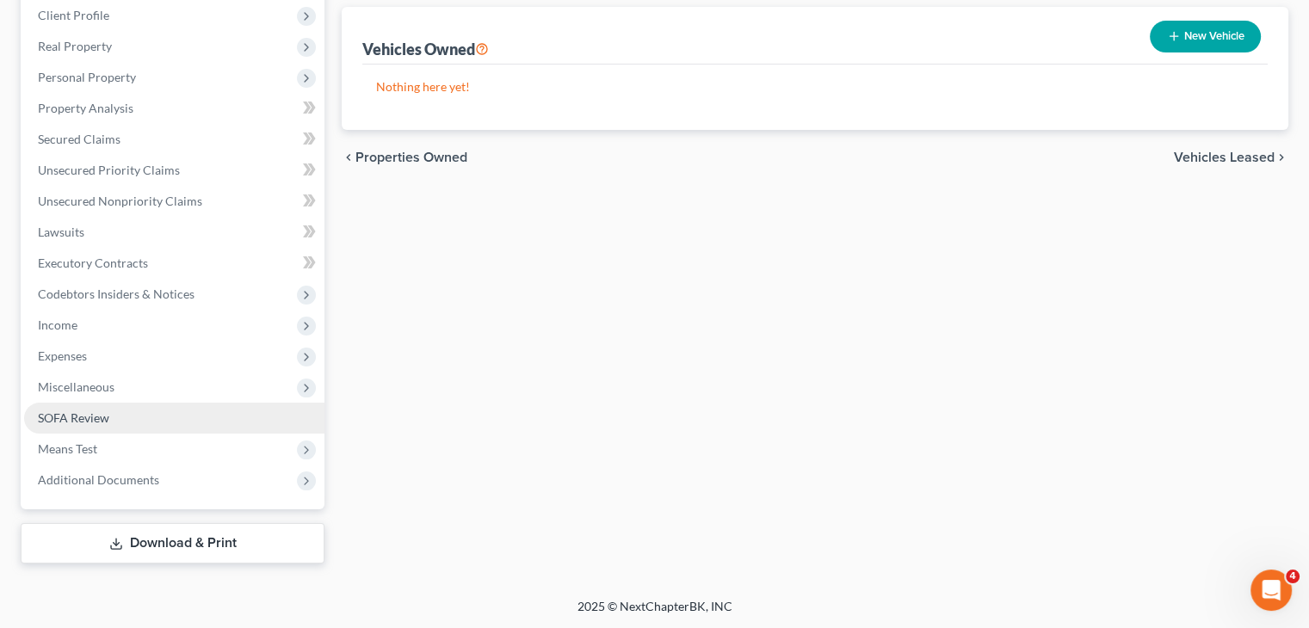
click at [194, 419] on link "SOFA Review" at bounding box center [174, 418] width 300 height 31
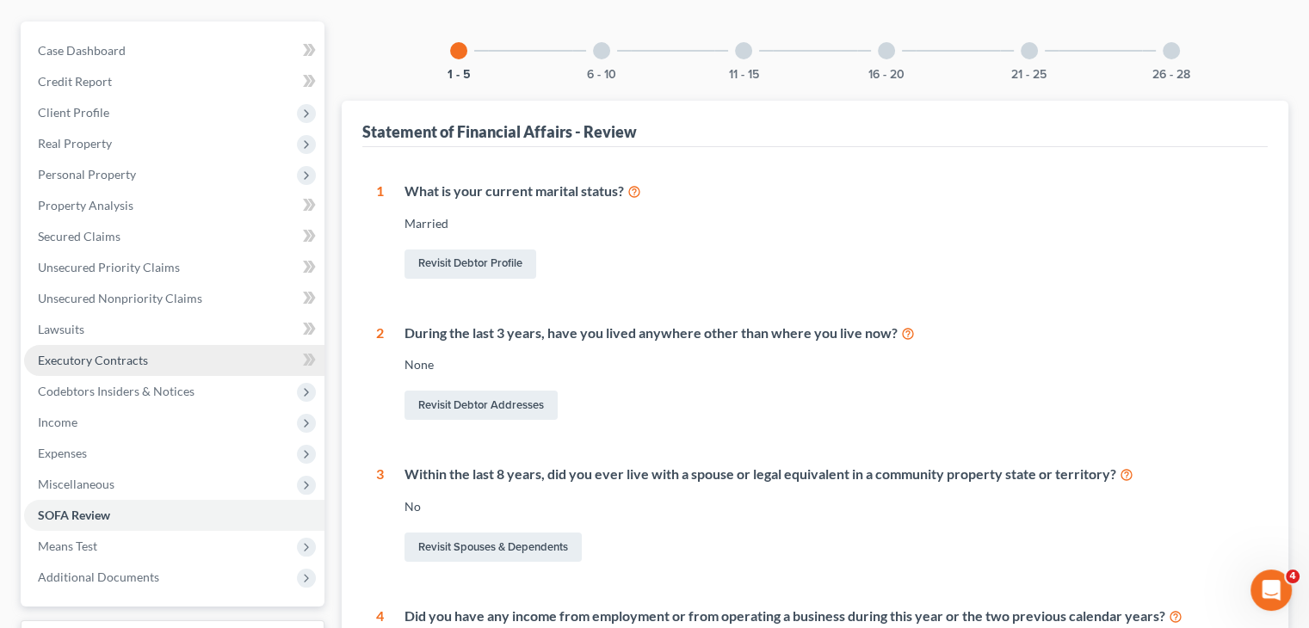
scroll to position [344, 0]
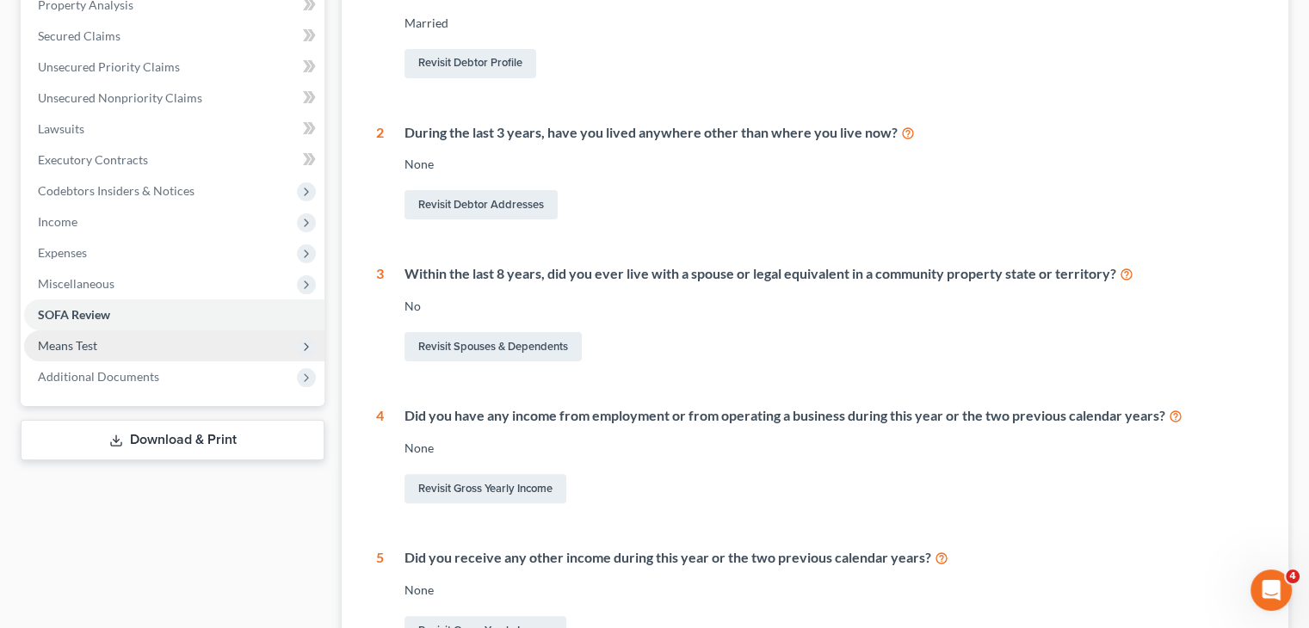
click at [151, 338] on span "Means Test" at bounding box center [174, 345] width 300 height 31
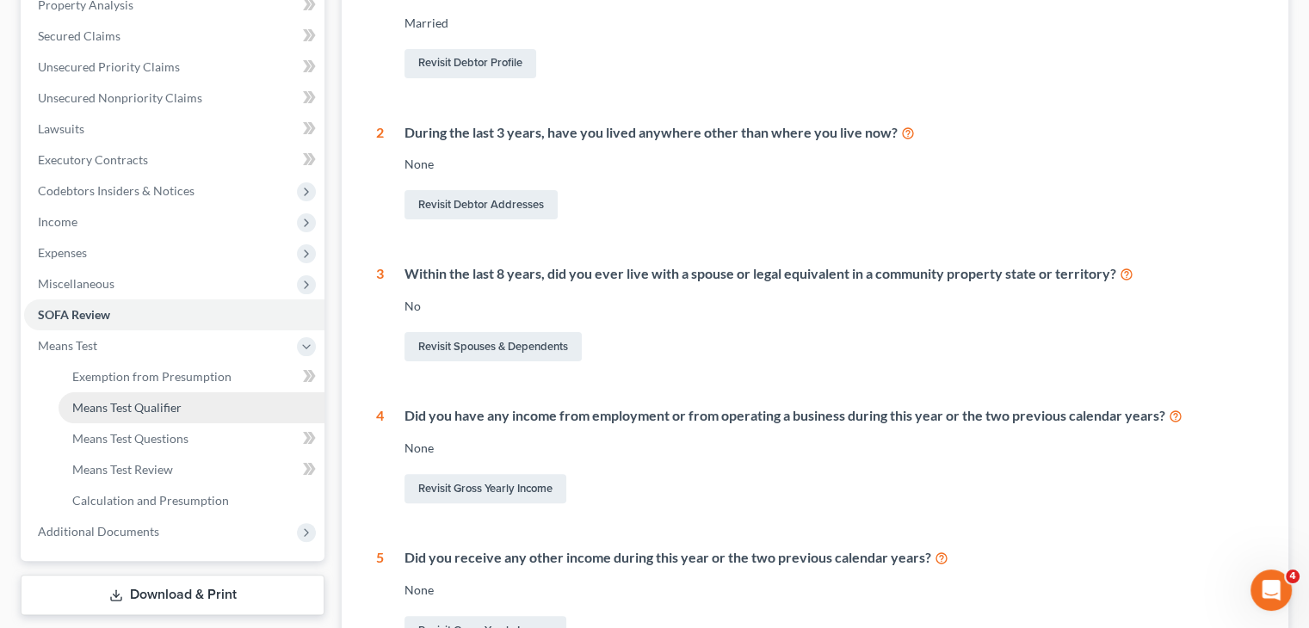
click at [182, 398] on link "Means Test Qualifier" at bounding box center [192, 407] width 266 height 31
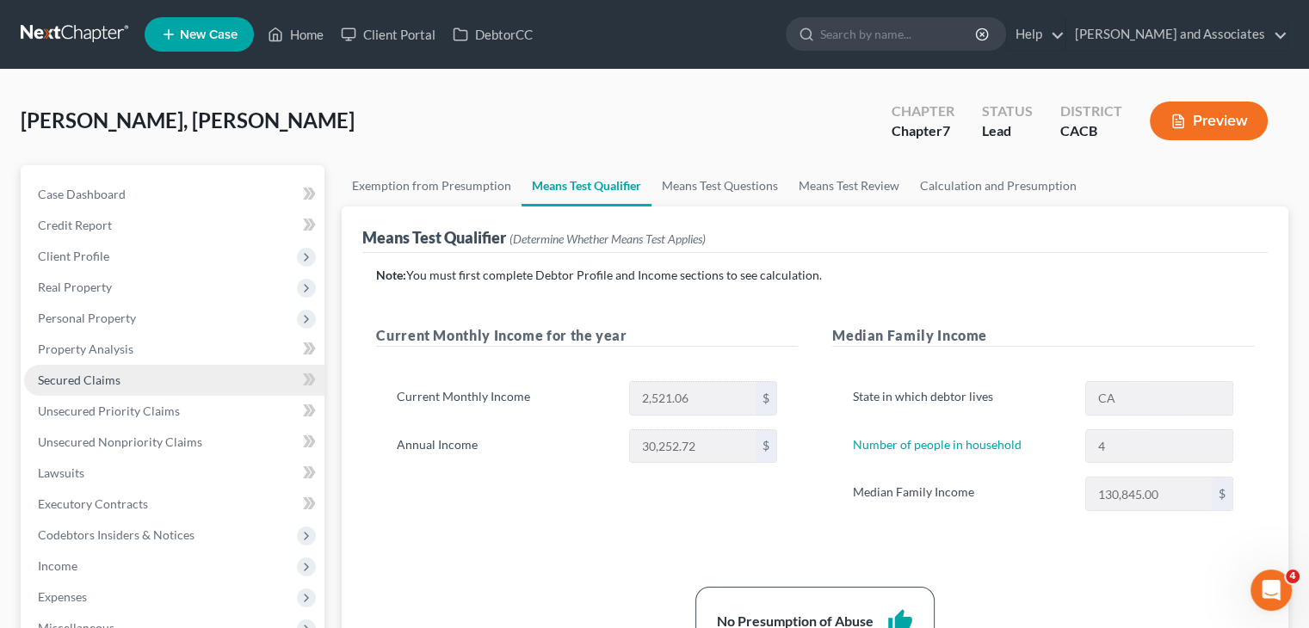
click at [169, 384] on link "Secured Claims" at bounding box center [174, 380] width 300 height 31
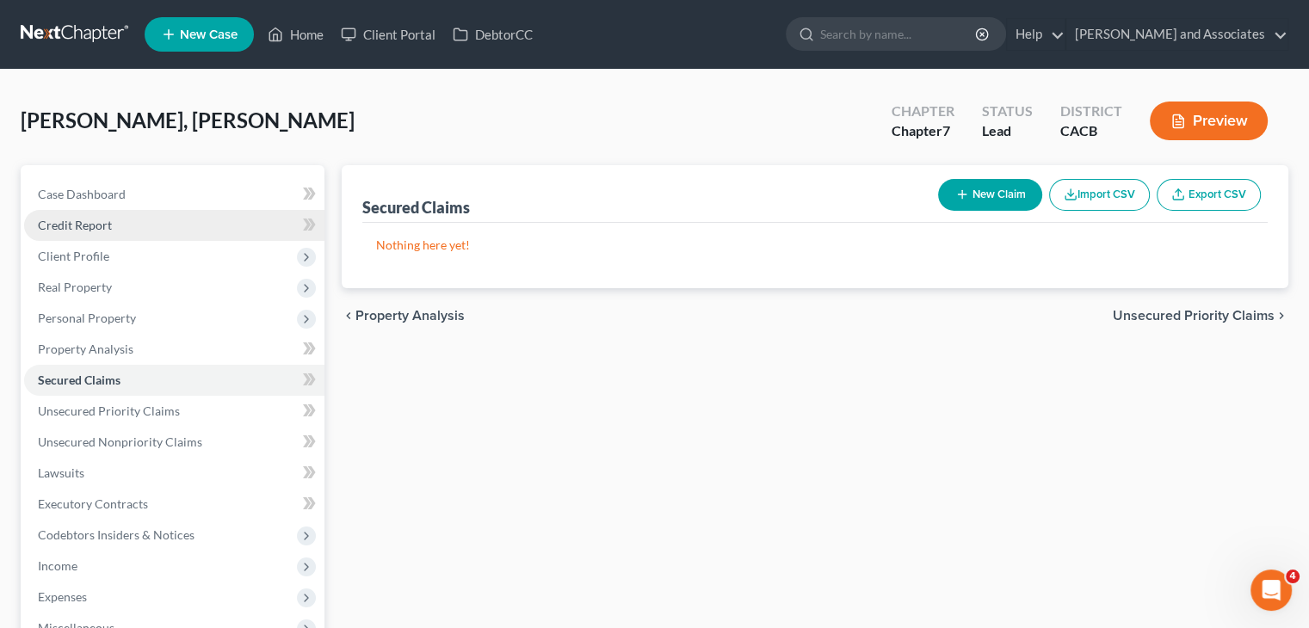
click at [129, 215] on link "Credit Report" at bounding box center [174, 225] width 300 height 31
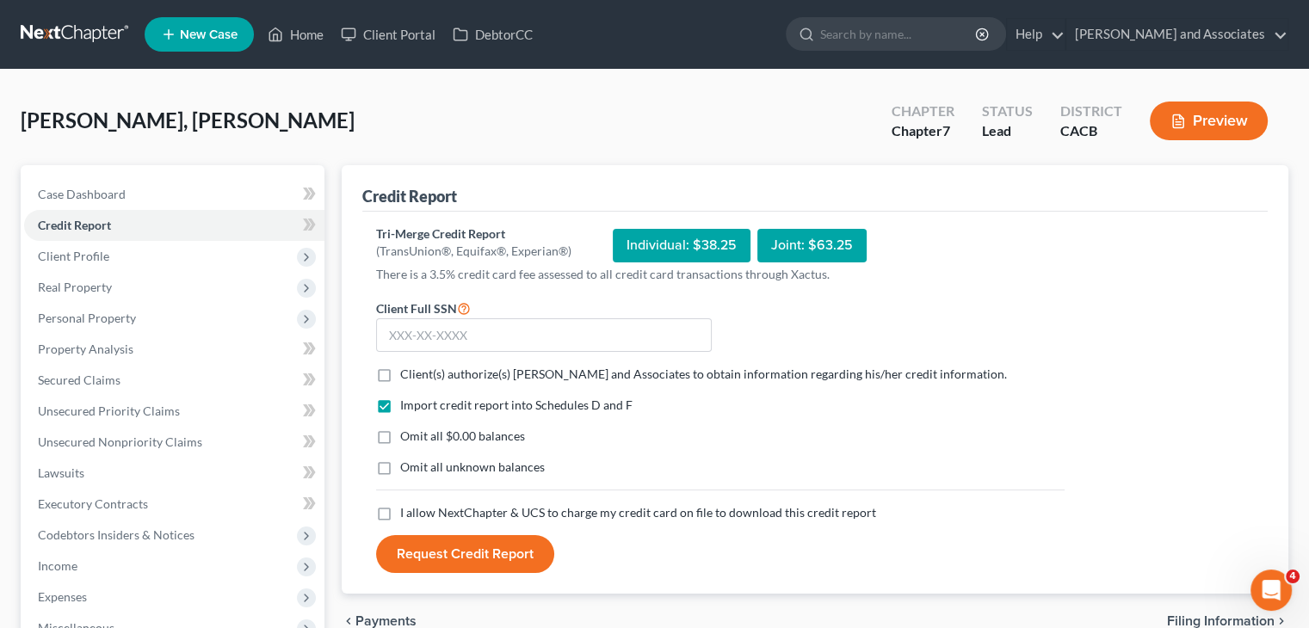
click at [400, 369] on label "Client(s) authorize(s) Michael B. Clayton and Associates to obtain information …" at bounding box center [703, 374] width 607 height 17
click at [407, 369] on input "Client(s) authorize(s) Michael B. Clayton and Associates to obtain information …" at bounding box center [412, 371] width 11 height 11
checkbox input "true"
click at [400, 431] on label "Omit all $0.00 balances" at bounding box center [462, 436] width 125 height 17
click at [407, 431] on input "Omit all $0.00 balances" at bounding box center [412, 433] width 11 height 11
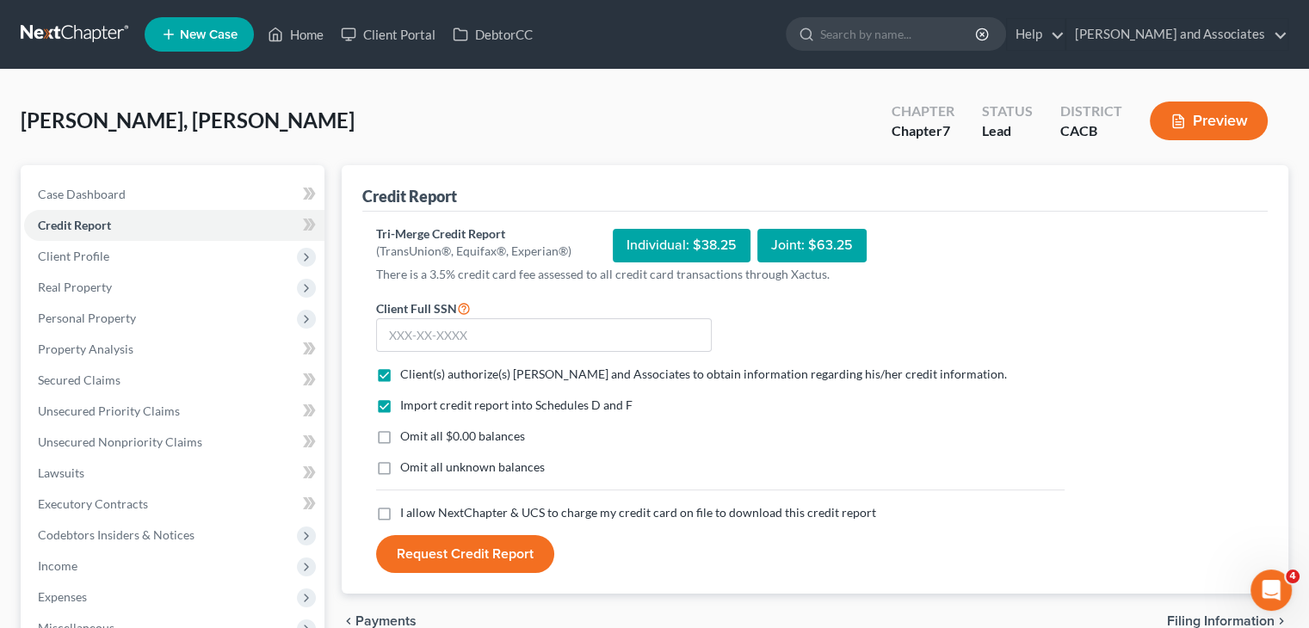
checkbox input "true"
click at [400, 474] on label "Omit all unknown balances" at bounding box center [472, 467] width 145 height 17
click at [407, 470] on input "Omit all unknown balances" at bounding box center [412, 464] width 11 height 11
checkbox input "true"
click at [400, 504] on label "I allow NextChapter & UCS to charge my credit card on file to download this cre…" at bounding box center [638, 512] width 476 height 17
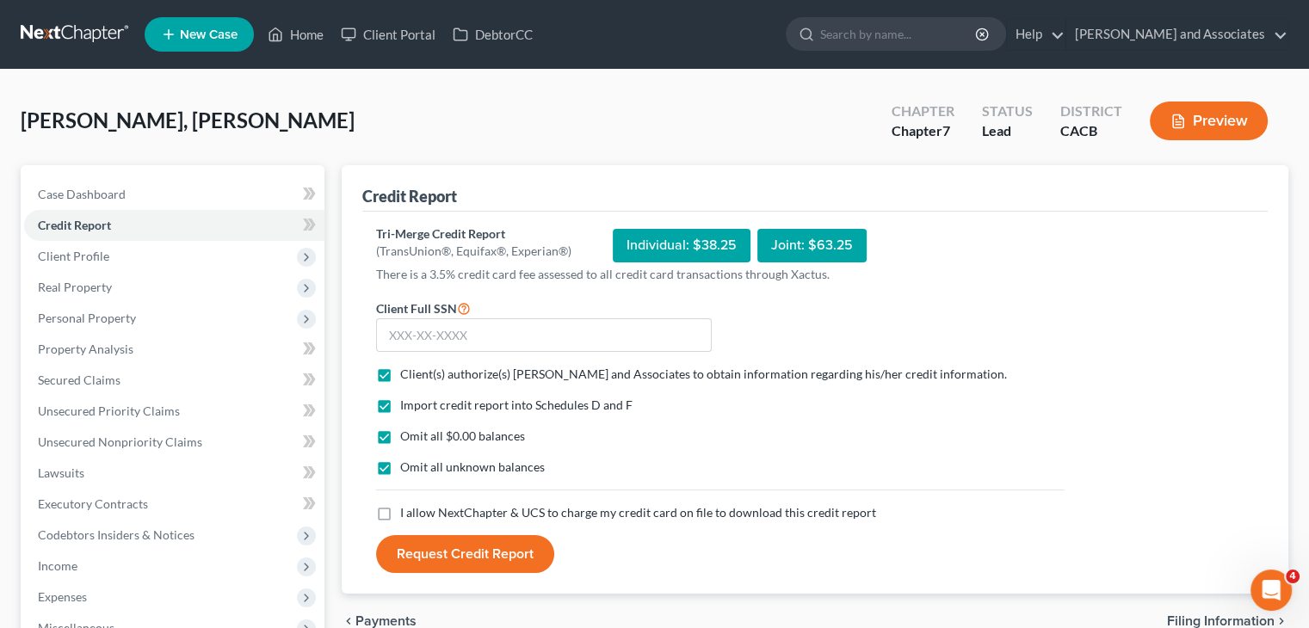
click at [407, 504] on input "I allow NextChapter & UCS to charge my credit card on file to download this cre…" at bounding box center [412, 509] width 11 height 11
checkbox input "true"
click at [516, 328] on input "text" at bounding box center [544, 335] width 336 height 34
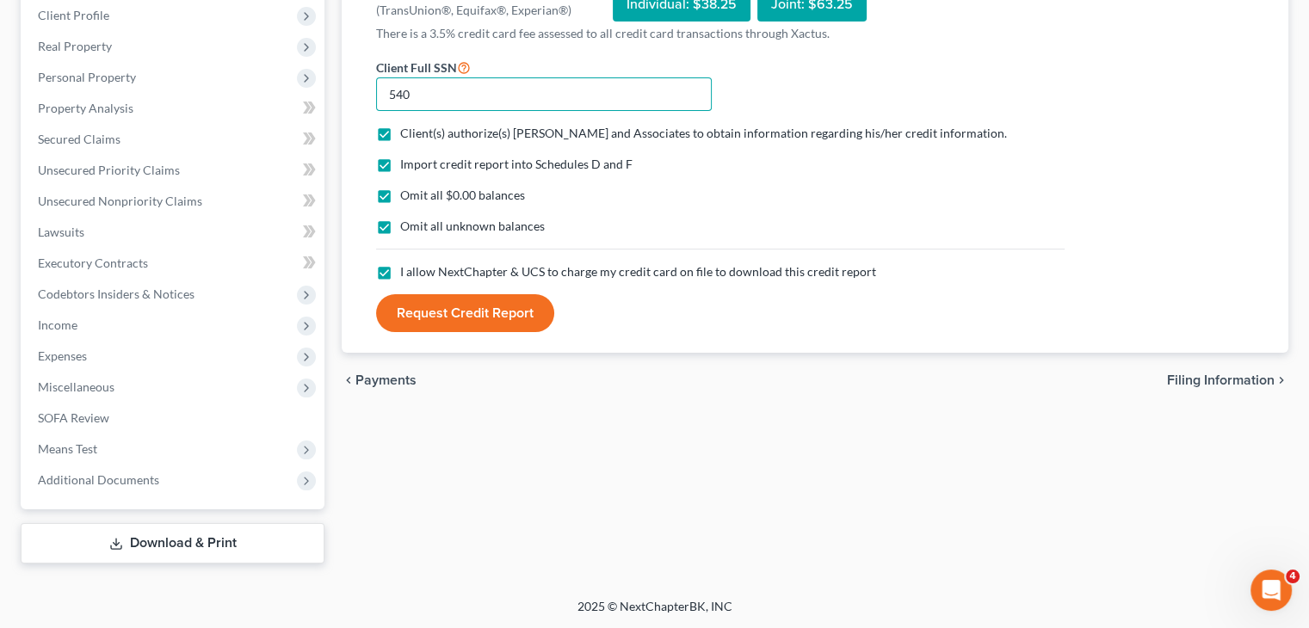
click at [464, 102] on input "540" at bounding box center [544, 94] width 336 height 34
type input "540-37-1587"
click at [465, 299] on button "Request Credit Report" at bounding box center [465, 313] width 178 height 38
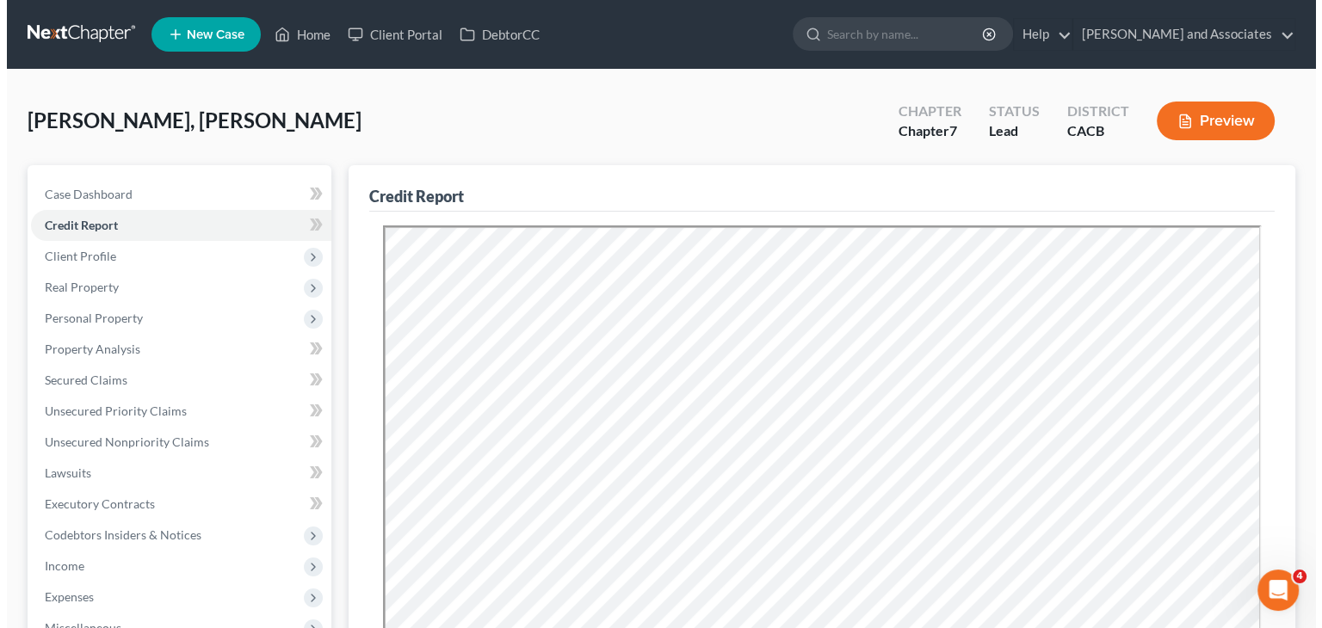
scroll to position [0, 0]
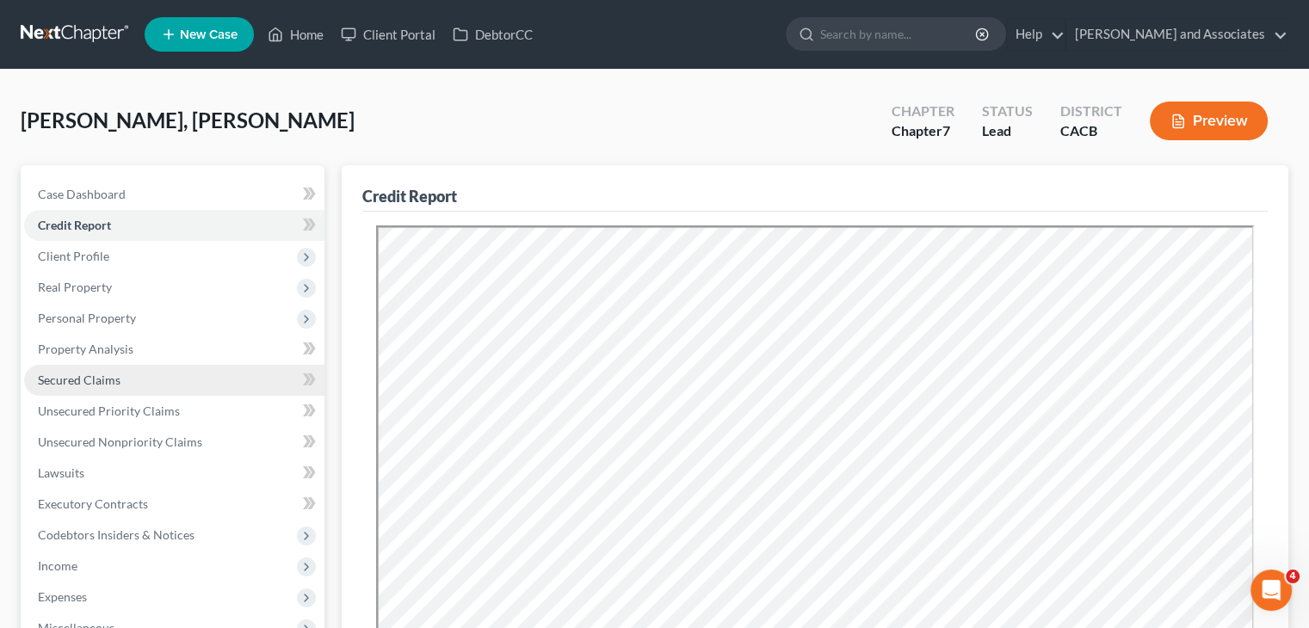
click at [164, 375] on link "Secured Claims" at bounding box center [174, 380] width 300 height 31
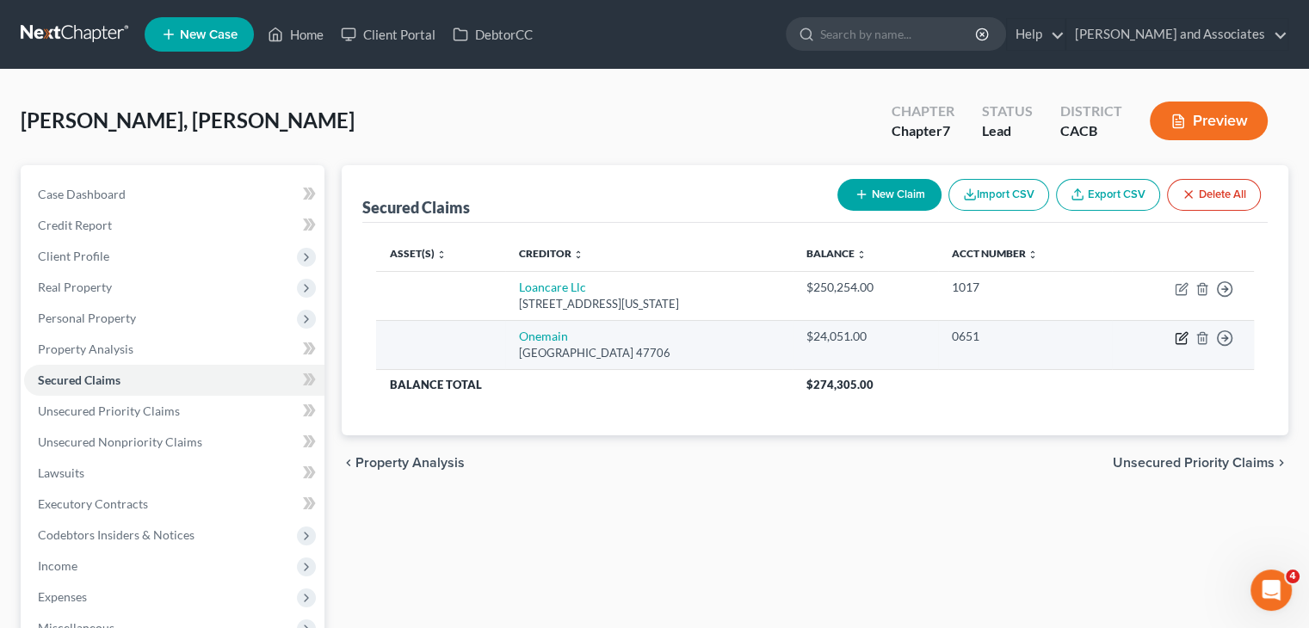
click at [1187, 340] on icon "button" at bounding box center [1181, 338] width 14 height 14
select select "15"
select select "0"
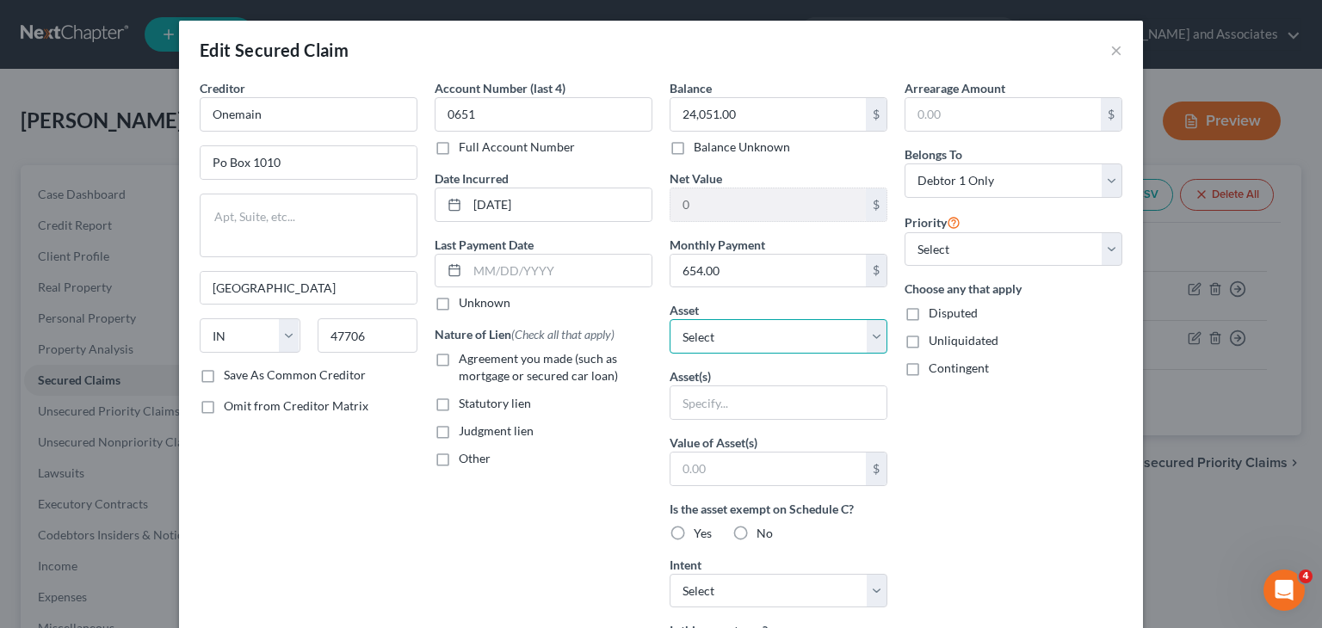
click at [764, 347] on select "Select Other Multiple Assets 715 W Elaine Ave - $0.0" at bounding box center [778, 336] width 218 height 34
click at [969, 433] on div "Arrearage Amount $ Belongs To * Select Debtor 1 Only Debtor 2 Only Debtor 1 And…" at bounding box center [1013, 462] width 235 height 767
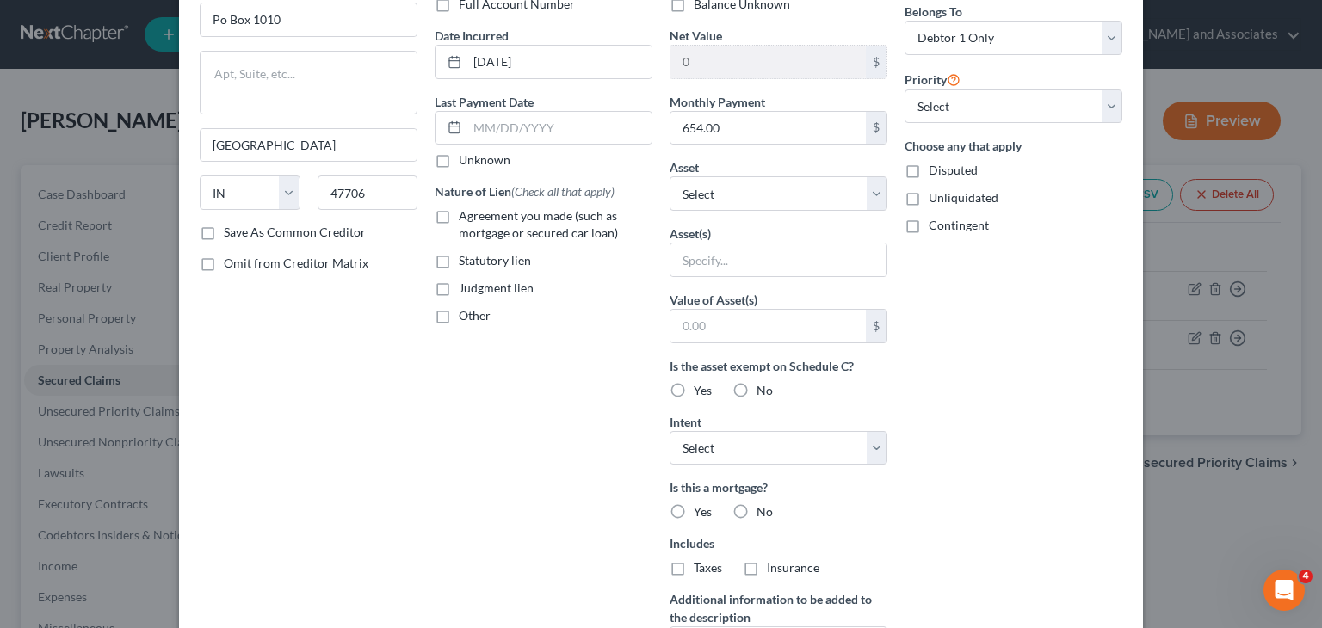
scroll to position [172, 0]
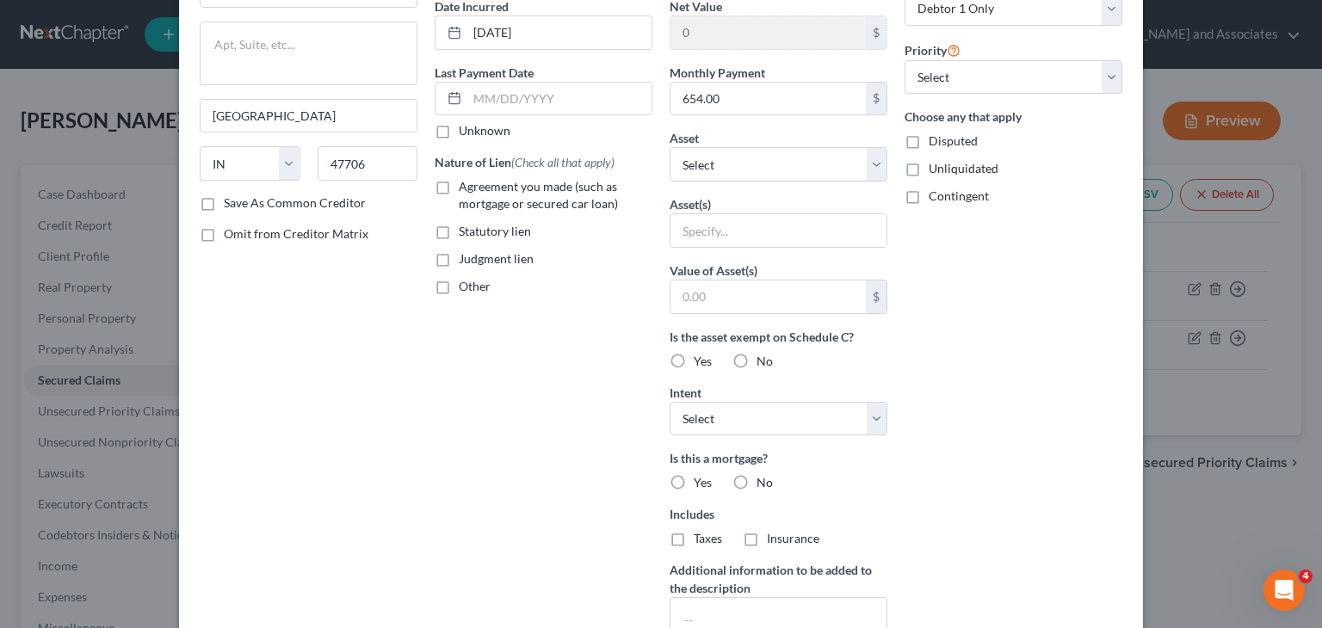
click at [775, 438] on div "Balance 24,051.00 $ Balance Unknown Balance Undetermined 24,051.00 $ Balance Un…" at bounding box center [778, 290] width 235 height 767
click at [774, 423] on select "Select Surrender Redeem Reaffirm Avoid Other" at bounding box center [778, 419] width 218 height 34
select select "0"
click at [669, 402] on select "Select Surrender Redeem Reaffirm Avoid Other" at bounding box center [778, 419] width 218 height 34
drag, startPoint x: 735, startPoint y: 482, endPoint x: 721, endPoint y: 449, distance: 35.5
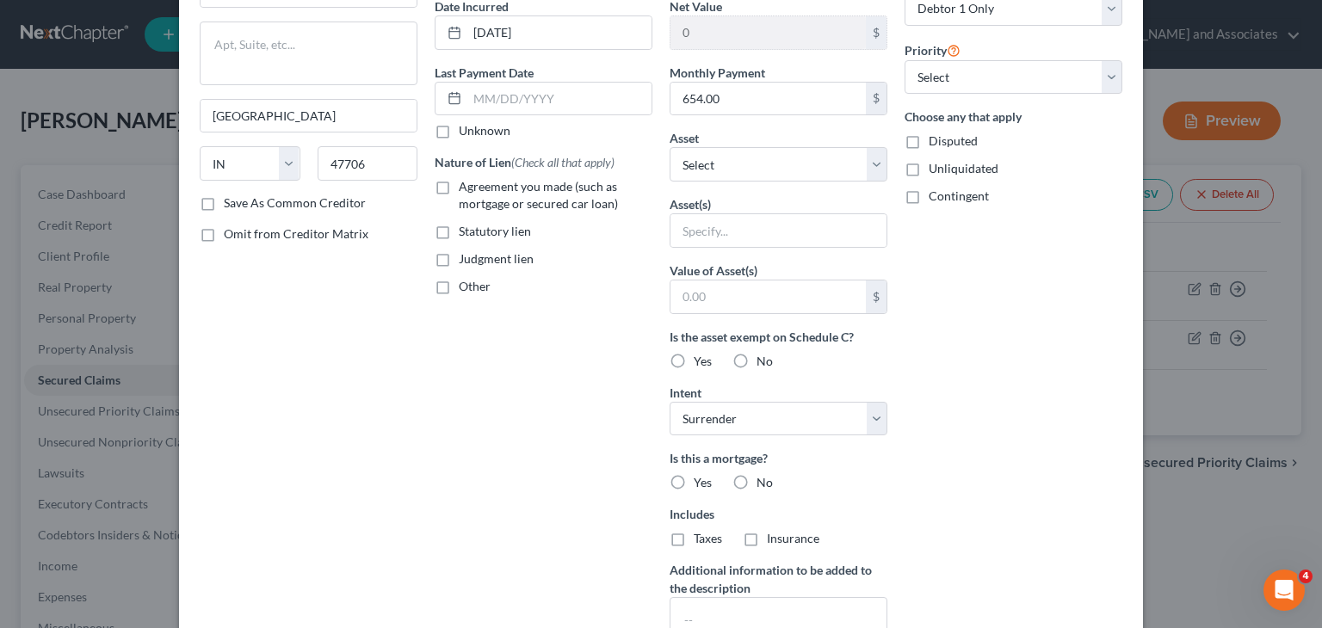
click at [756, 482] on label "No" at bounding box center [764, 482] width 16 height 17
click at [763, 482] on input "No" at bounding box center [768, 479] width 11 height 11
radio input "true"
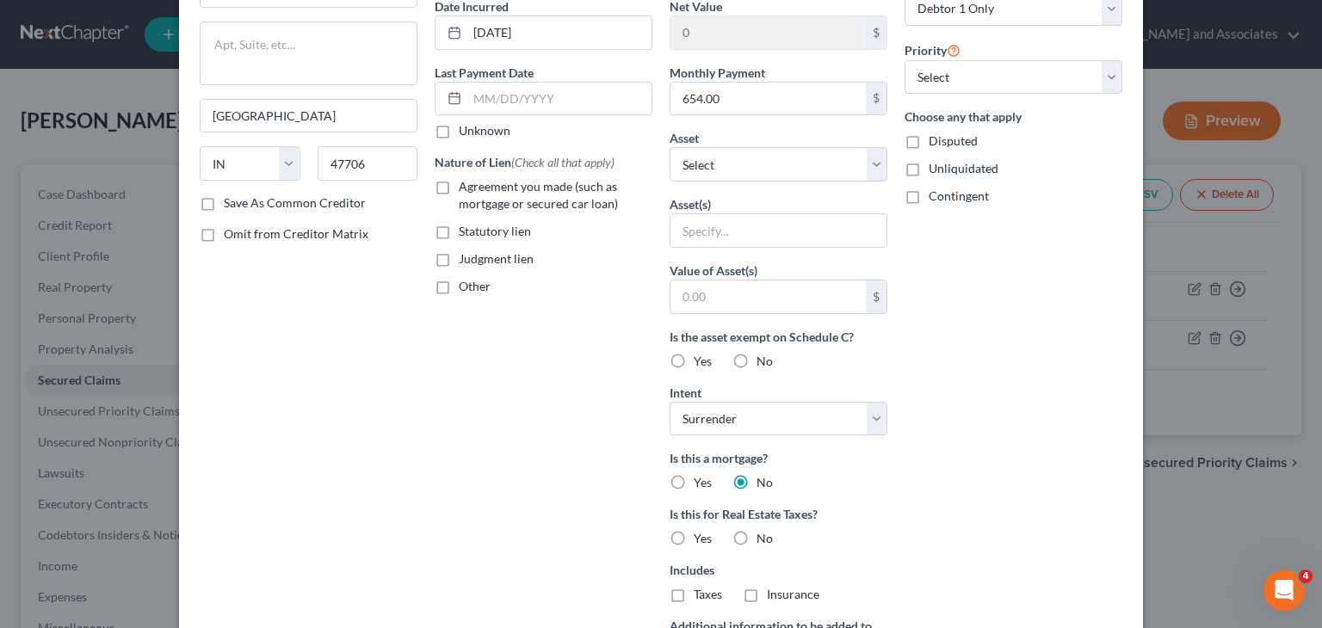
click at [459, 182] on label "Agreement you made (such as mortgage or secured car loan)" at bounding box center [556, 195] width 194 height 34
click at [465, 182] on input "Agreement you made (such as mortgage or secured car loan)" at bounding box center [470, 183] width 11 height 11
checkbox input "true"
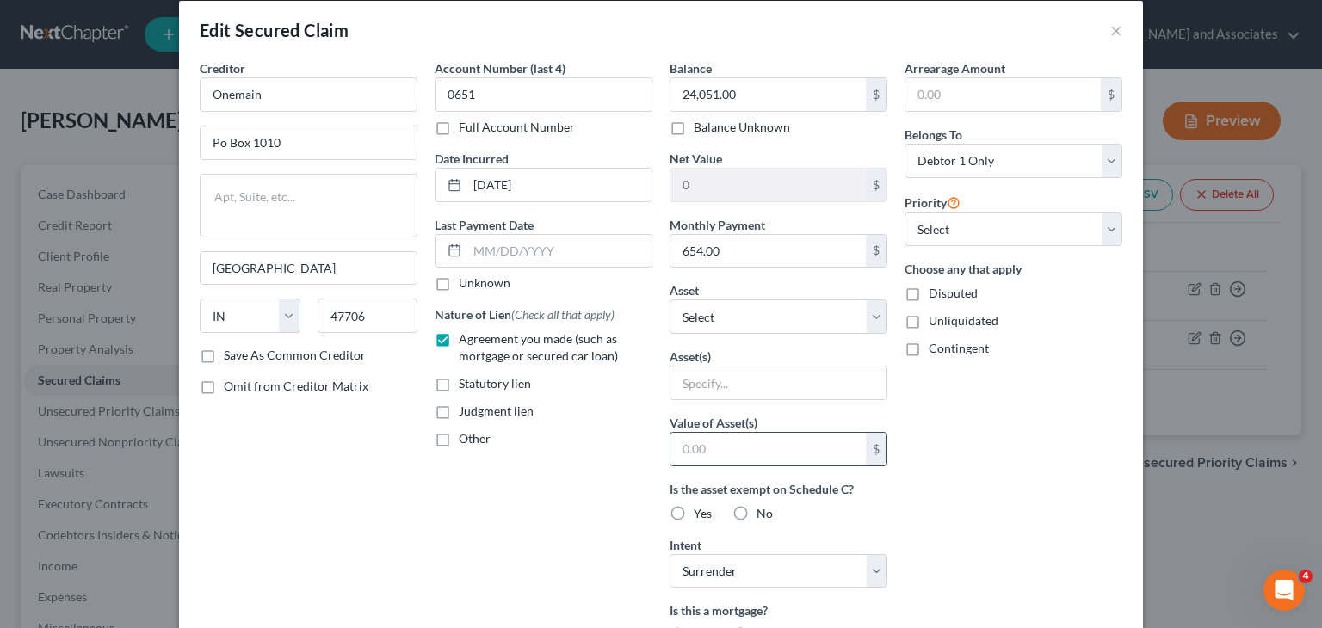
scroll to position [0, 0]
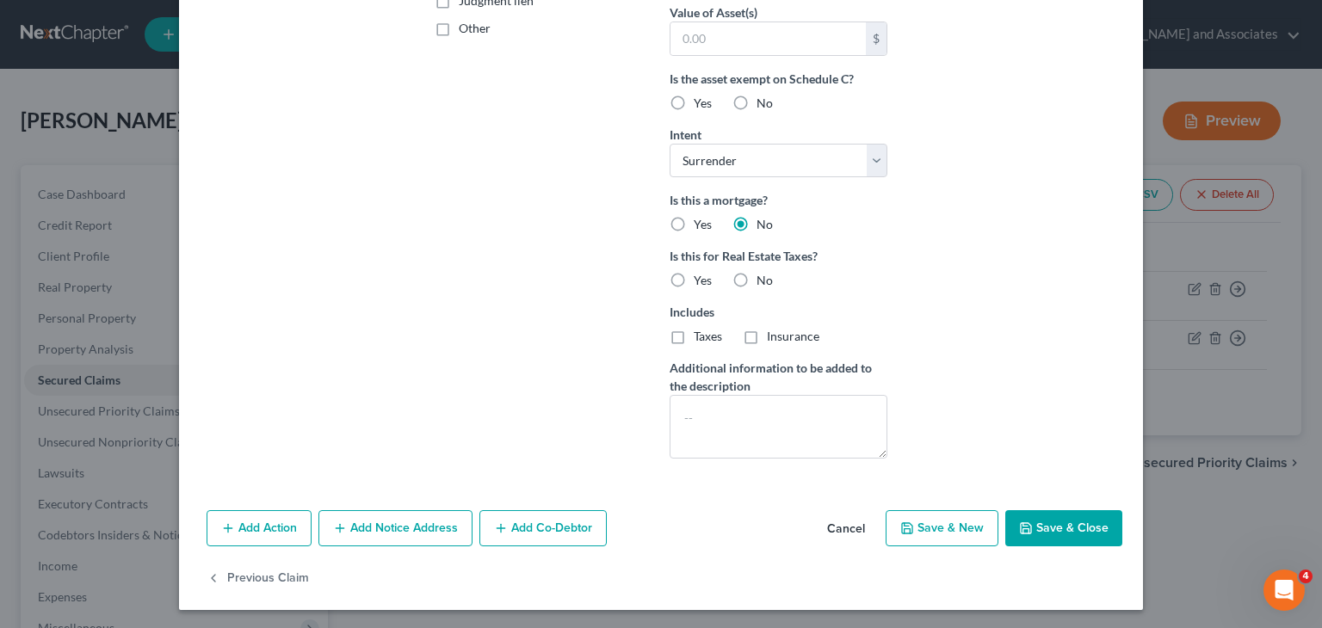
click at [1041, 517] on button "Save & Close" at bounding box center [1063, 528] width 117 height 36
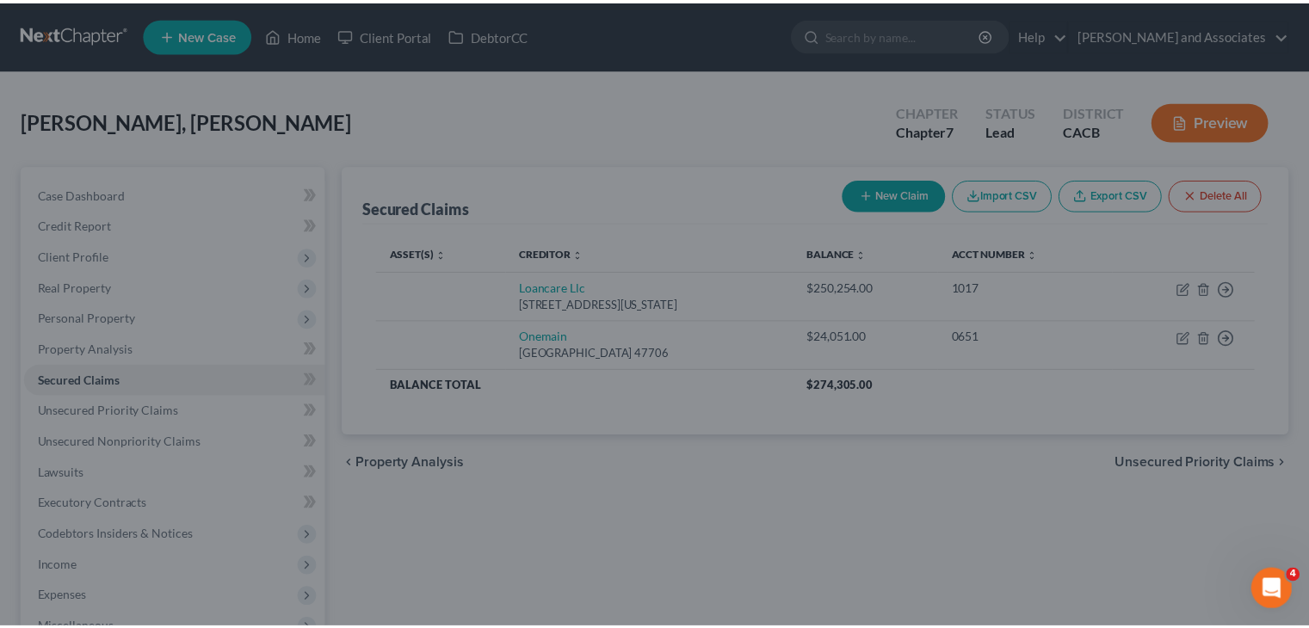
scroll to position [243, 0]
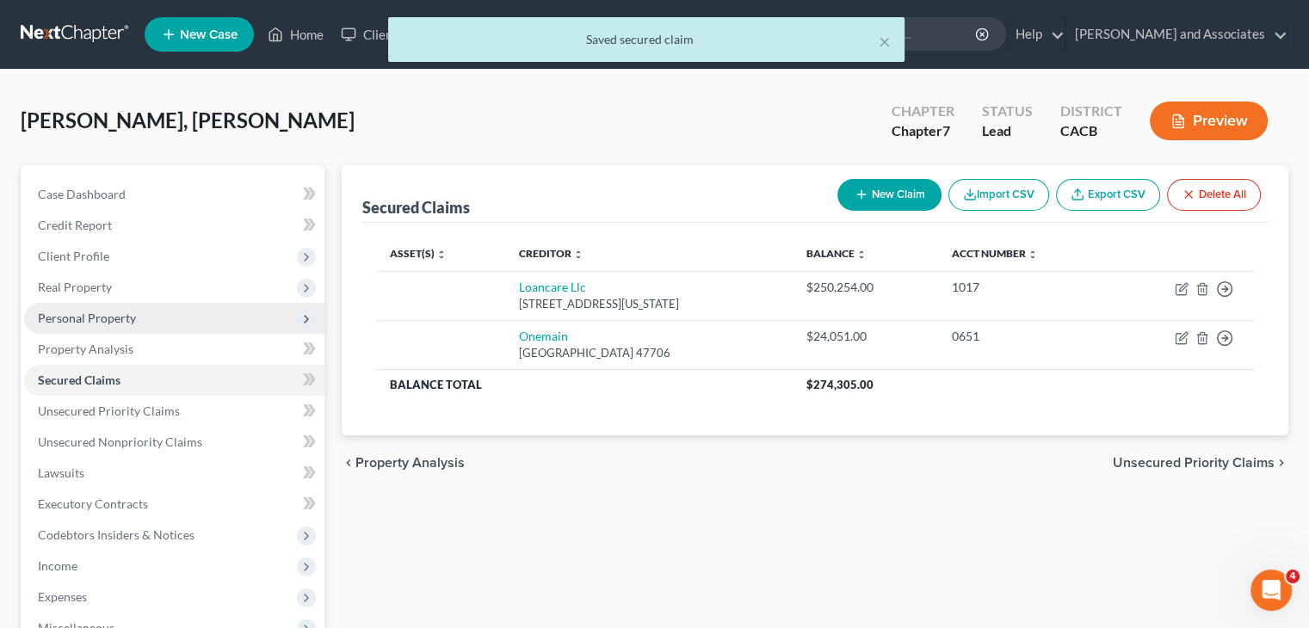
click at [127, 321] on span "Personal Property" at bounding box center [87, 318] width 98 height 15
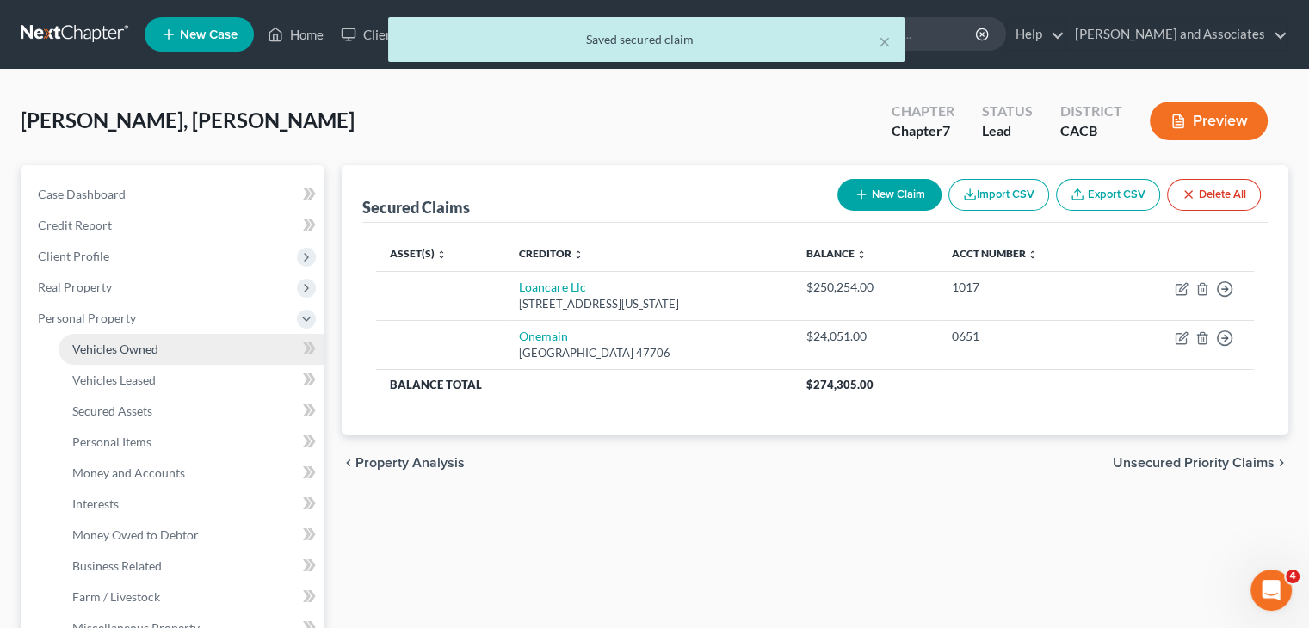
click at [148, 343] on span "Vehicles Owned" at bounding box center [115, 349] width 86 height 15
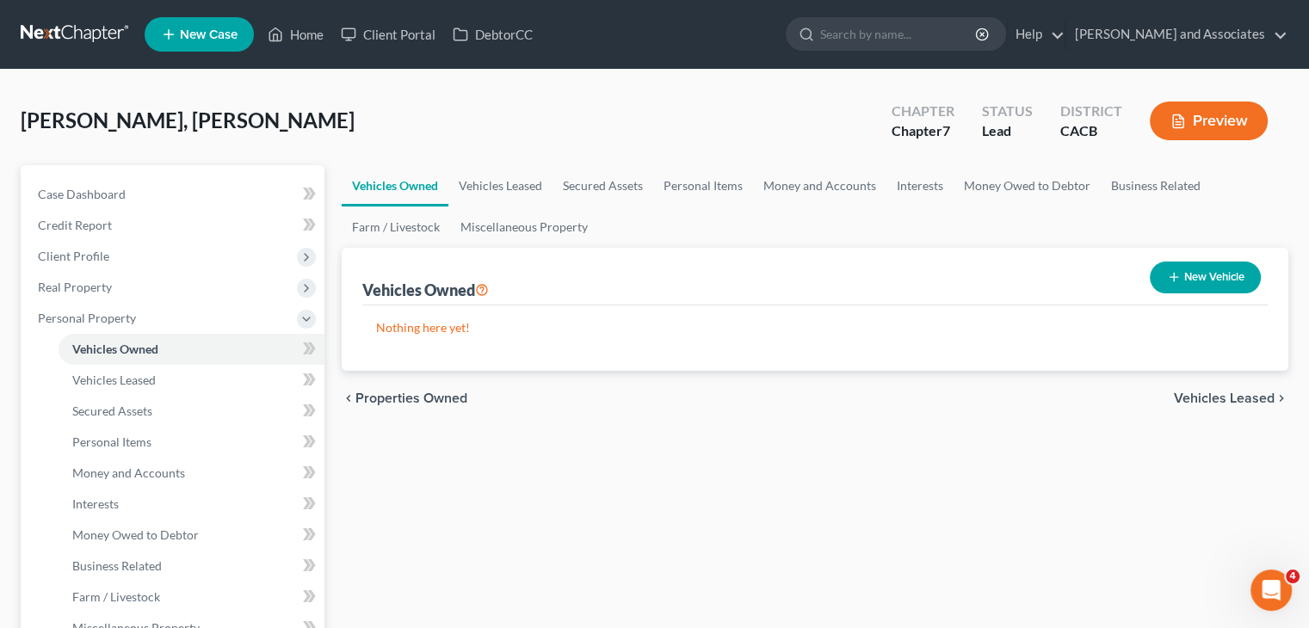
click at [1157, 283] on button "New Vehicle" at bounding box center [1205, 278] width 111 height 32
select select "0"
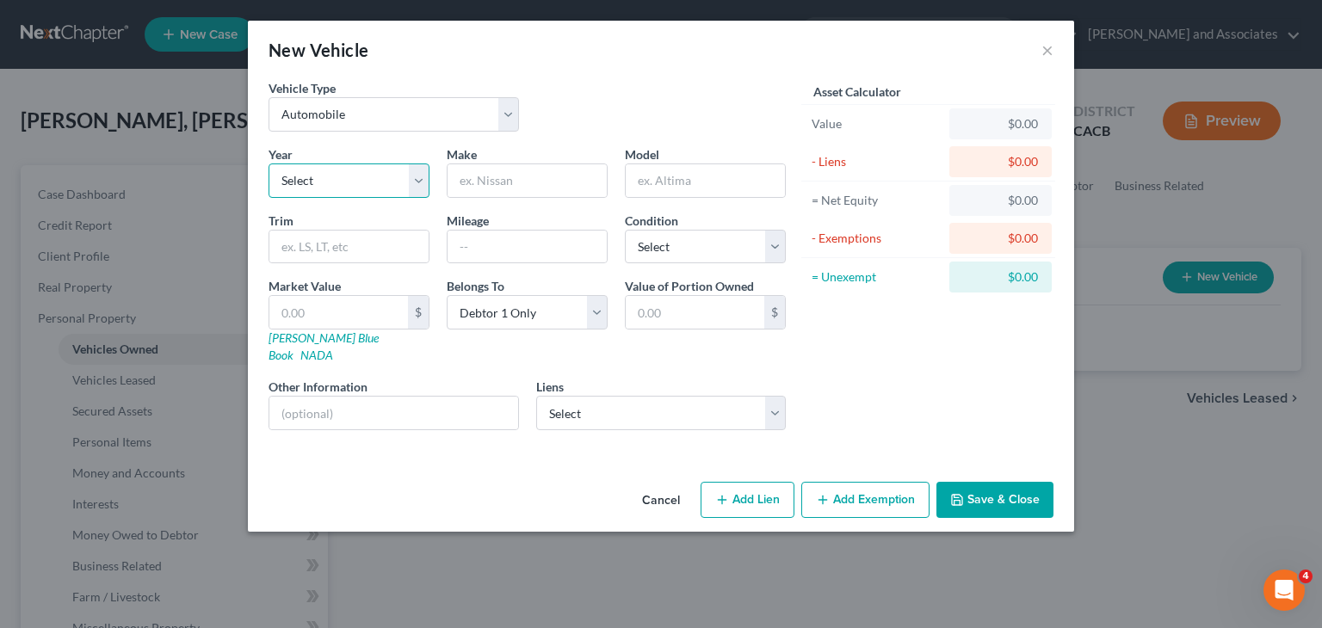
click at [399, 185] on select "Select 2026 2025 2024 2023 2022 2021 2020 2019 2018 2017 2016 2015 2014 2013 20…" at bounding box center [348, 180] width 161 height 34
select select "13"
click at [268, 163] on select "Select 2026 2025 2024 2023 2022 2021 2020 2019 2018 2017 2016 2015 2014 2013 20…" at bounding box center [348, 180] width 161 height 34
click at [533, 193] on input "text" at bounding box center [526, 180] width 159 height 33
type input "Toyota"
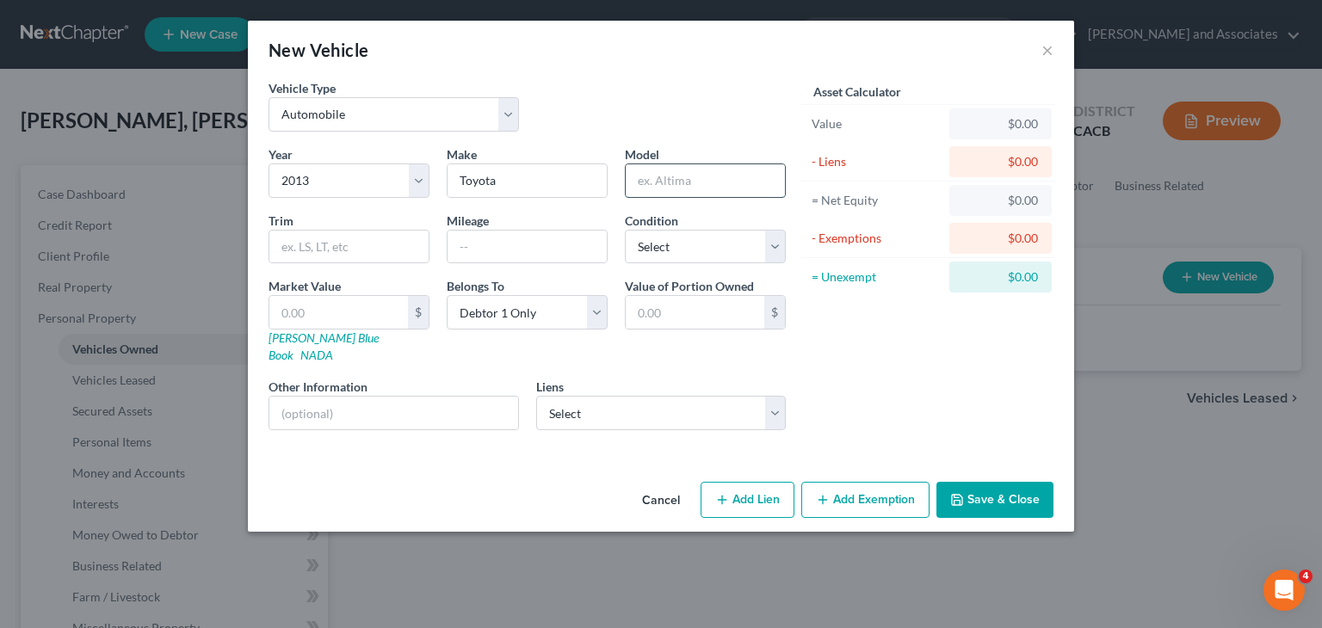
click at [675, 176] on input "text" at bounding box center [705, 180] width 159 height 33
type input "Camry"
click at [583, 254] on input "text" at bounding box center [526, 247] width 159 height 33
click at [702, 236] on select "Select Excellent Very Good Good Fair Poor" at bounding box center [705, 247] width 161 height 34
select select "2"
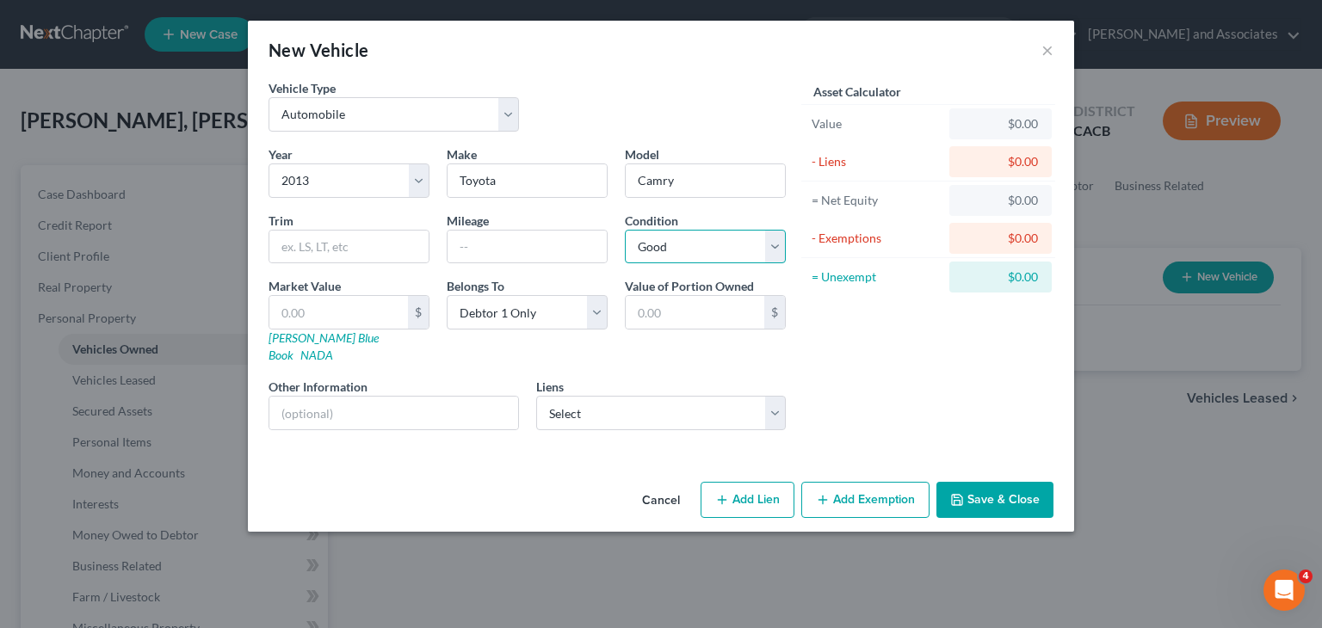
click at [625, 230] on select "Select Excellent Very Good Good Fair Poor" at bounding box center [705, 247] width 161 height 34
click at [595, 396] on select "Select Loancare Llc - $250,254.00 Onemain - $24,051.00" at bounding box center [661, 413] width 250 height 34
select select "1"
click at [536, 396] on select "Select Loancare Llc - $250,254.00 Onemain - $24,051.00" at bounding box center [661, 413] width 250 height 34
select select
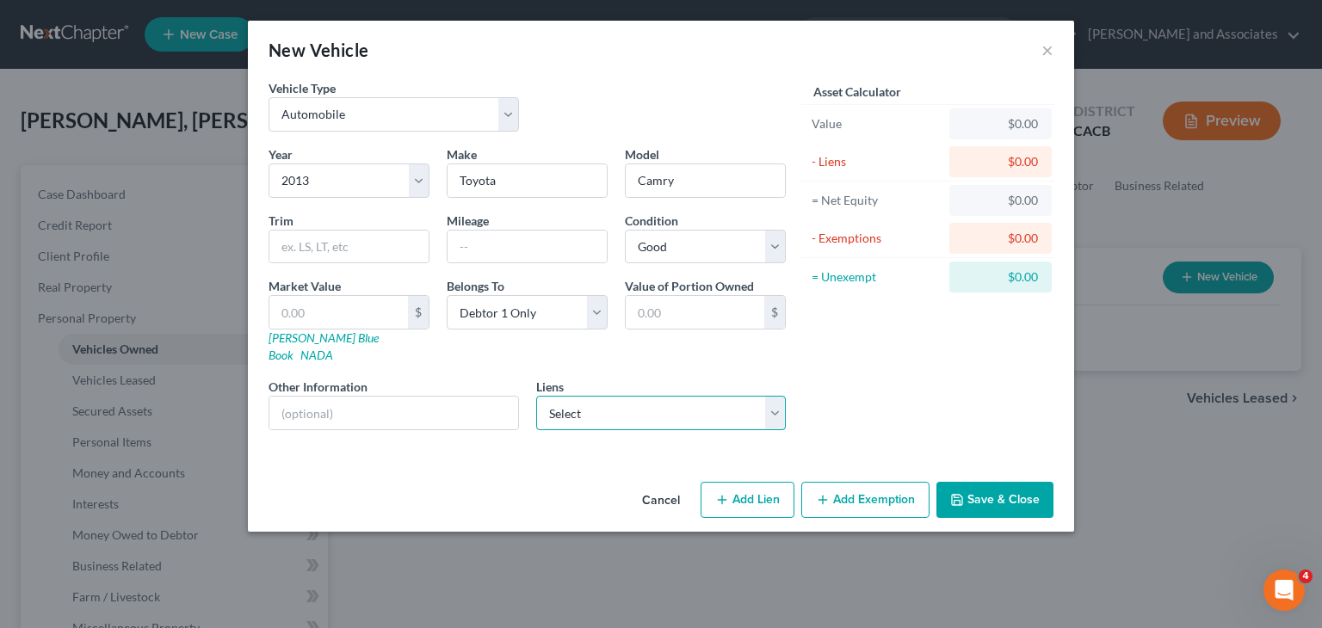
select select "15"
select select "0"
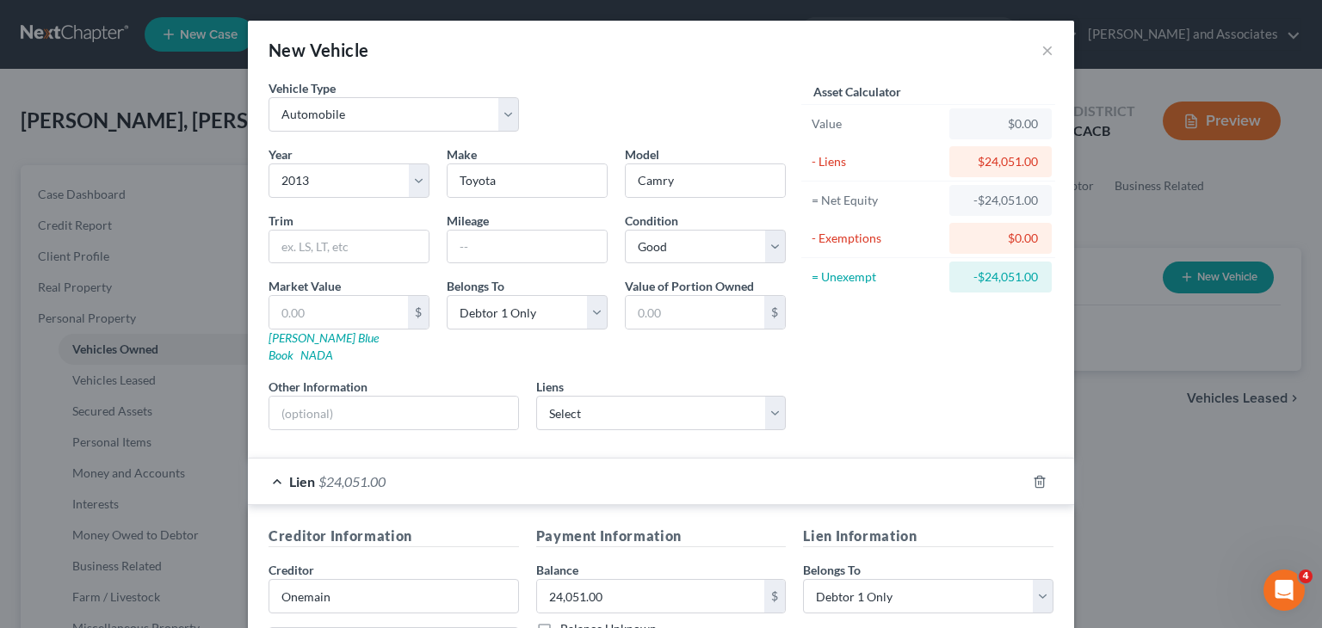
click at [298, 472] on div "Lien $24,051.00" at bounding box center [637, 482] width 778 height 46
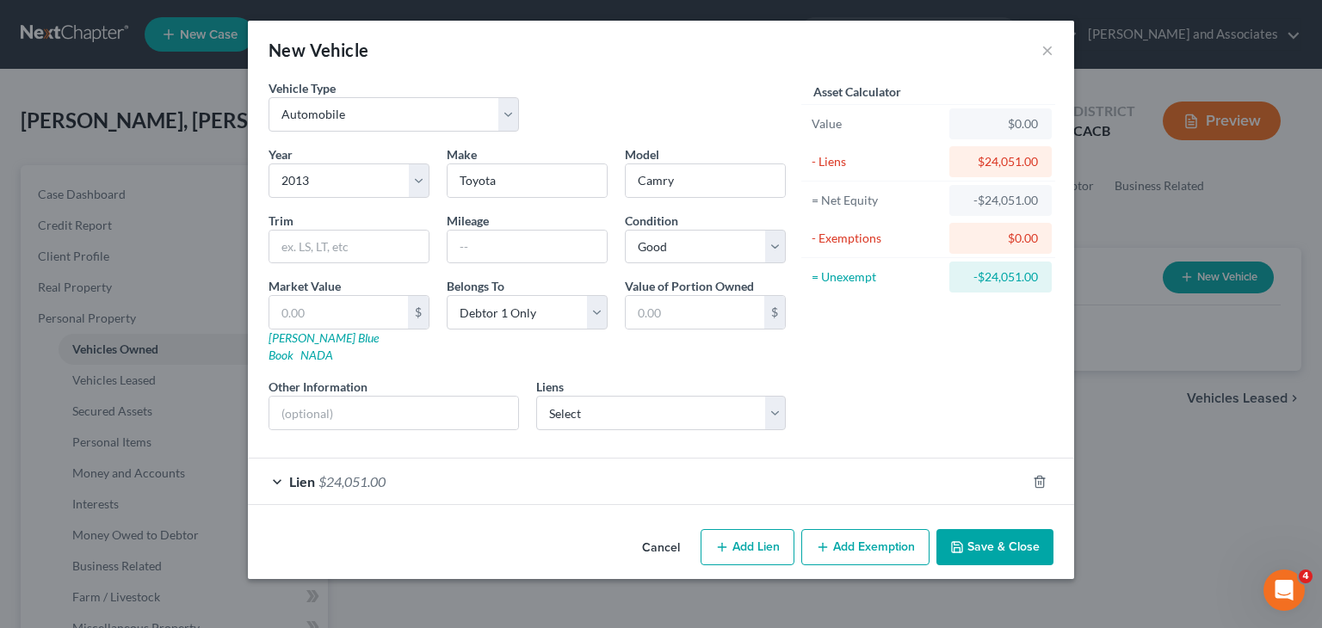
click at [989, 529] on button "Save & Close" at bounding box center [994, 547] width 117 height 36
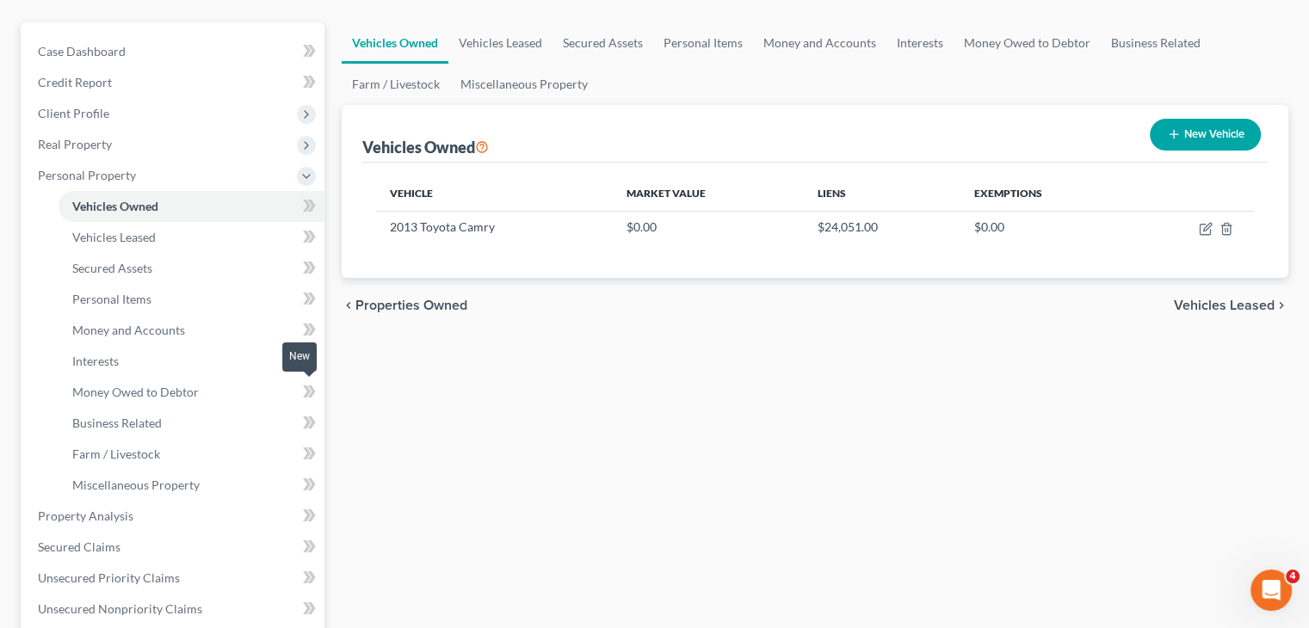
scroll to position [172, 0]
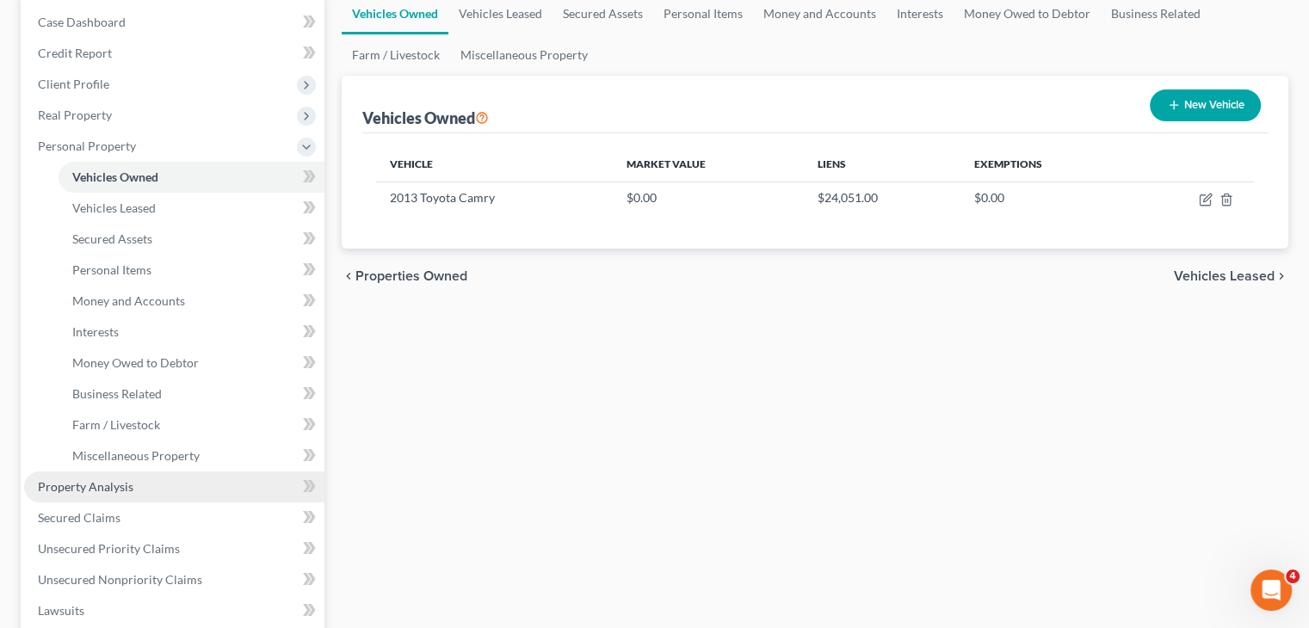
click at [134, 500] on link "Property Analysis" at bounding box center [174, 487] width 300 height 31
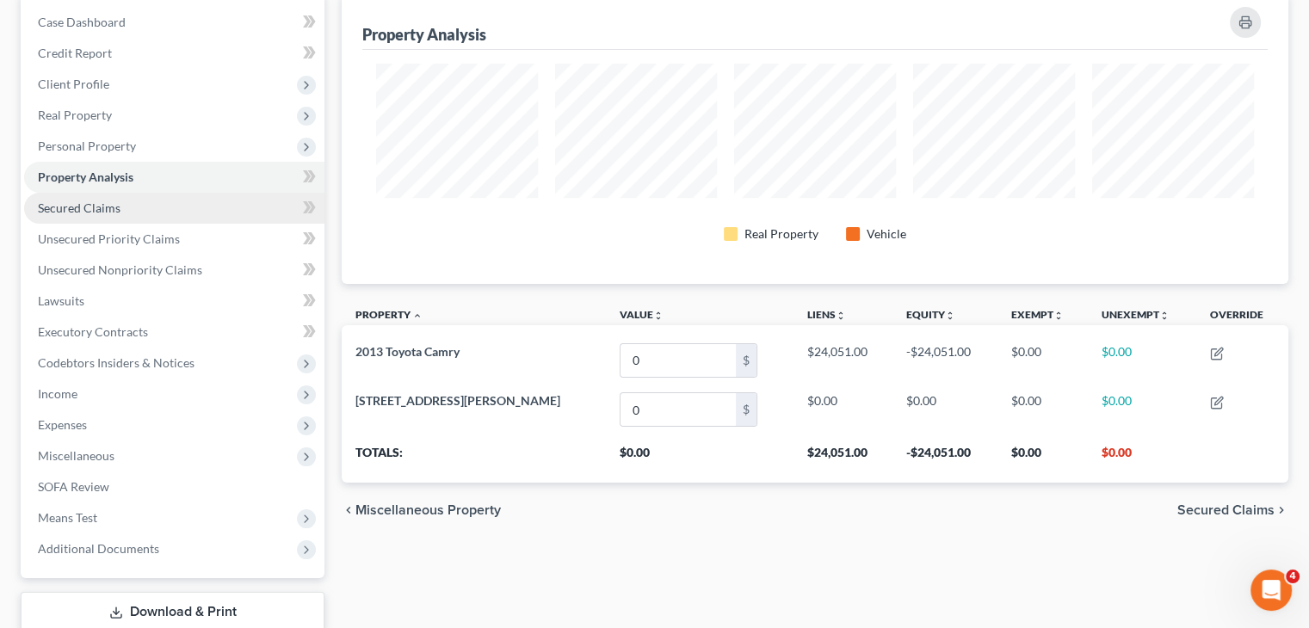
click at [133, 199] on link "Secured Claims" at bounding box center [174, 208] width 300 height 31
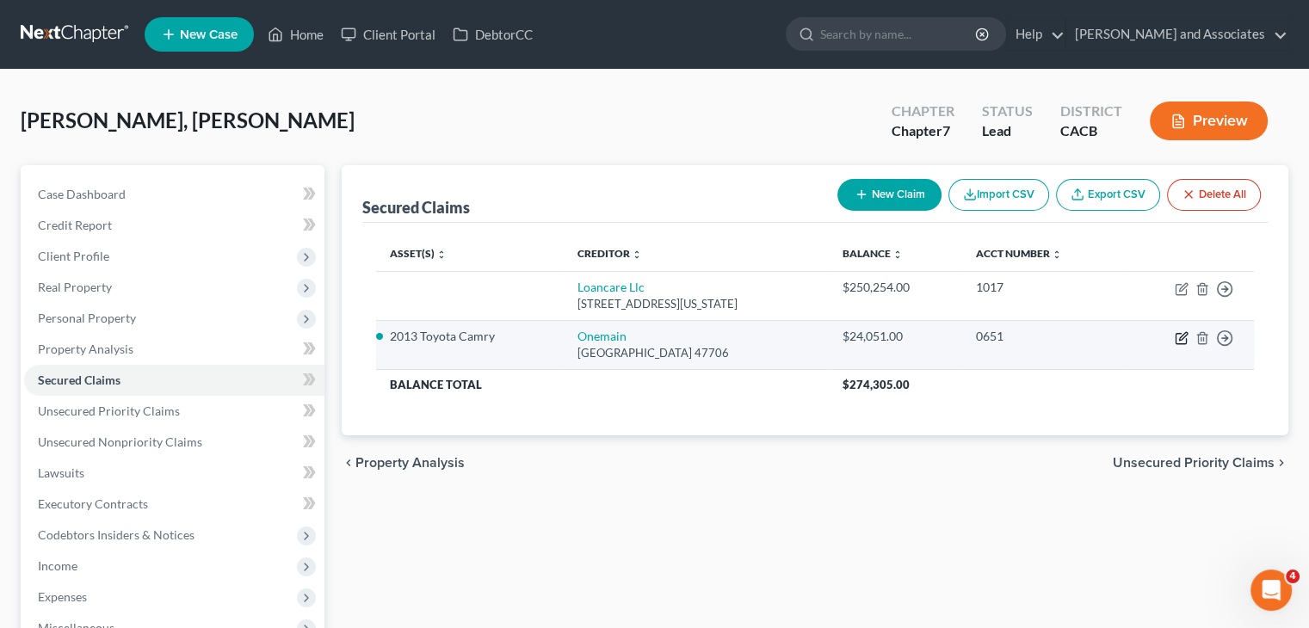
click at [1177, 333] on icon "button" at bounding box center [1181, 338] width 14 height 14
select select "15"
select select "3"
select select "0"
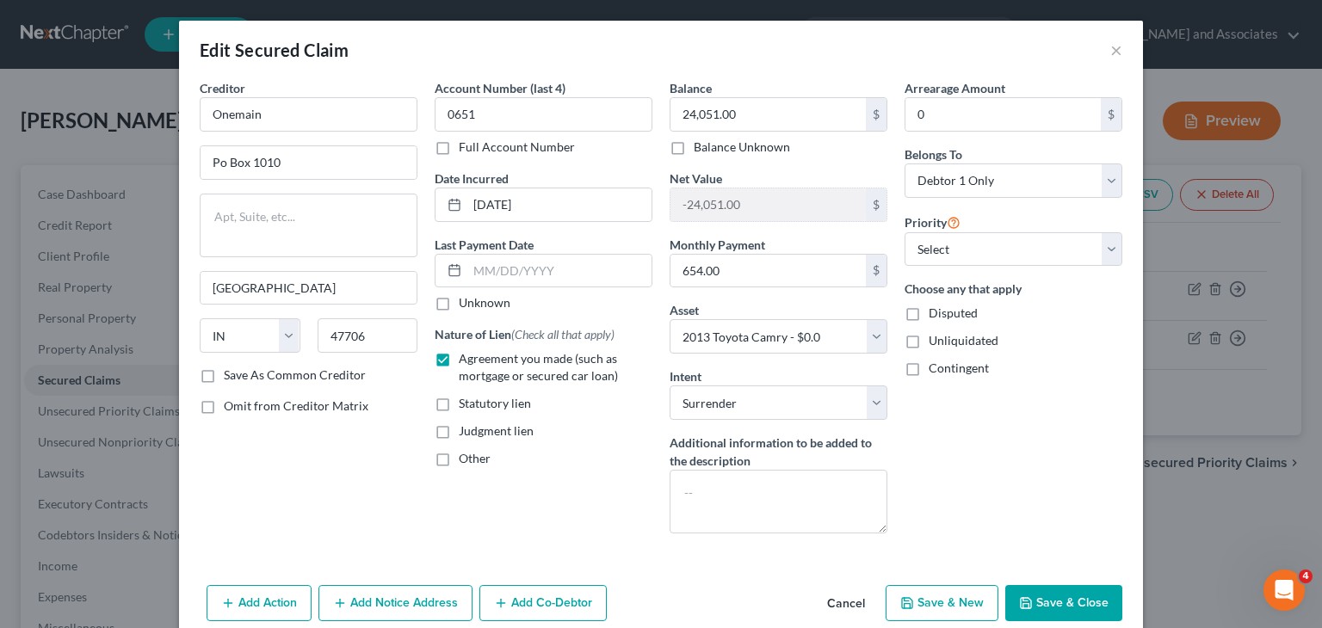
click at [1076, 594] on button "Save & Close" at bounding box center [1063, 603] width 117 height 36
select select
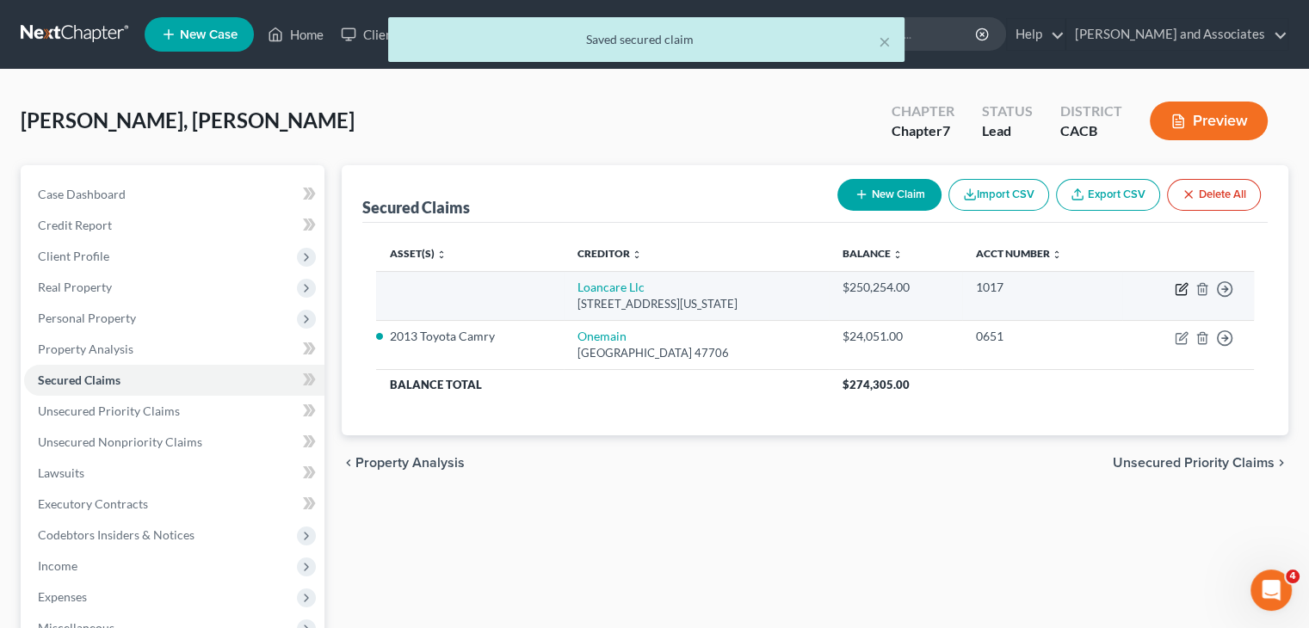
click at [1181, 289] on icon "button" at bounding box center [1183, 287] width 8 height 8
select select "48"
select select "0"
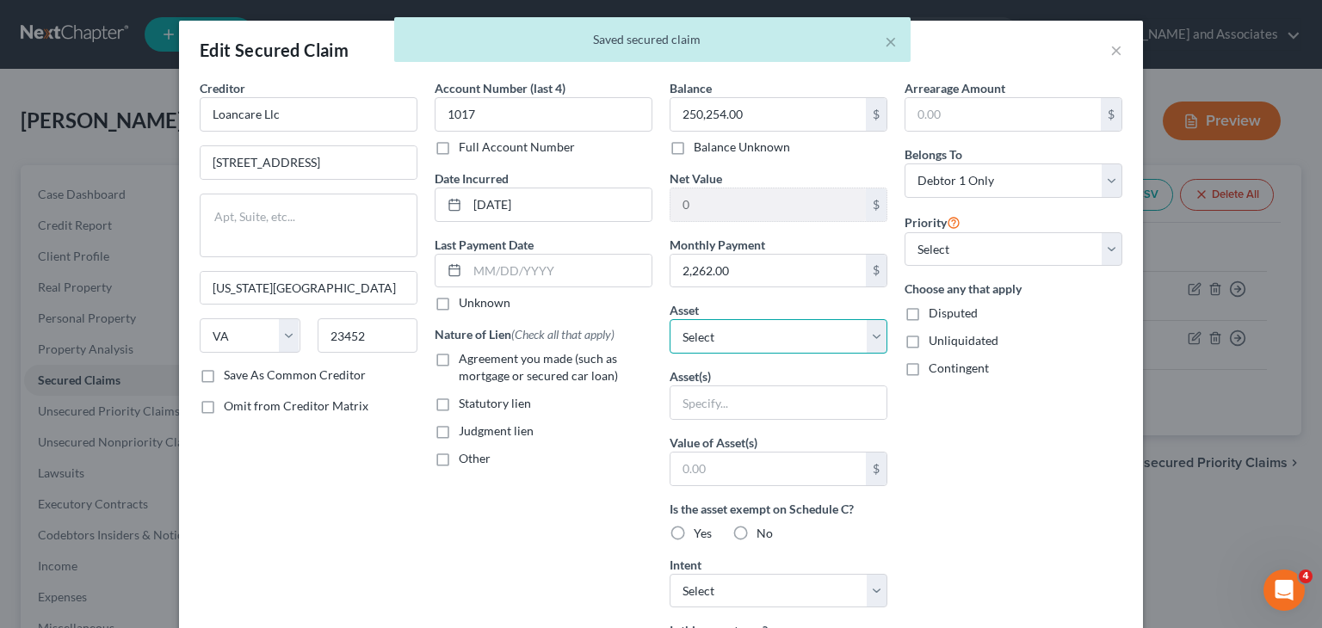
click at [743, 334] on select "Select Other Multiple Assets 715 W Elaine Ave - $0.0 2013 Toyota Camry - $0.0" at bounding box center [778, 336] width 218 height 34
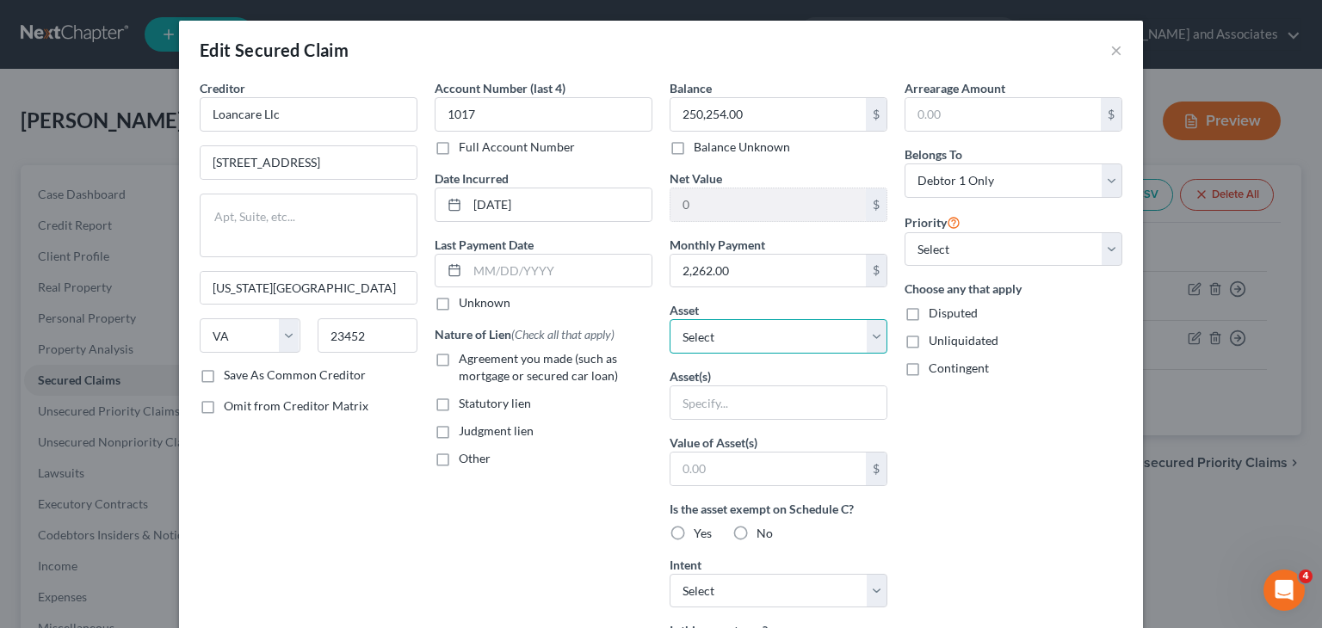
select select "2"
click at [669, 319] on select "Select Other Multiple Assets 715 W Elaine Ave - $0.0 2013 Toyota Camry - $0.0" at bounding box center [778, 336] width 218 height 34
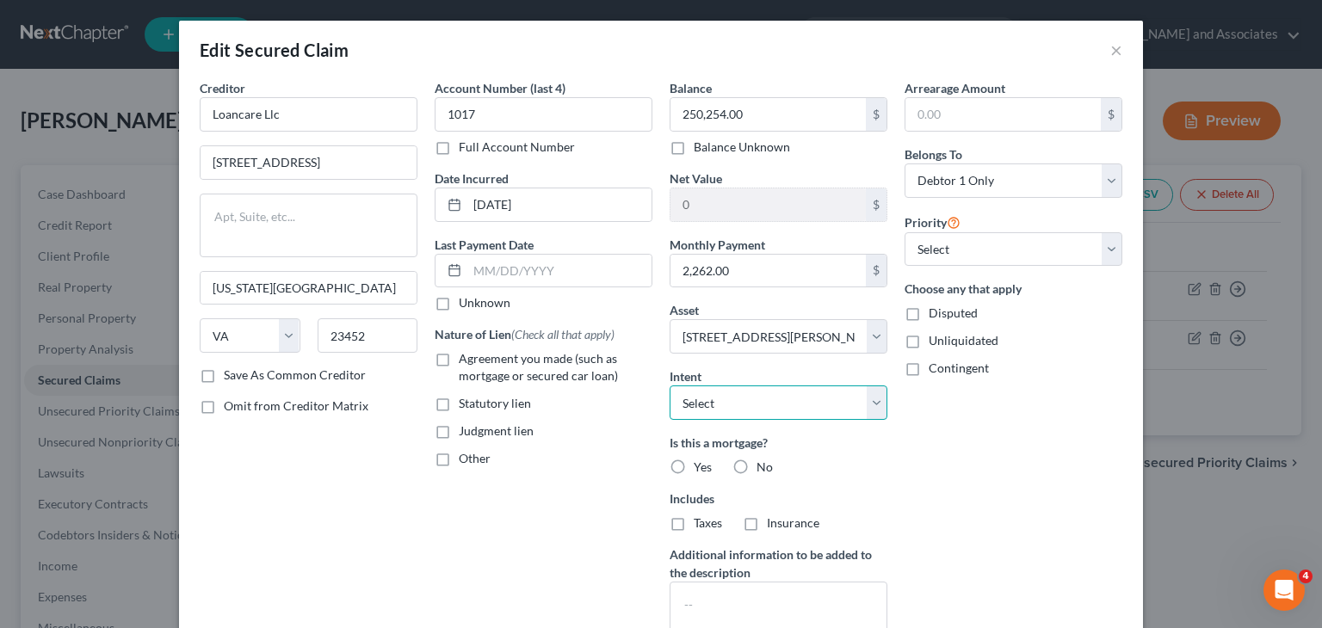
click at [771, 385] on select "Select Surrender Redeem Reaffirm Avoid Other" at bounding box center [778, 402] width 218 height 34
select select "2"
click at [669, 385] on select "Select Surrender Redeem Reaffirm Avoid Other" at bounding box center [778, 402] width 218 height 34
click at [693, 465] on label "Yes" at bounding box center [702, 467] width 18 height 17
click at [700, 465] on input "Yes" at bounding box center [705, 464] width 11 height 11
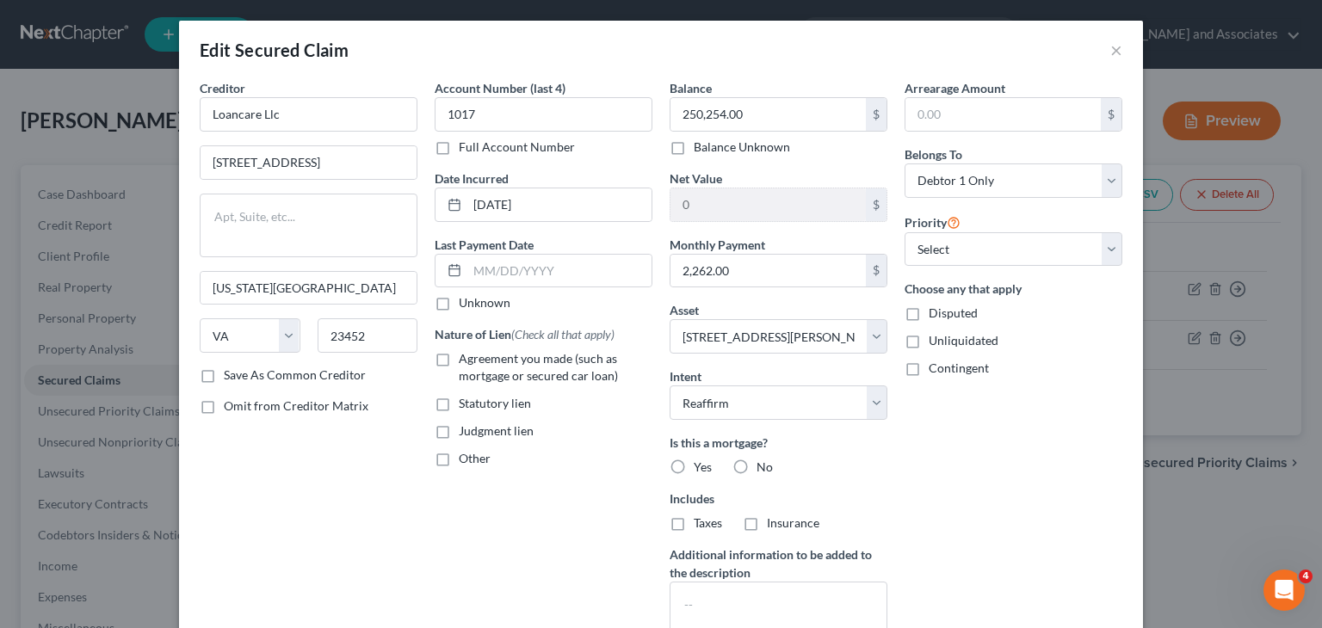
radio input "true"
click at [447, 369] on div "Agreement you made (such as mortgage or secured car loan)" at bounding box center [544, 367] width 218 height 34
click at [459, 354] on label "Agreement you made (such as mortgage or secured car loan)" at bounding box center [556, 367] width 194 height 34
click at [465, 354] on input "Agreement you made (such as mortgage or secured car loan)" at bounding box center [470, 355] width 11 height 11
checkbox input "true"
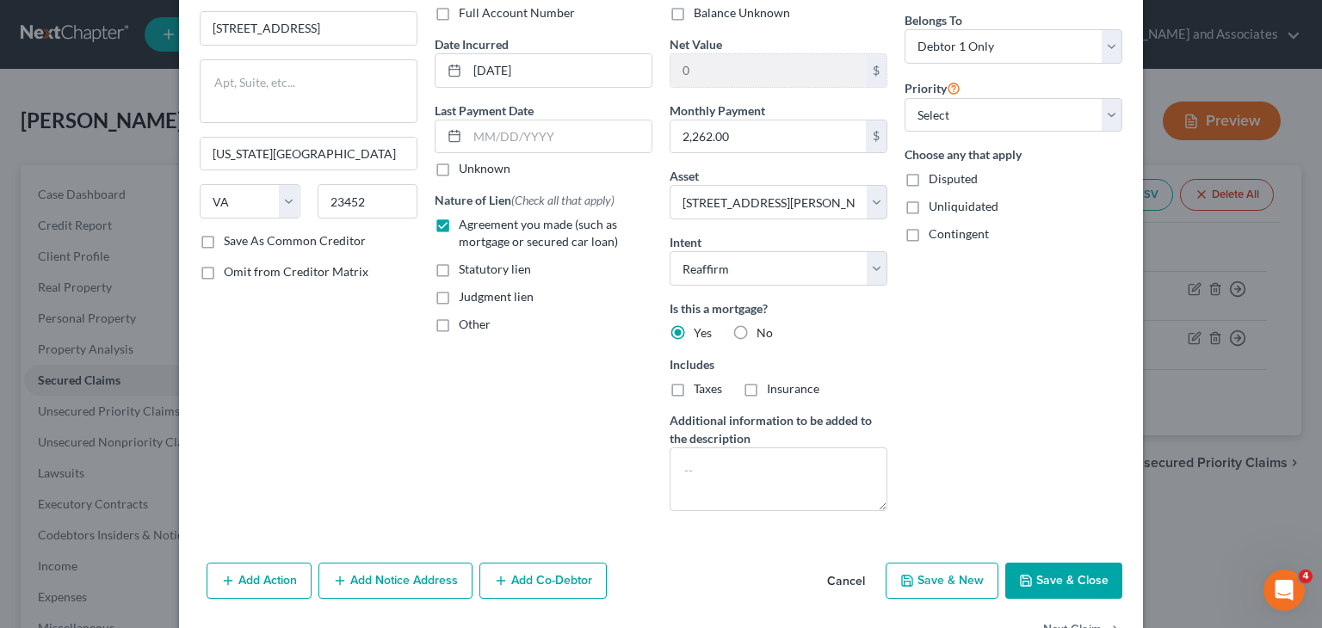
scroll to position [187, 0]
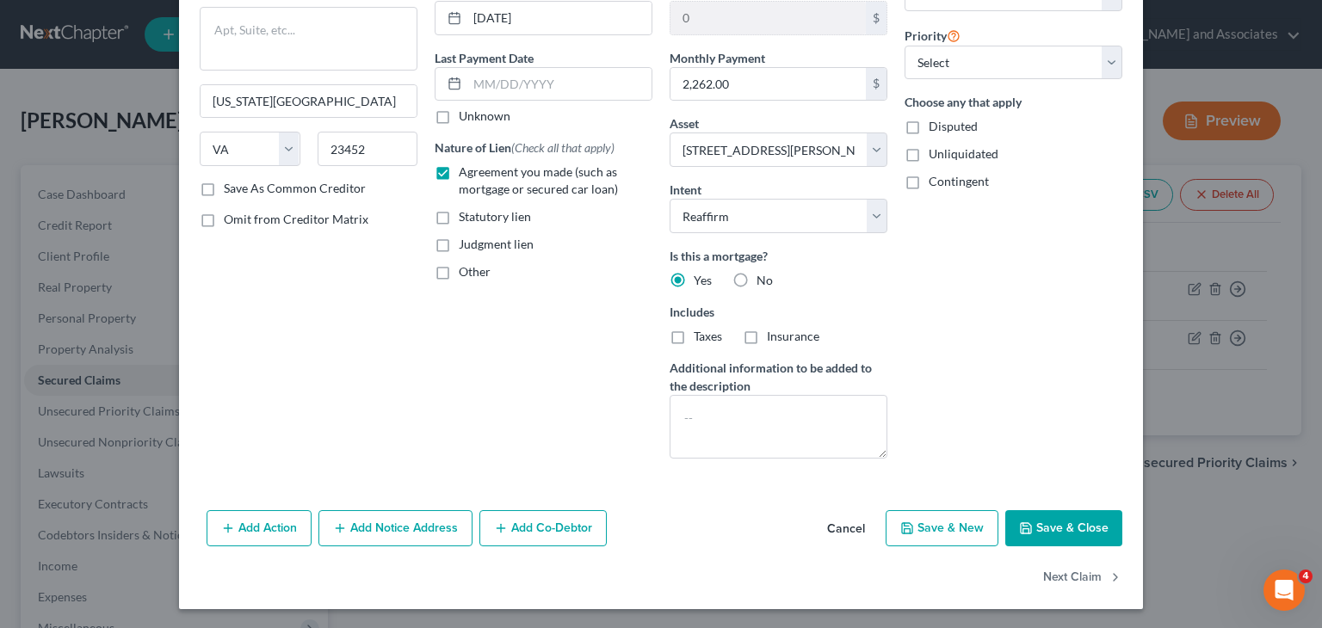
click at [1088, 513] on button "Save & Close" at bounding box center [1063, 528] width 117 height 36
select select
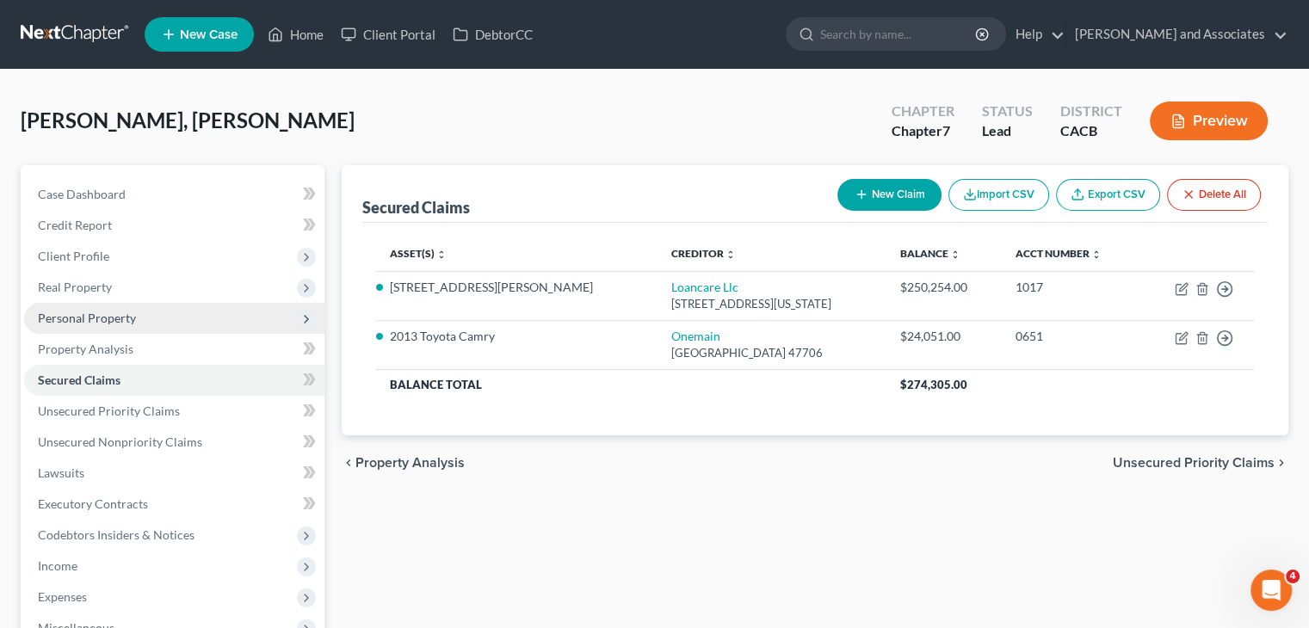
drag, startPoint x: 148, startPoint y: 324, endPoint x: 154, endPoint y: 331, distance: 9.1
click at [148, 324] on span "Personal Property" at bounding box center [174, 318] width 300 height 31
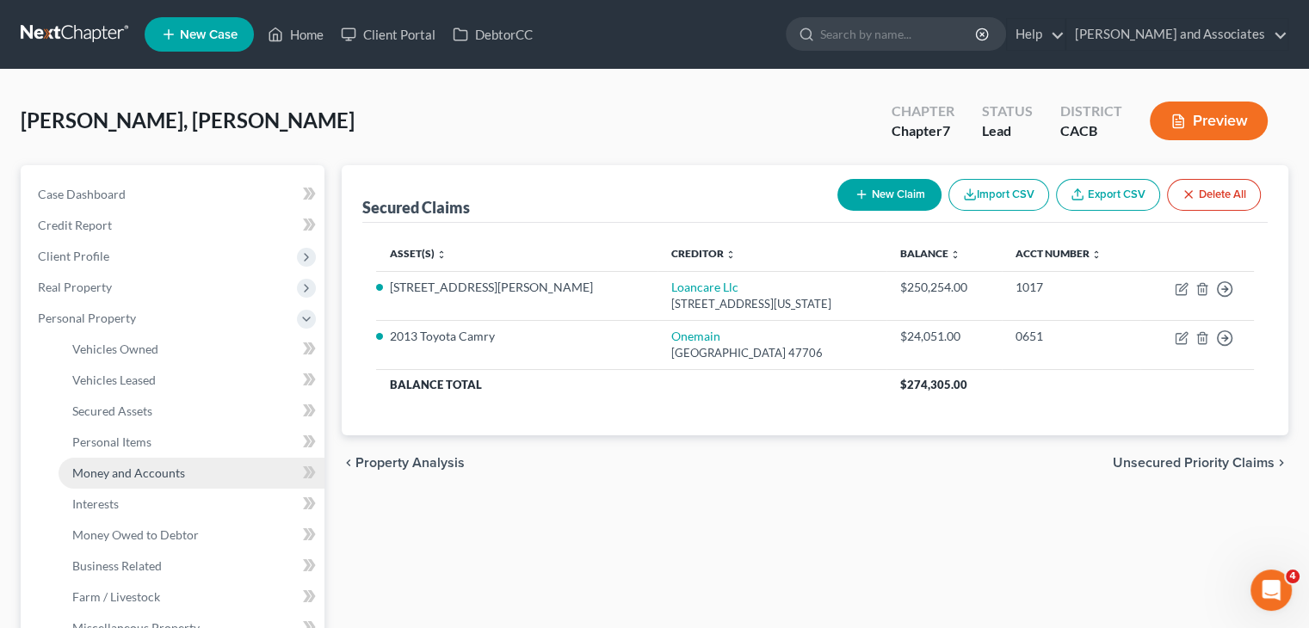
click at [163, 463] on link "Money and Accounts" at bounding box center [192, 473] width 266 height 31
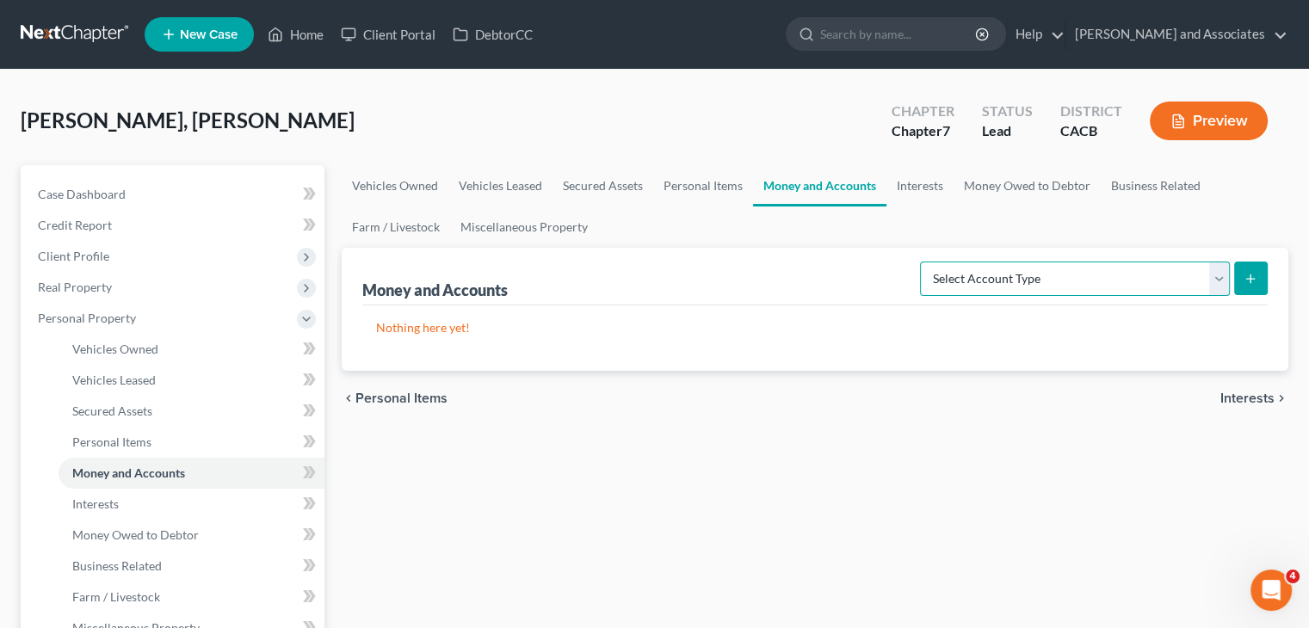
click at [1077, 287] on select "Select Account Type Brokerage Cash on Hand Certificates of Deposit Checking Acc…" at bounding box center [1075, 279] width 310 height 34
select select "checking"
click at [923, 262] on select "Select Account Type Brokerage Cash on Hand Certificates of Deposit Checking Acc…" at bounding box center [1075, 279] width 310 height 34
click at [1258, 283] on button "submit" at bounding box center [1251, 279] width 34 height 34
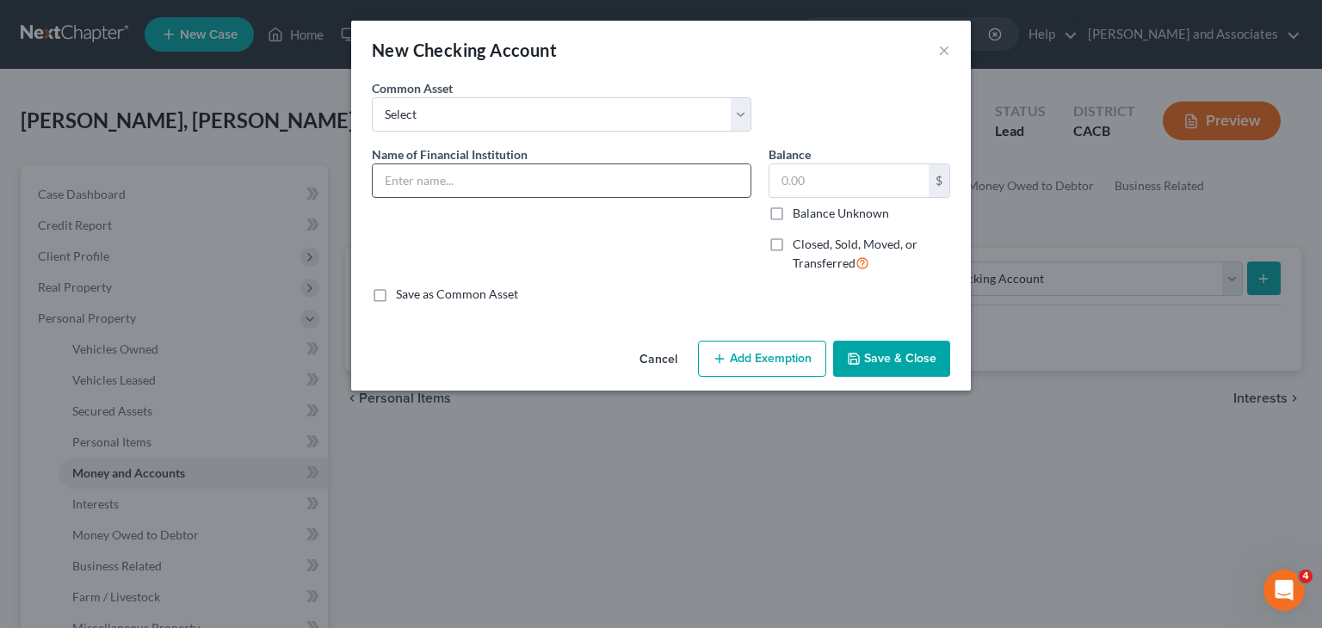
click at [549, 186] on input "text" at bounding box center [562, 180] width 378 height 33
type input "Chase #4779"
click at [838, 190] on input "text" at bounding box center [848, 180] width 159 height 33
type input "21.26"
click at [888, 351] on button "Save & Close" at bounding box center [891, 359] width 117 height 36
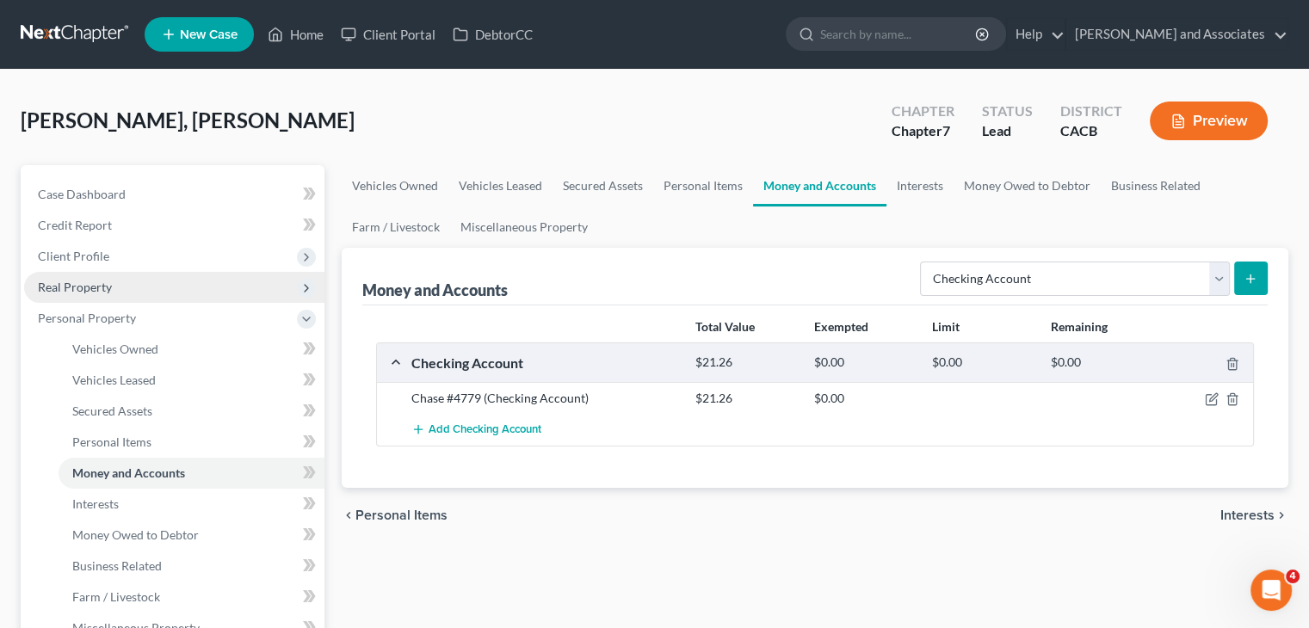
click at [192, 291] on span "Real Property" at bounding box center [174, 287] width 300 height 31
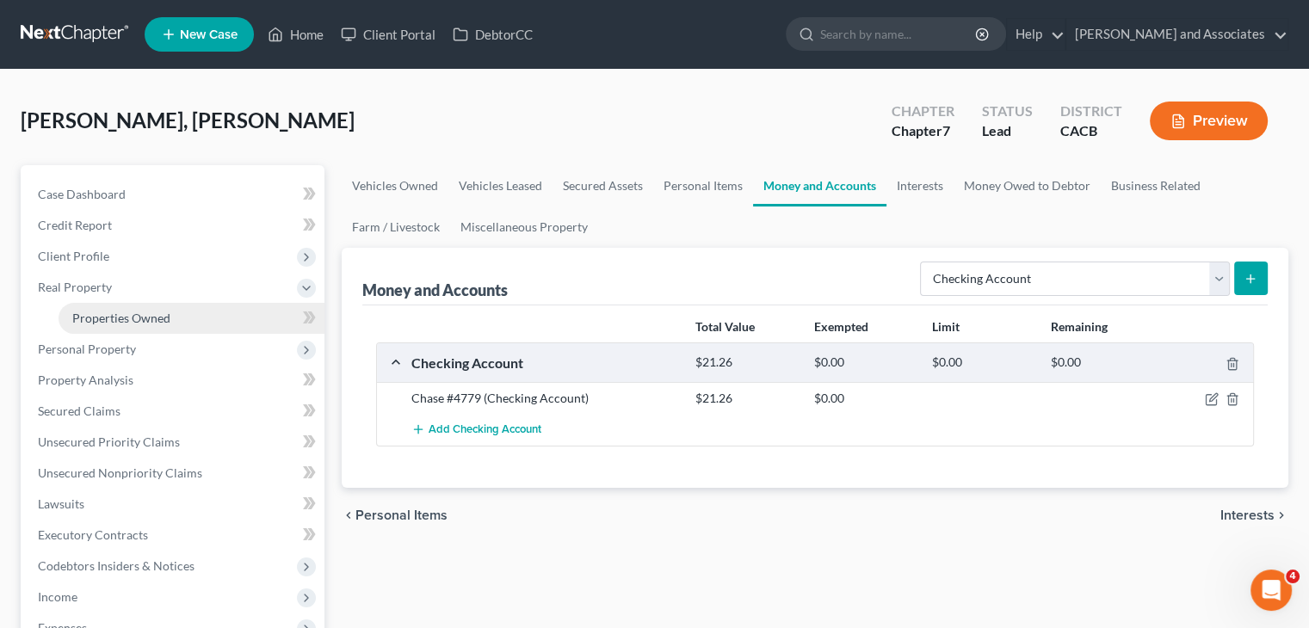
click at [180, 314] on link "Properties Owned" at bounding box center [192, 318] width 266 height 31
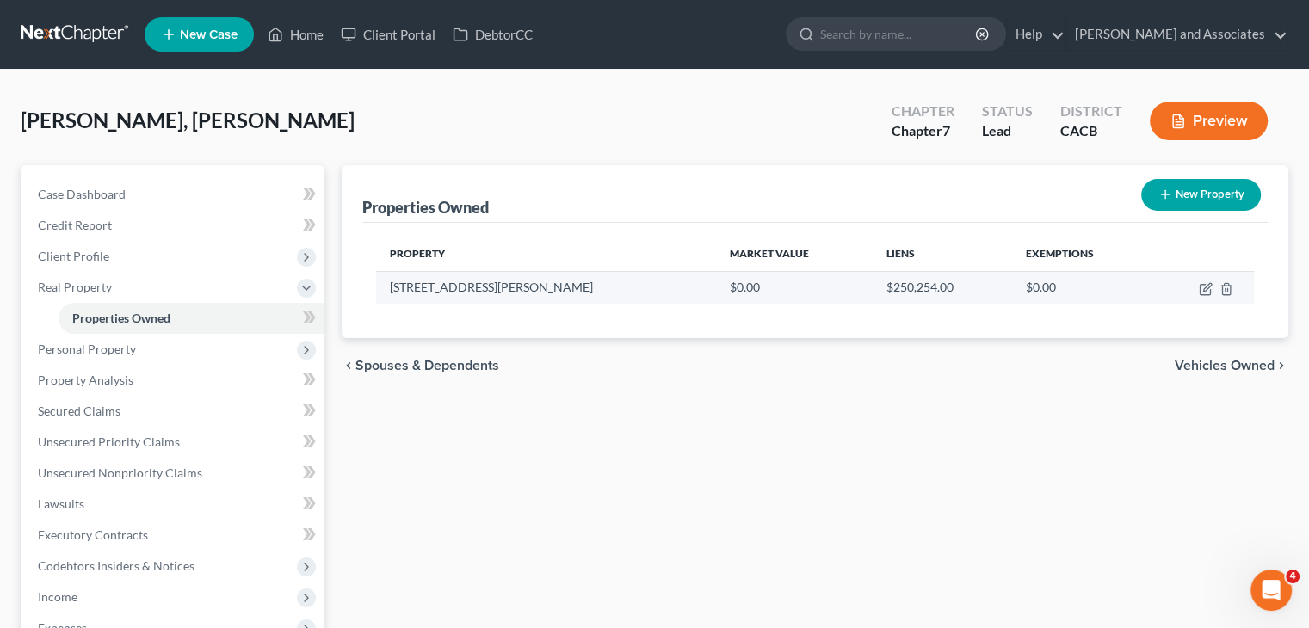
click at [1198, 287] on td at bounding box center [1203, 287] width 102 height 33
click at [1204, 287] on icon "button" at bounding box center [1207, 287] width 8 height 8
select select "4"
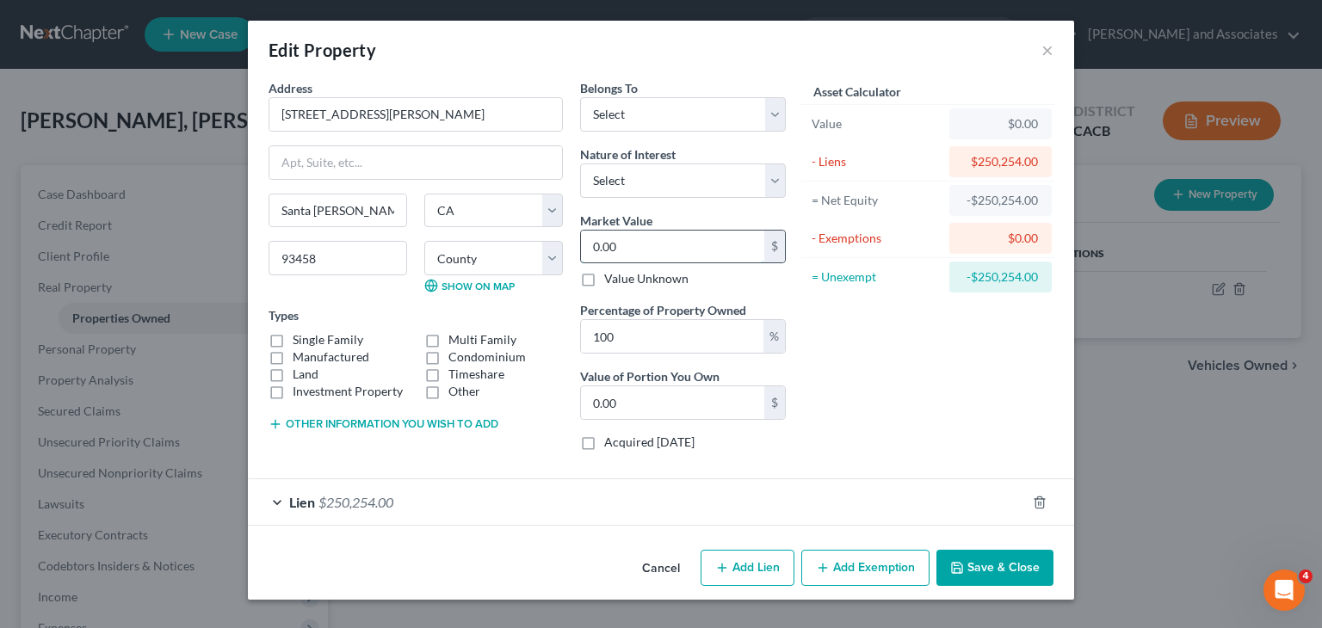
click at [688, 236] on input "0.00" at bounding box center [672, 247] width 183 height 33
type input "0"
type input "7"
type input "7.00"
type input "72"
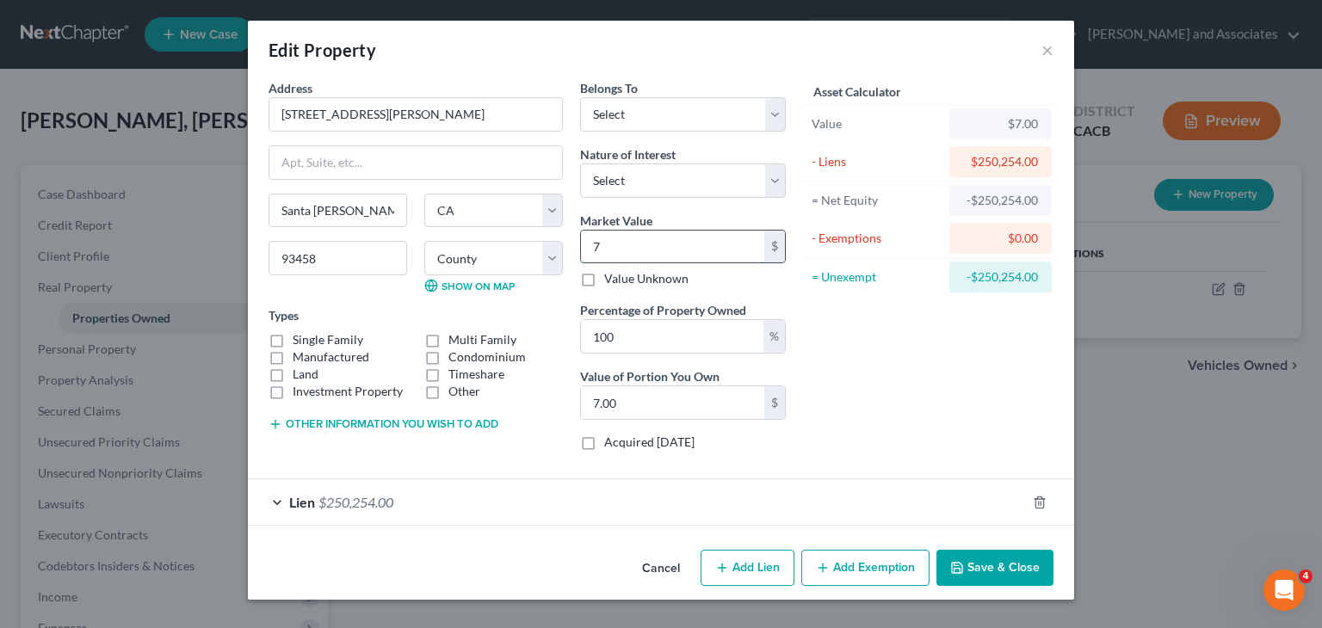
type input "72.00"
type input "725"
type input "725.00"
type input "7259"
type input "7,259.00"
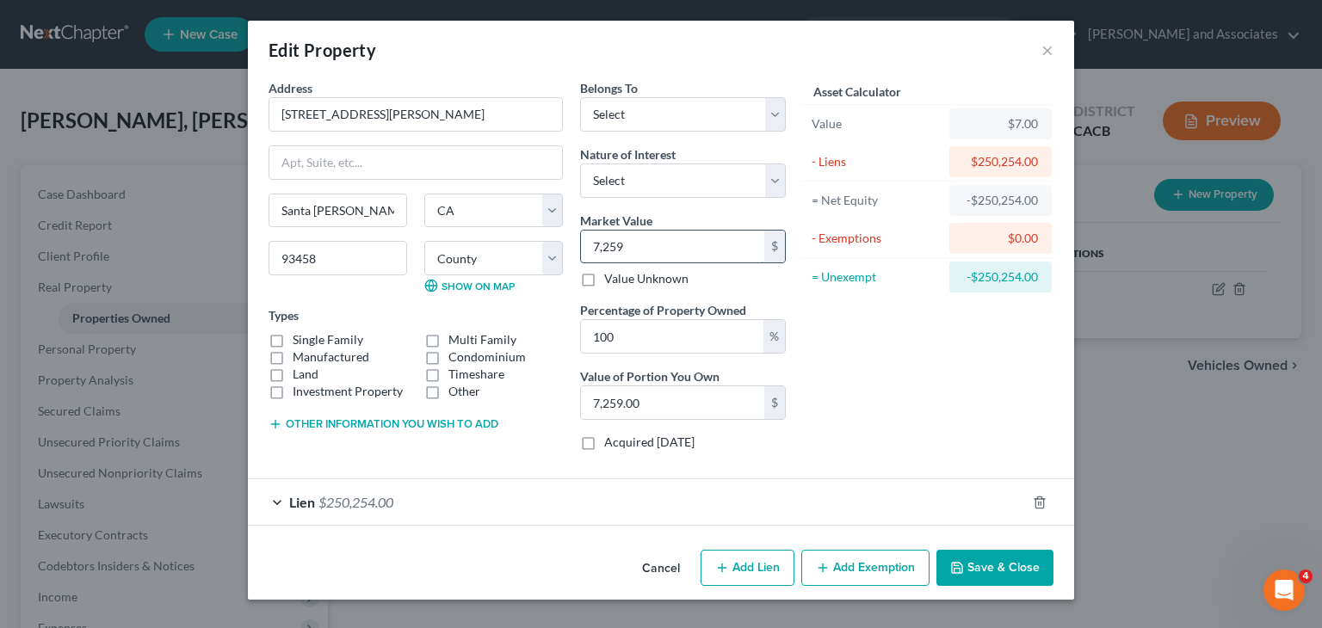
type input "7,2590"
type input "72,590.00"
type input "72,5900"
type input "725,900.00"
type input "725,900"
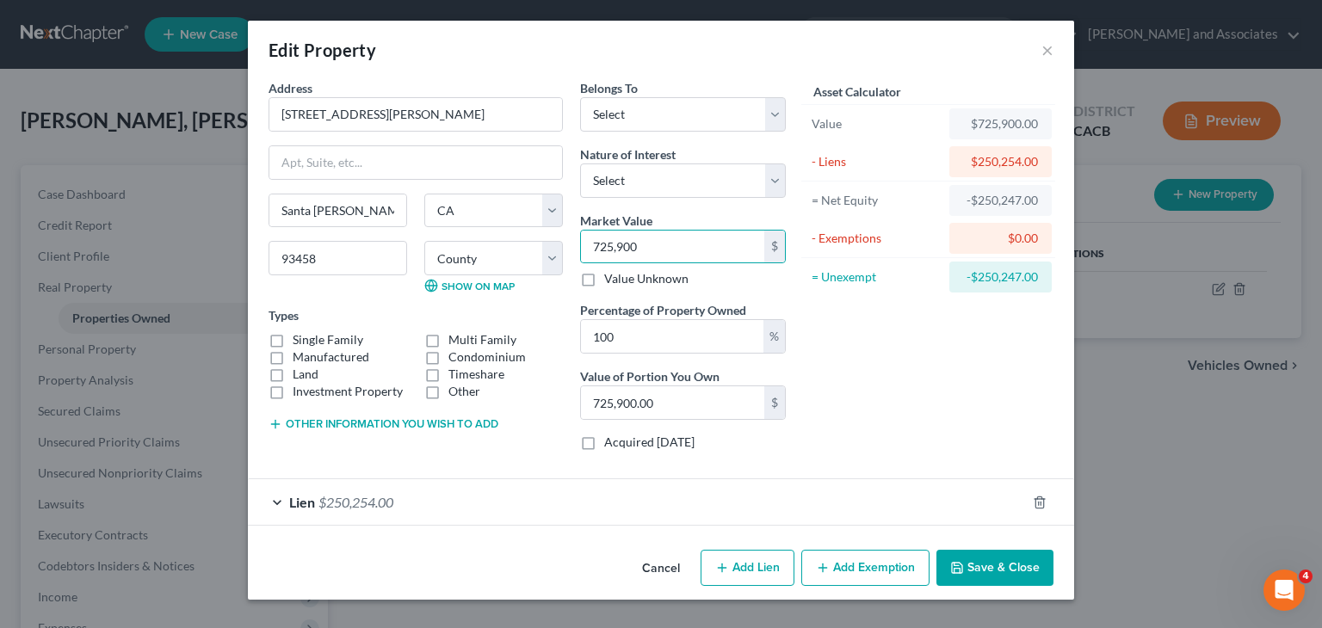
click at [293, 339] on label "Single Family" at bounding box center [328, 339] width 71 height 17
click at [299, 339] on input "Single Family" at bounding box center [304, 336] width 11 height 11
checkbox input "true"
click at [985, 550] on button "Save & Close" at bounding box center [994, 568] width 117 height 36
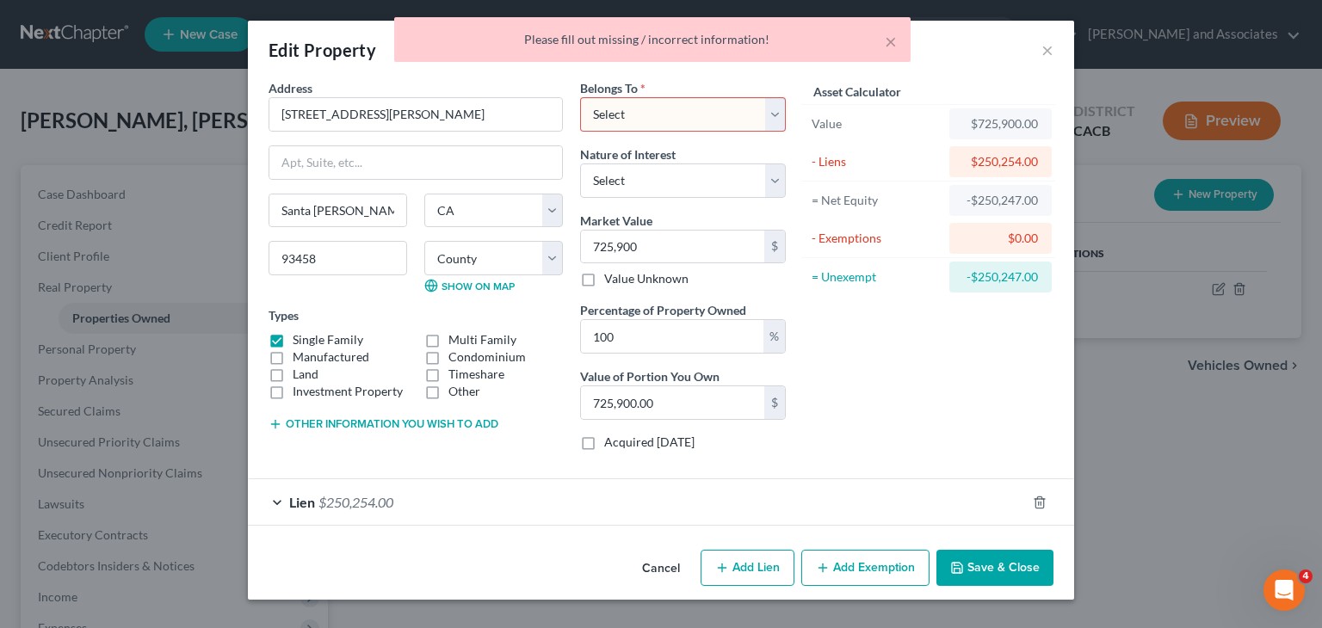
click at [711, 113] on select "Select Debtor 1 Only Debtor 2 Only Debtor 1 And Debtor 2 Only At Least One Of T…" at bounding box center [683, 114] width 206 height 34
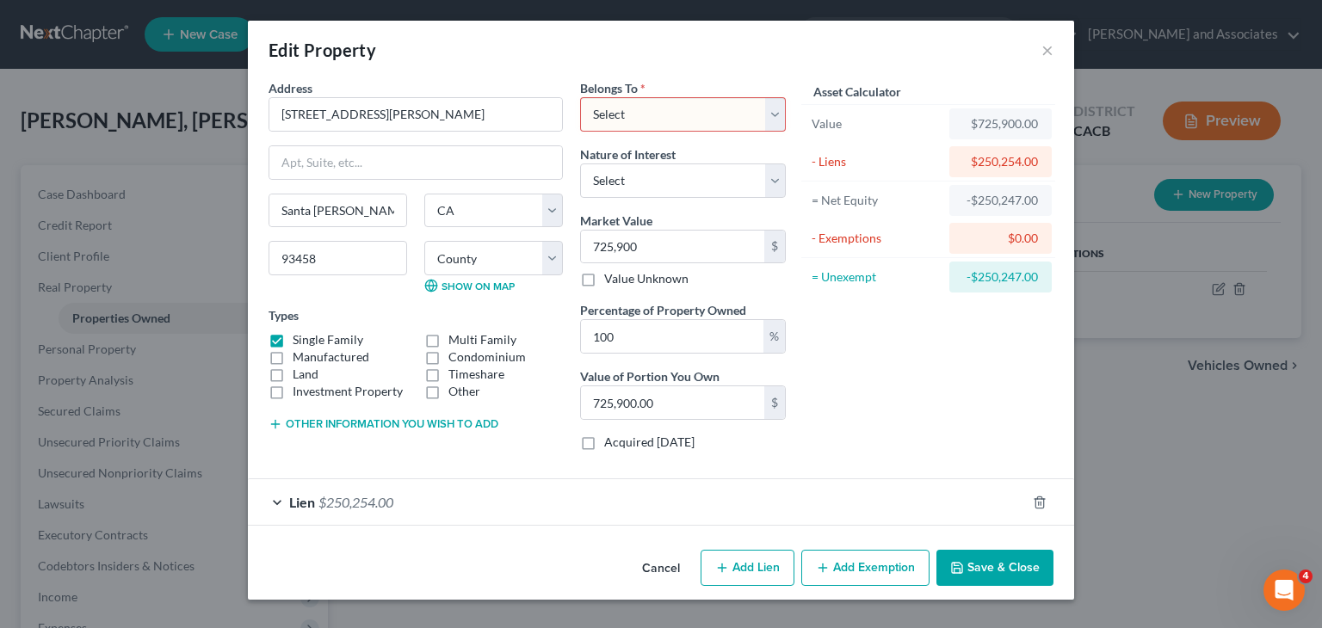
select select "4"
click at [580, 97] on select "Select Debtor 1 Only Debtor 2 Only Debtor 1 And Debtor 2 Only At Least One Of T…" at bounding box center [683, 114] width 206 height 34
click at [977, 554] on button "Save & Close" at bounding box center [994, 568] width 117 height 36
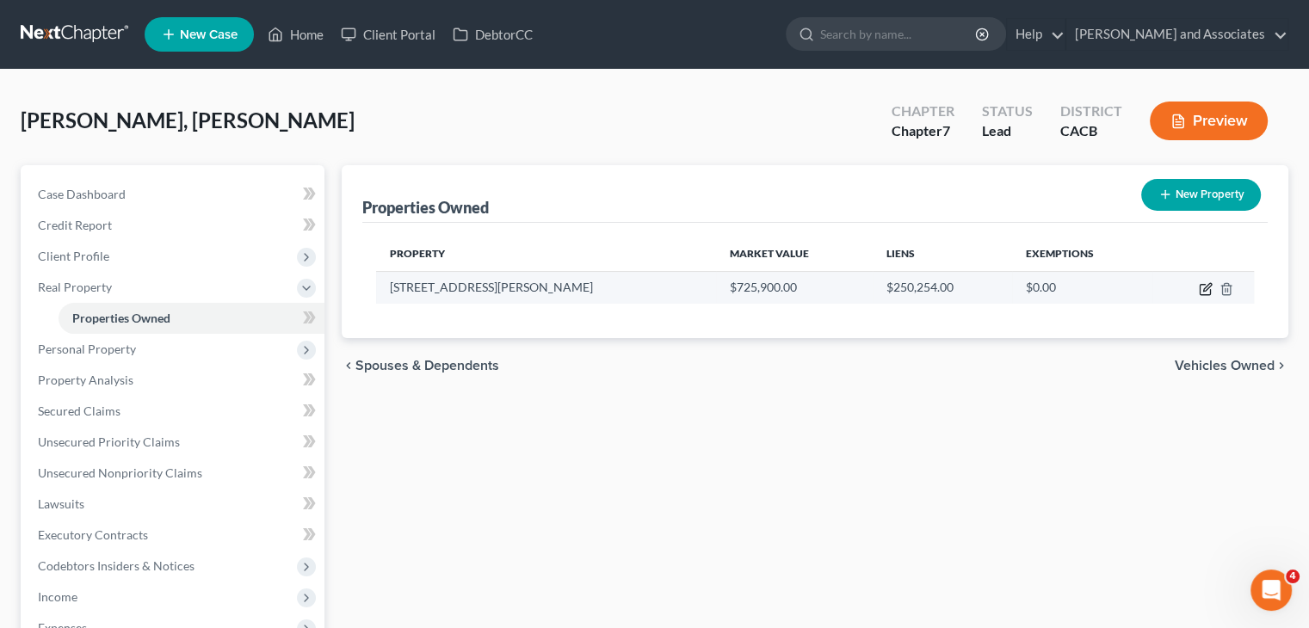
click at [1206, 283] on icon "button" at bounding box center [1206, 289] width 14 height 14
select select "4"
select select "41"
select select "4"
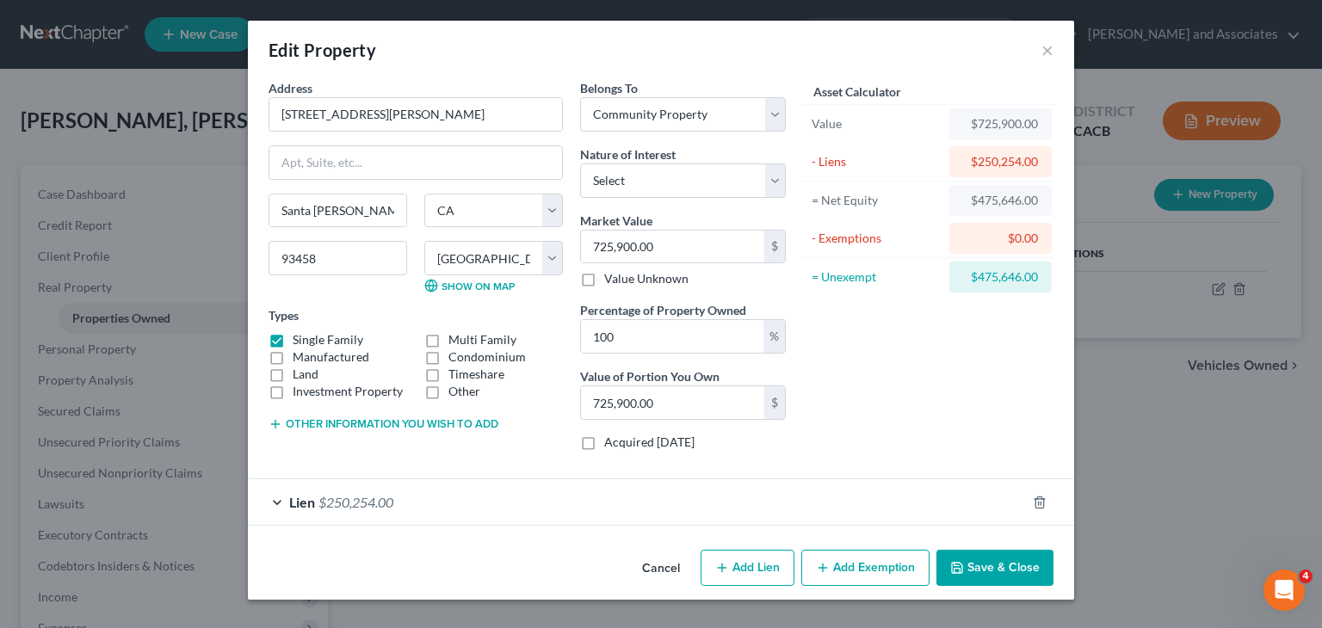
click at [864, 560] on button "Add Exemption" at bounding box center [865, 568] width 128 height 36
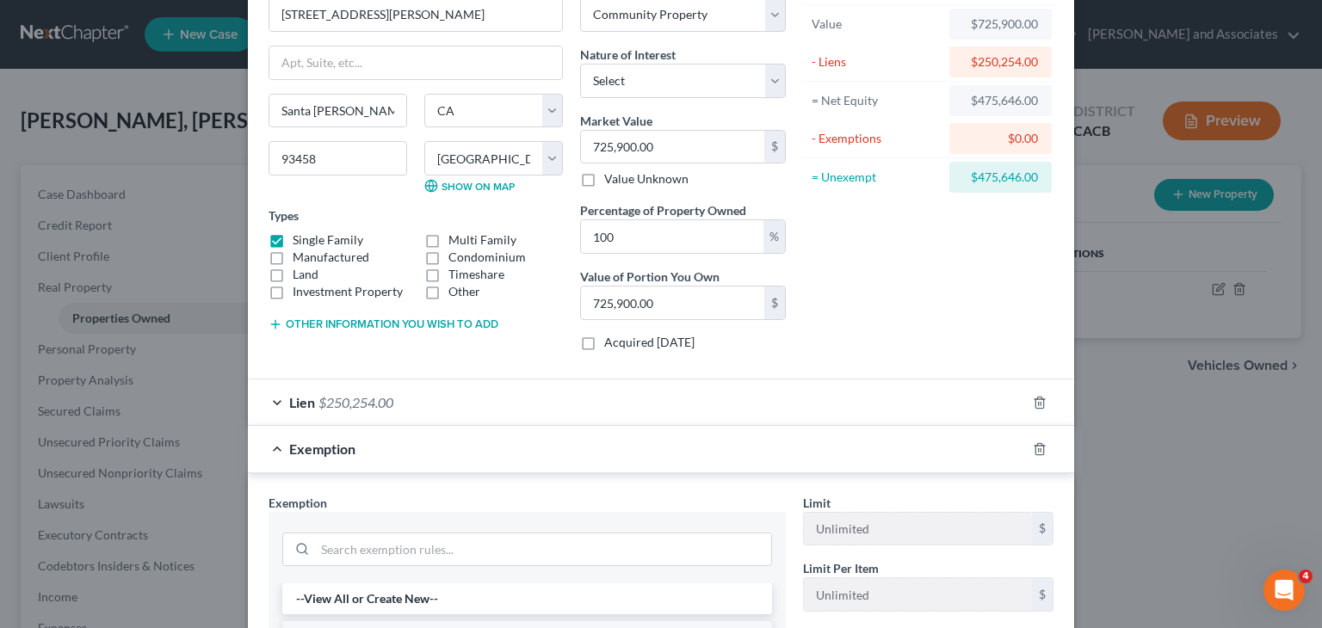
scroll to position [344, 0]
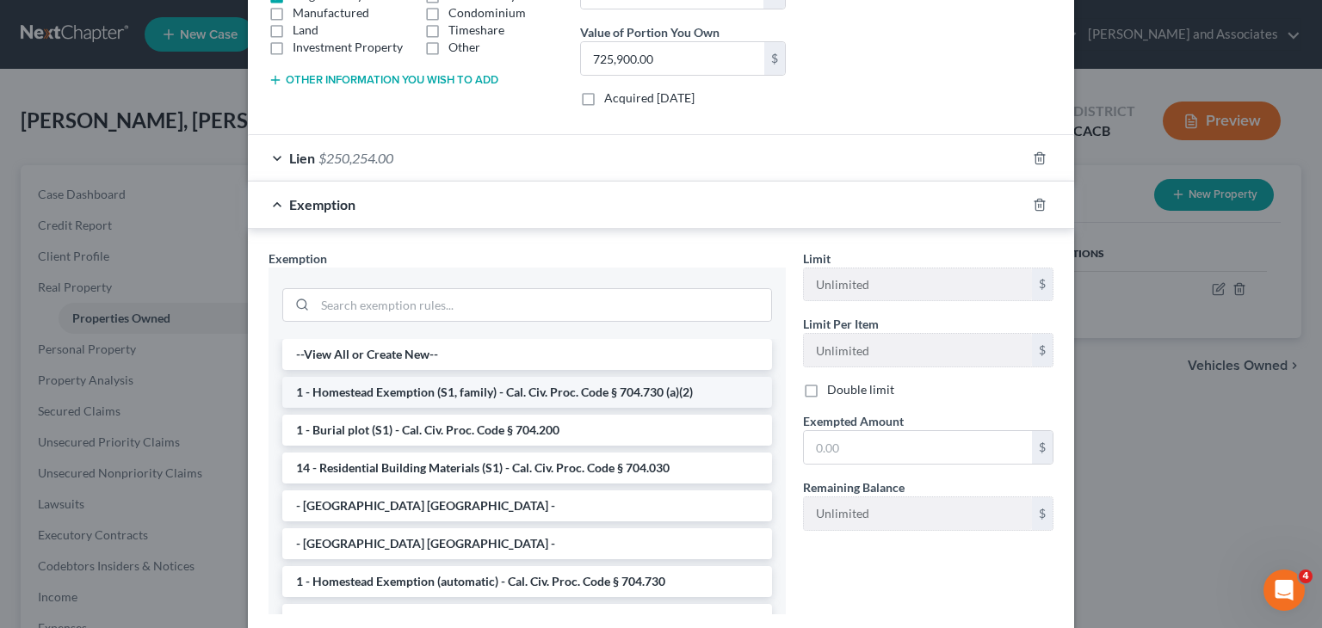
click at [492, 394] on li "1 - Homestead Exemption (S1, family) - Cal. Civ. Proc. Code § 704.730 (a)(2)" at bounding box center [527, 392] width 490 height 31
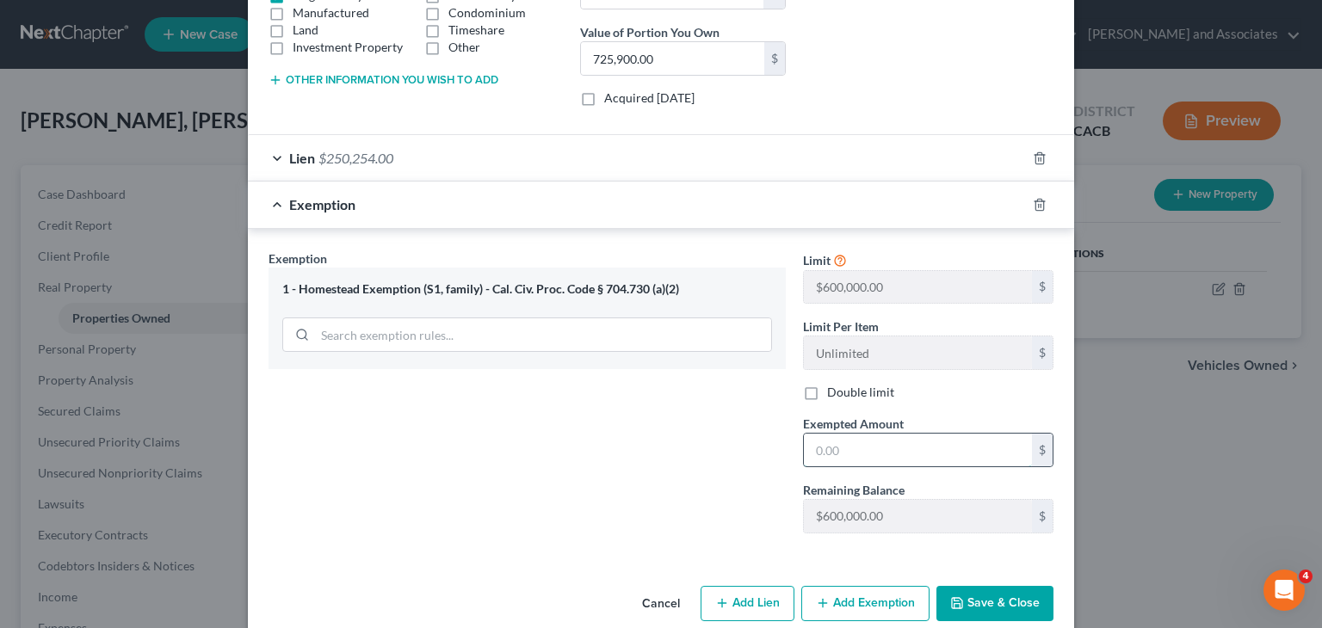
click at [886, 445] on input "text" at bounding box center [918, 450] width 228 height 33
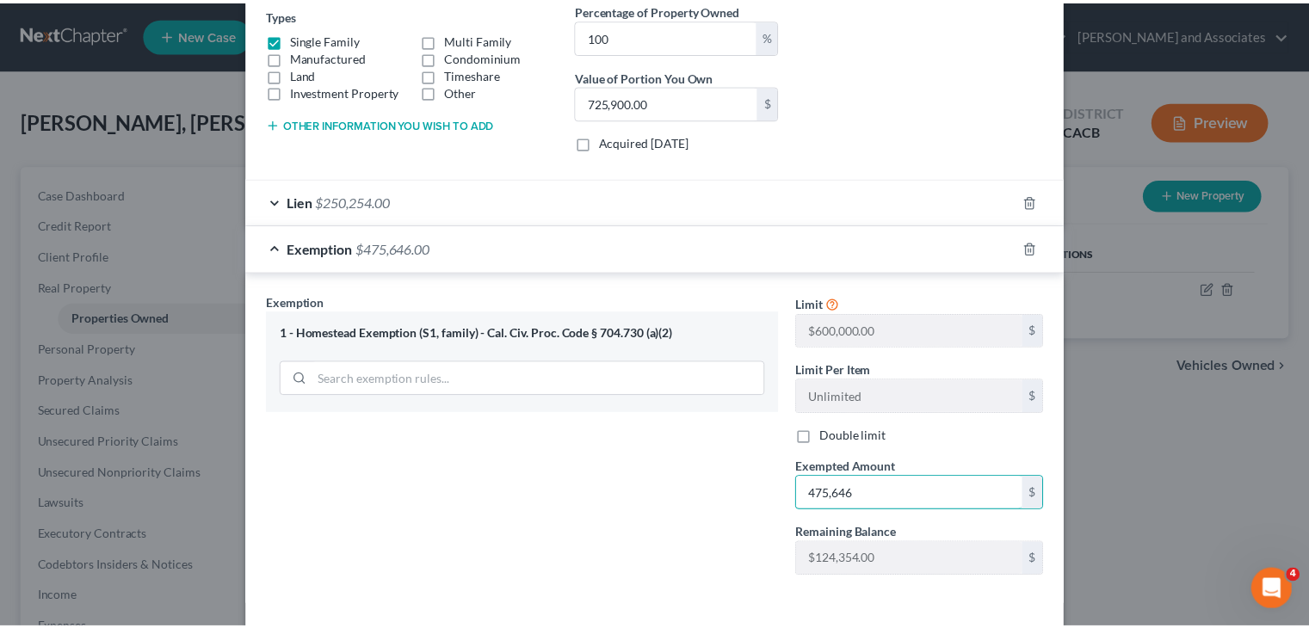
scroll to position [368, 0]
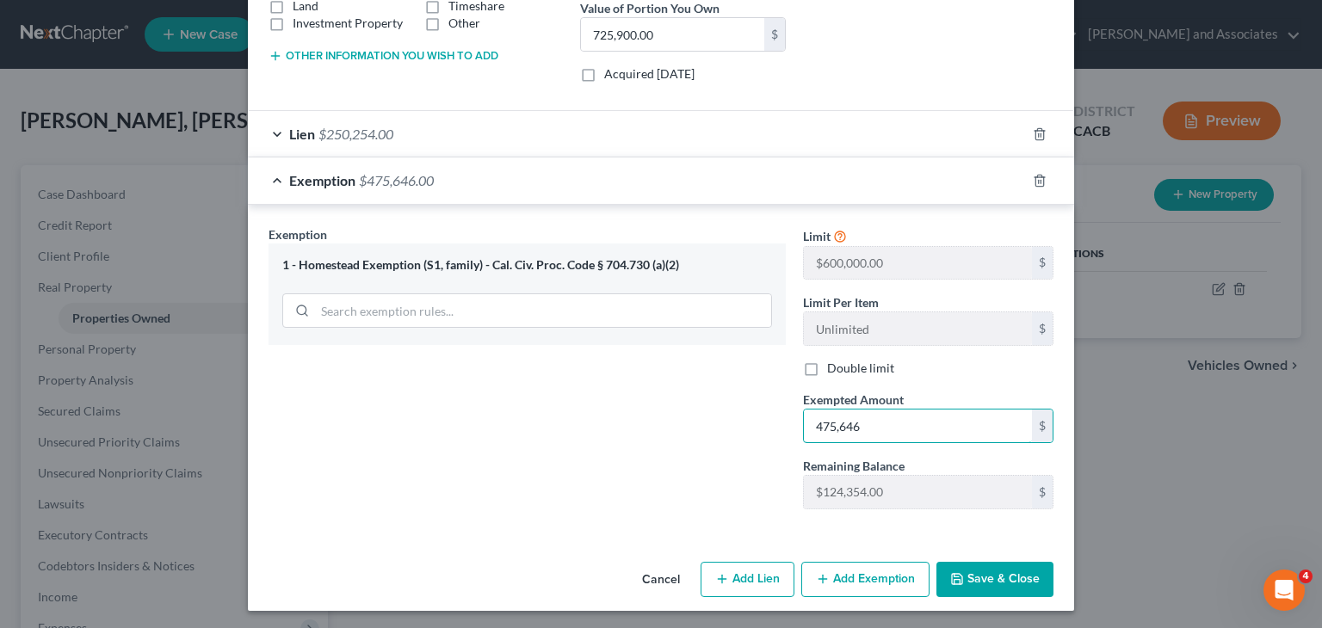
type input "475,646"
click at [981, 569] on button "Save & Close" at bounding box center [994, 580] width 117 height 36
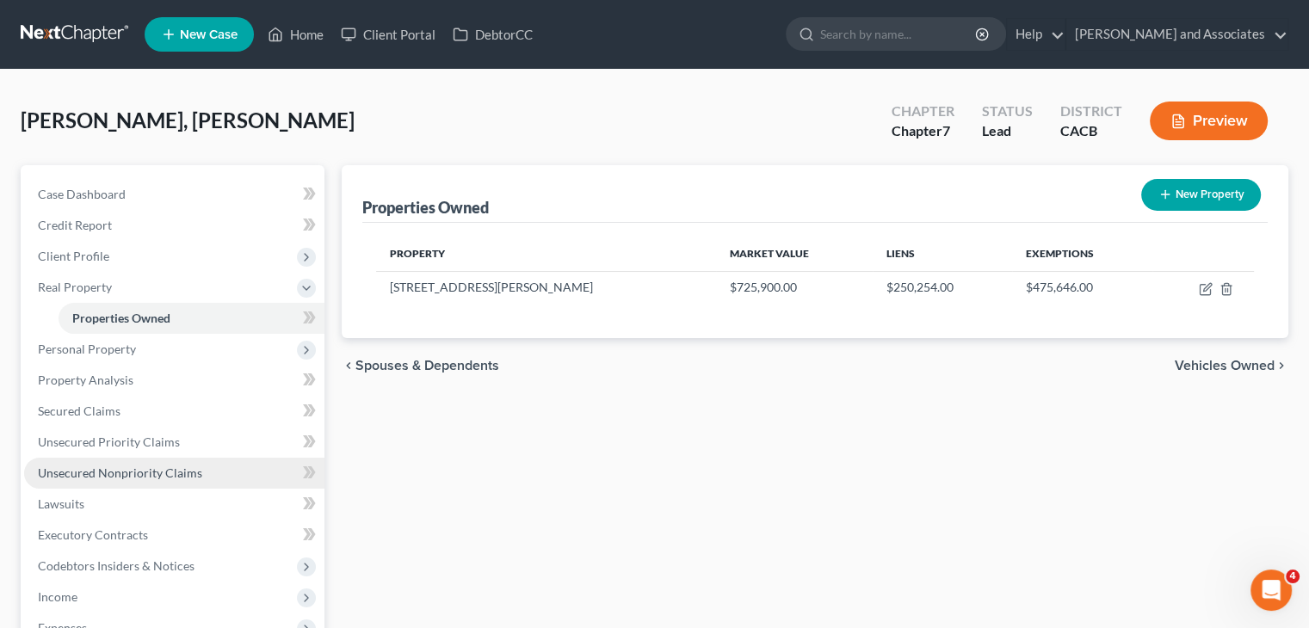
click at [127, 474] on span "Unsecured Nonpriority Claims" at bounding box center [120, 472] width 164 height 15
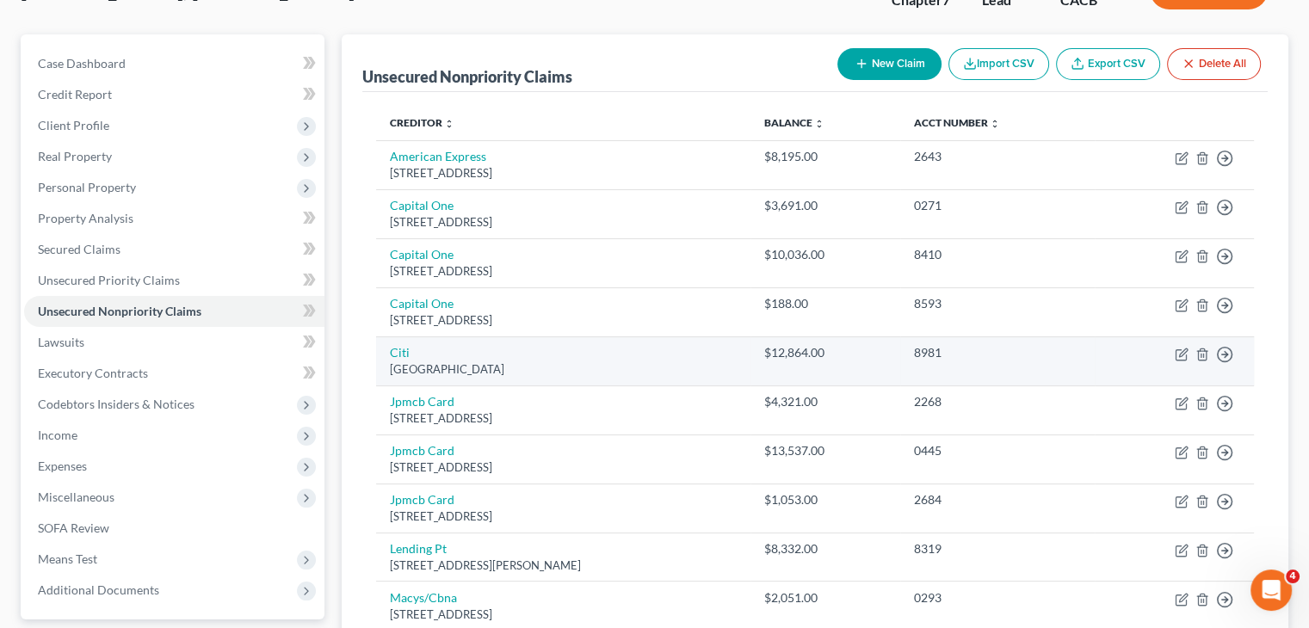
scroll to position [172, 0]
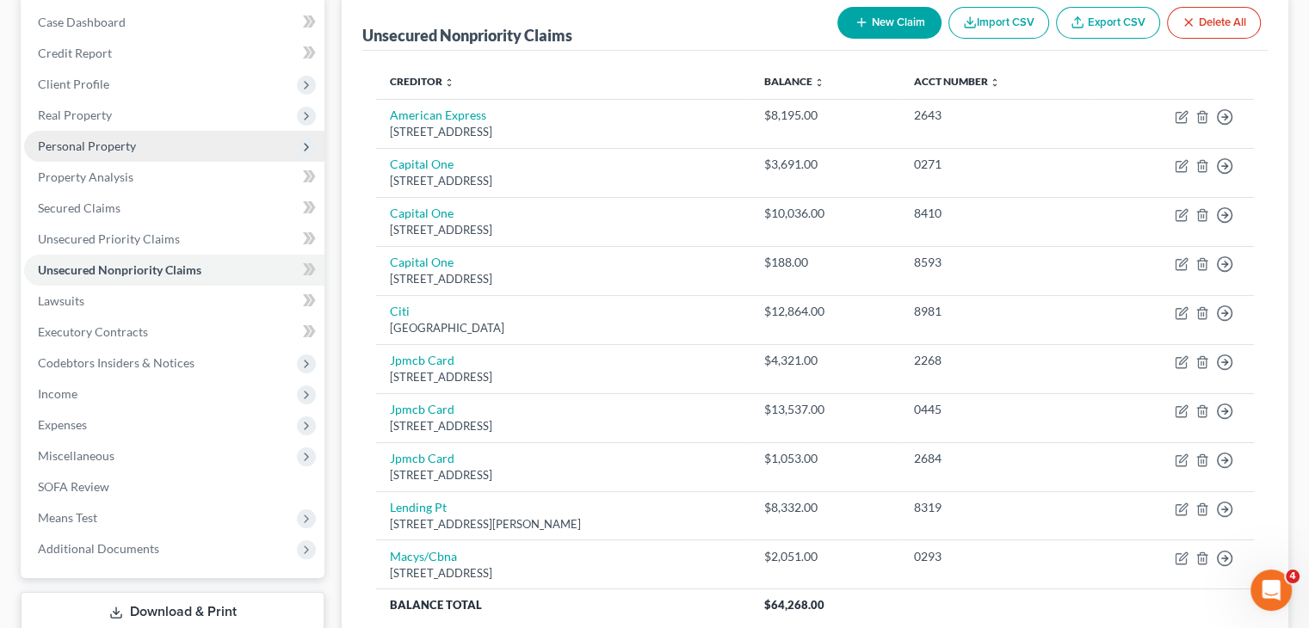
click at [157, 141] on span "Personal Property" at bounding box center [174, 146] width 300 height 31
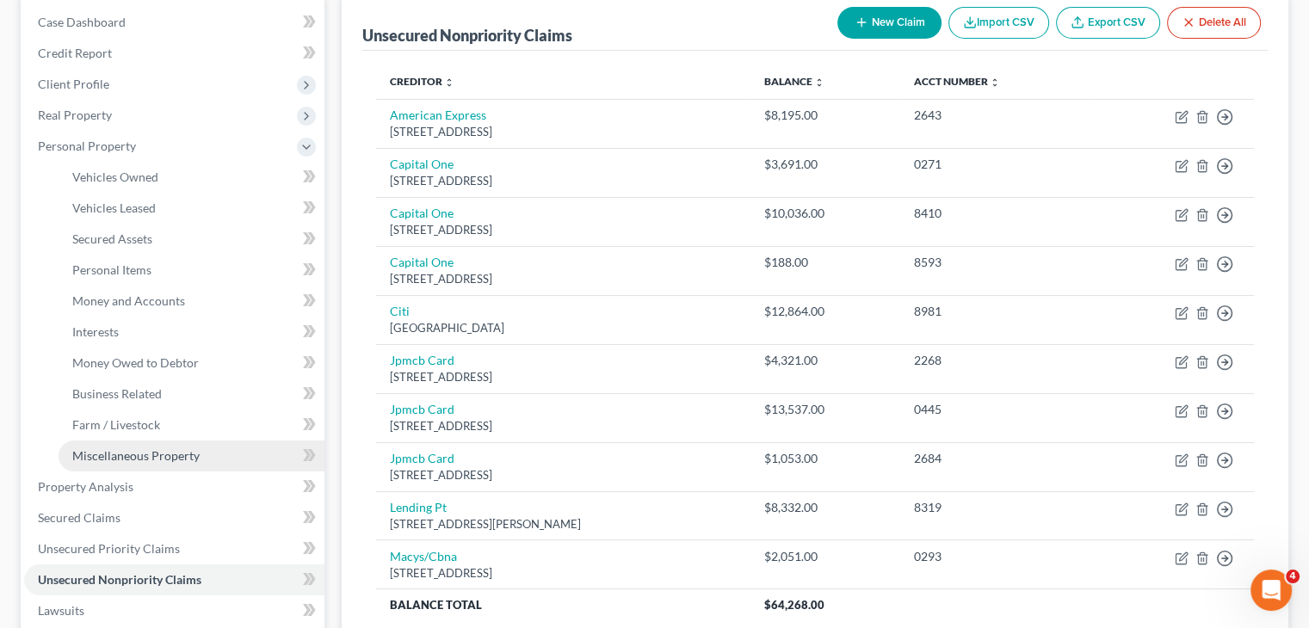
click at [191, 447] on link "Miscellaneous Property" at bounding box center [192, 456] width 266 height 31
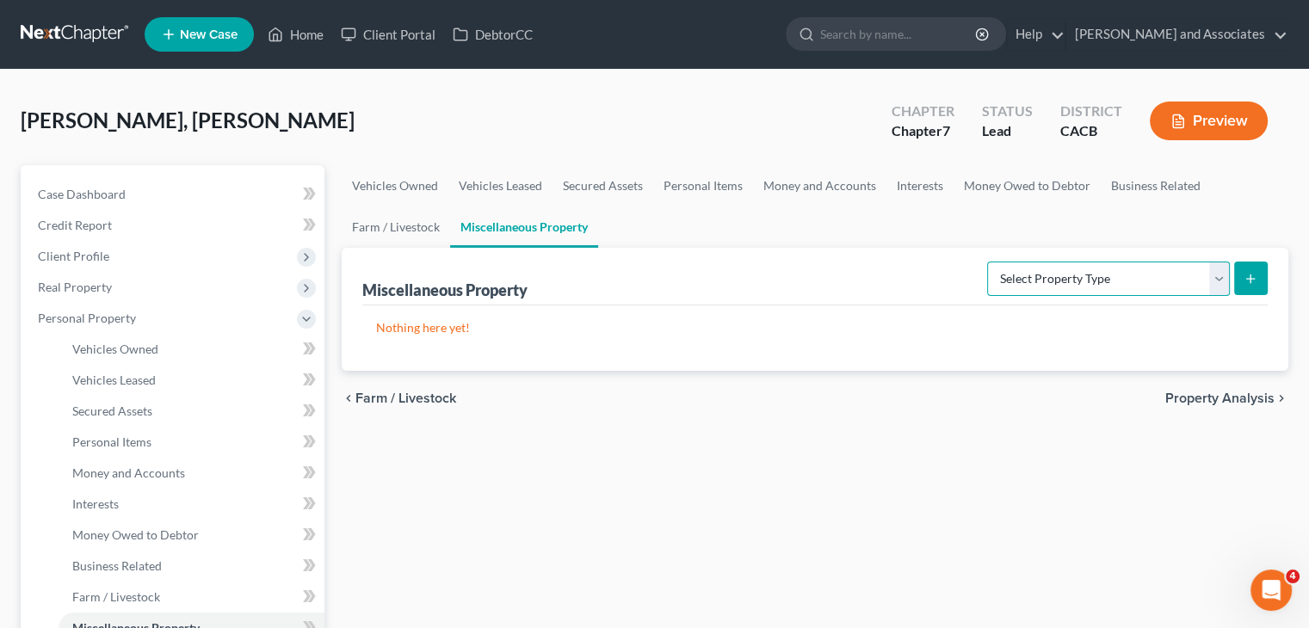
click at [1151, 273] on select "Select Property Type Assigned for Creditor Benefit Within 1 Year Holding for An…" at bounding box center [1108, 279] width 243 height 34
select select "transferred"
click at [987, 262] on select "Select Property Type Assigned for Creditor Benefit Within 1 Year Holding for An…" at bounding box center [1108, 279] width 243 height 34
click at [1253, 280] on icon "submit" at bounding box center [1250, 279] width 14 height 14
select select "Ordinary (within 2 years)"
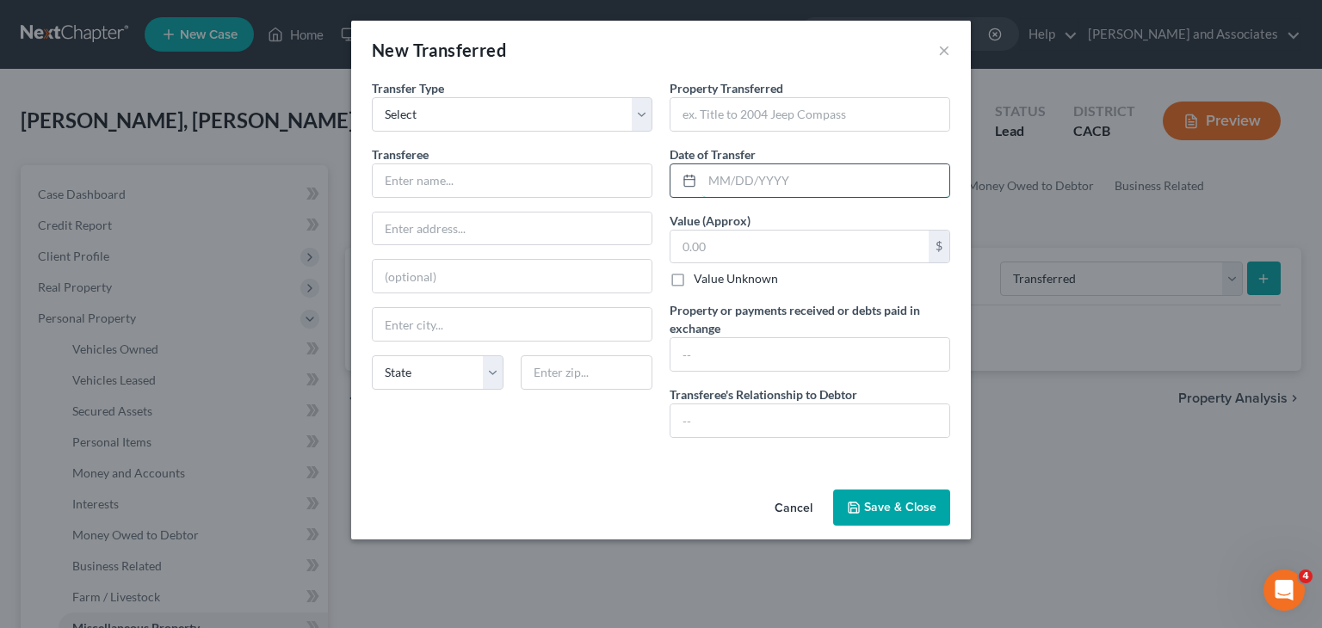
click at [744, 174] on input "text" at bounding box center [825, 180] width 247 height 33
type input "08/07/2025"
click at [743, 249] on input "text" at bounding box center [799, 247] width 258 height 33
type input "8,500"
click at [580, 194] on input "text" at bounding box center [512, 180] width 279 height 33
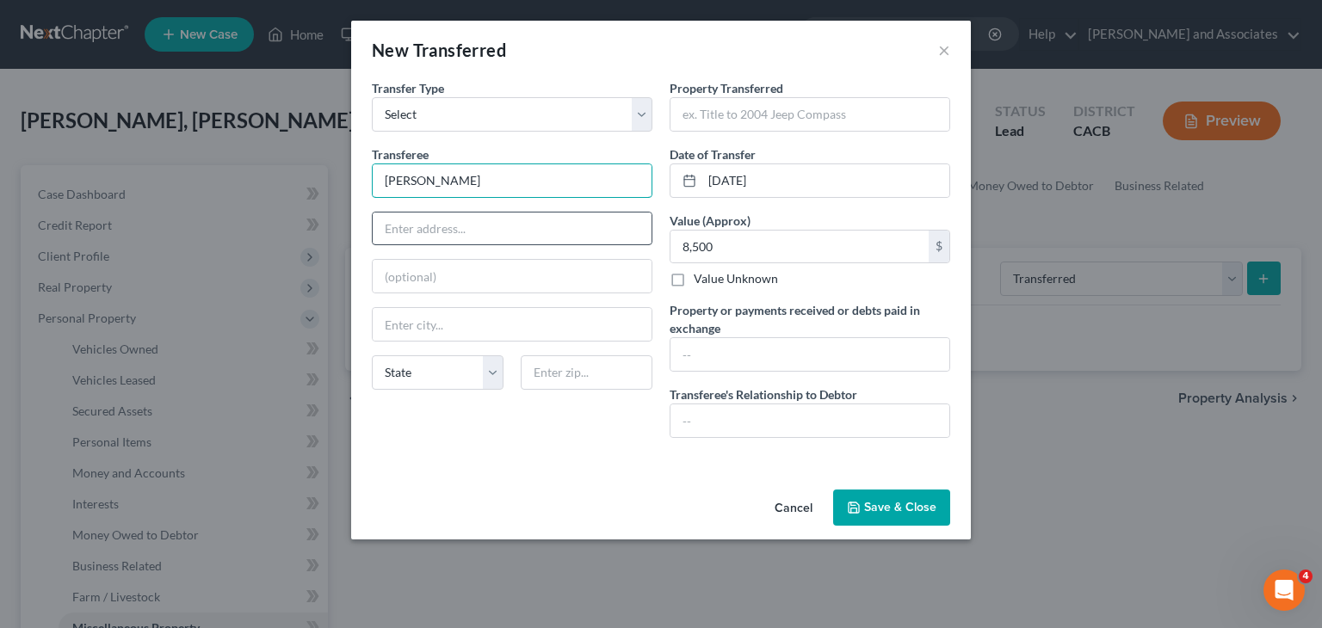
type input "Alondra Zamorano"
click at [496, 227] on input "text" at bounding box center [512, 229] width 279 height 33
type input "4419 Bloomquist Dr"
click at [560, 368] on input "text" at bounding box center [587, 372] width 132 height 34
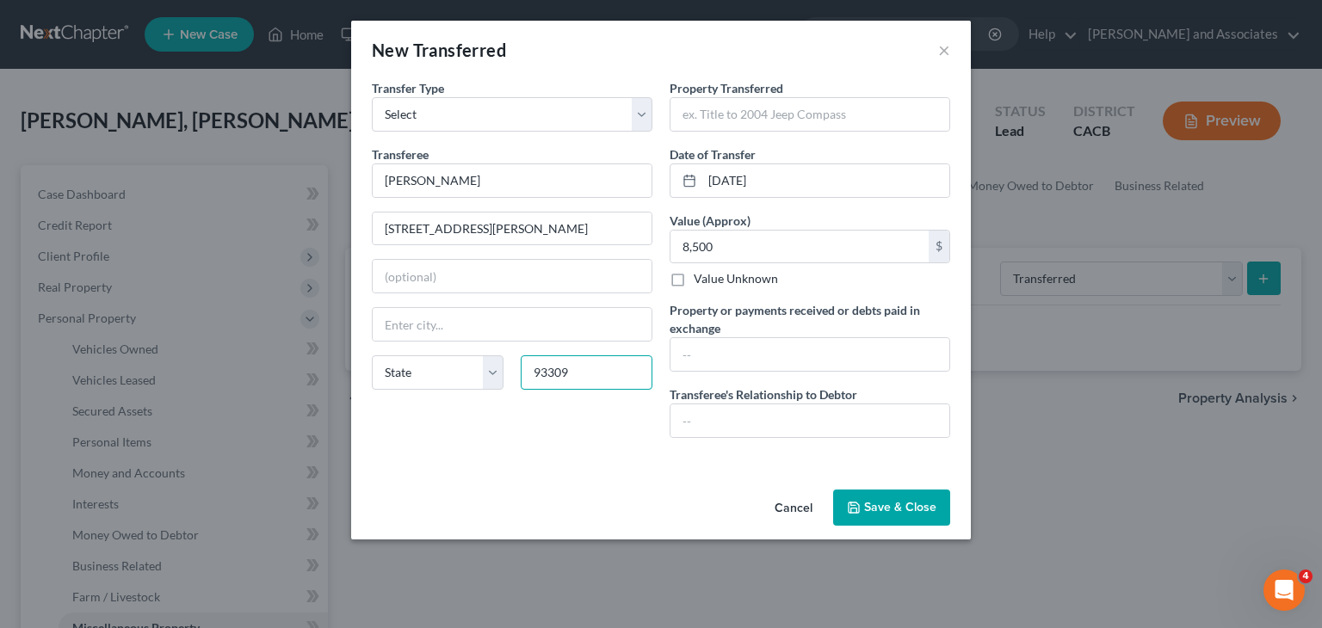
type input "93309"
click at [582, 493] on div "Cancel Save & Close" at bounding box center [661, 511] width 620 height 57
type input "Bakersfield"
click at [780, 121] on input "text" at bounding box center [809, 114] width 279 height 33
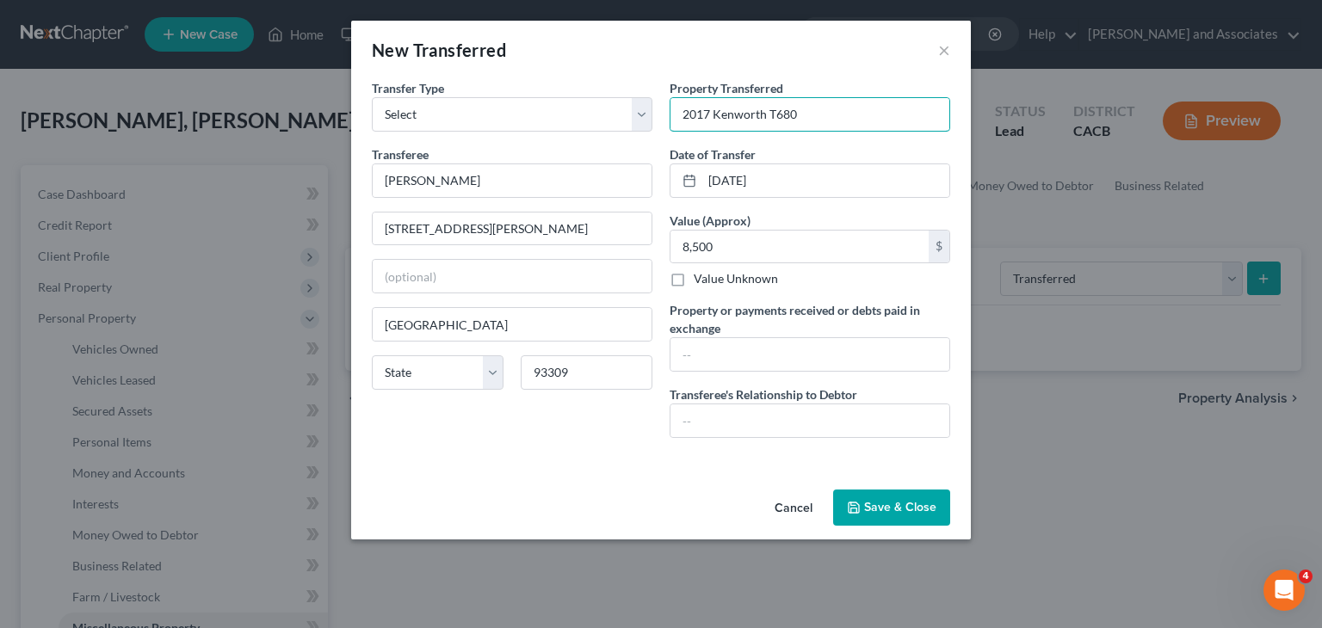
type input "2017 Kenworth T680"
click at [560, 493] on div "Cancel Save & Close" at bounding box center [661, 511] width 620 height 57
click at [836, 412] on input "text" at bounding box center [809, 420] width 279 height 33
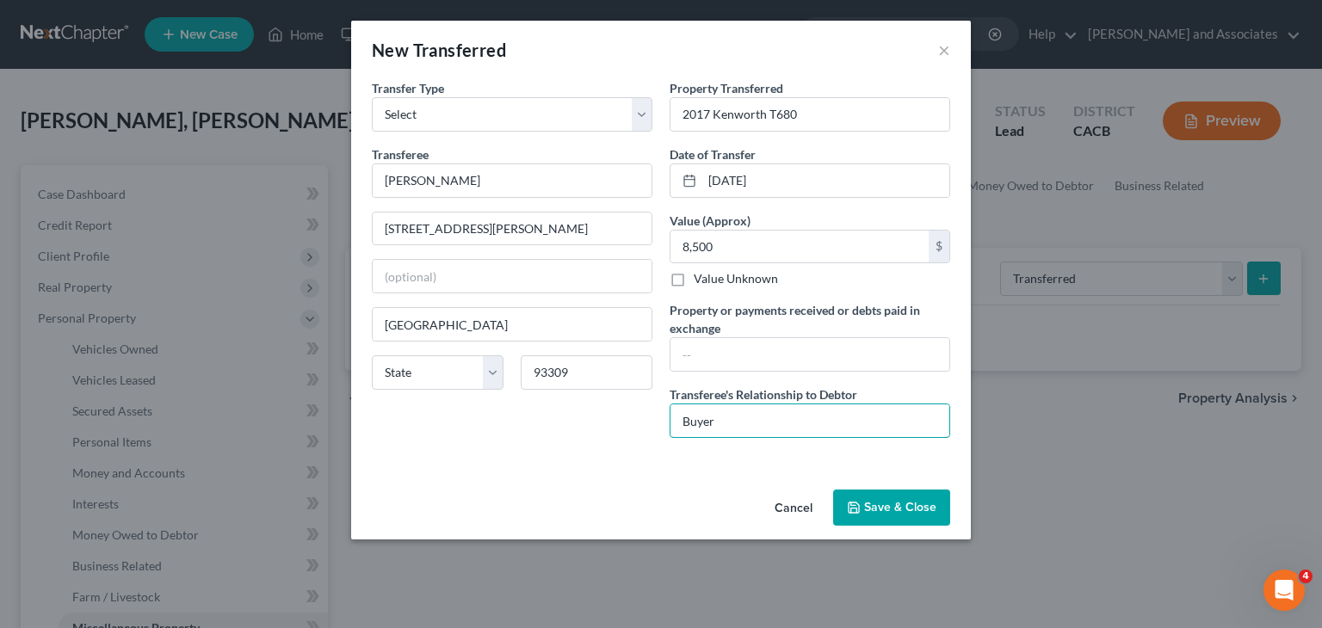
type input "Buyer"
click at [744, 459] on div "An exemption set must first be selected from the Filing Information section. Tr…" at bounding box center [661, 281] width 620 height 404
click at [899, 519] on button "Save & Close" at bounding box center [891, 508] width 117 height 36
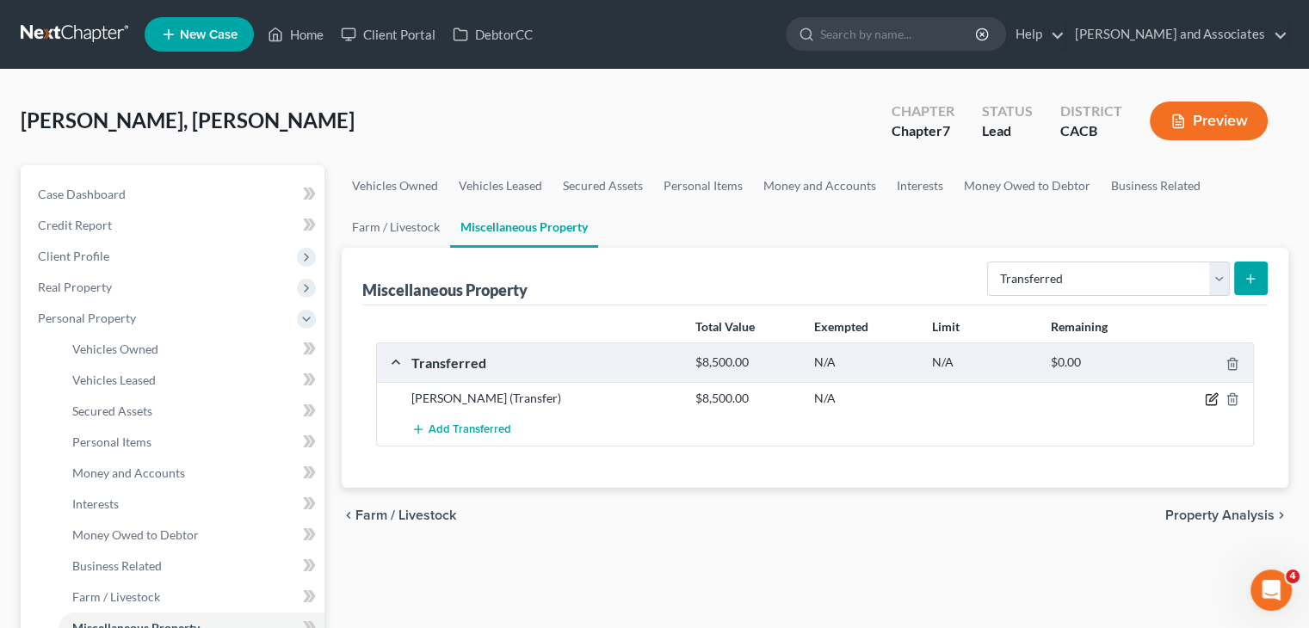
click at [1214, 399] on icon "button" at bounding box center [1212, 399] width 14 height 14
select select "Ordinary (within 2 years)"
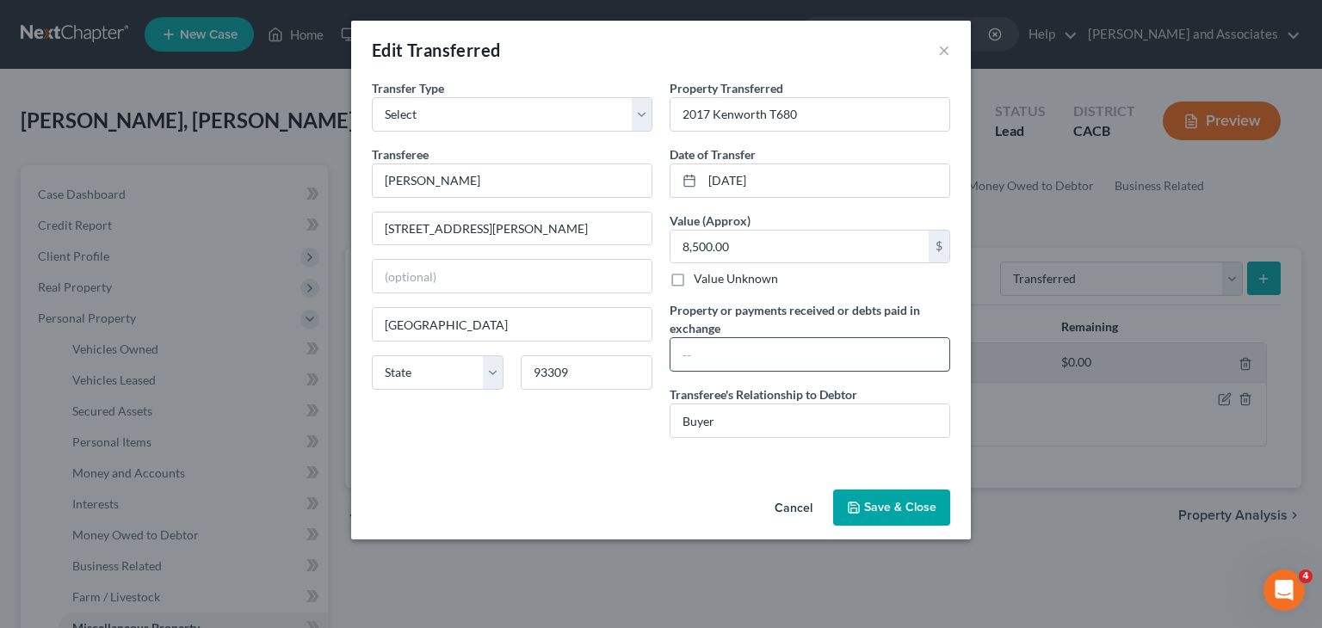
click at [820, 359] on input "text" at bounding box center [809, 354] width 279 height 33
type input "8500"
click at [867, 501] on button "Save & Close" at bounding box center [891, 508] width 117 height 36
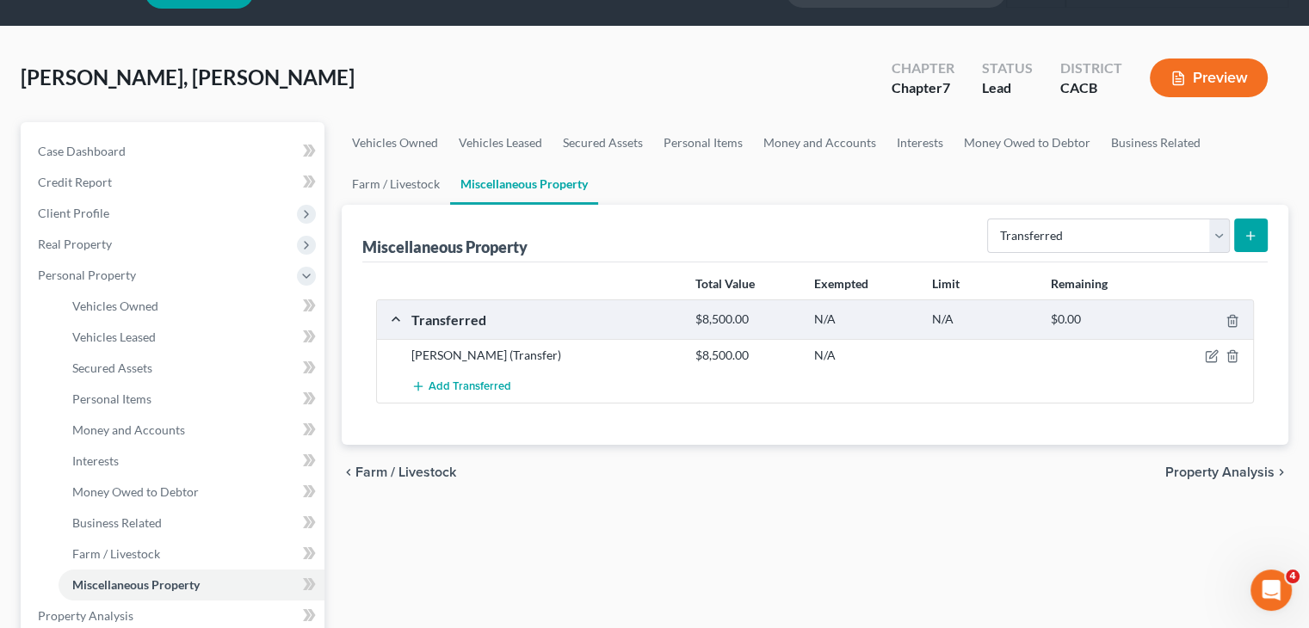
scroll to position [34, 0]
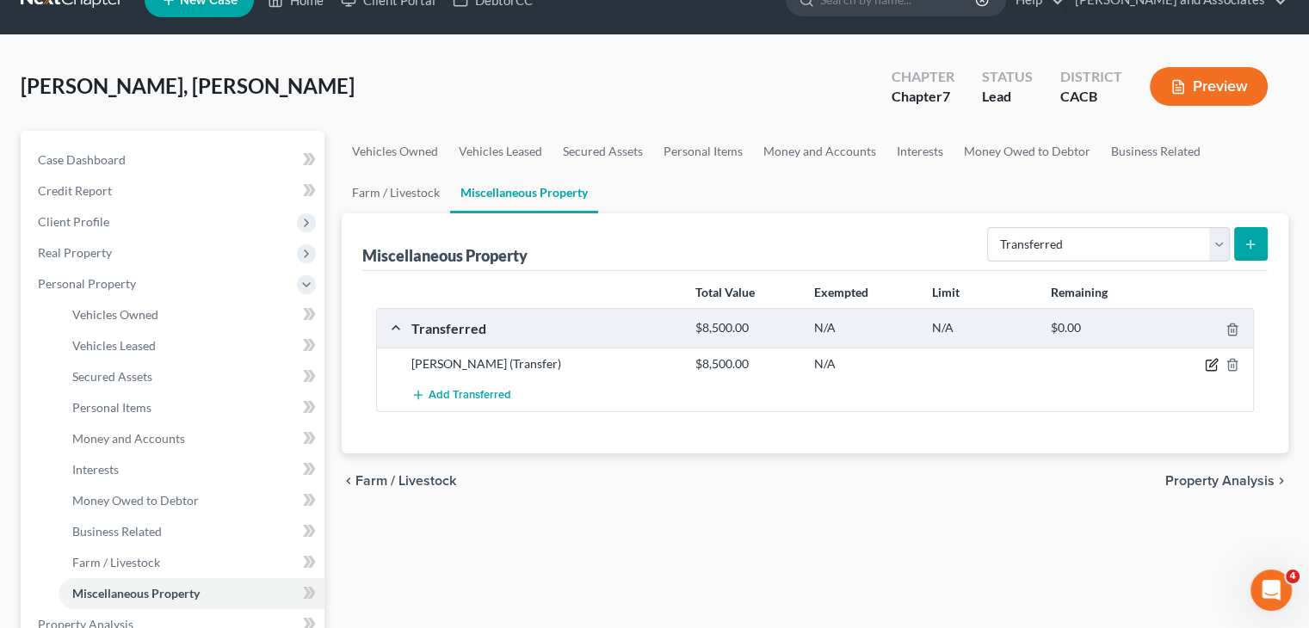
click at [1210, 369] on icon "button" at bounding box center [1210, 366] width 10 height 10
select select "Ordinary (within 2 years)"
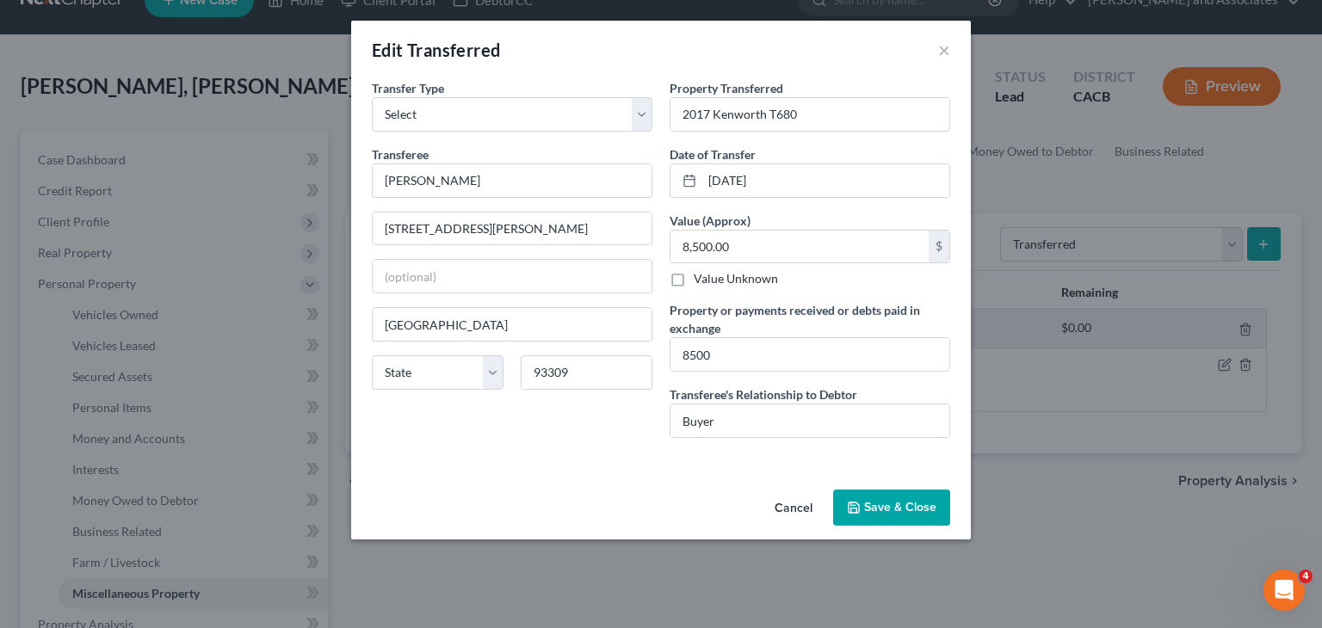
click at [872, 502] on button "Save & Close" at bounding box center [891, 508] width 117 height 36
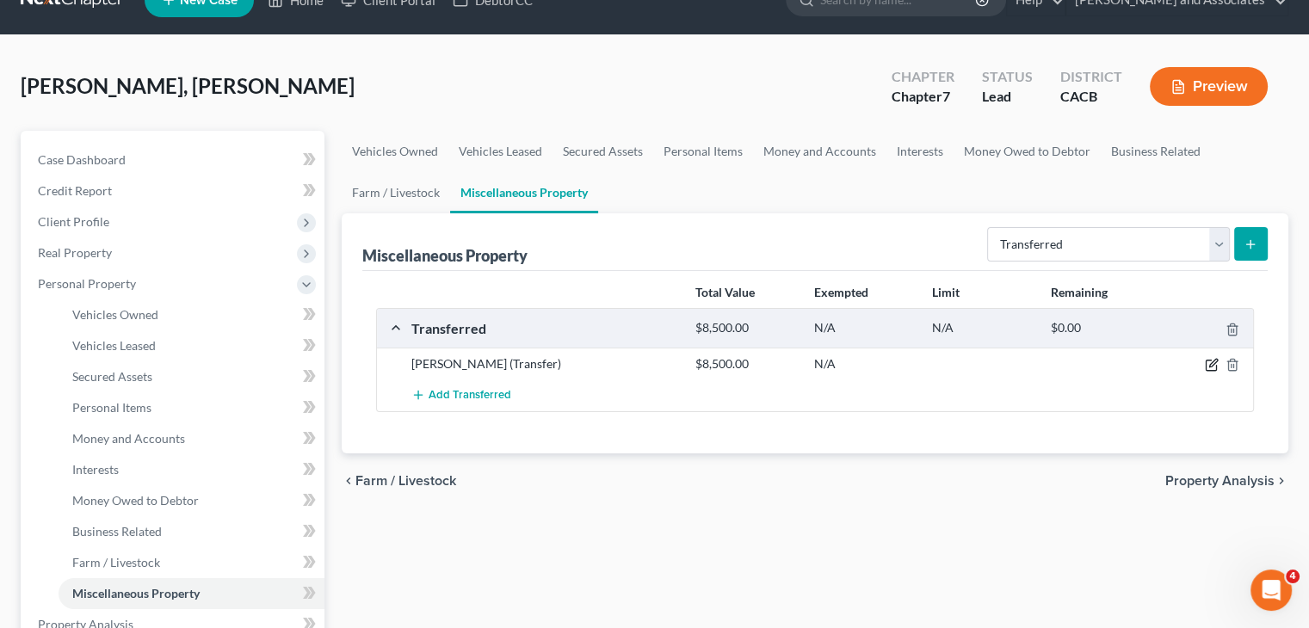
click at [1208, 363] on icon "button" at bounding box center [1212, 365] width 14 height 14
select select "Ordinary (within 2 years)"
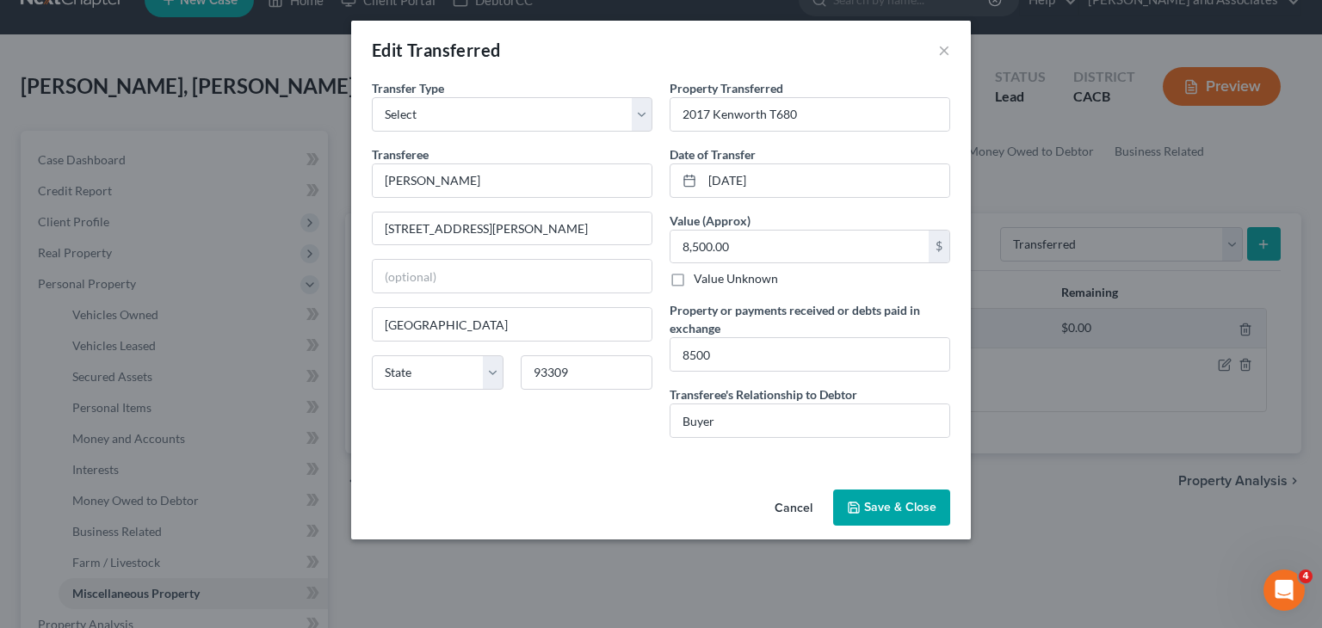
click at [883, 508] on button "Save & Close" at bounding box center [891, 508] width 117 height 36
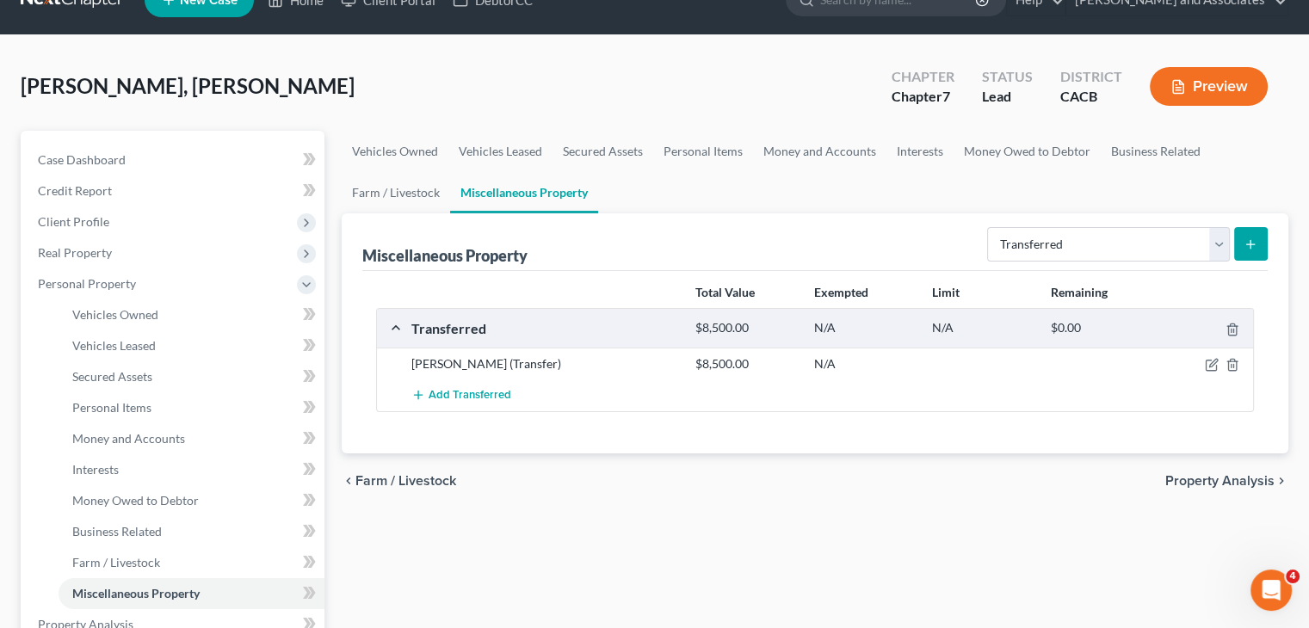
click at [465, 410] on div "Total Value Exempted Limit Remaining Transferred $8,500.00 N/A N/A $0.00 Alondr…" at bounding box center [814, 362] width 905 height 182
click at [492, 370] on div "Alondra Zamorano (Transfer) $8,500.00 N/A" at bounding box center [815, 364] width 876 height 32
click at [494, 390] on span "Add Transferred" at bounding box center [469, 396] width 83 height 14
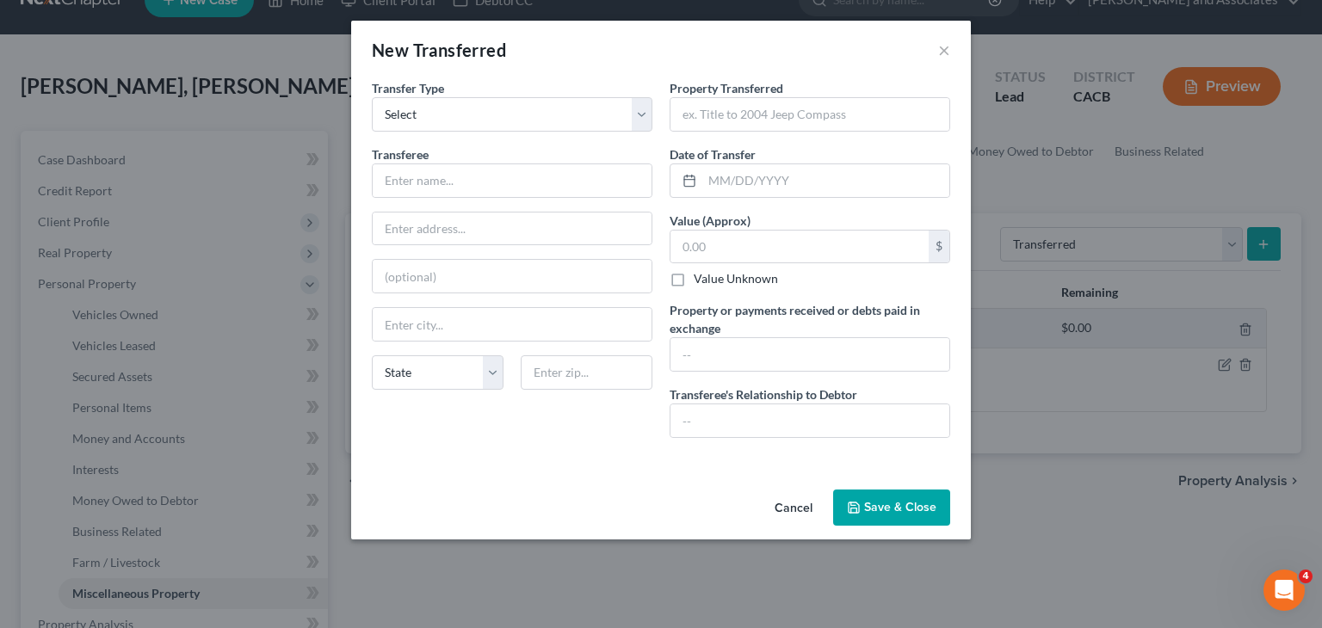
click at [441, 199] on div "Transferee * State AL AK AR AZ CA CO CT DE DC FL GA GU HI ID IL IN IA KS KY LA …" at bounding box center [512, 274] width 280 height 258
click at [444, 190] on input "text" at bounding box center [512, 180] width 279 height 33
type input "Daniel Beltran"
click at [642, 108] on select "Select Ordinary (within 2 years) Within 10 Years" at bounding box center [512, 114] width 280 height 34
select select "Ordinary (within 2 years)"
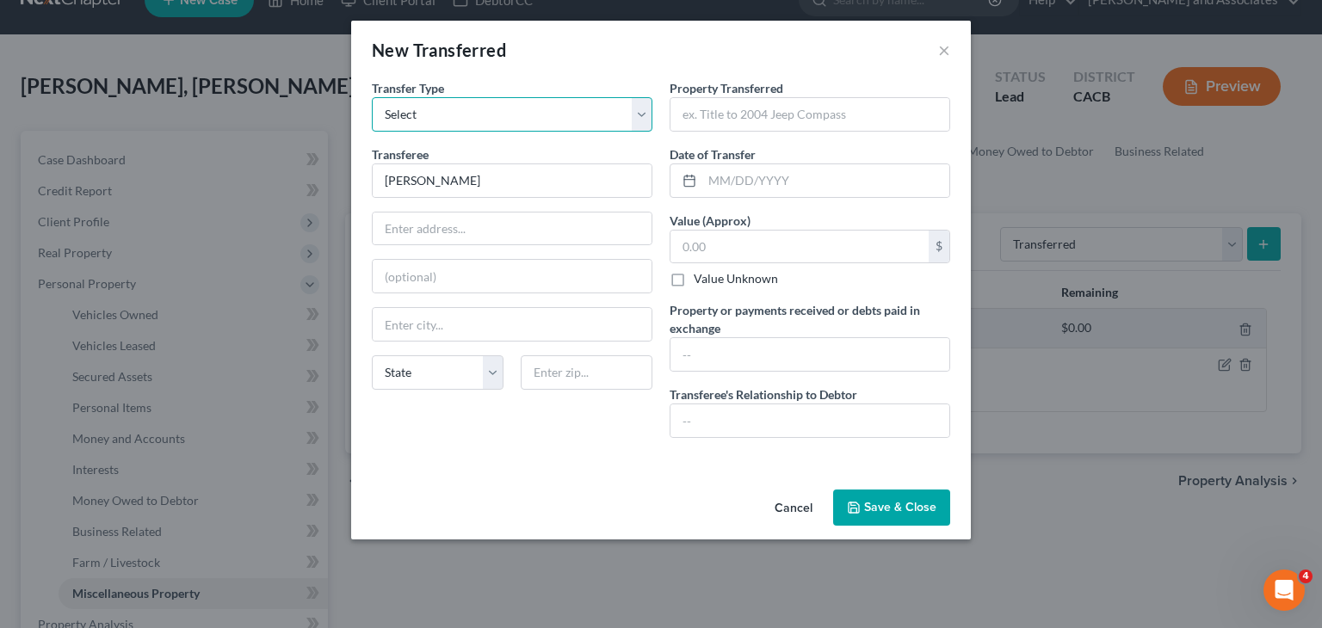
click at [372, 97] on select "Select Ordinary (within 2 years) Within 10 Years" at bounding box center [512, 114] width 280 height 34
click at [629, 117] on select "Select Ordinary (within 2 years) Within 10 Years" at bounding box center [512, 114] width 280 height 34
click at [372, 97] on select "Select Ordinary (within 2 years) Within 10 Years" at bounding box center [512, 114] width 280 height 34
click at [754, 103] on input "text" at bounding box center [809, 114] width 279 height 33
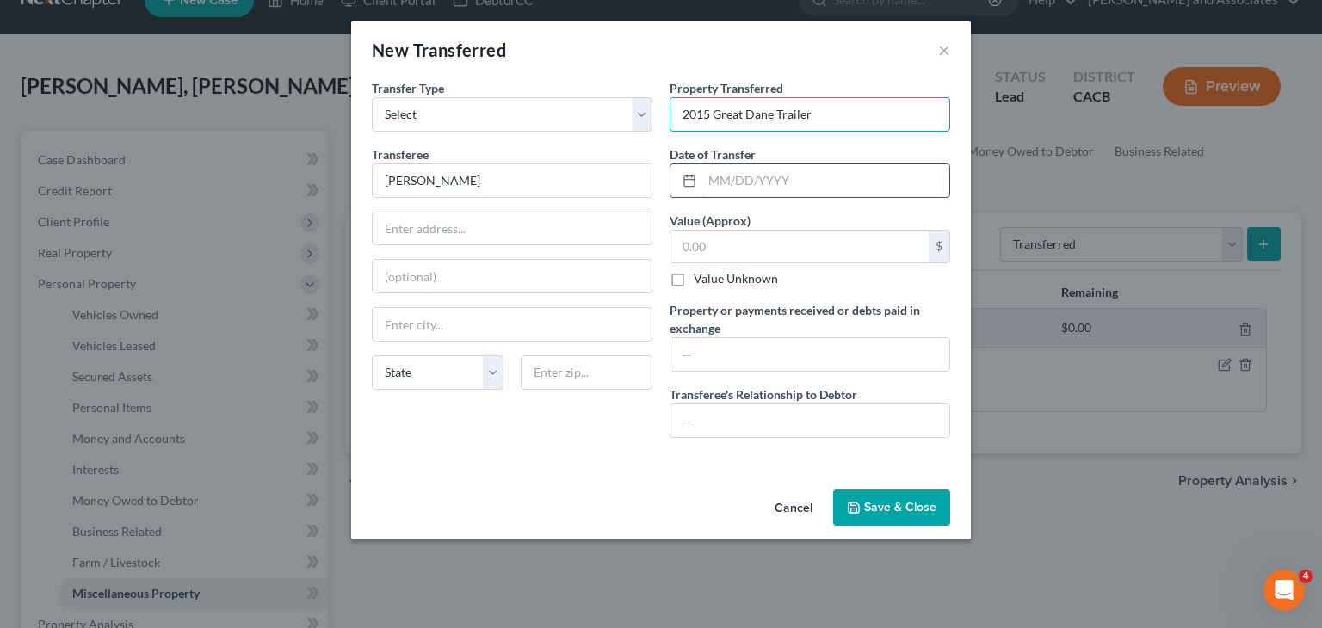
type input "2015 Great Dane Trailer"
click at [775, 171] on input "text" at bounding box center [825, 180] width 247 height 33
type input "08/10/2025"
click at [775, 256] on input "text" at bounding box center [799, 247] width 258 height 33
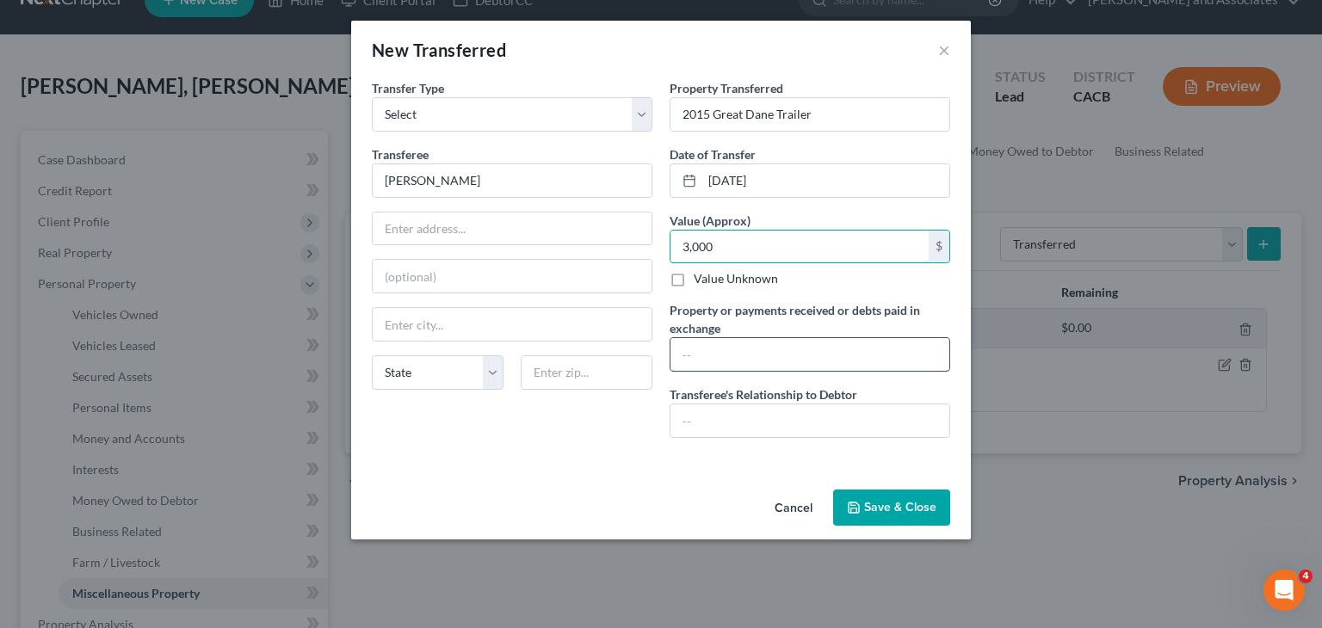
type input "3,000"
click at [767, 346] on input "text" at bounding box center [809, 354] width 279 height 33
type input "3000"
click at [756, 428] on input "text" at bounding box center [809, 420] width 279 height 33
type input "Buyer"
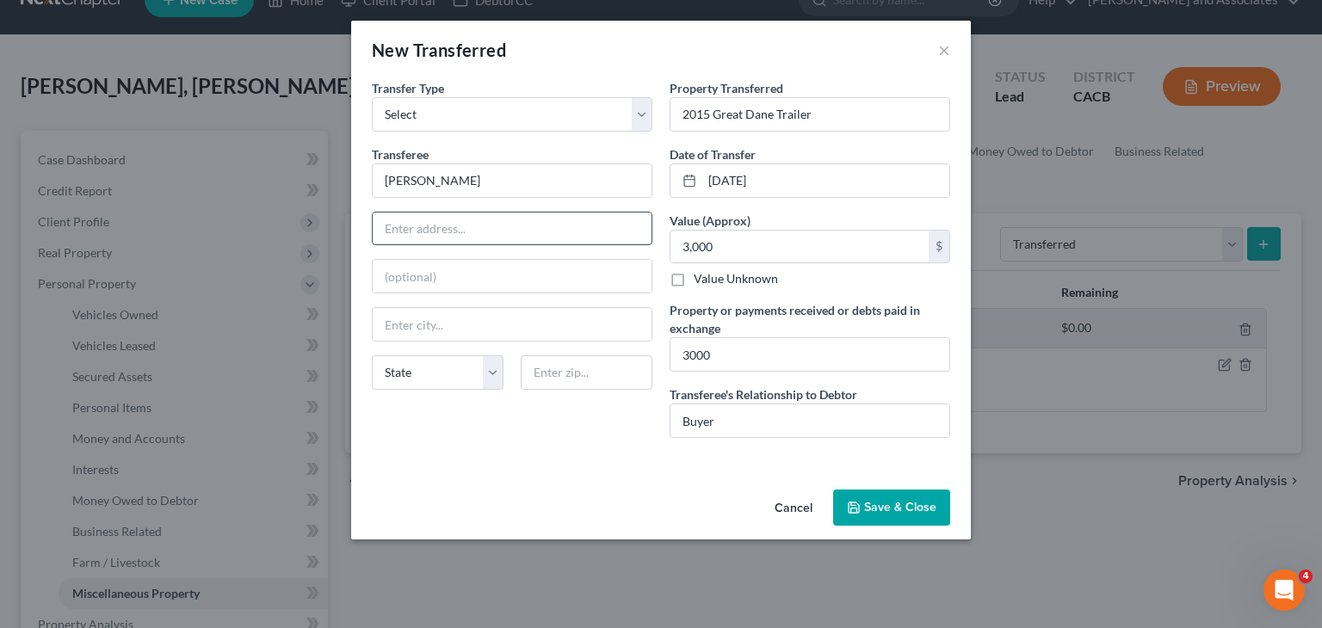
click at [469, 238] on input "text" at bounding box center [512, 229] width 279 height 33
click at [476, 226] on input "1109 Broadmoore Ave" at bounding box center [512, 229] width 279 height 33
type input "1109 Broadmoor Ave"
click at [564, 379] on input "text" at bounding box center [587, 372] width 132 height 34
type input "91744"
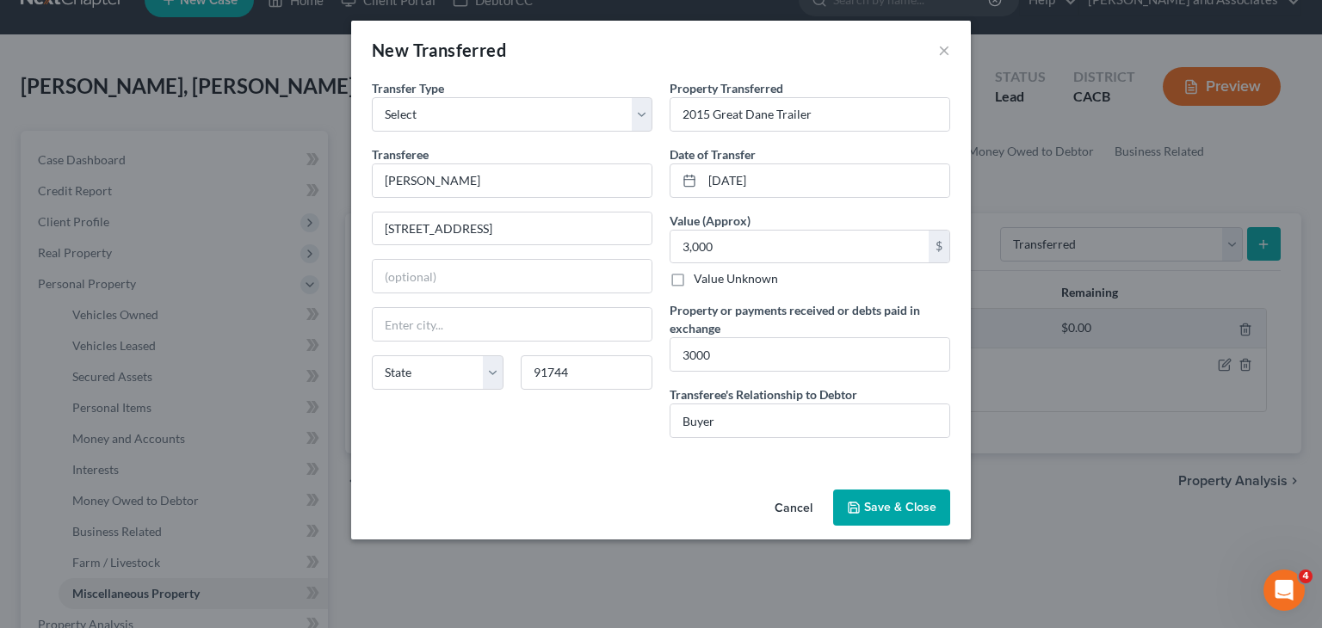
click at [563, 449] on div "Transfer Type * Select Ordinary (within 2 years) Within 10 Years Transferee * D…" at bounding box center [512, 265] width 298 height 373
type input "La Puente"
click at [914, 507] on button "Save & Close" at bounding box center [891, 508] width 117 height 36
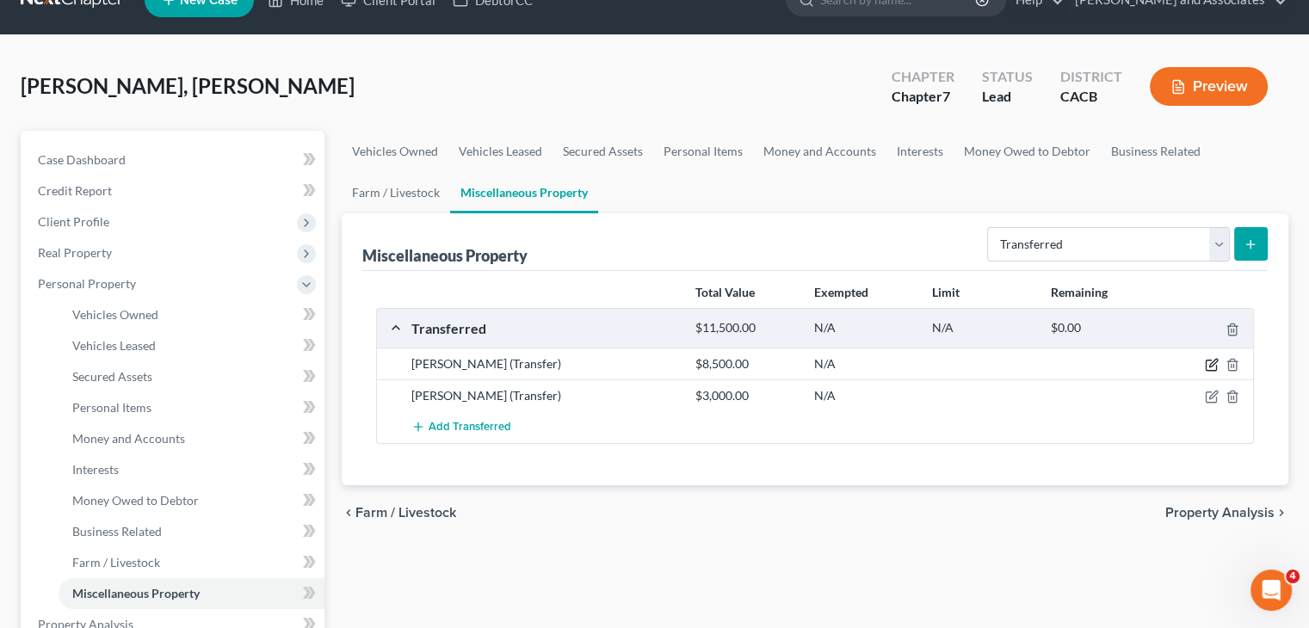
click at [1208, 361] on icon "button" at bounding box center [1212, 365] width 14 height 14
select select "Ordinary (within 2 years)"
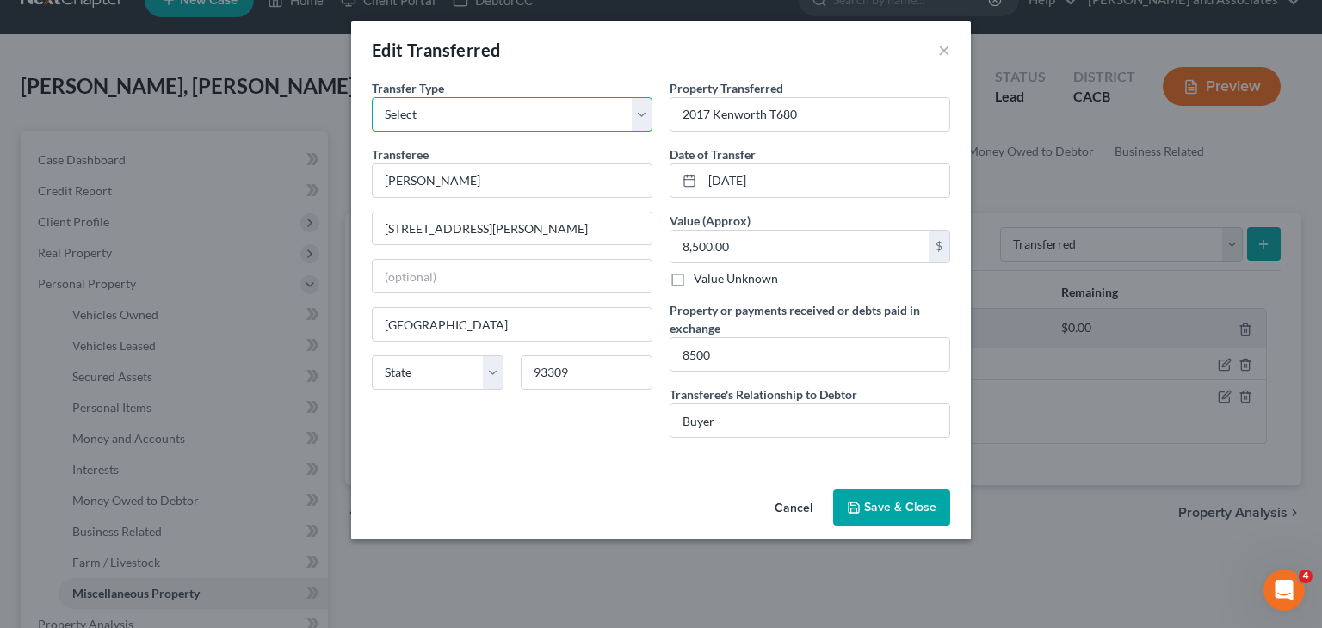
click at [570, 115] on select "Select Ordinary (within 2 years) Within 10 Years" at bounding box center [512, 114] width 280 height 34
click at [372, 97] on select "Select Ordinary (within 2 years) Within 10 Years" at bounding box center [512, 114] width 280 height 34
click at [905, 521] on button "Save & Close" at bounding box center [891, 508] width 117 height 36
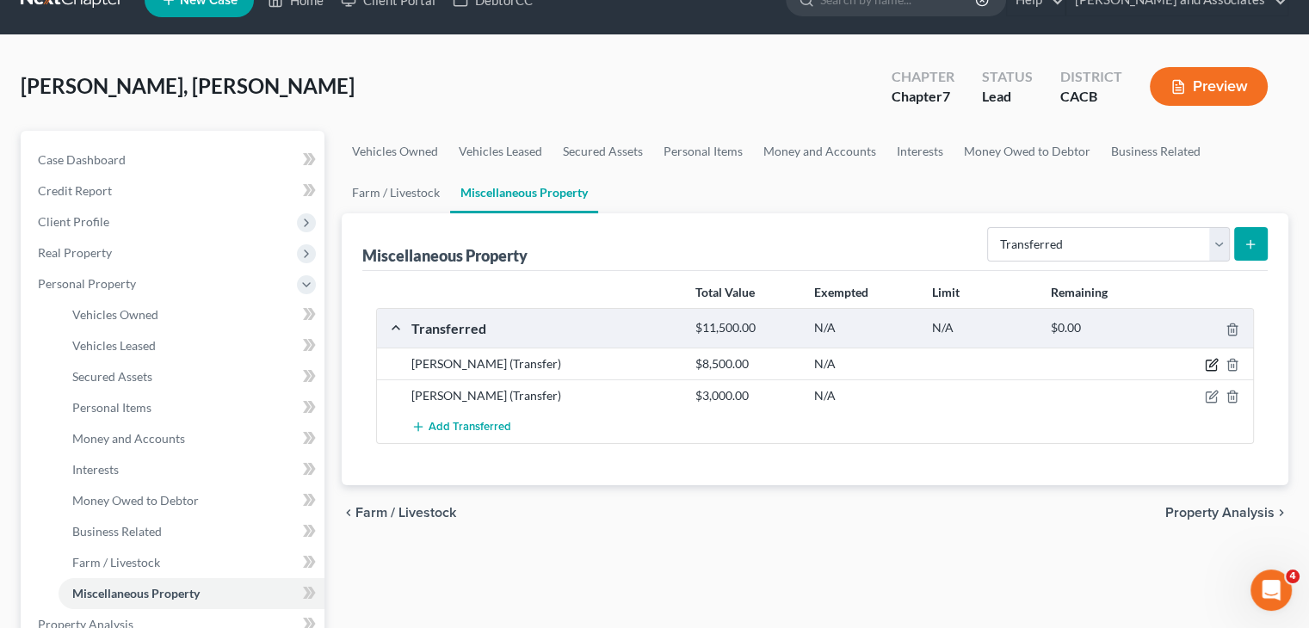
click at [1213, 364] on icon "button" at bounding box center [1212, 365] width 14 height 14
select select "Ordinary (within 2 years)"
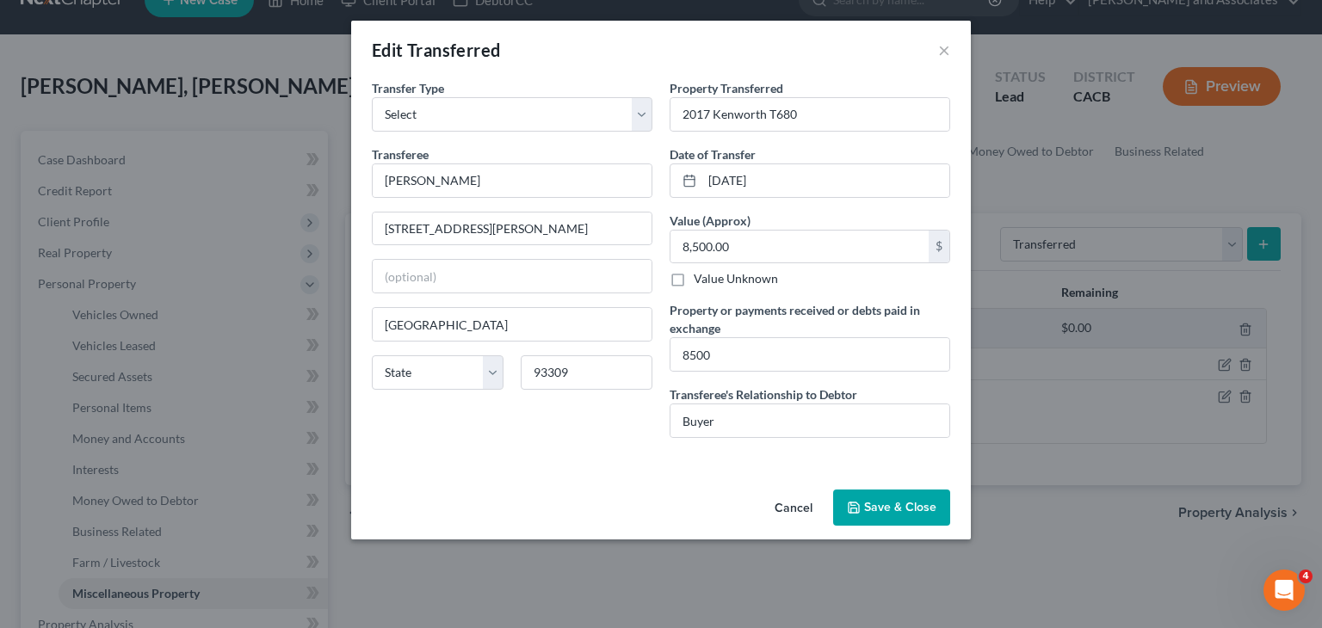
click at [891, 508] on button "Save & Close" at bounding box center [891, 508] width 117 height 36
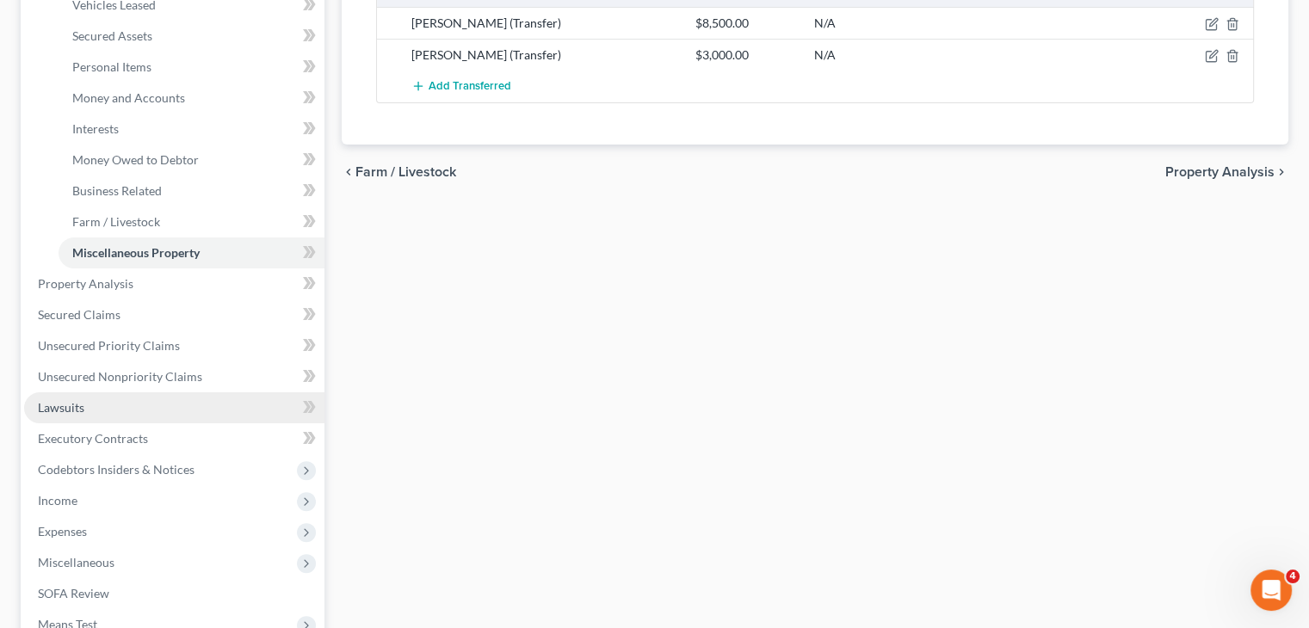
scroll to position [379, 0]
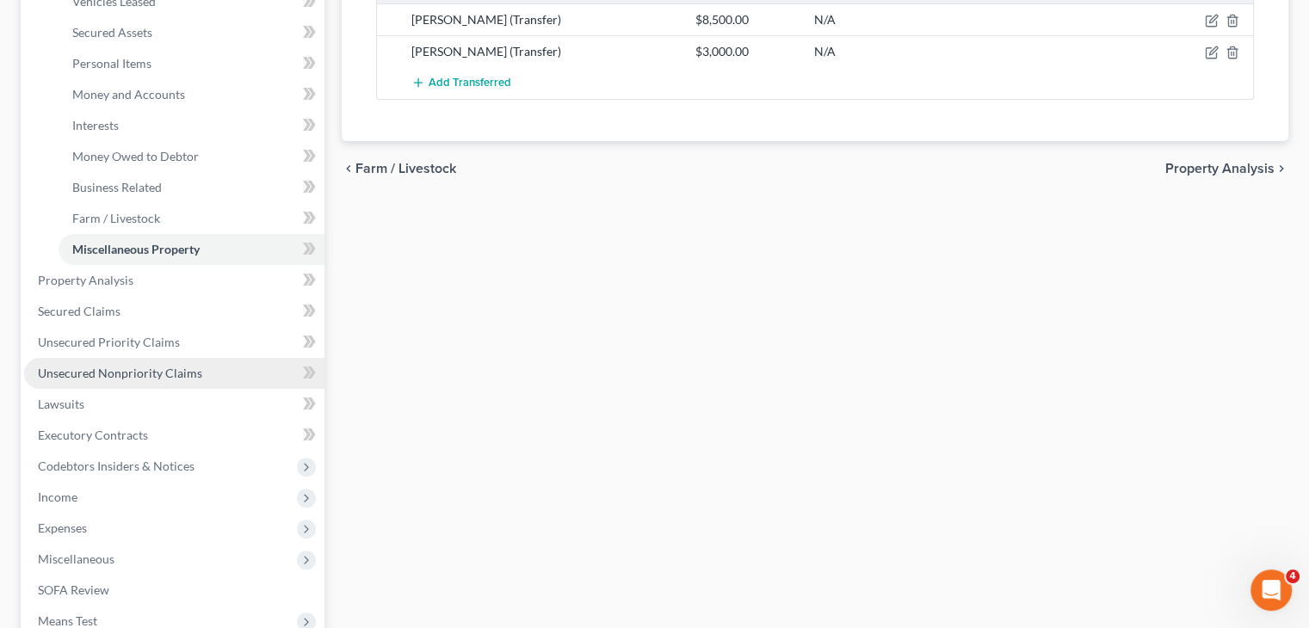
click at [186, 383] on link "Unsecured Nonpriority Claims" at bounding box center [174, 373] width 300 height 31
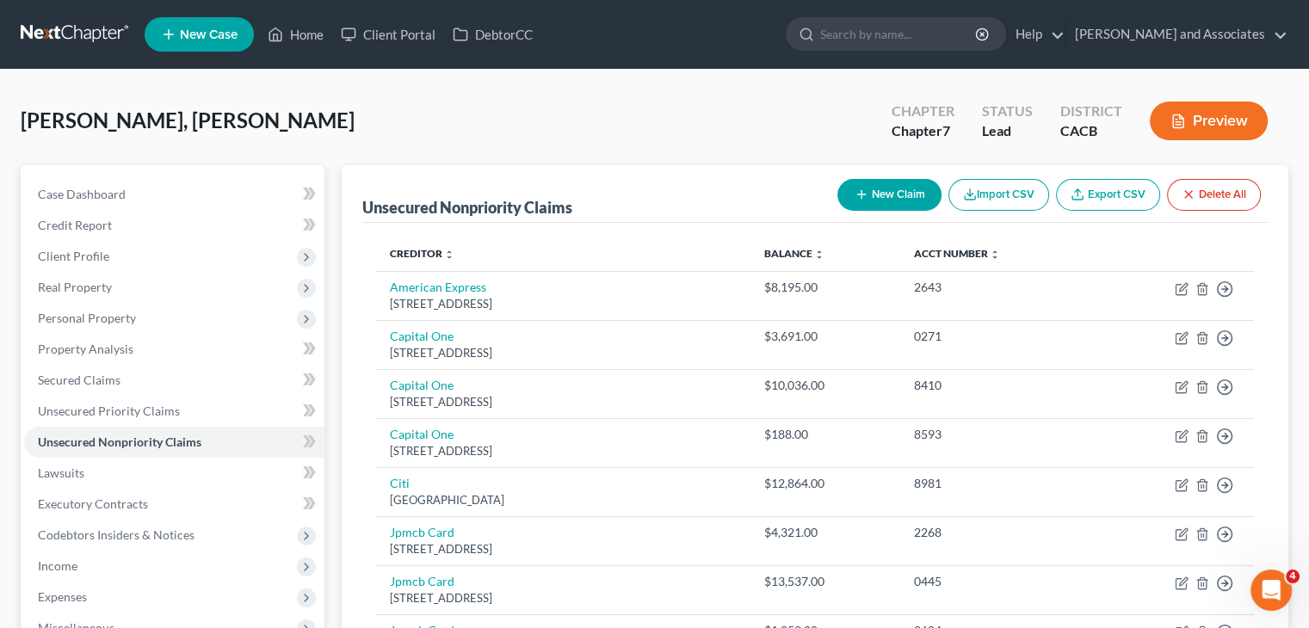
click at [77, 49] on link at bounding box center [76, 34] width 110 height 31
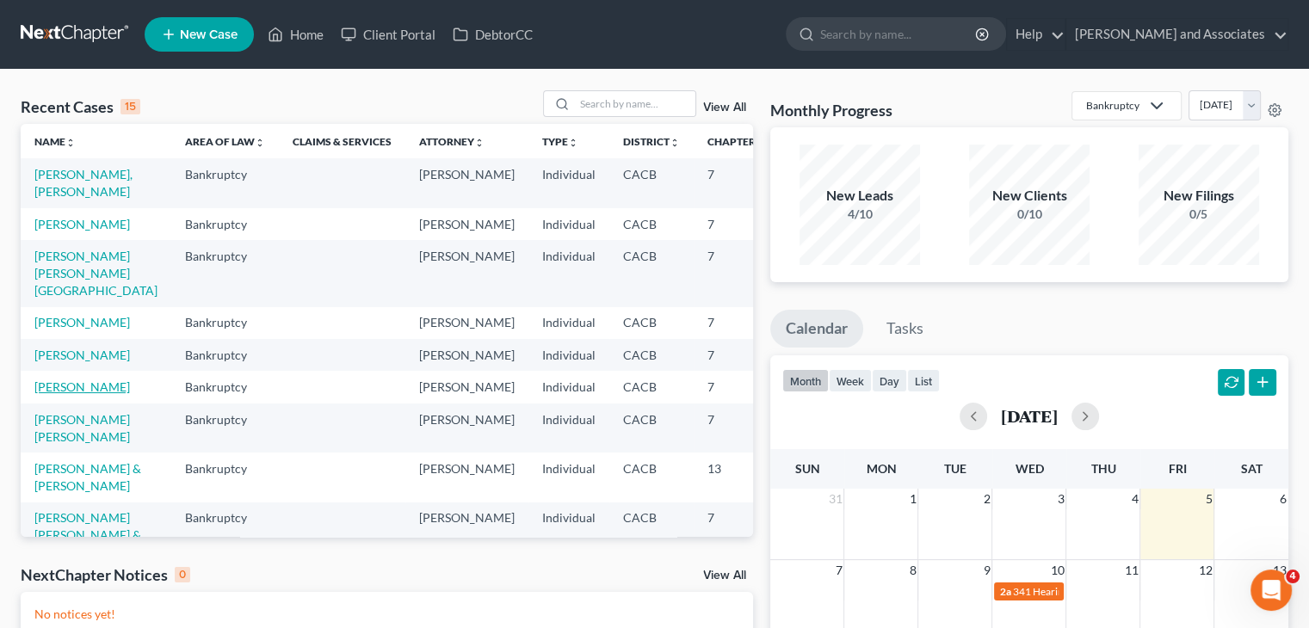
click at [58, 394] on link "[PERSON_NAME]" at bounding box center [82, 386] width 96 height 15
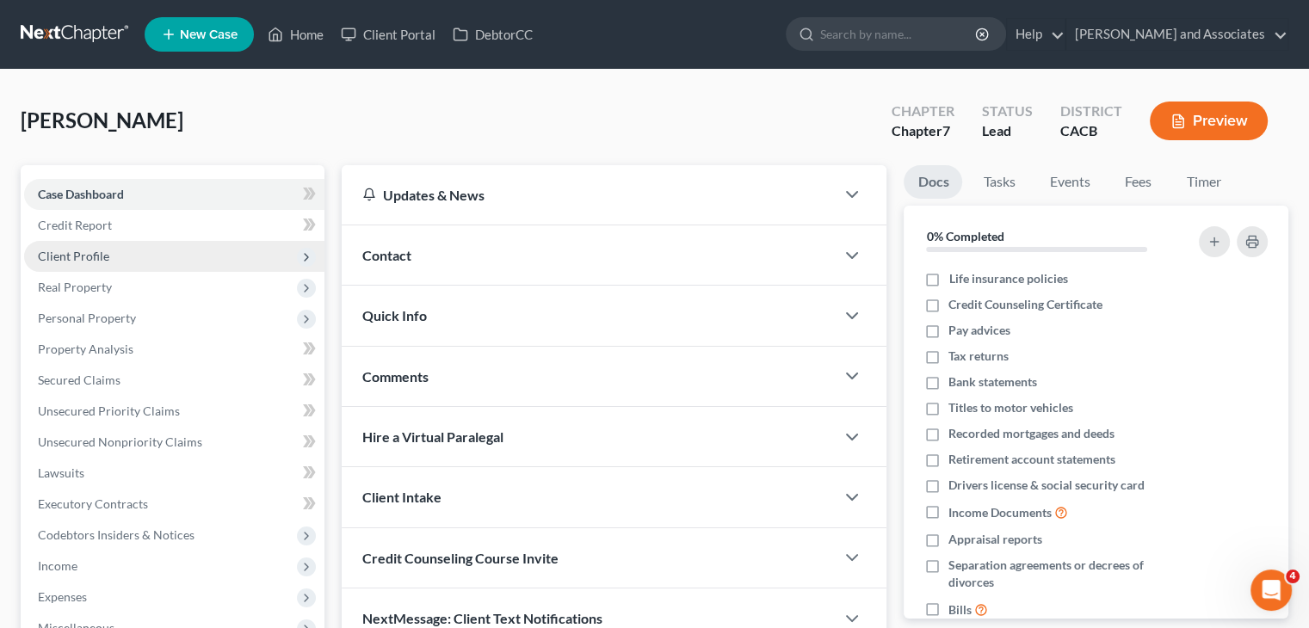
click at [111, 257] on span "Client Profile" at bounding box center [174, 256] width 300 height 31
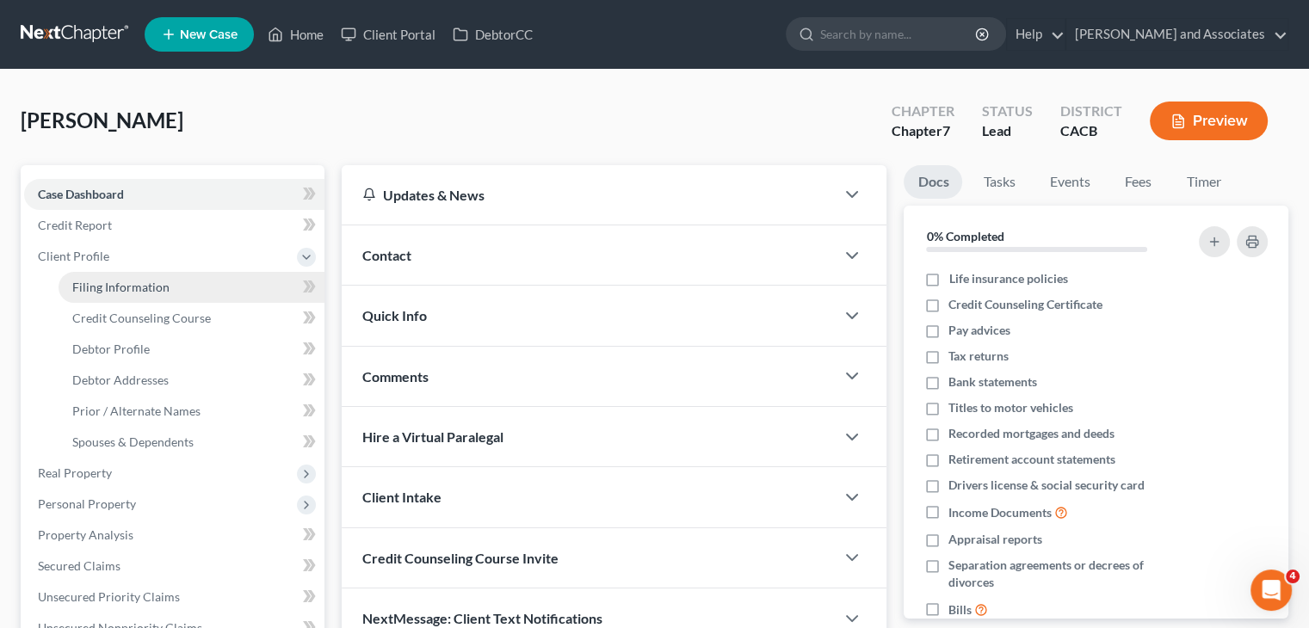
click at [213, 287] on link "Filing Information" at bounding box center [192, 287] width 266 height 31
select select "1"
select select "0"
select select "4"
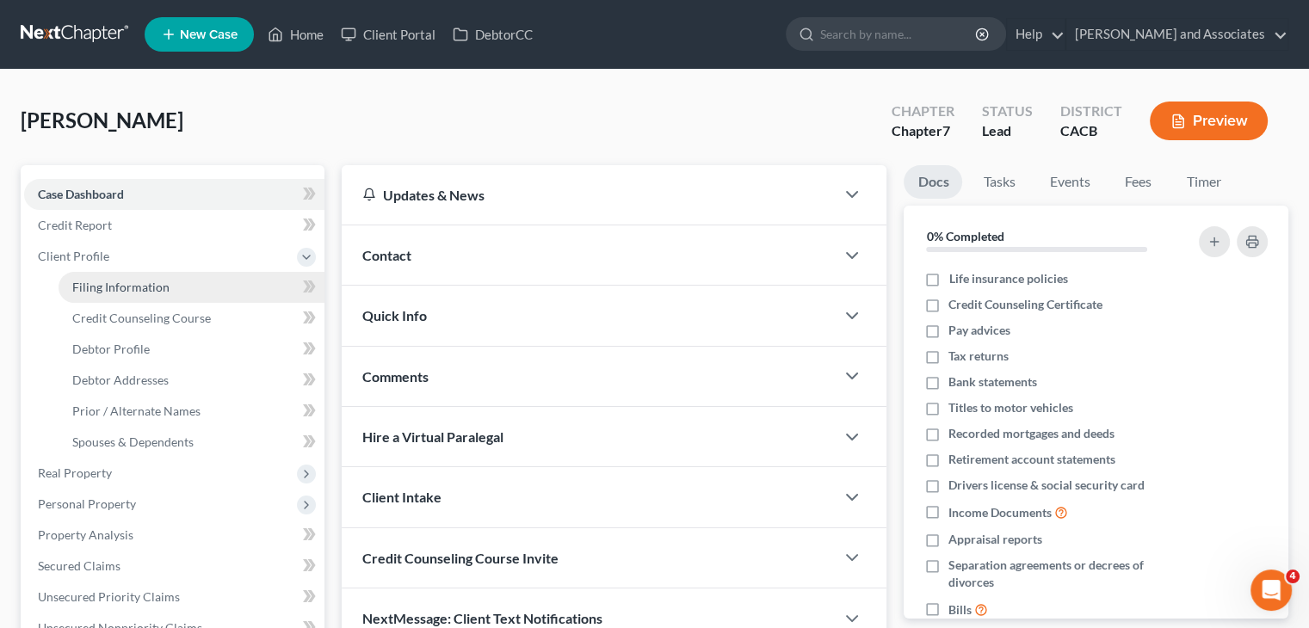
select select "0"
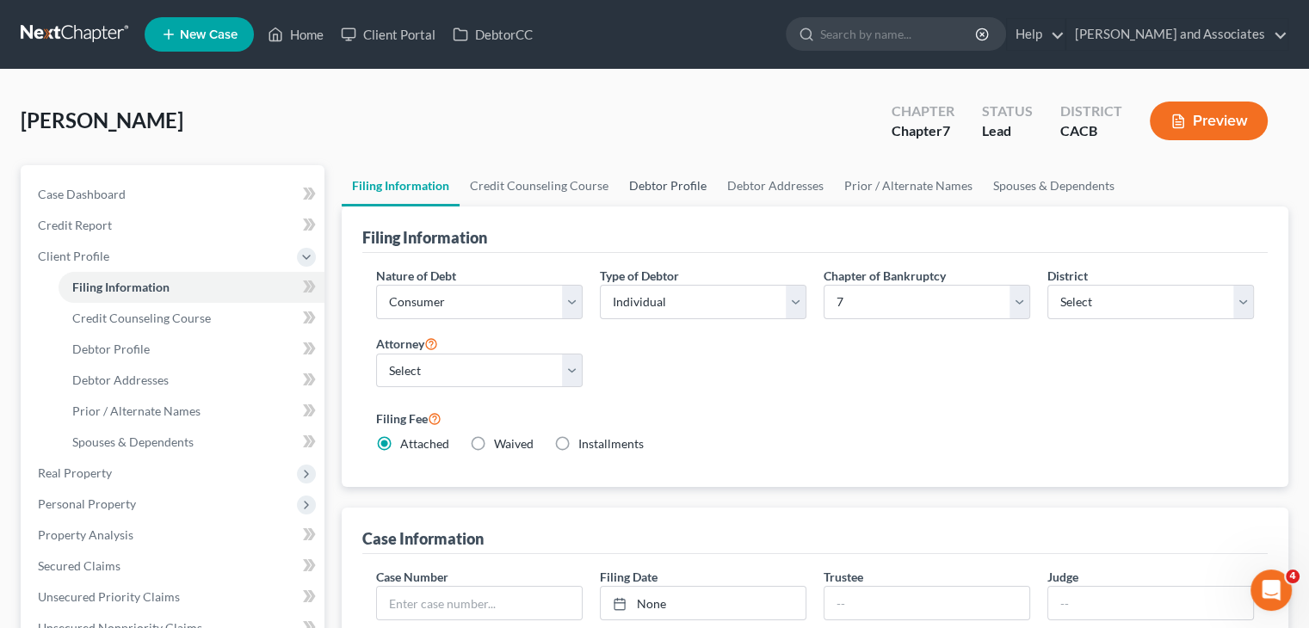
click at [671, 187] on link "Debtor Profile" at bounding box center [668, 185] width 98 height 41
select select "0"
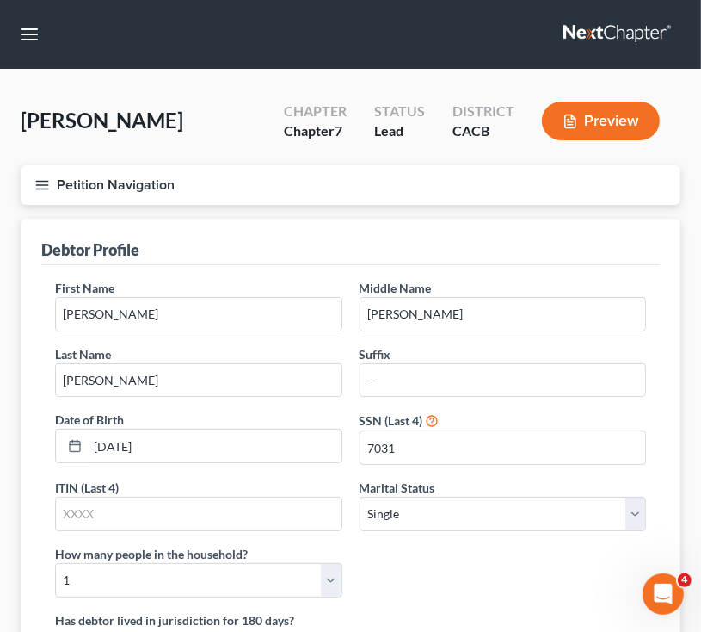
click at [59, 180] on button "Petition Navigation" at bounding box center [351, 185] width 660 height 40
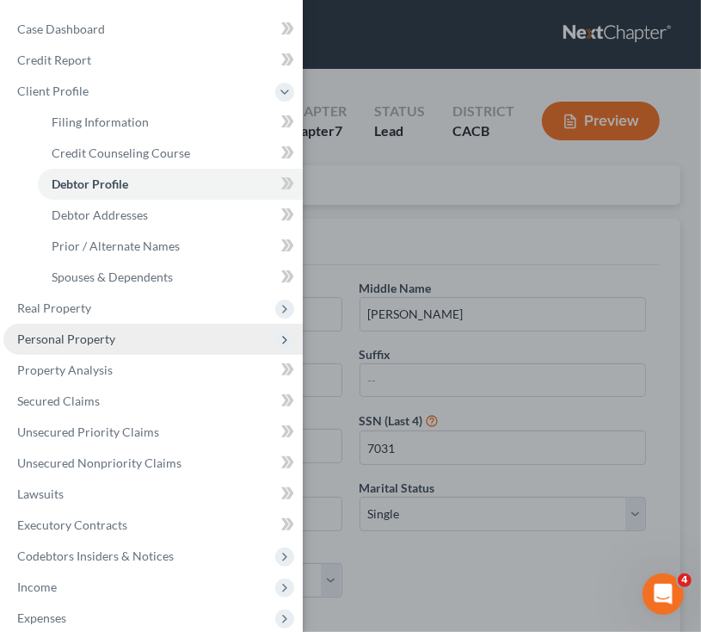
click at [87, 335] on span "Personal Property" at bounding box center [66, 338] width 98 height 15
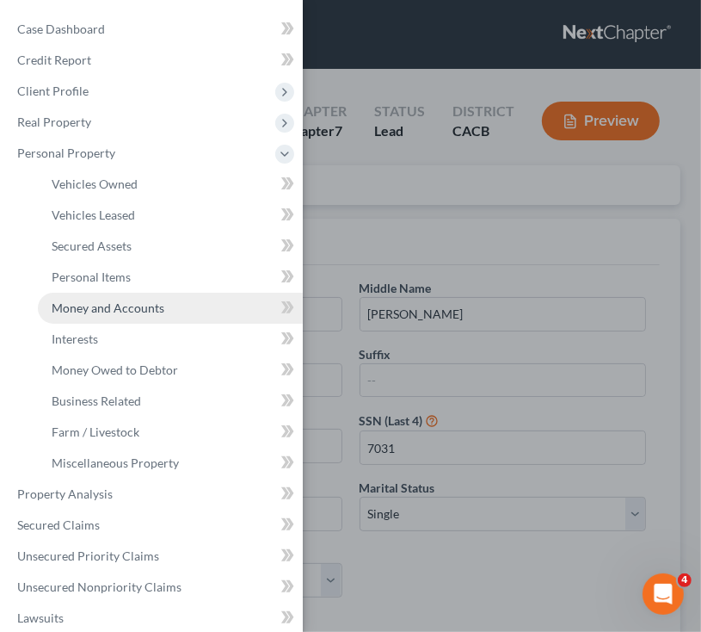
click at [79, 307] on span "Money and Accounts" at bounding box center [108, 307] width 113 height 15
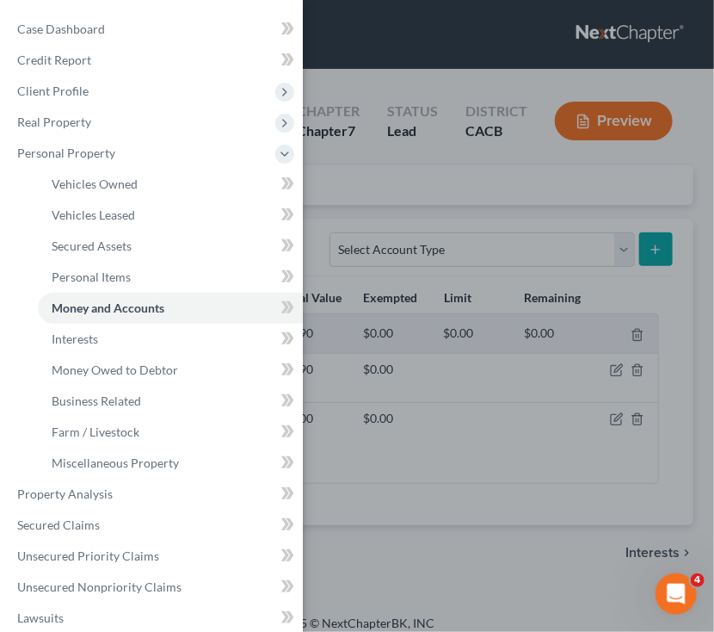
click at [379, 228] on div "Case Dashboard Payments Invoices Payments Payments Credit Report Client Profile" at bounding box center [357, 316] width 714 height 632
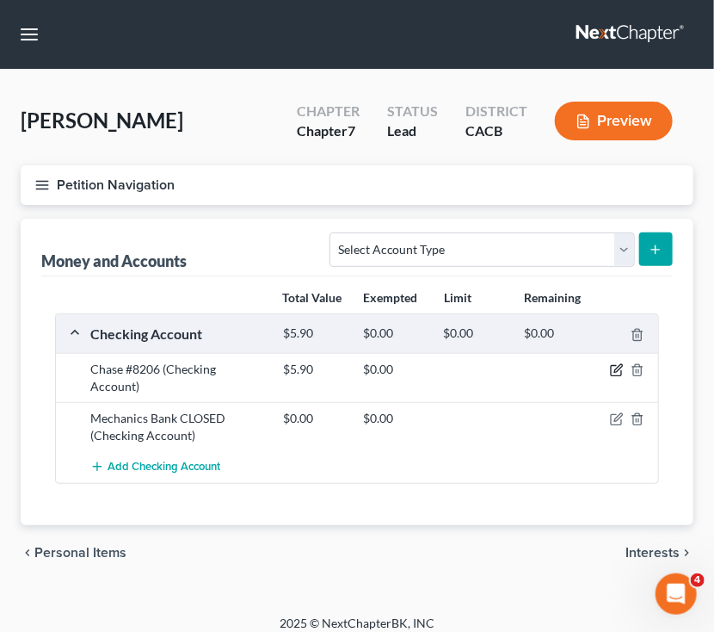
click at [620, 366] on icon "button" at bounding box center [617, 370] width 14 height 14
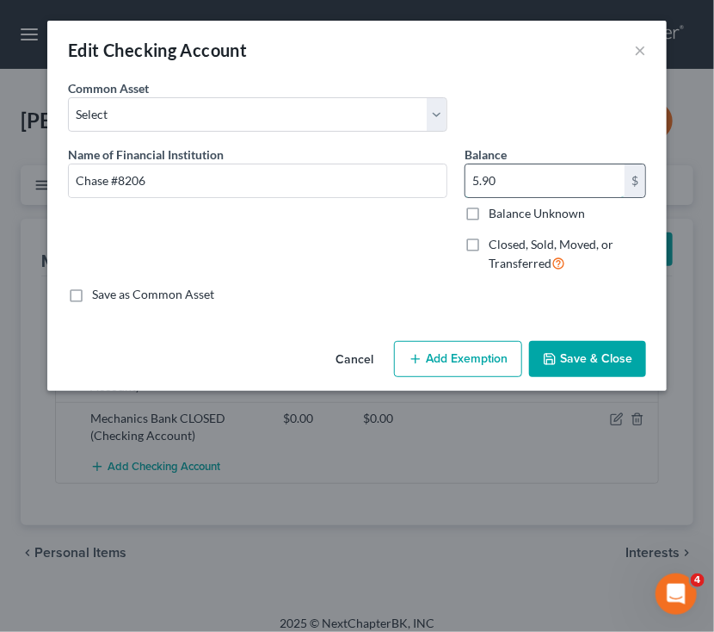
click at [520, 180] on input "5.90" at bounding box center [544, 180] width 159 height 33
type input "1,117.02"
click at [481, 349] on button "Add Exemption" at bounding box center [458, 359] width 128 height 36
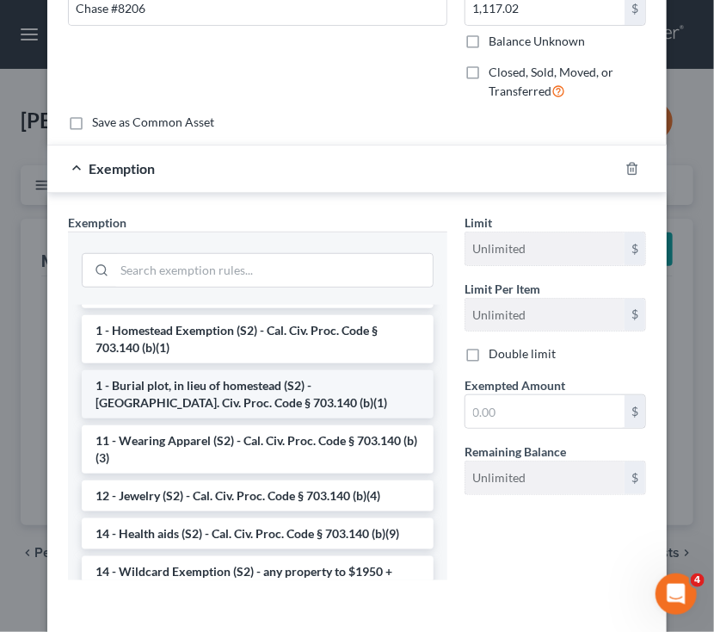
scroll to position [344, 0]
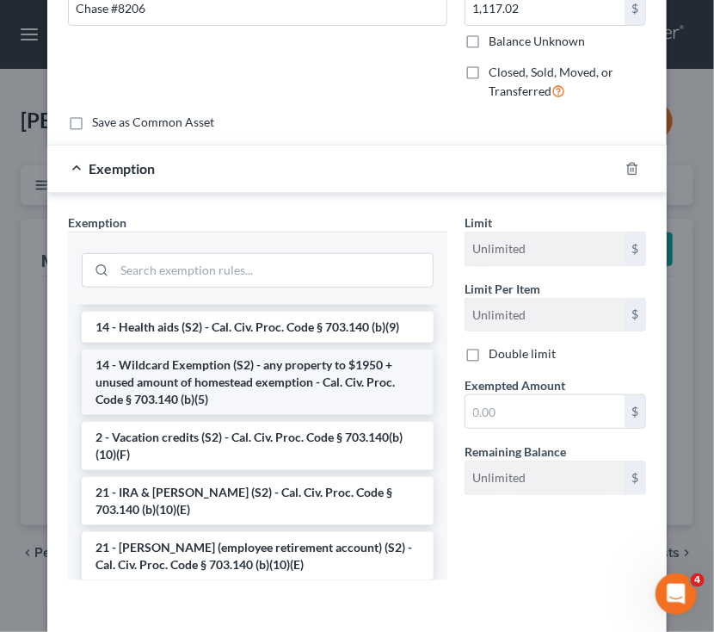
click at [148, 366] on li "14 - Wildcard Exemption (S2) - any property to $1950 + unused amount of homeste…" at bounding box center [258, 381] width 352 height 65
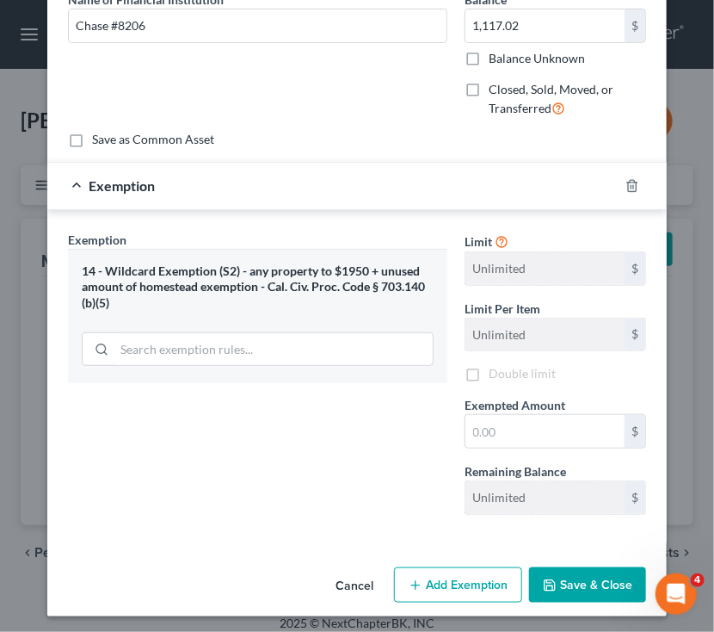
scroll to position [157, 0]
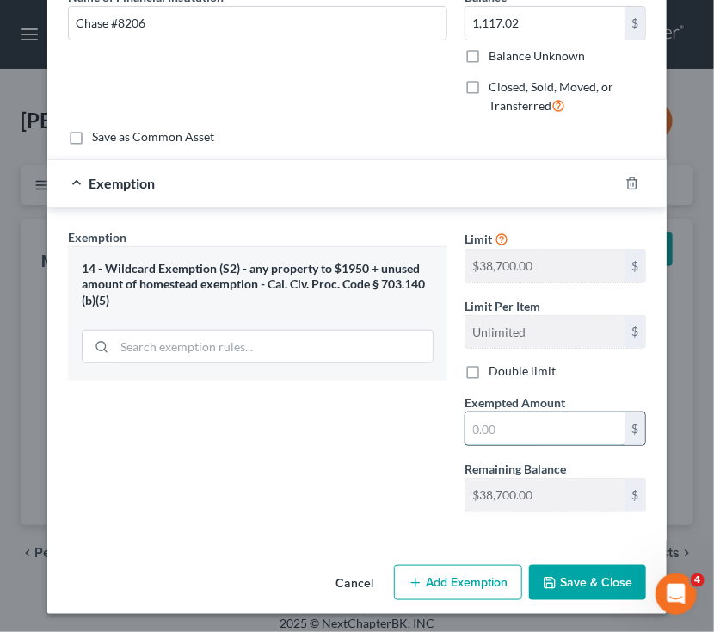
click at [562, 423] on input "text" at bounding box center [544, 428] width 159 height 33
click at [558, 423] on input "11" at bounding box center [544, 428] width 159 height 33
type input "1"
click at [558, 422] on input "1" at bounding box center [544, 428] width 159 height 33
type input "1,117.02"
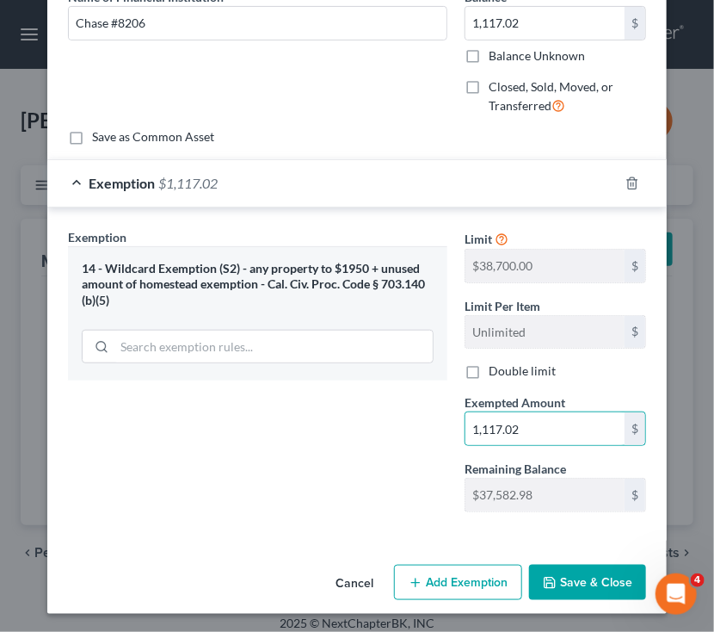
click at [614, 567] on button "Save & Close" at bounding box center [587, 582] width 117 height 36
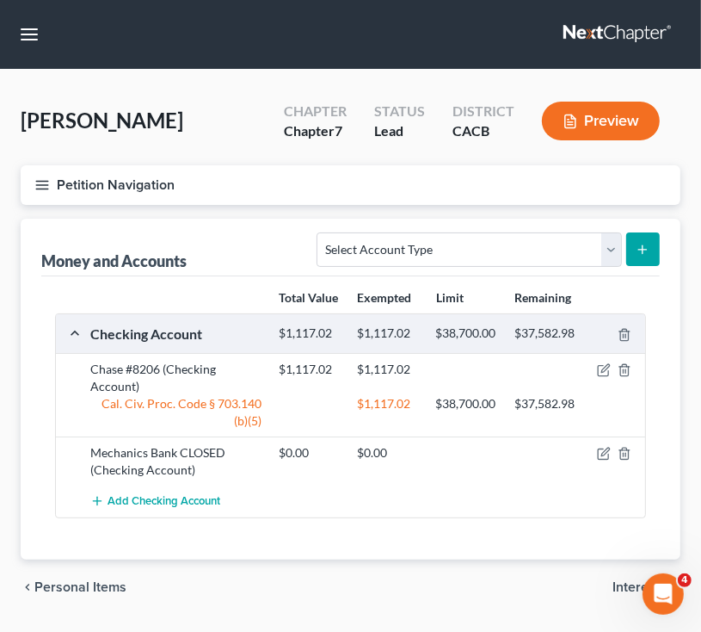
click at [613, 453] on div at bounding box center [615, 452] width 63 height 17
click at [602, 452] on icon "button" at bounding box center [605, 452] width 8 height 8
select select "4"
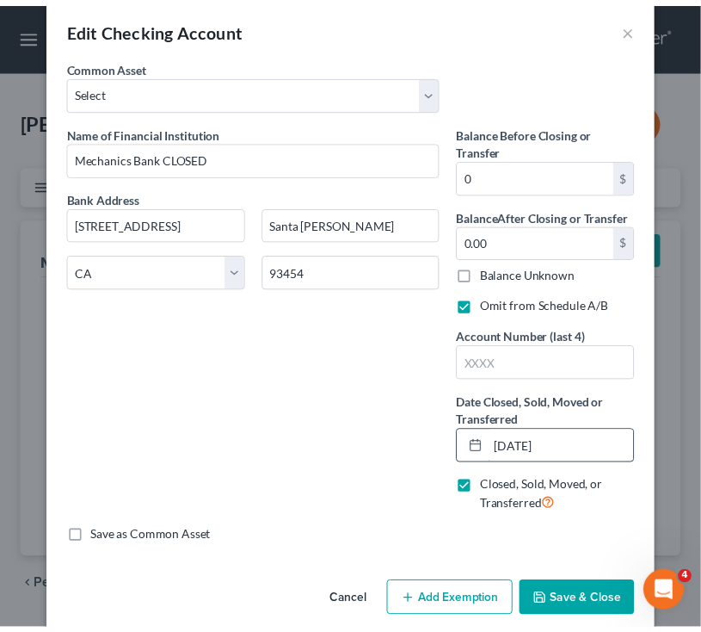
scroll to position [43, 0]
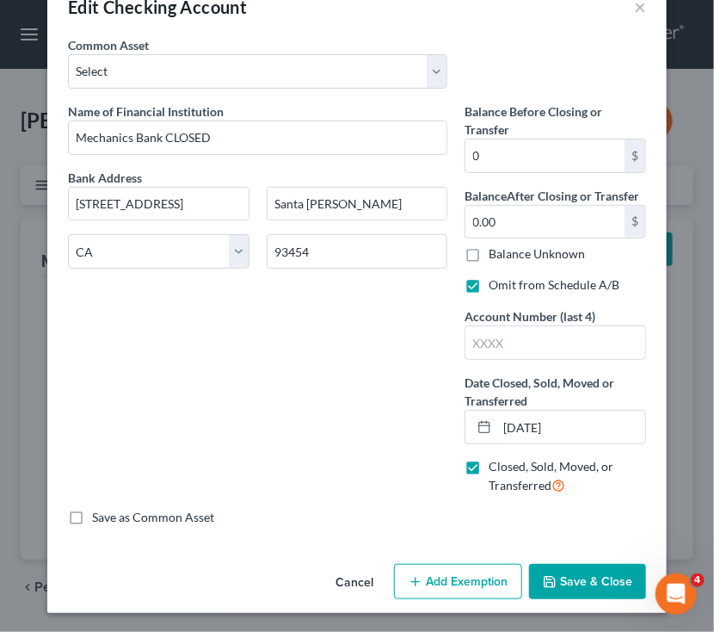
click at [580, 567] on button "Save & Close" at bounding box center [587, 582] width 117 height 36
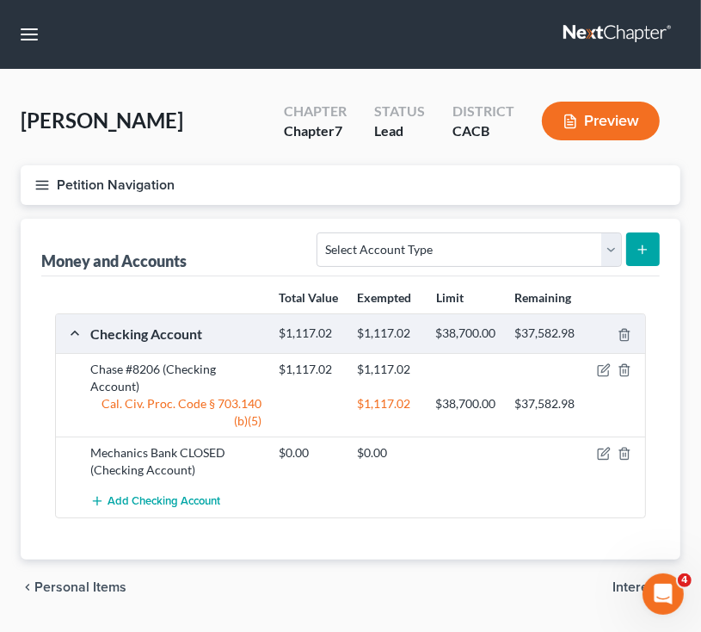
click at [47, 182] on icon "button" at bounding box center [41, 184] width 15 height 15
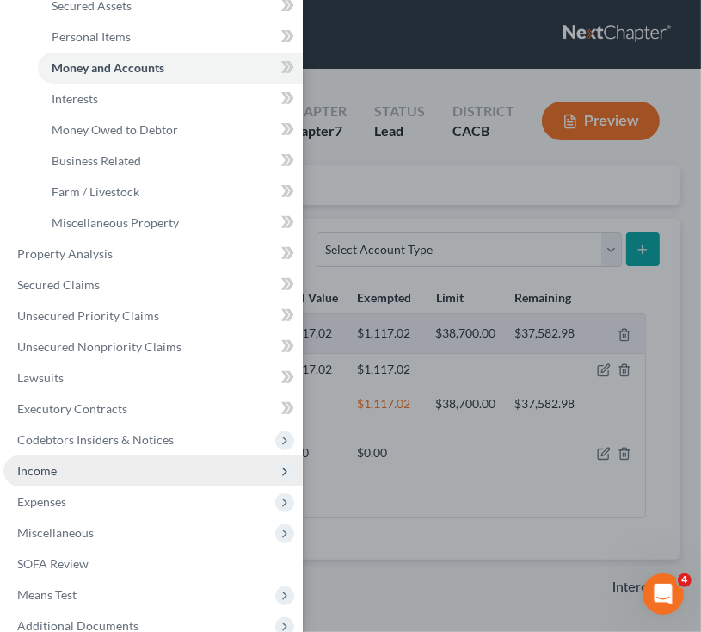
scroll to position [324, 0]
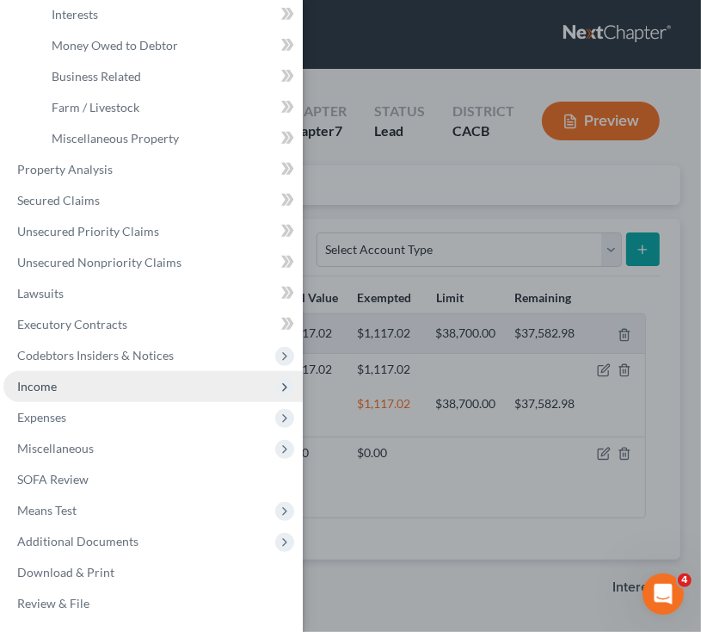
click at [108, 382] on span "Income" at bounding box center [152, 386] width 299 height 31
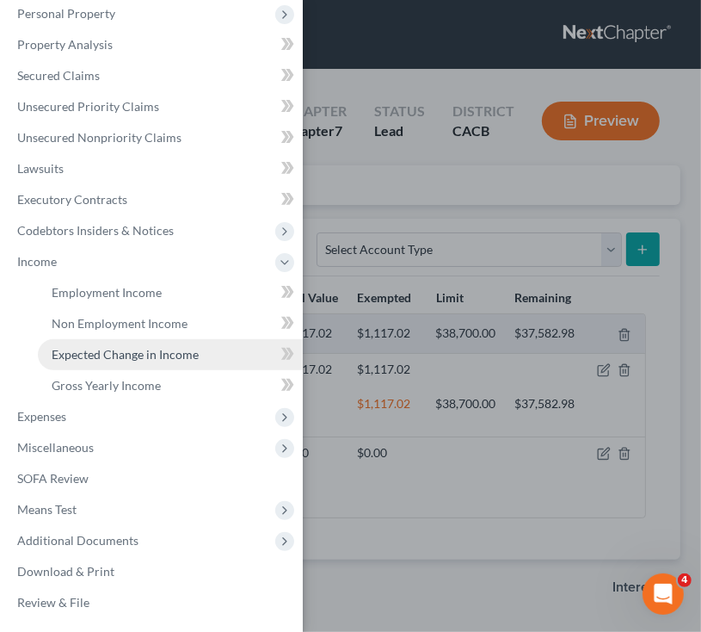
scroll to position [139, 0]
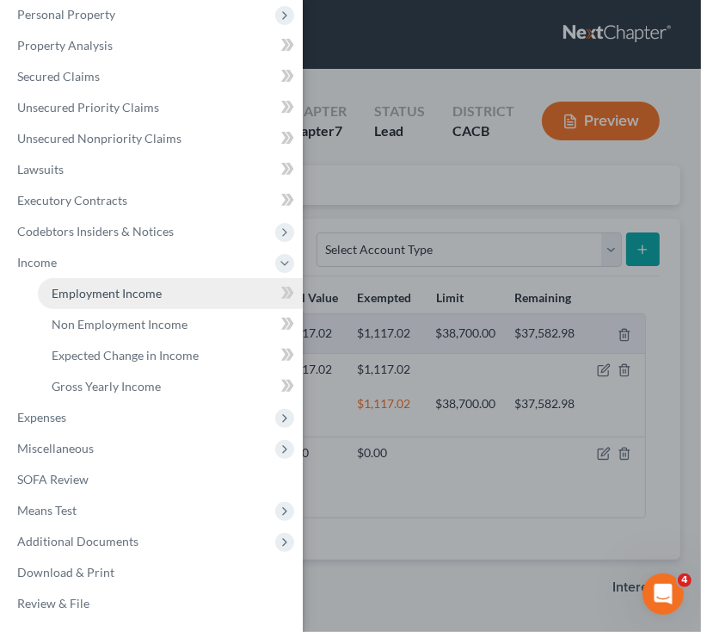
click at [154, 293] on span "Employment Income" at bounding box center [107, 293] width 110 height 15
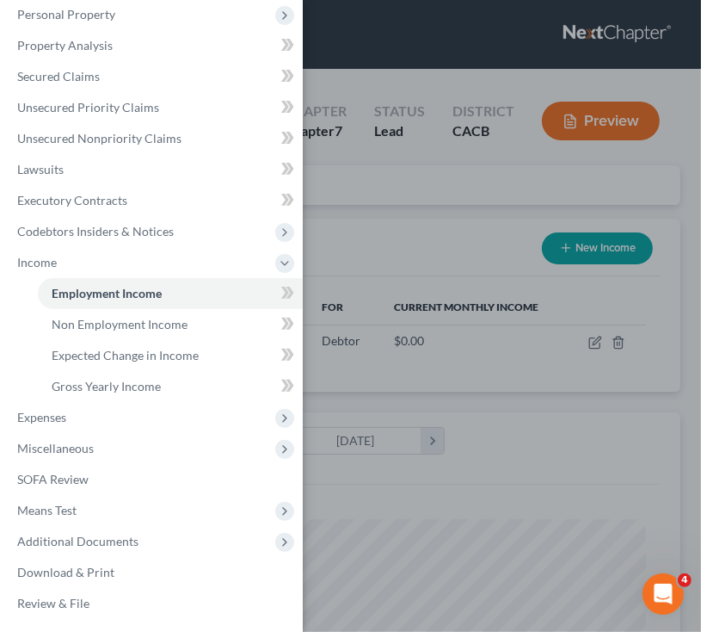
scroll to position [295, 626]
click at [365, 243] on div "Case Dashboard Payments Invoices Payments Payments Credit Report Client Profile" at bounding box center [350, 316] width 701 height 632
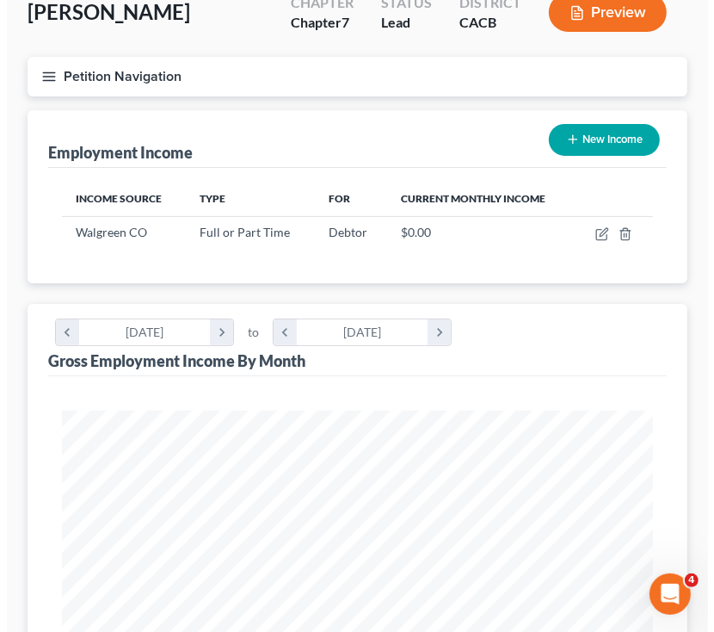
scroll to position [0, 0]
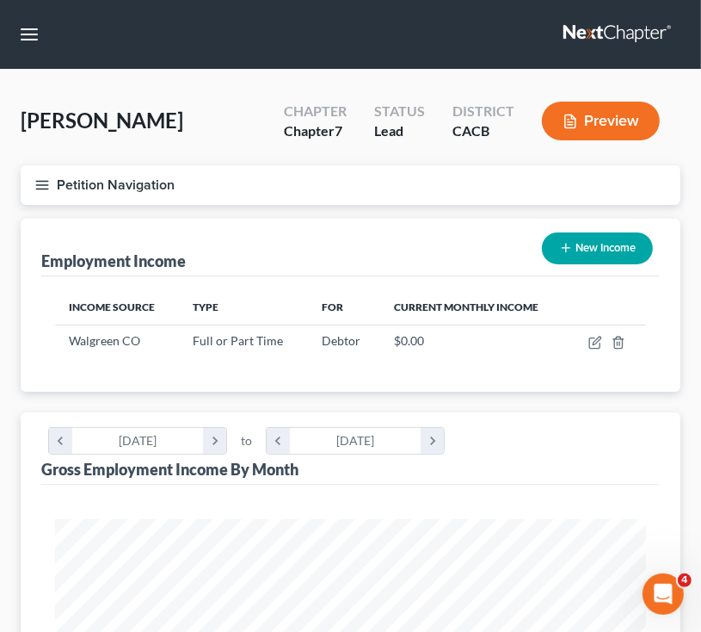
click at [45, 185] on icon "button" at bounding box center [41, 184] width 15 height 15
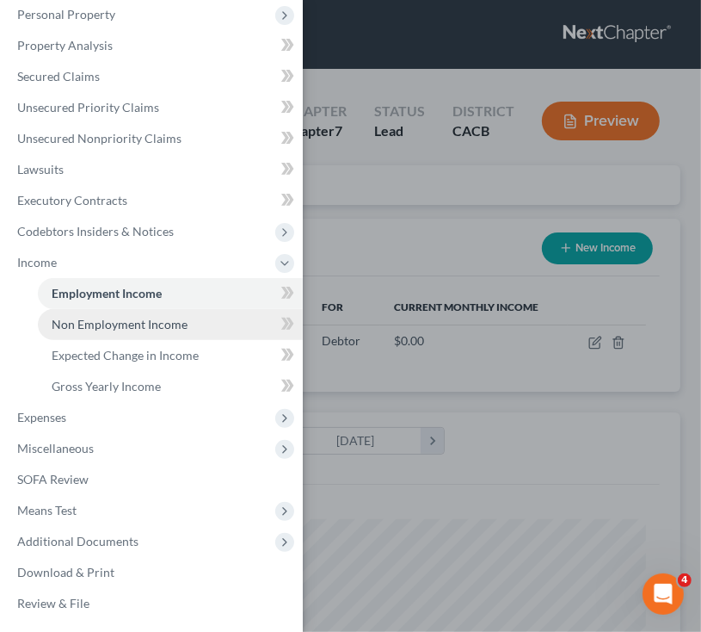
click at [151, 317] on span "Non Employment Income" at bounding box center [120, 324] width 136 height 15
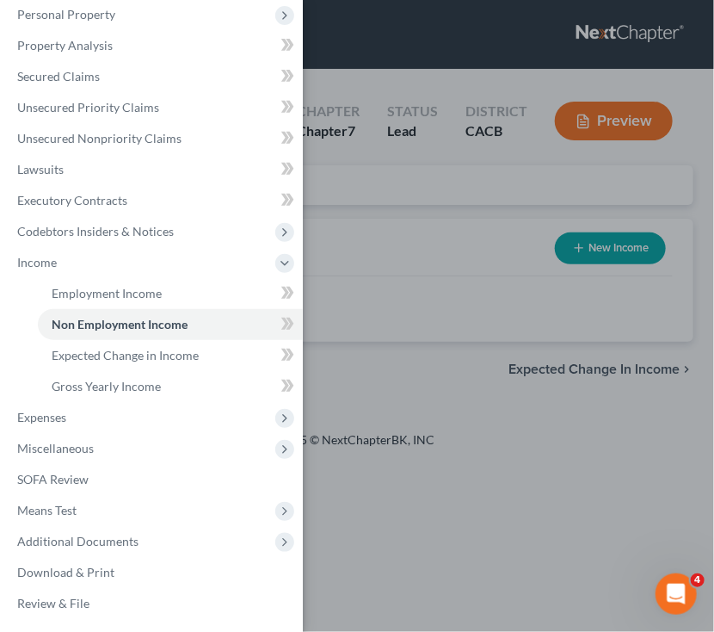
click at [388, 249] on div "Case Dashboard Payments Invoices Payments Payments Credit Report Client Profile" at bounding box center [357, 316] width 714 height 632
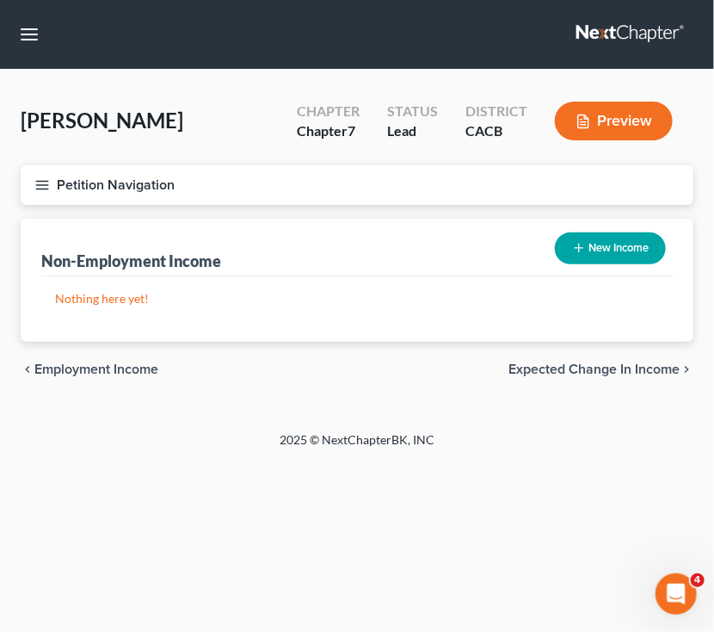
click at [41, 176] on button "Petition Navigation" at bounding box center [357, 185] width 673 height 40
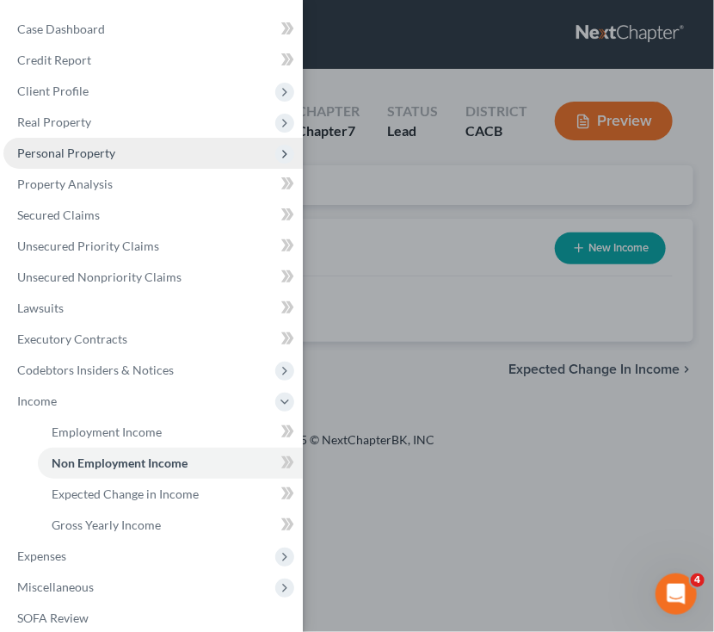
click at [143, 157] on span "Personal Property" at bounding box center [152, 153] width 299 height 31
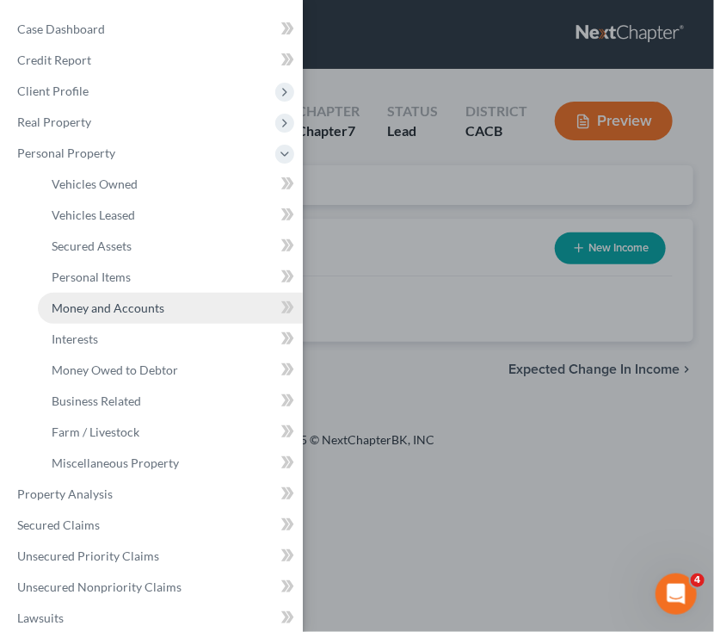
click at [143, 306] on span "Money and Accounts" at bounding box center [108, 307] width 113 height 15
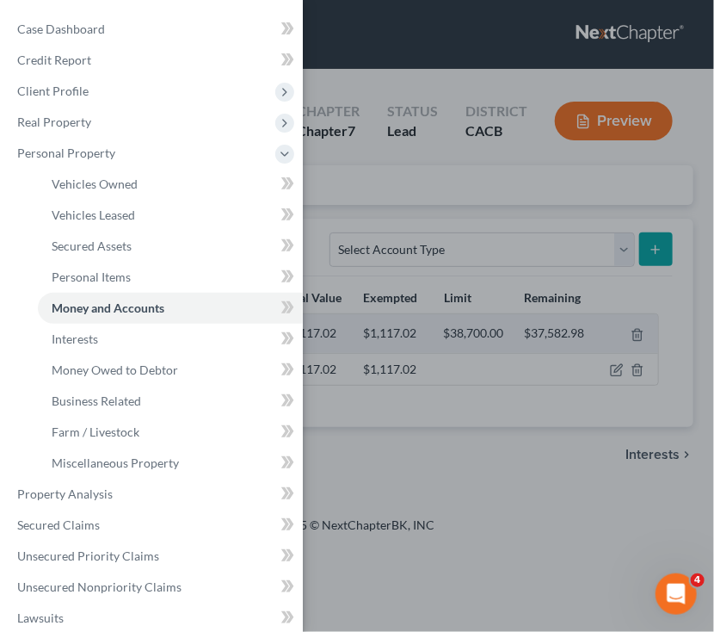
click at [374, 197] on div "Case Dashboard Payments Invoices Payments Payments Credit Report Client Profile" at bounding box center [357, 316] width 714 height 632
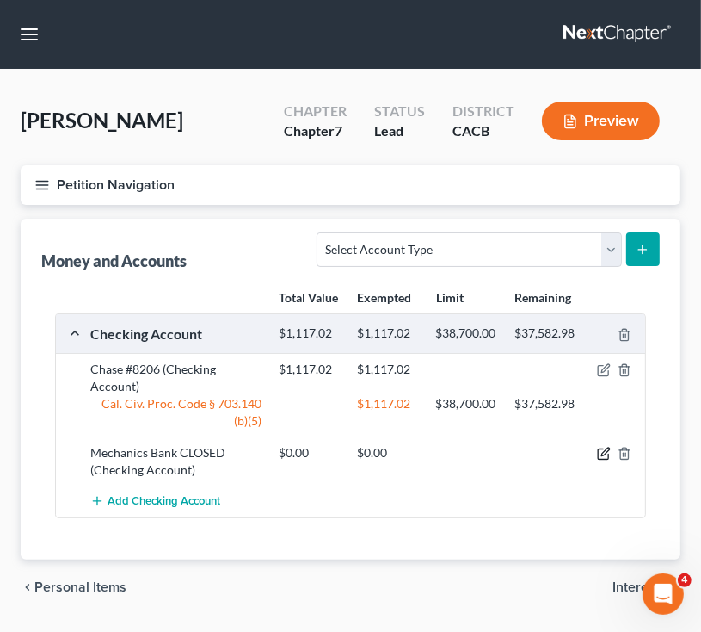
click at [606, 451] on icon "button" at bounding box center [605, 452] width 8 height 8
select select "4"
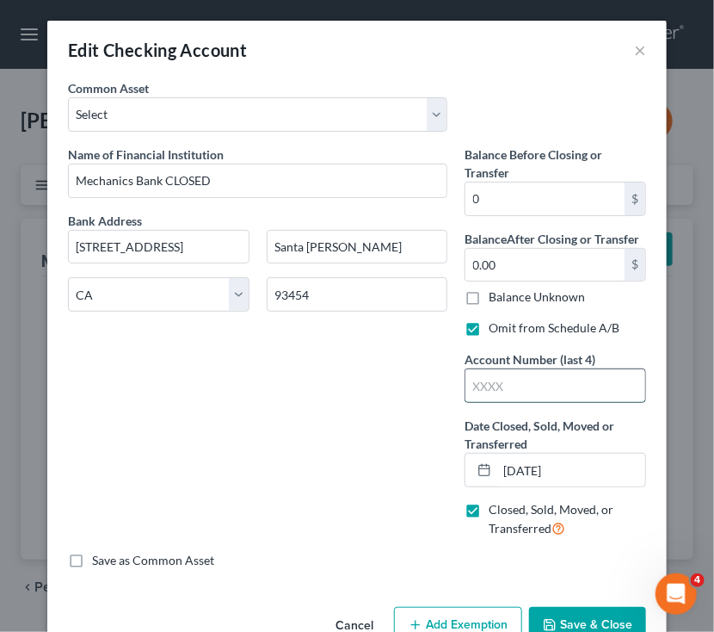
click at [531, 393] on input "text" at bounding box center [555, 385] width 180 height 33
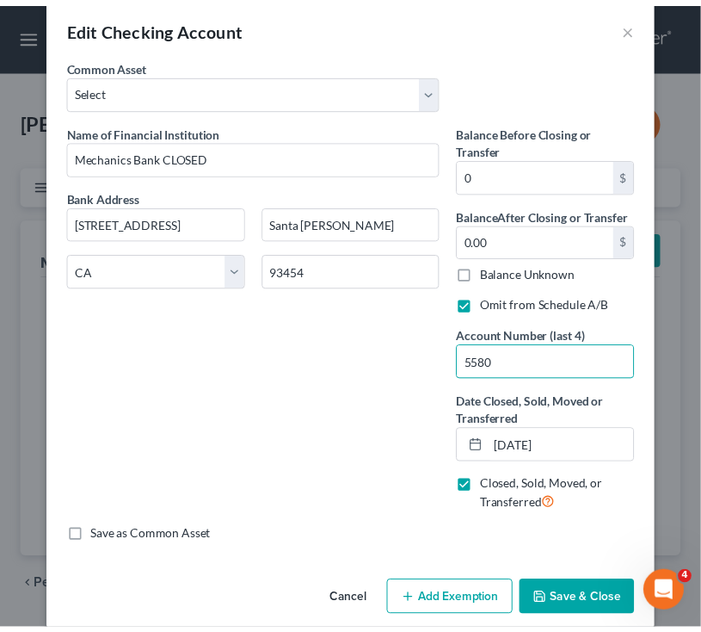
scroll to position [43, 0]
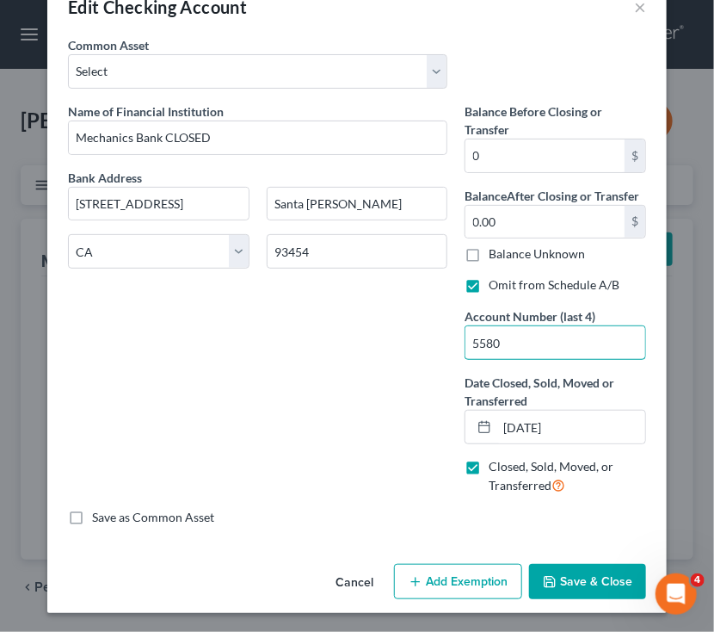
type input "5580"
click at [571, 570] on button "Save & Close" at bounding box center [587, 582] width 117 height 36
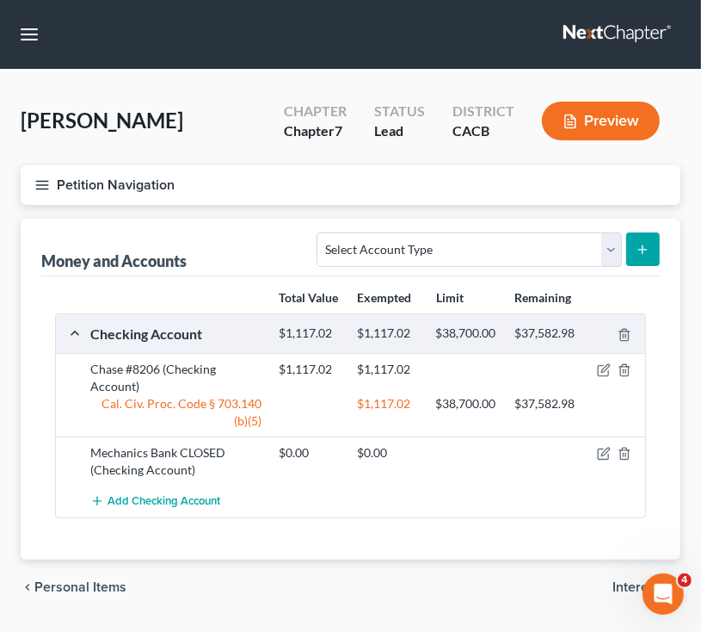
click at [38, 194] on button "Petition Navigation" at bounding box center [351, 185] width 660 height 40
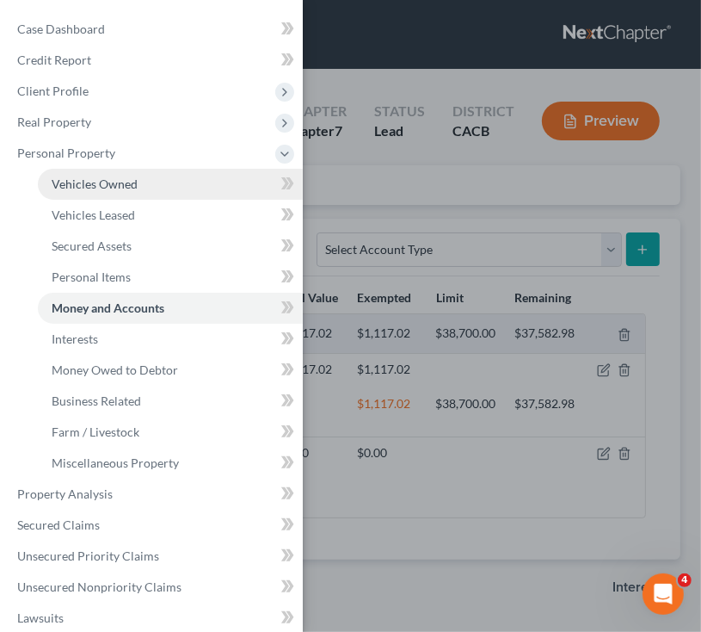
click at [98, 175] on link "Vehicles Owned" at bounding box center [170, 184] width 265 height 31
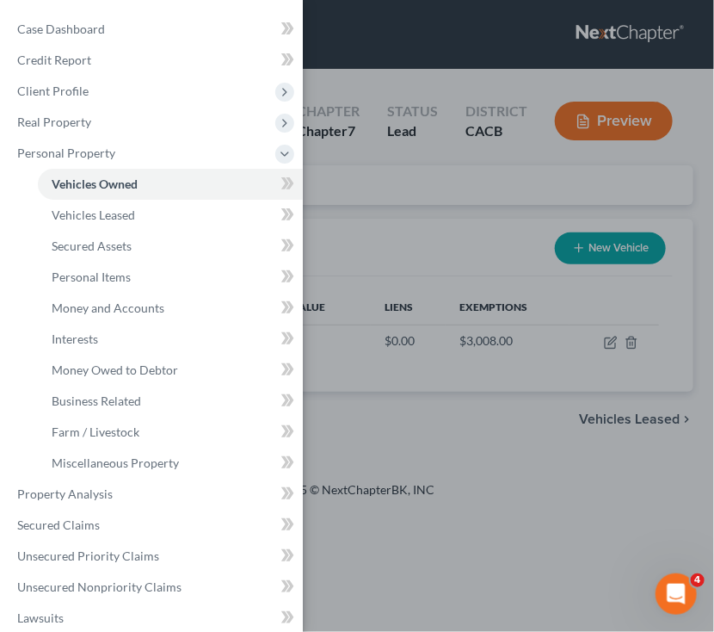
click at [423, 264] on div "Case Dashboard Payments Invoices Payments Payments Credit Report Client Profile" at bounding box center [357, 316] width 714 height 632
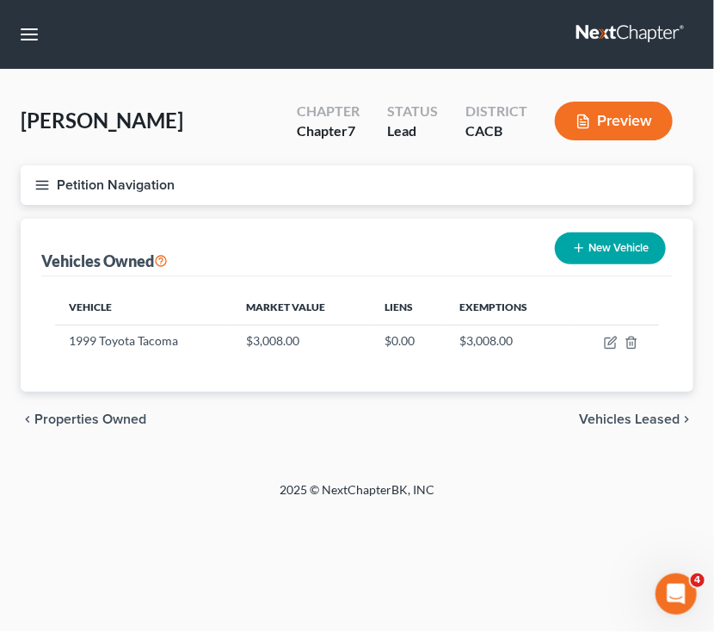
click at [224, 522] on div "Home New Case Client Portal DebtorCC [PERSON_NAME] and Associates [EMAIL_ADDRES…" at bounding box center [357, 316] width 714 height 632
click at [34, 44] on button "button" at bounding box center [29, 34] width 31 height 31
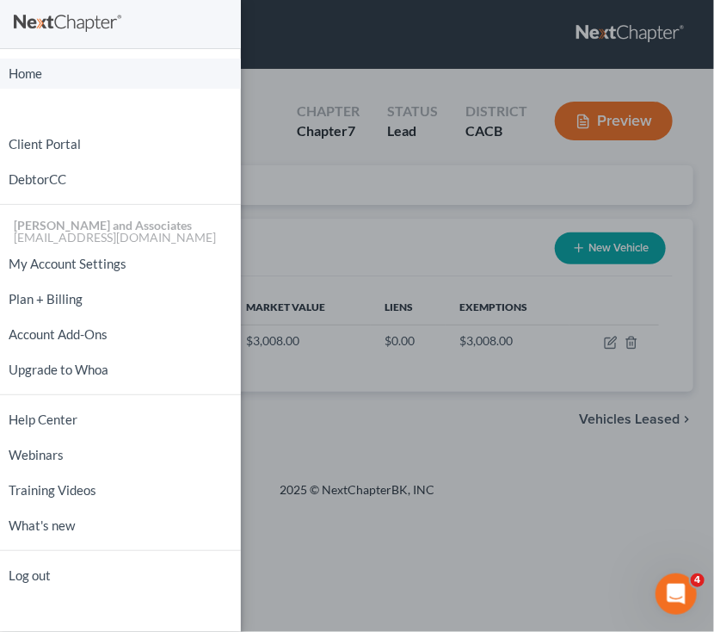
click at [40, 72] on link "Home" at bounding box center [120, 74] width 241 height 30
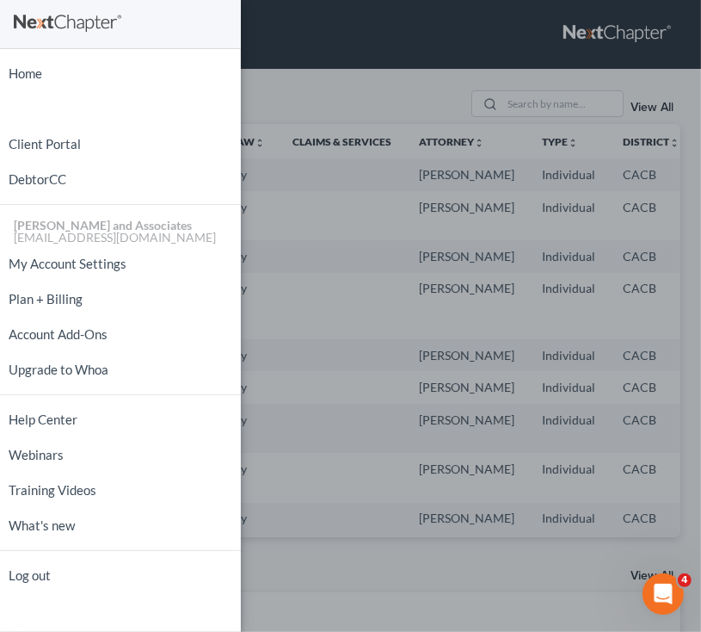
click at [272, 290] on div "Home New Case Client Portal DebtorCC [PERSON_NAME] and Associates [EMAIL_ADDRES…" at bounding box center [350, 316] width 701 height 632
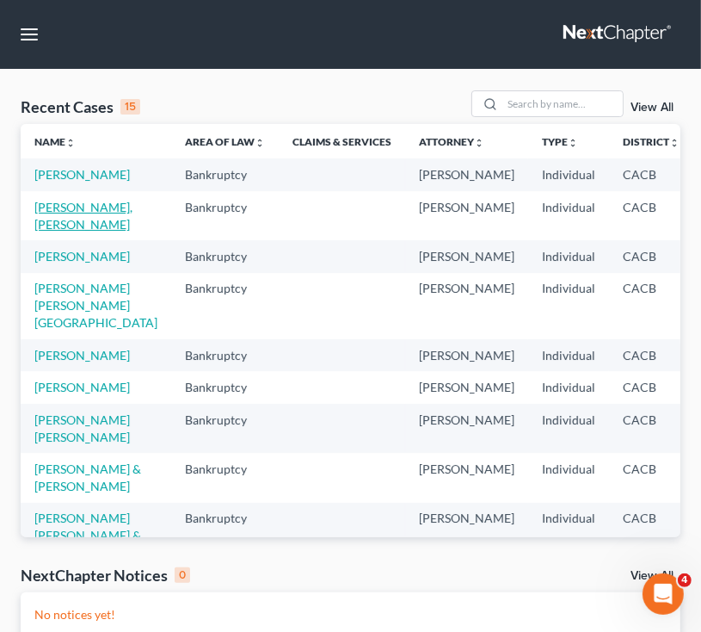
click at [54, 240] on td "[PERSON_NAME], [PERSON_NAME]" at bounding box center [96, 215] width 151 height 49
click at [61, 231] on link "[PERSON_NAME], [PERSON_NAME]" at bounding box center [83, 216] width 98 height 32
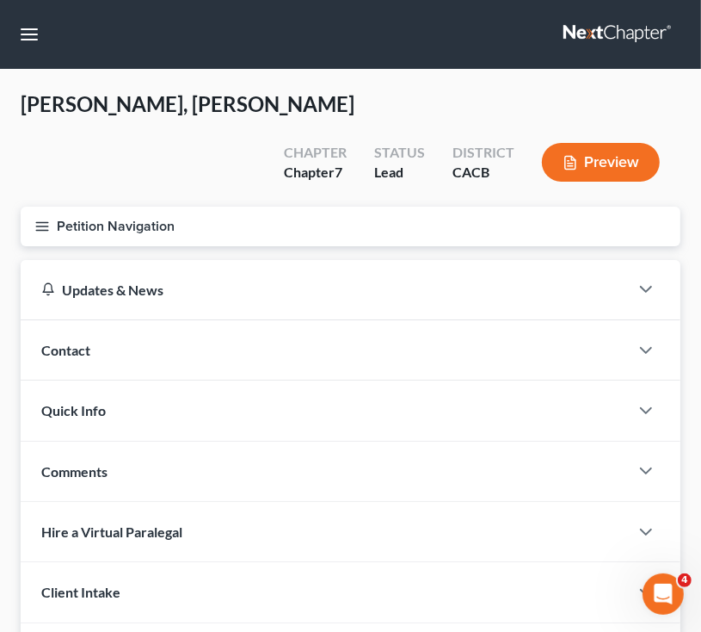
click at [45, 226] on line "button" at bounding box center [42, 226] width 12 height 0
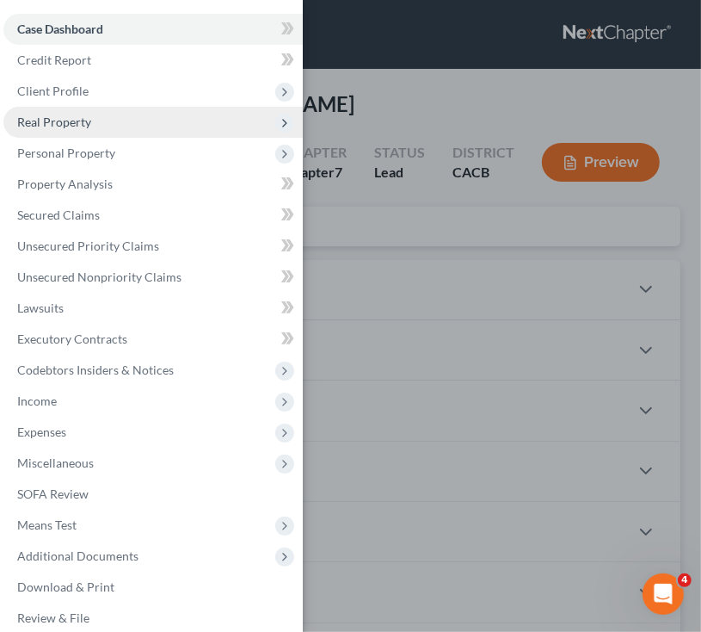
click at [65, 116] on span "Real Property" at bounding box center [54, 121] width 74 height 15
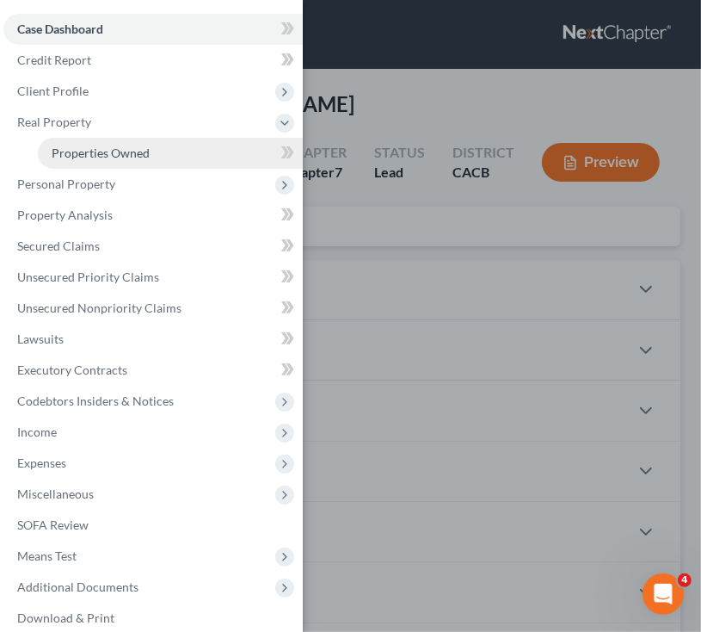
click at [107, 148] on span "Properties Owned" at bounding box center [101, 152] width 98 height 15
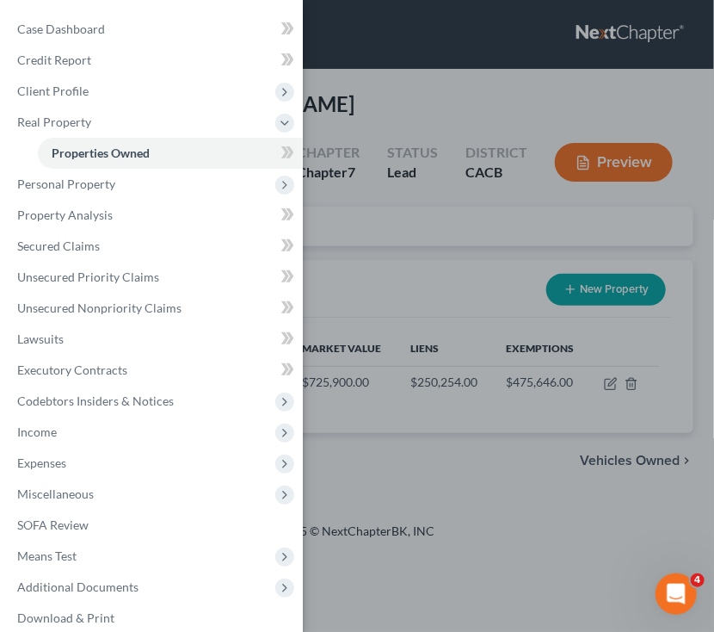
click at [357, 205] on div "Case Dashboard Payments Invoices Payments Payments Credit Report Client Profile" at bounding box center [357, 316] width 714 height 632
